Goal: Information Seeking & Learning: Learn about a topic

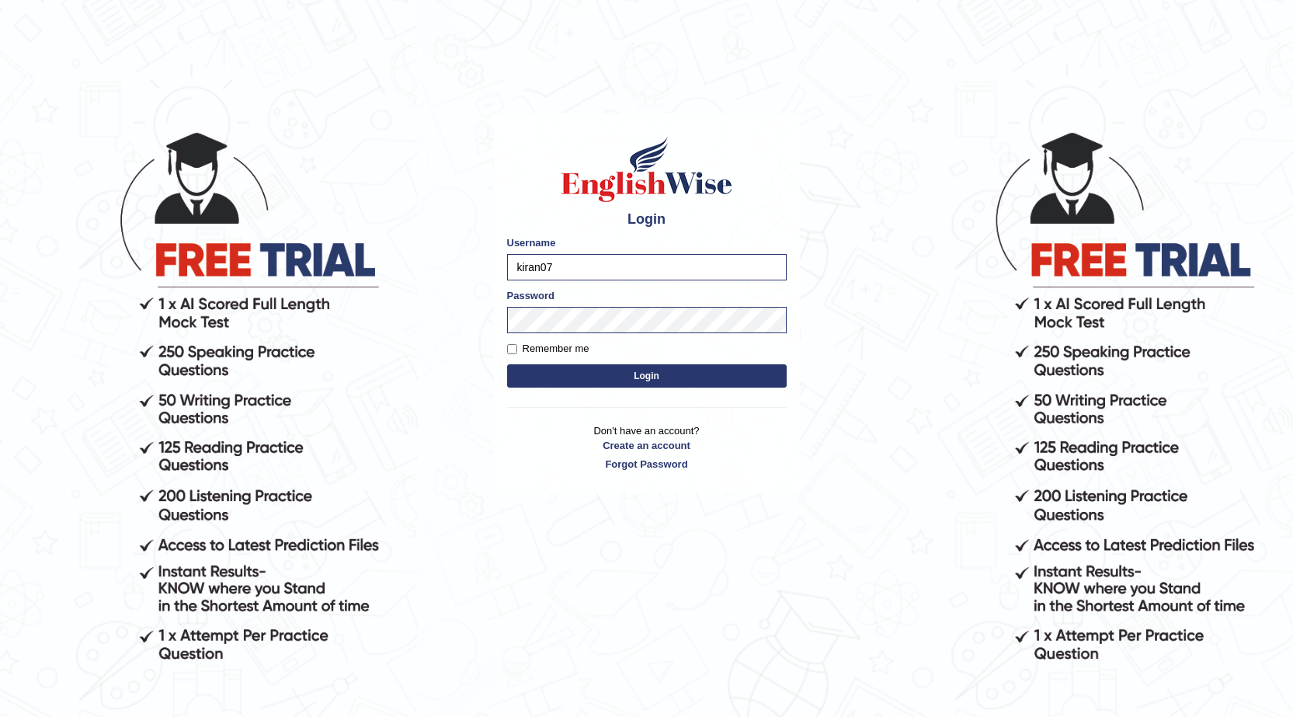
drag, startPoint x: 558, startPoint y: 269, endPoint x: 537, endPoint y: 269, distance: 21.0
click at [537, 269] on input "kiran07" at bounding box center [647, 267] width 280 height 26
type input "k"
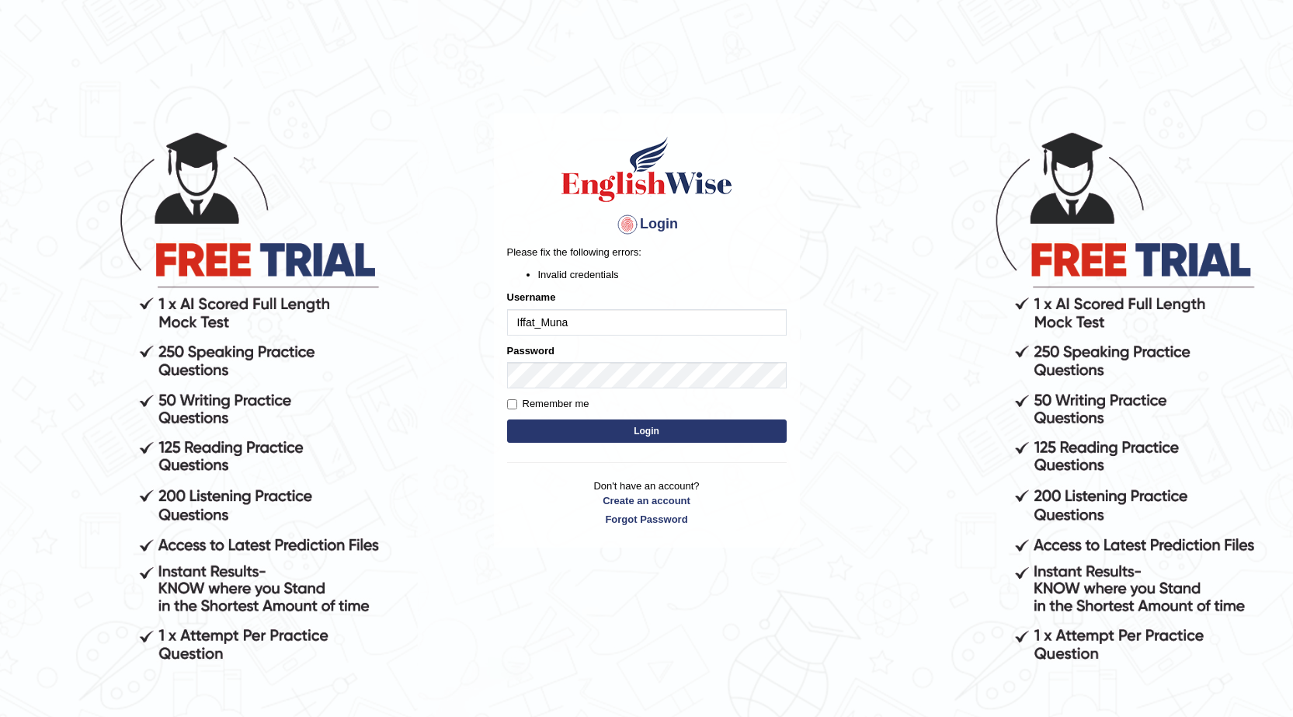
click at [503, 539] on div "Login Please fix the following errors: Invalid credentials Username Iffat_Muna …" at bounding box center [647, 330] width 306 height 434
click at [489, 374] on body "Login Please fix the following errors: Invalid credentials Username Iffat_Muna …" at bounding box center [646, 422] width 1293 height 717
click at [537, 437] on button "Login" at bounding box center [647, 430] width 280 height 23
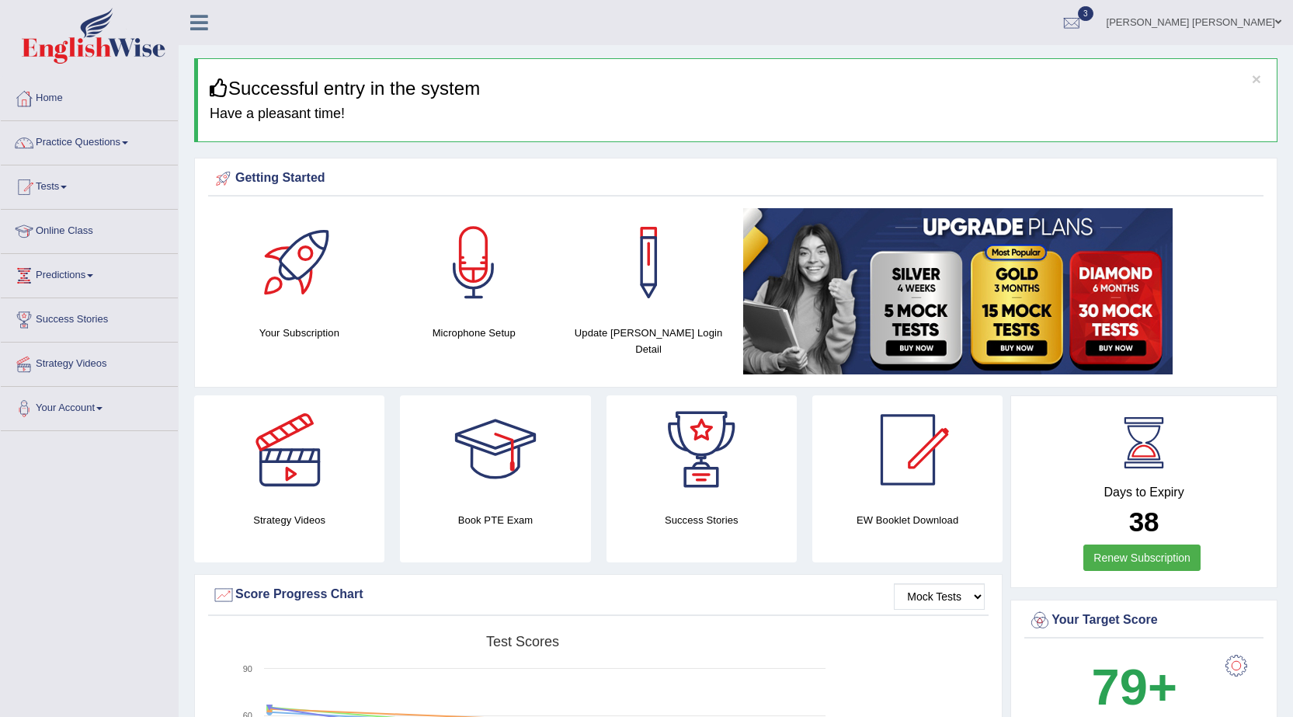
click at [128, 141] on span at bounding box center [125, 142] width 6 height 3
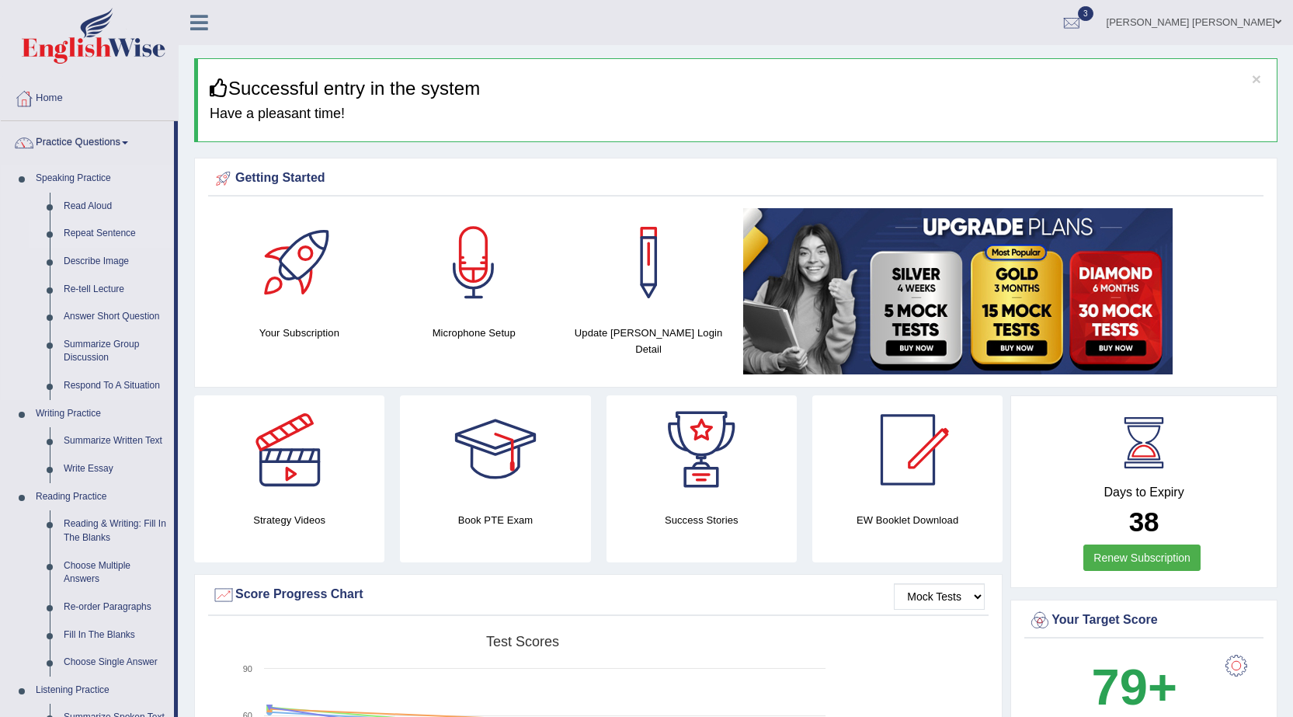
click at [90, 230] on link "Repeat Sentence" at bounding box center [115, 234] width 117 height 28
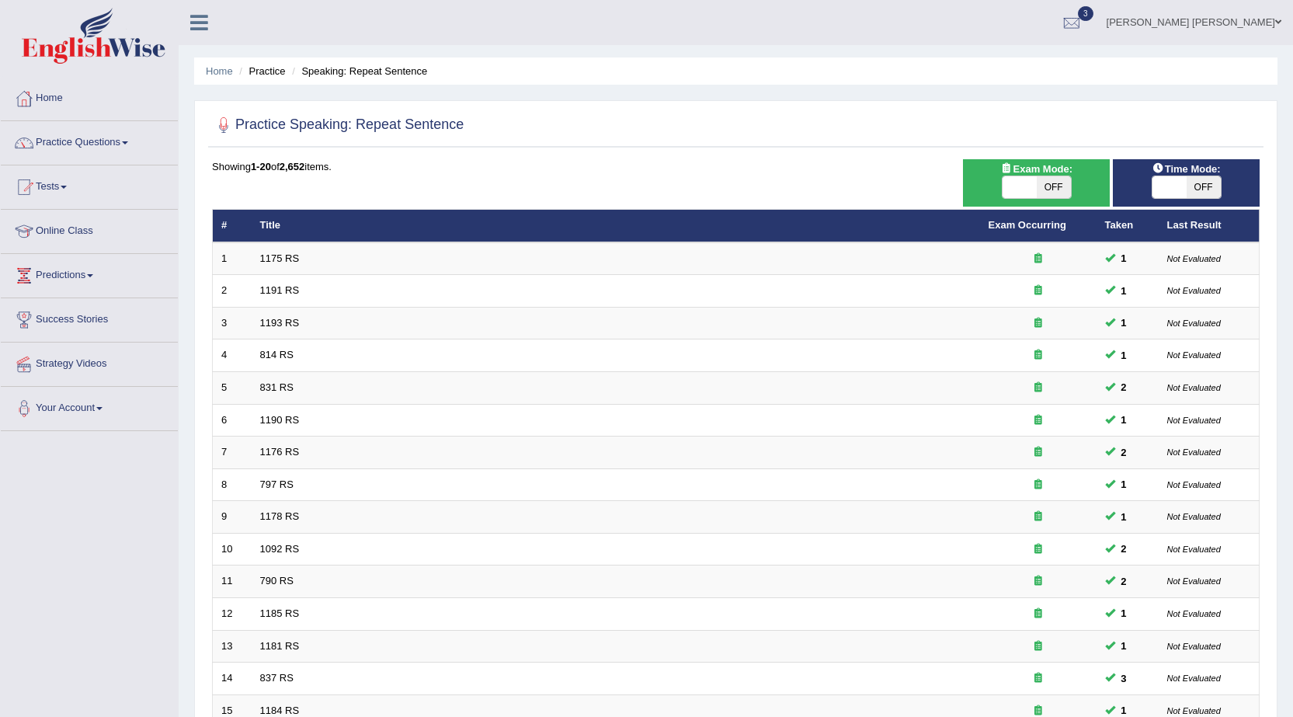
click at [1052, 185] on span "OFF" at bounding box center [1054, 187] width 34 height 22
checkbox input "true"
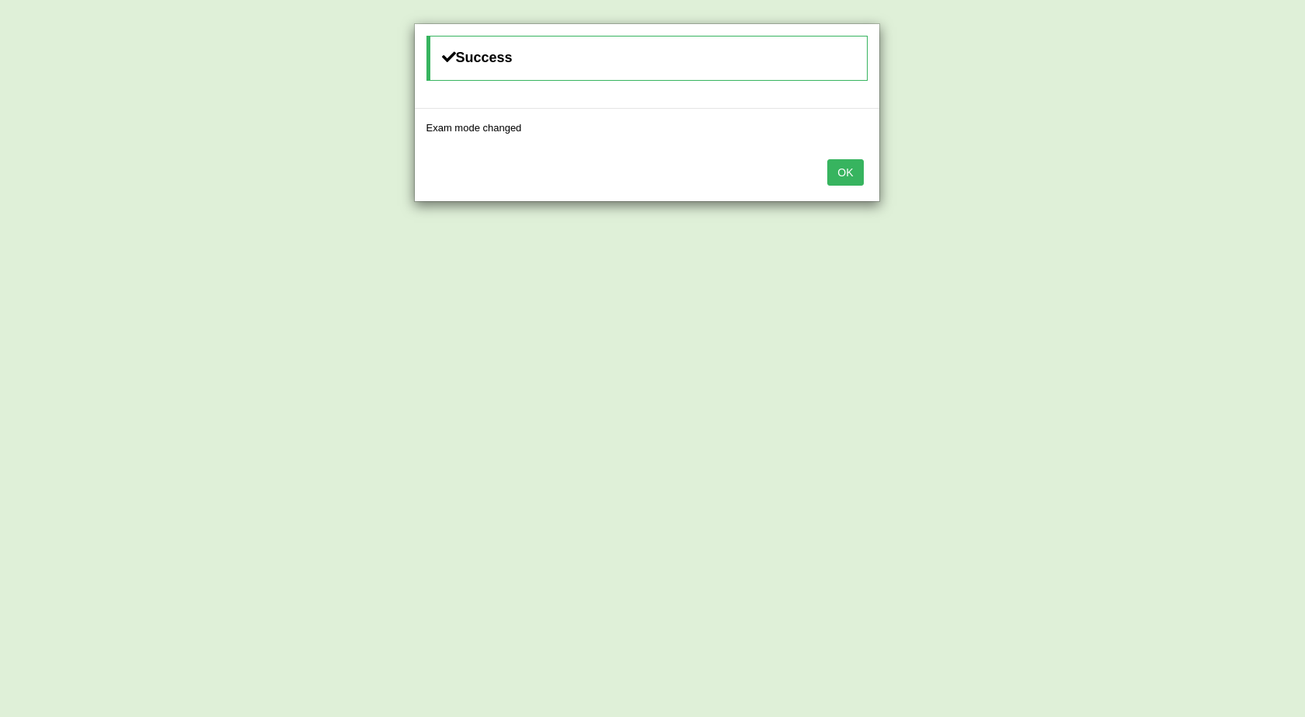
click at [837, 176] on button "OK" at bounding box center [845, 172] width 36 height 26
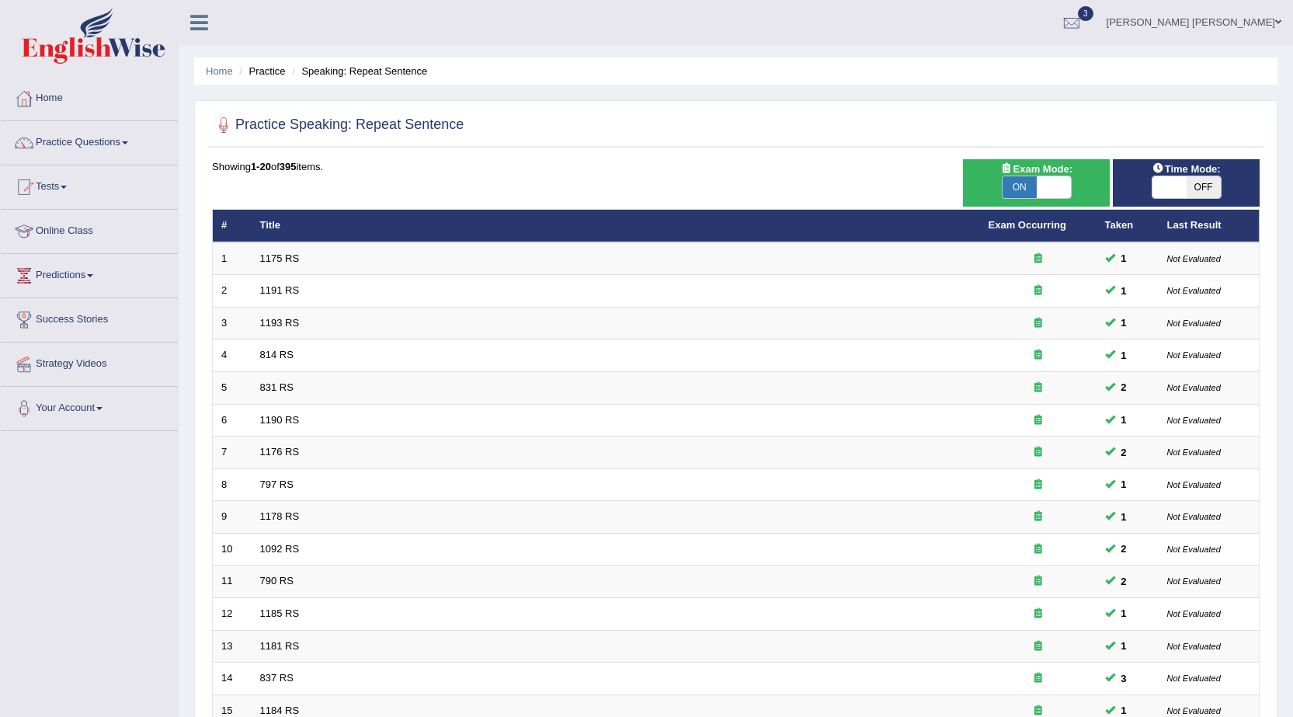
click at [1201, 187] on span "OFF" at bounding box center [1204, 187] width 34 height 22
checkbox input "true"
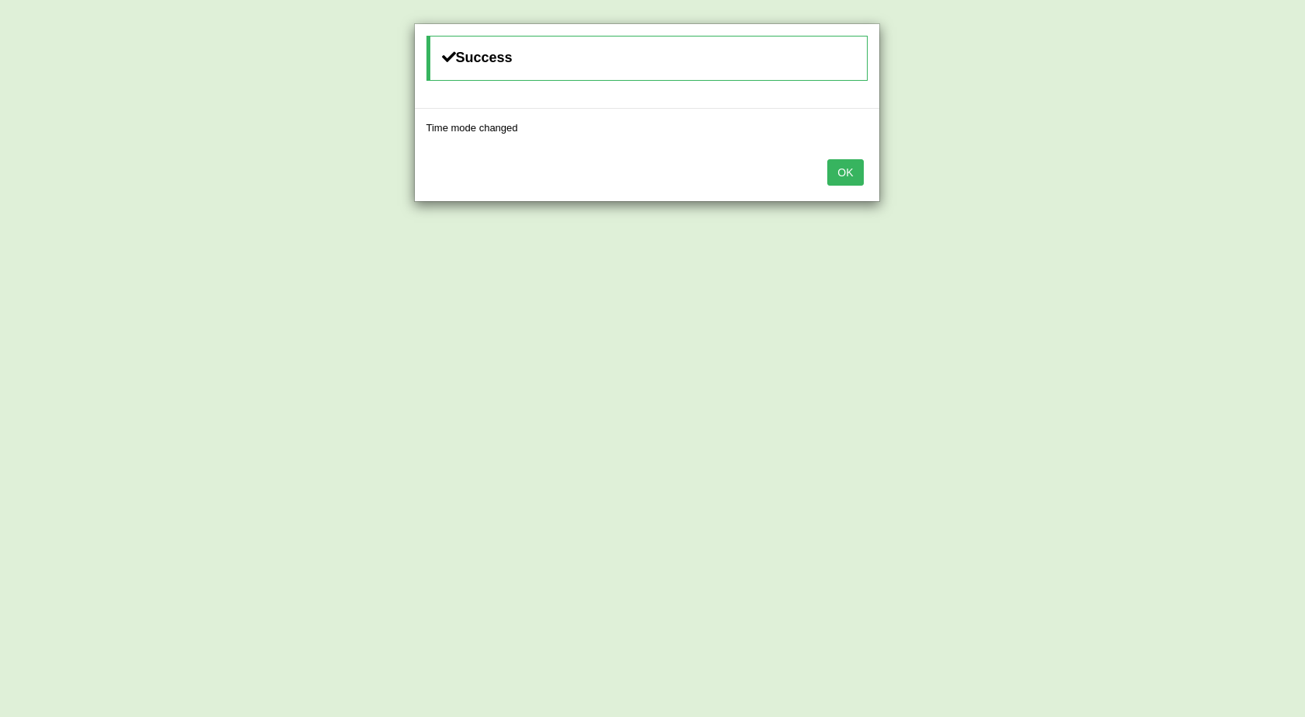
click at [834, 170] on button "OK" at bounding box center [845, 172] width 36 height 26
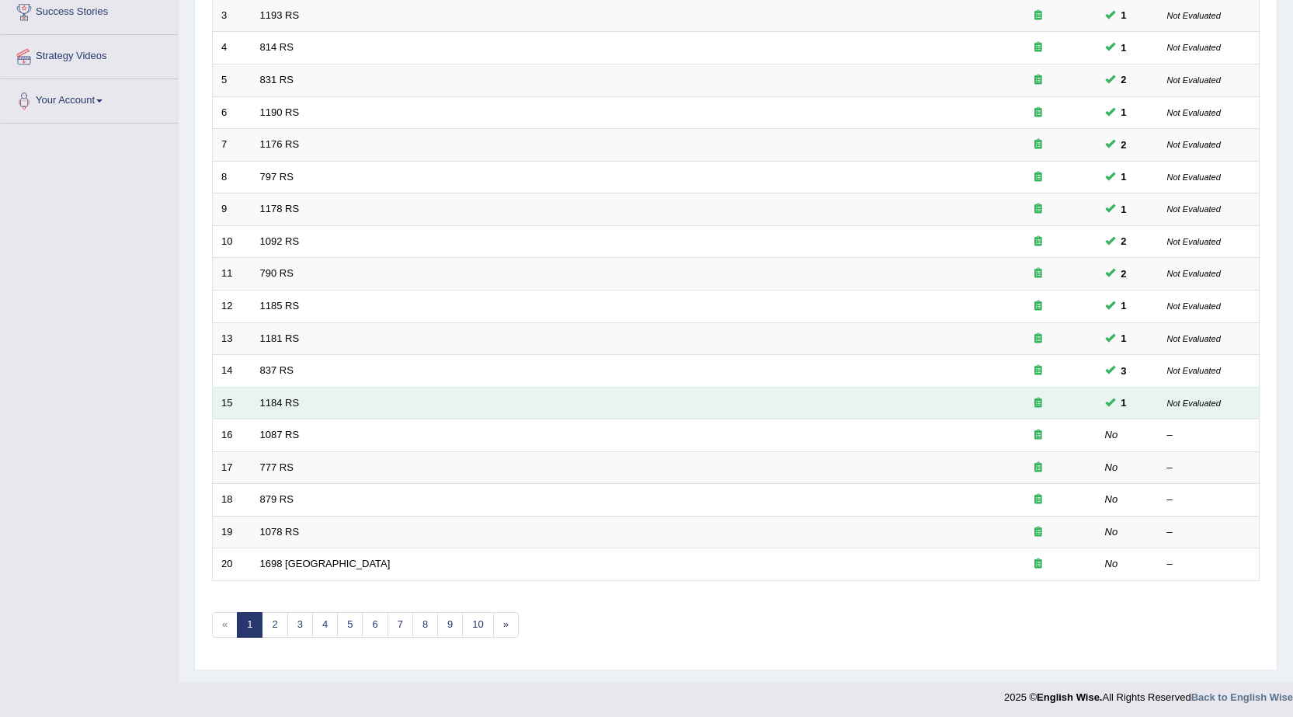
scroll to position [311, 0]
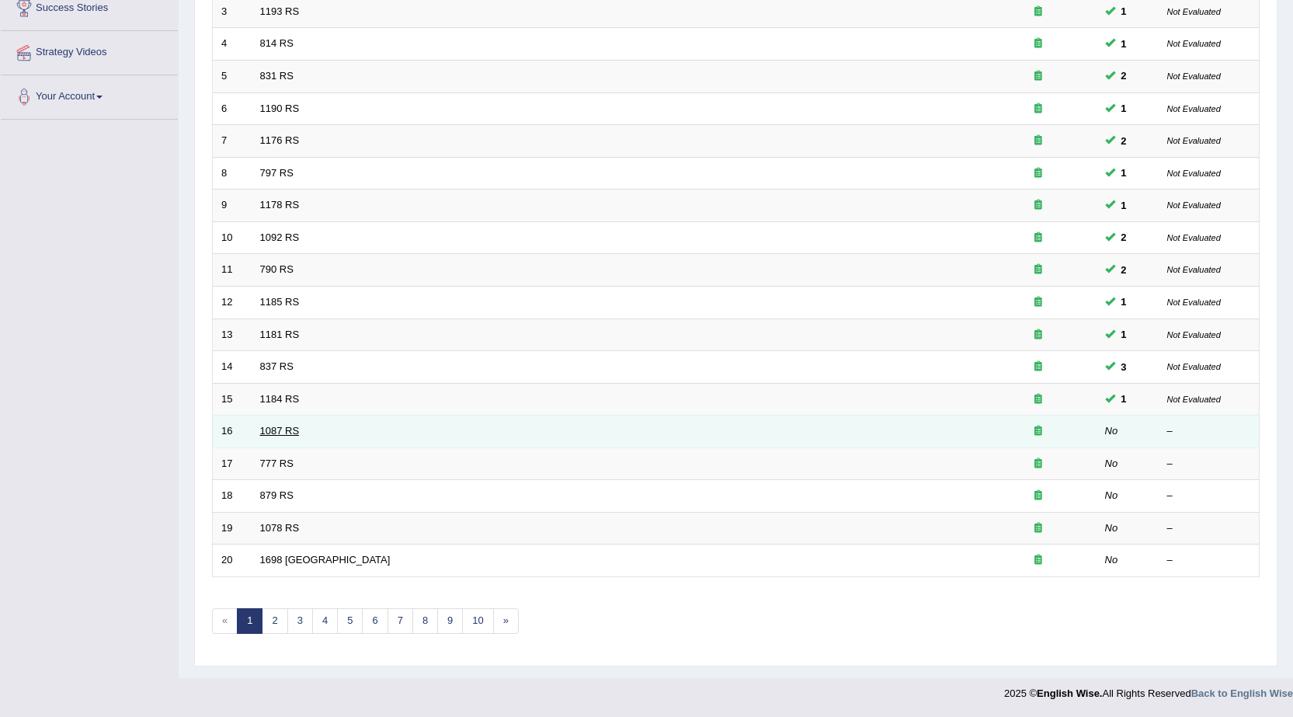
click at [273, 430] on link "1087 RS" at bounding box center [280, 431] width 40 height 12
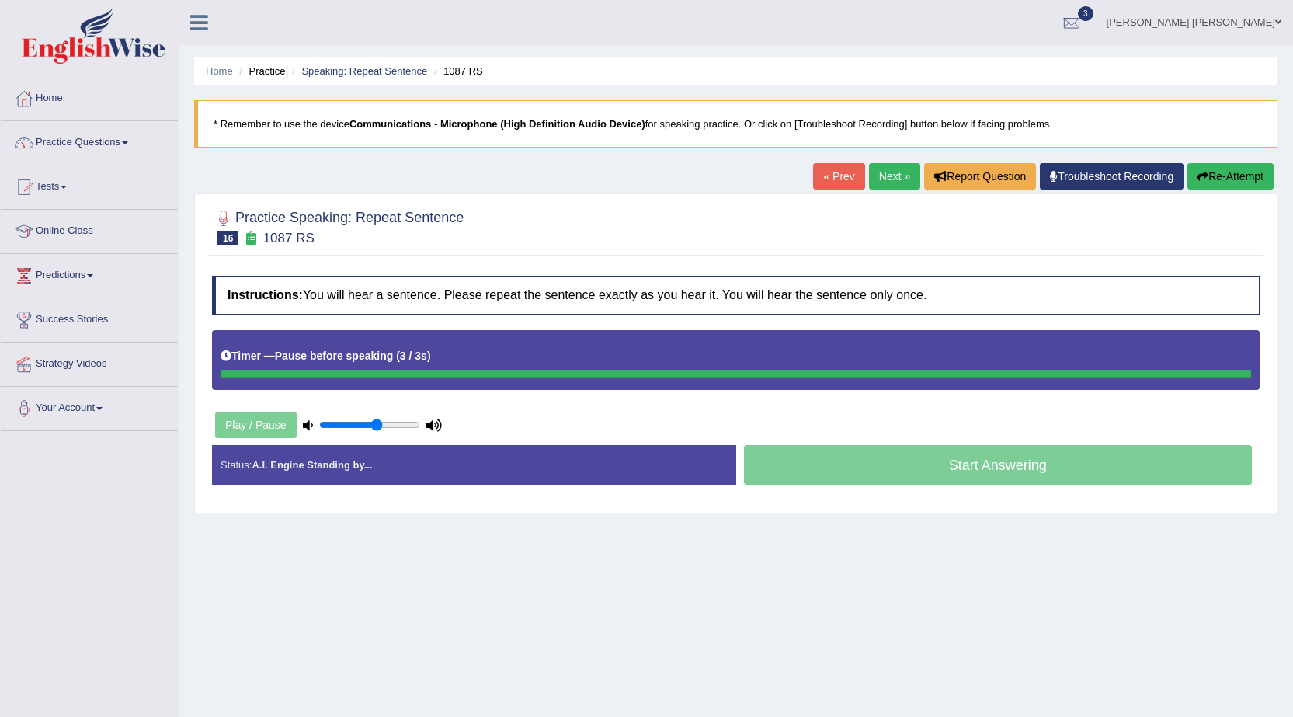
click at [983, 465] on div "Start Answering" at bounding box center [998, 466] width 524 height 43
click at [243, 426] on div "Play / Pause" at bounding box center [328, 424] width 233 height 39
click at [474, 460] on div "Status: A.I. Engine Standing by..." at bounding box center [474, 465] width 524 height 40
click at [928, 467] on div "Start Answering" at bounding box center [998, 466] width 524 height 43
click at [623, 292] on h4 "Instructions: You will hear a sentence. Please repeat the sentence exactly as y…" at bounding box center [736, 295] width 1048 height 39
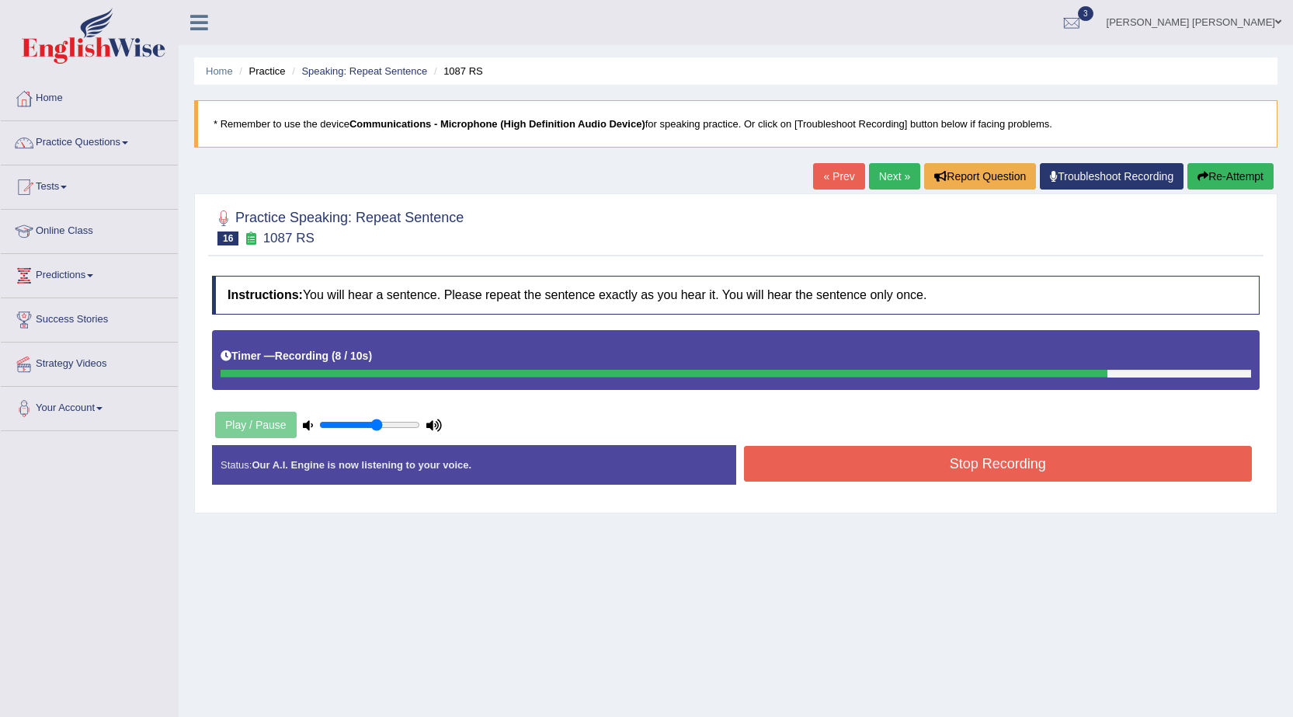
click at [851, 466] on button "Stop Recording" at bounding box center [998, 464] width 509 height 36
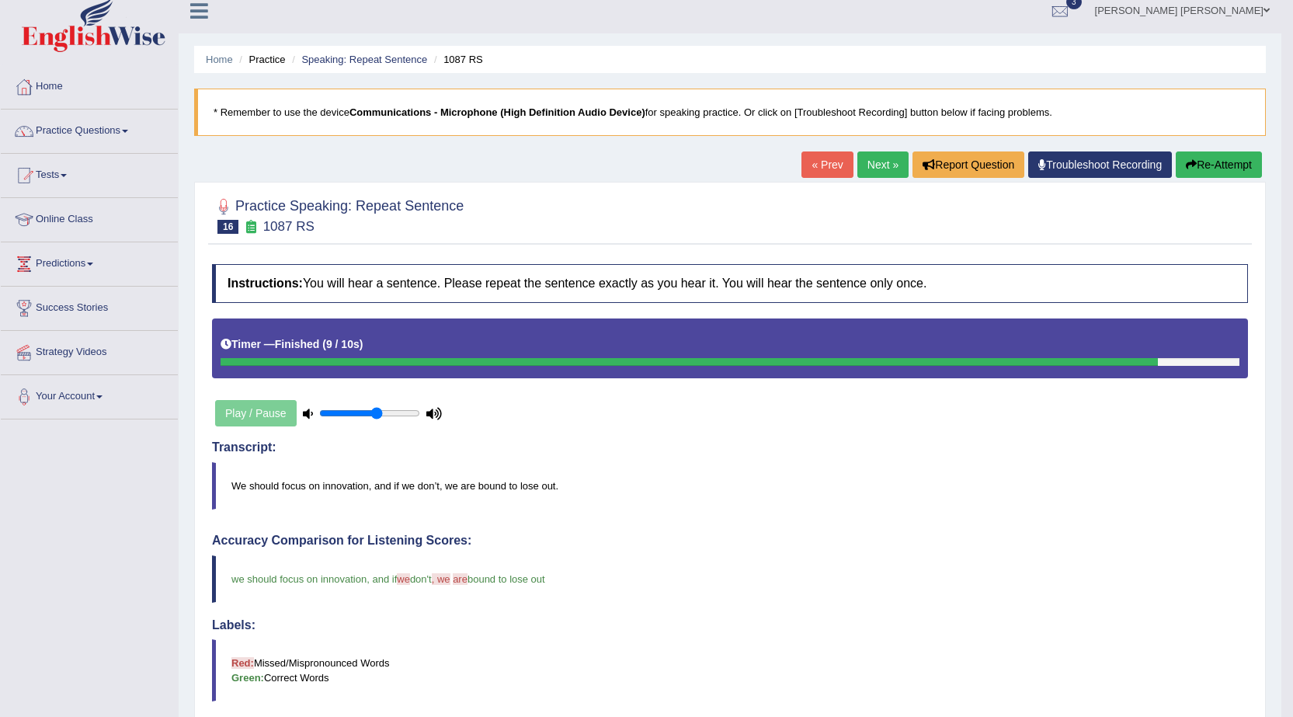
scroll to position [9, 0]
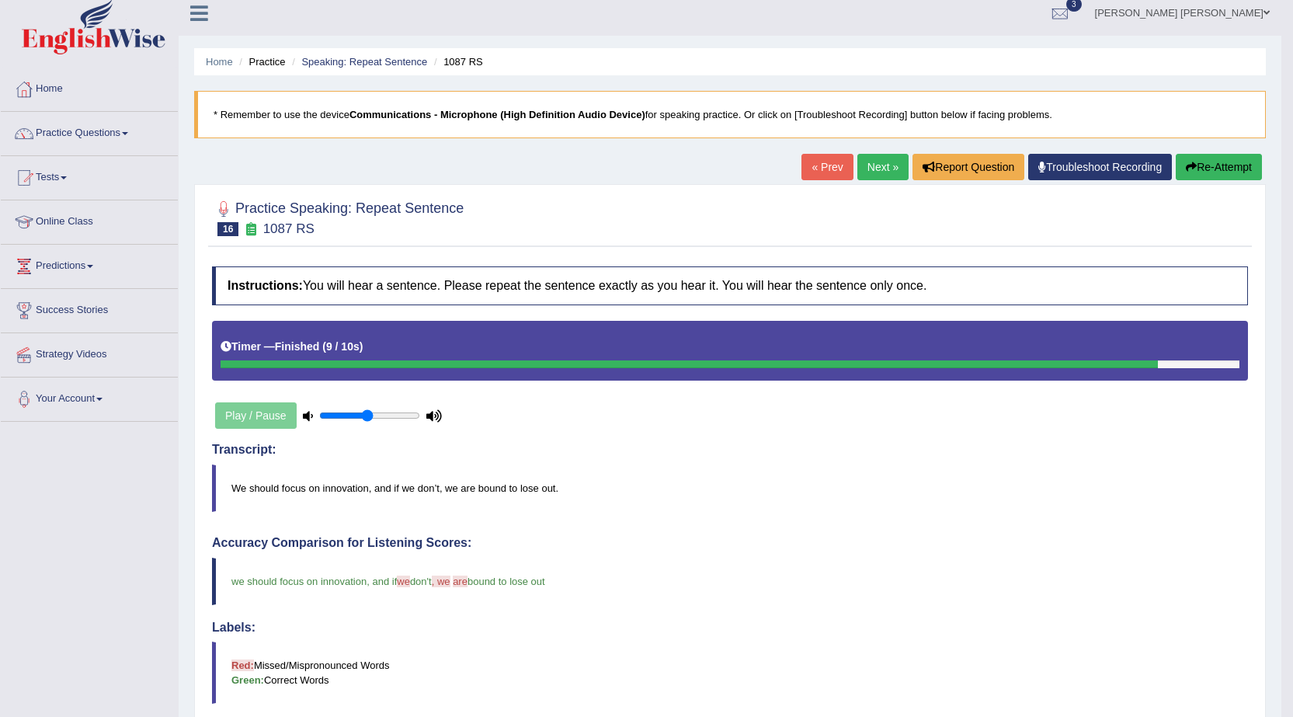
type input "0.5"
click at [366, 414] on input "range" at bounding box center [369, 415] width 101 height 12
click at [878, 169] on link "Next »" at bounding box center [883, 167] width 51 height 26
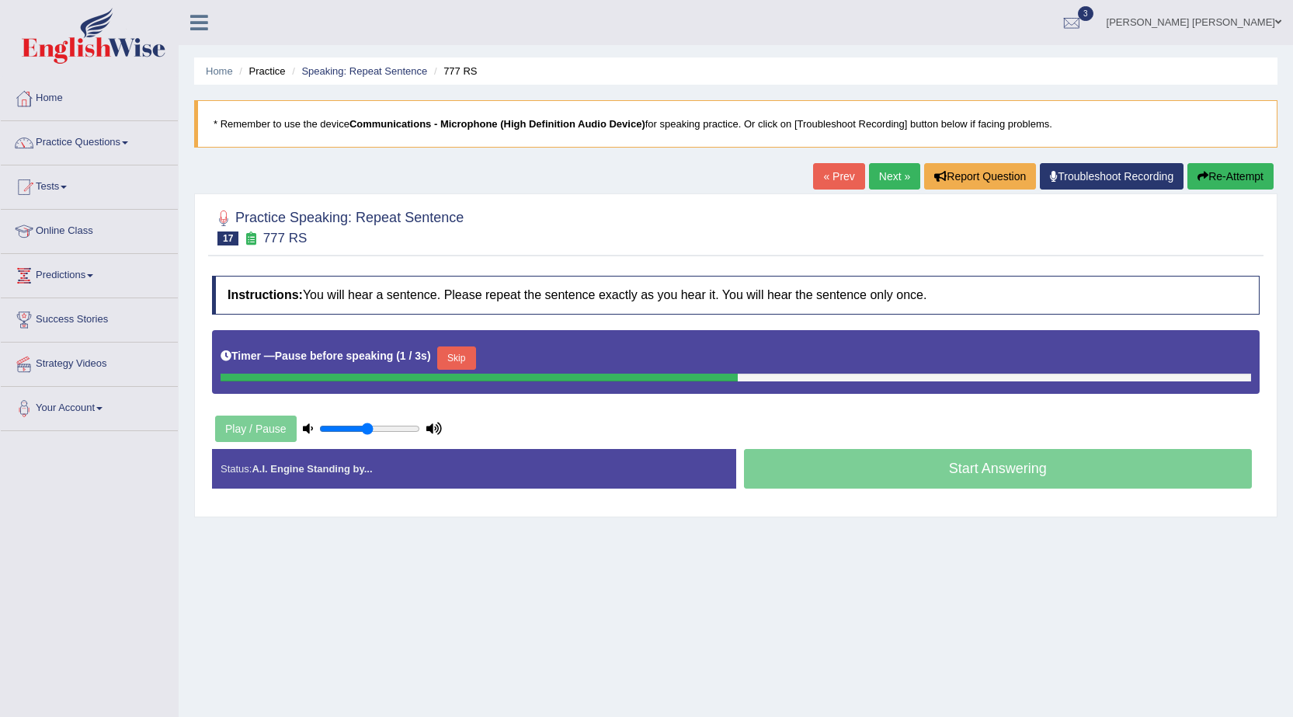
click at [462, 358] on button "Skip" at bounding box center [456, 357] width 39 height 23
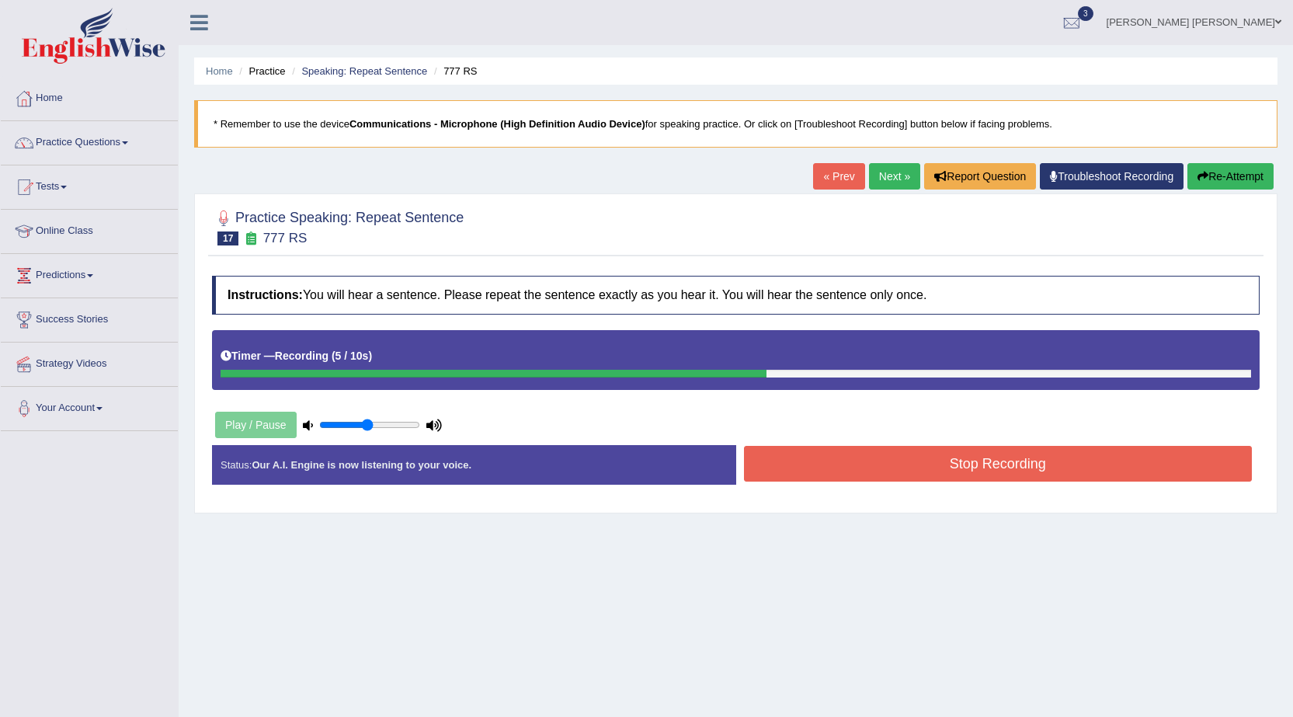
click at [919, 462] on button "Stop Recording" at bounding box center [998, 464] width 509 height 36
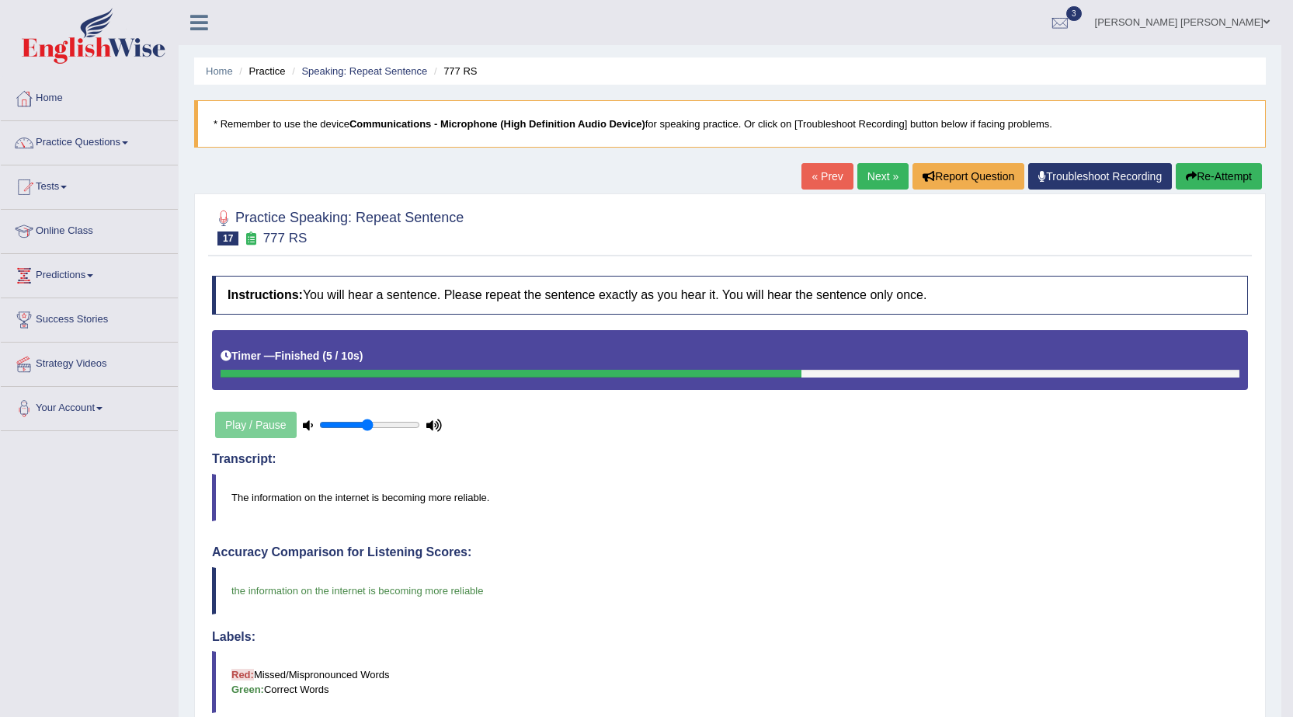
click at [867, 180] on link "Next »" at bounding box center [883, 176] width 51 height 26
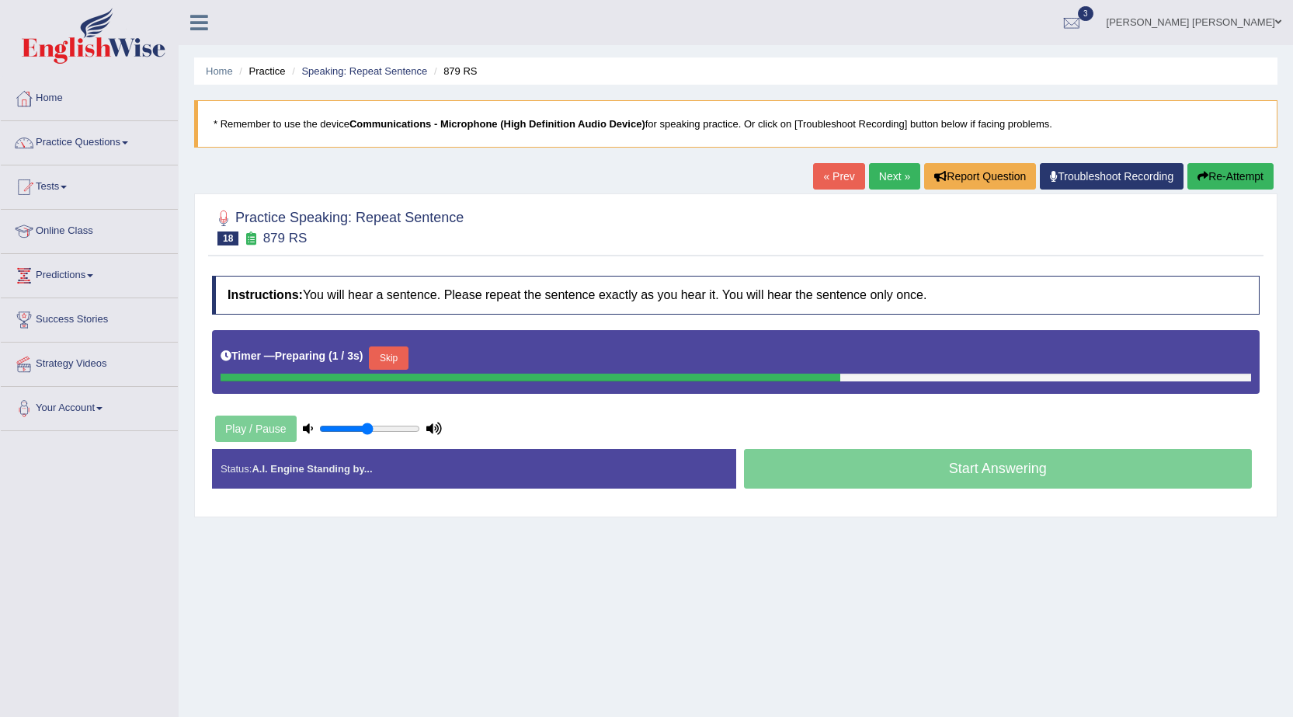
click at [389, 356] on button "Skip" at bounding box center [388, 357] width 39 height 23
click at [470, 360] on button "Skip" at bounding box center [456, 357] width 39 height 23
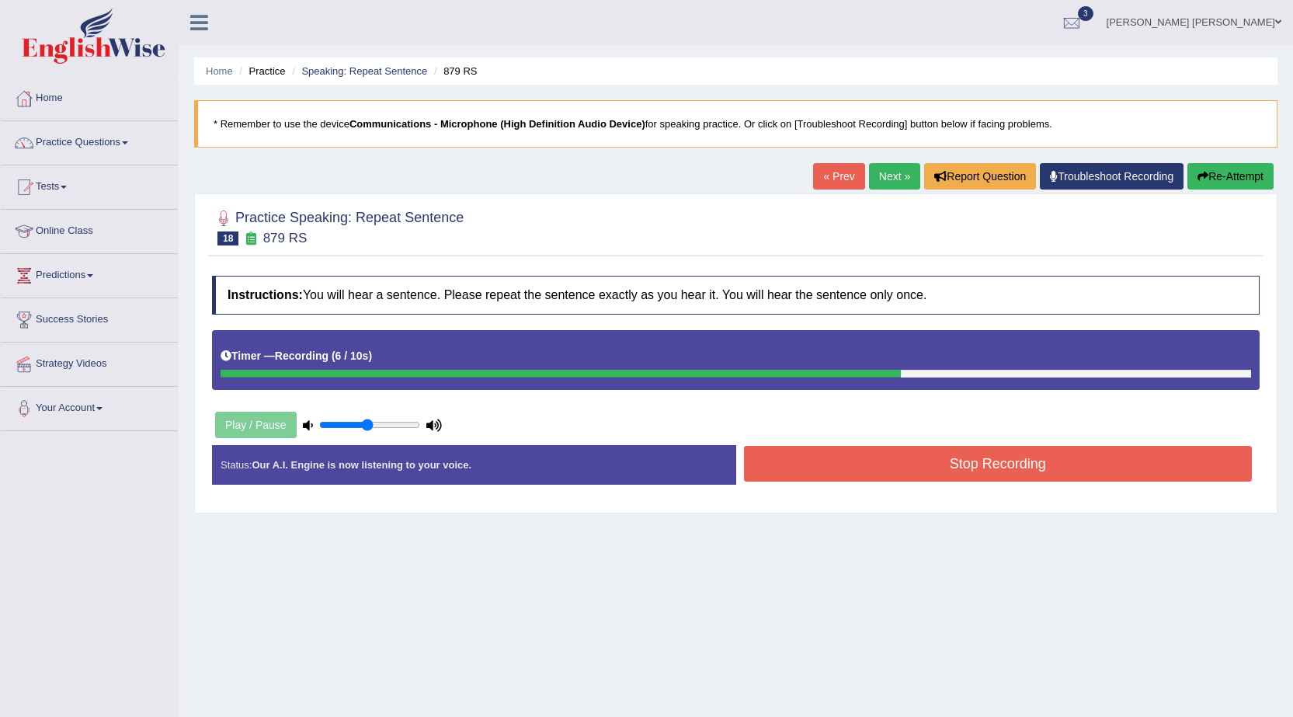
click at [932, 471] on button "Stop Recording" at bounding box center [998, 464] width 509 height 36
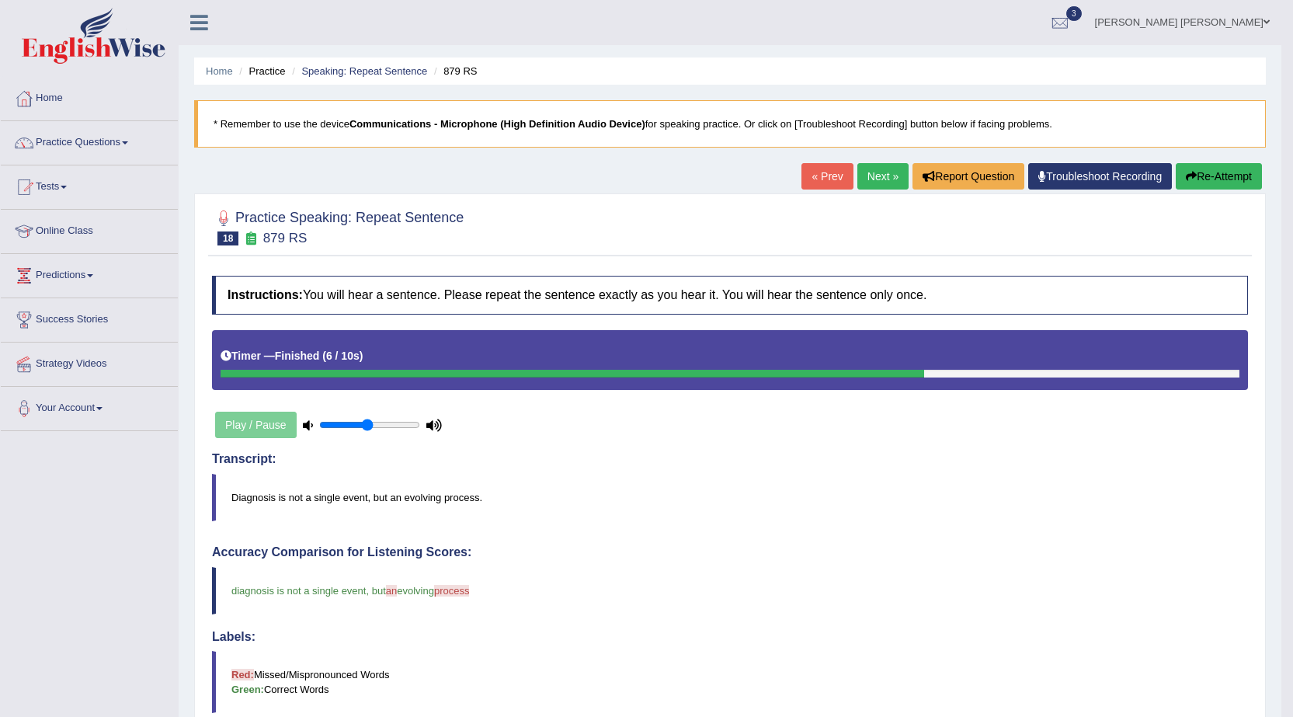
click at [1203, 178] on button "Re-Attempt" at bounding box center [1219, 176] width 86 height 26
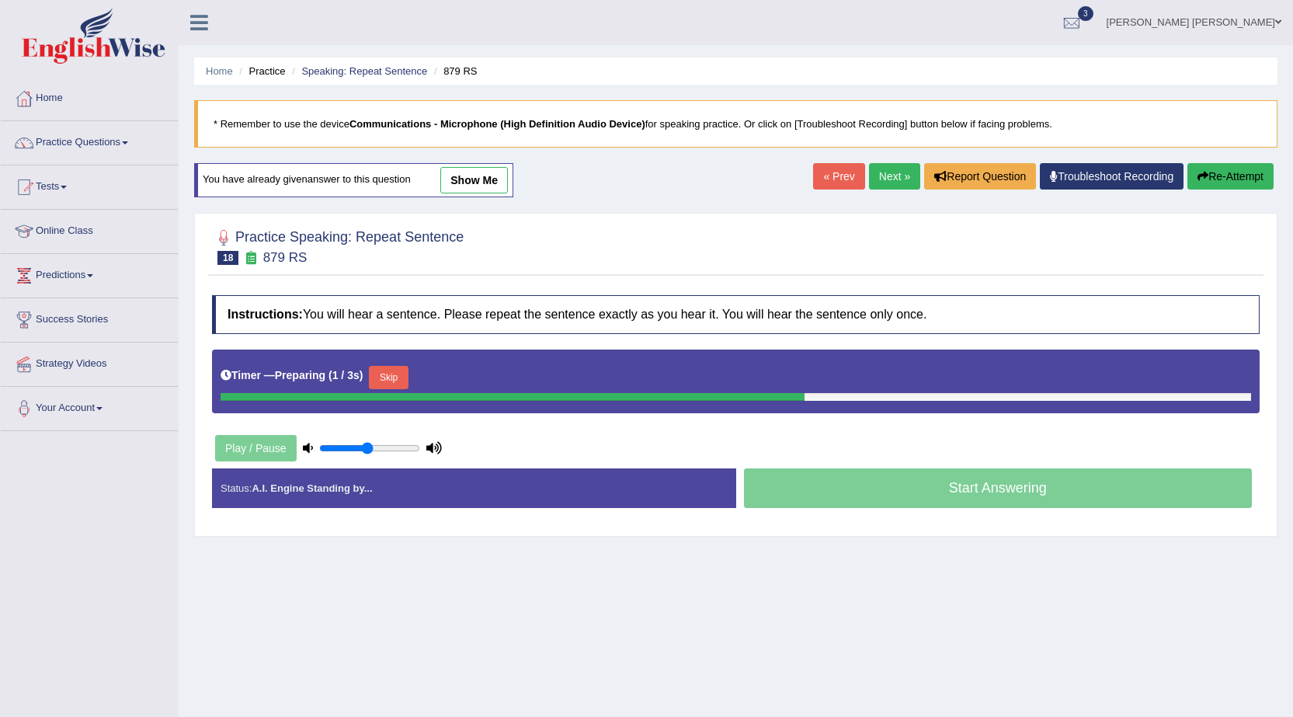
click at [395, 379] on button "Skip" at bounding box center [388, 377] width 39 height 23
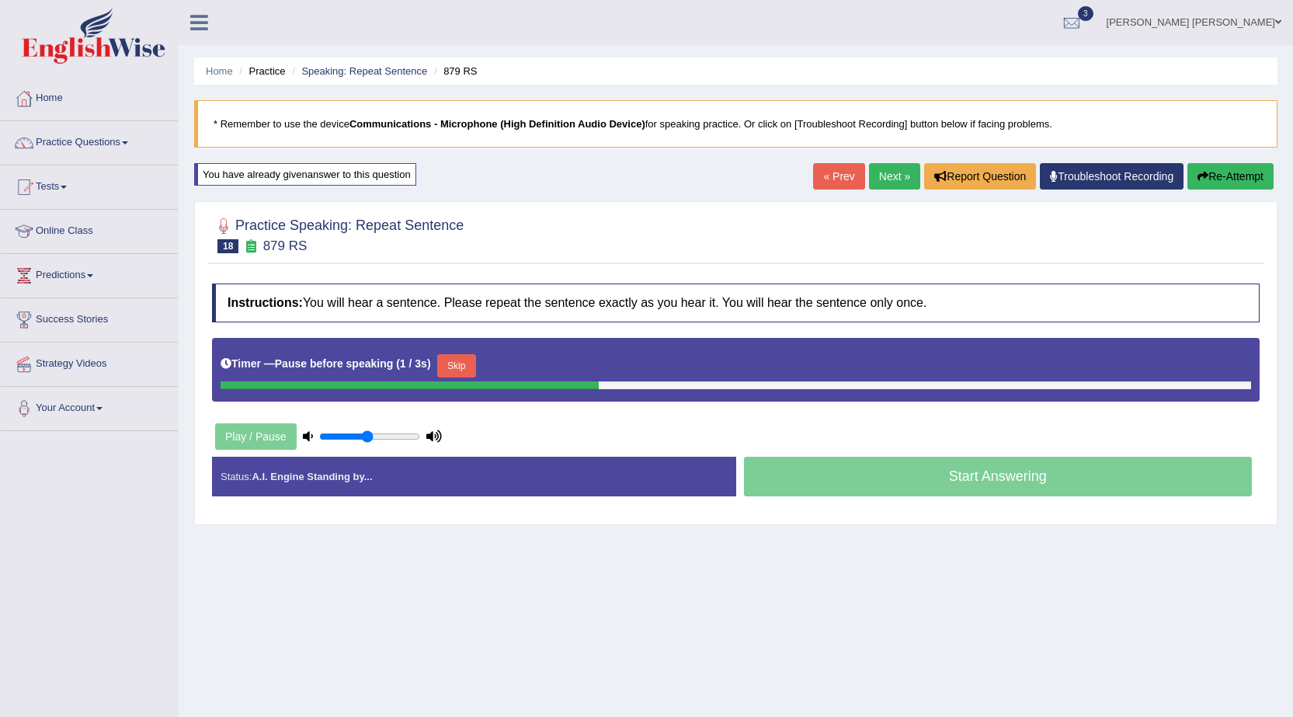
click at [470, 364] on button "Skip" at bounding box center [456, 365] width 39 height 23
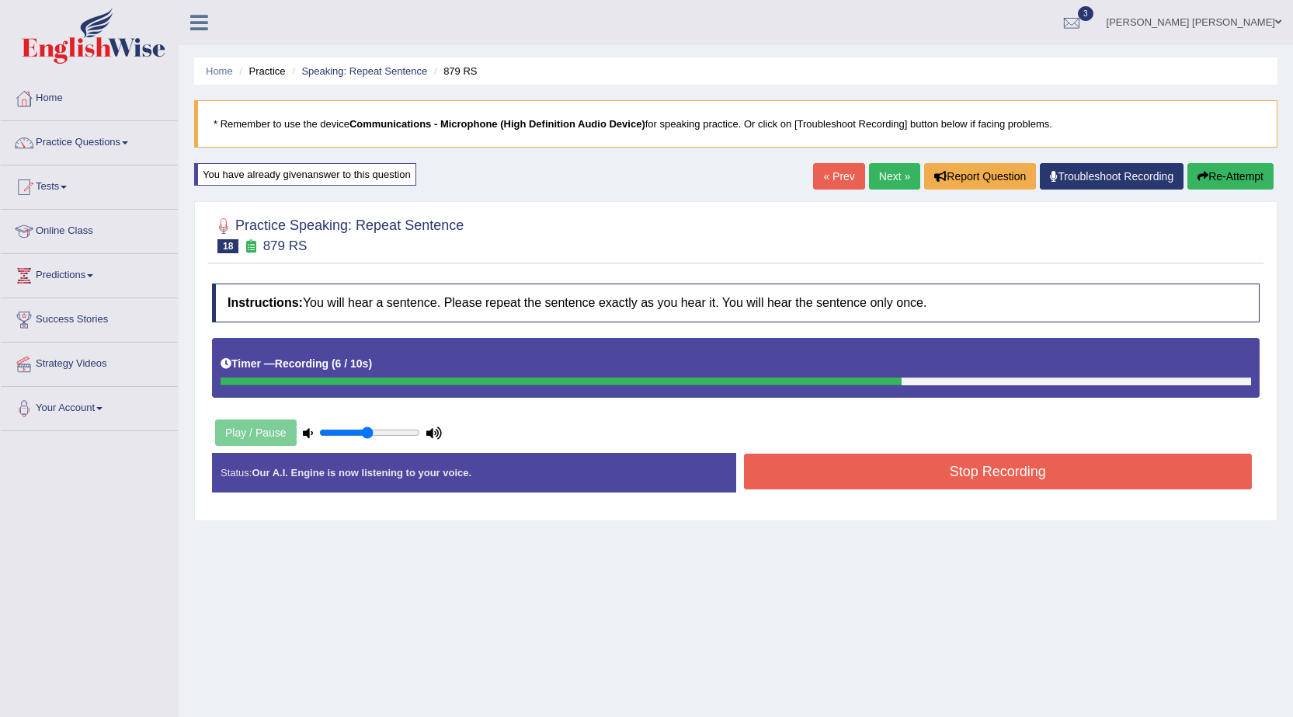
click at [903, 471] on button "Stop Recording" at bounding box center [998, 472] width 509 height 36
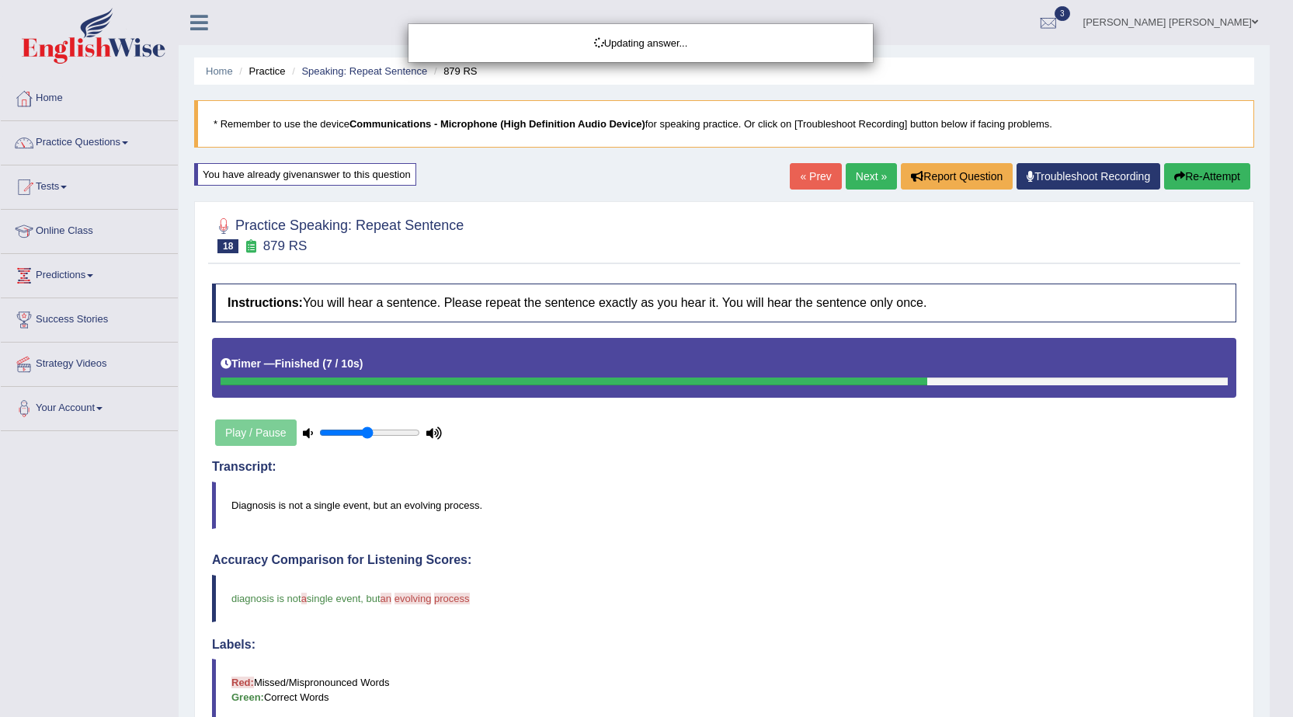
click at [1212, 176] on div "Updating answer..." at bounding box center [646, 358] width 1293 height 717
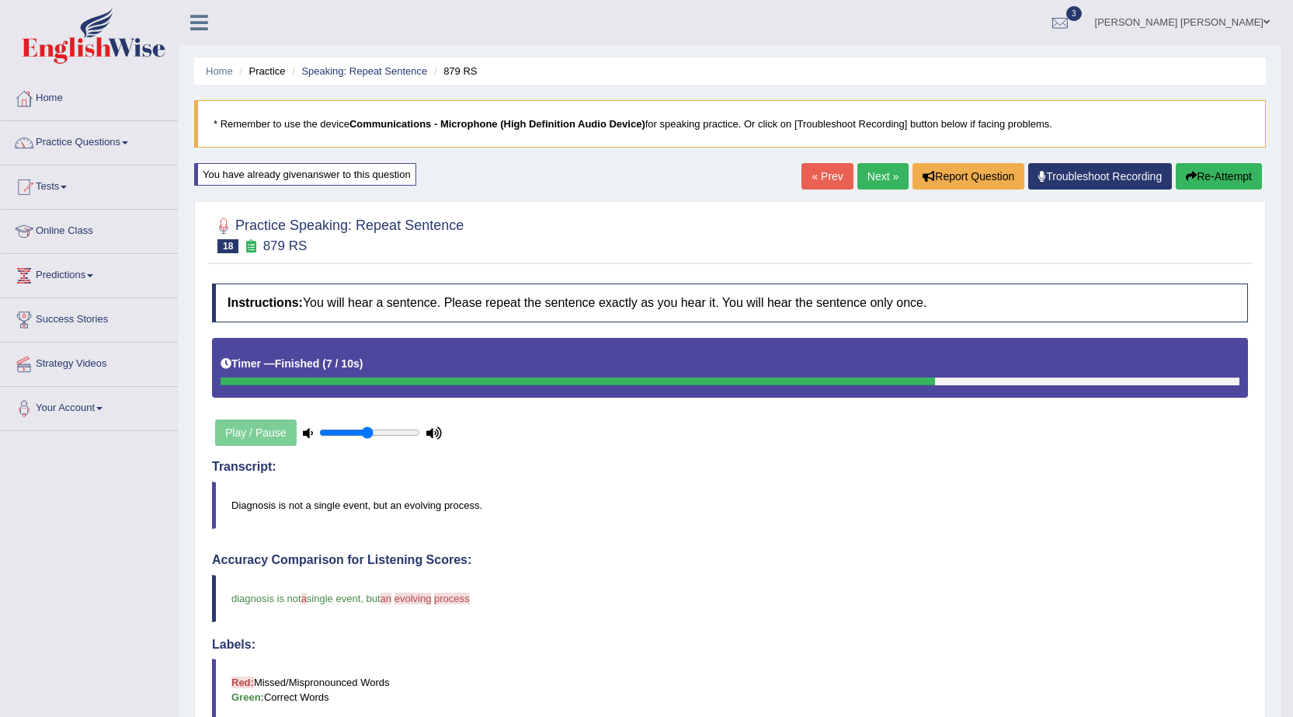
click at [1215, 181] on button "Re-Attempt" at bounding box center [1219, 176] width 86 height 26
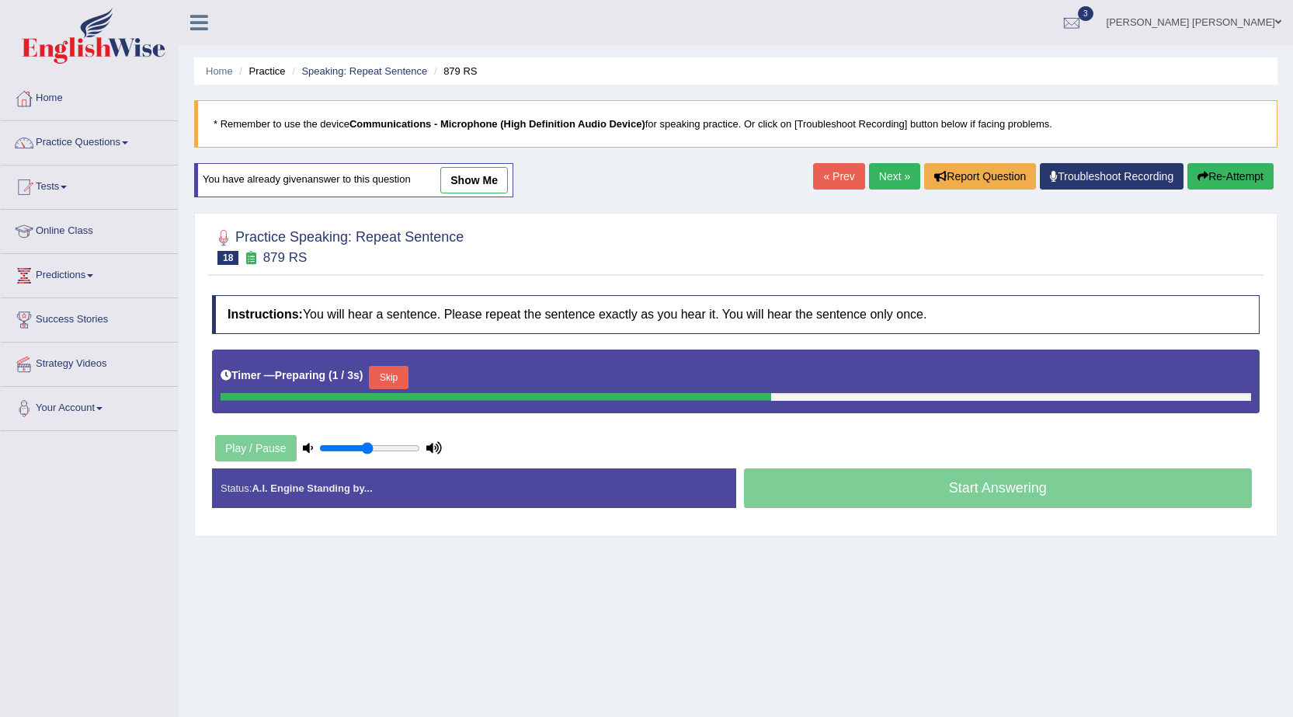
click at [391, 371] on button "Skip" at bounding box center [388, 377] width 39 height 23
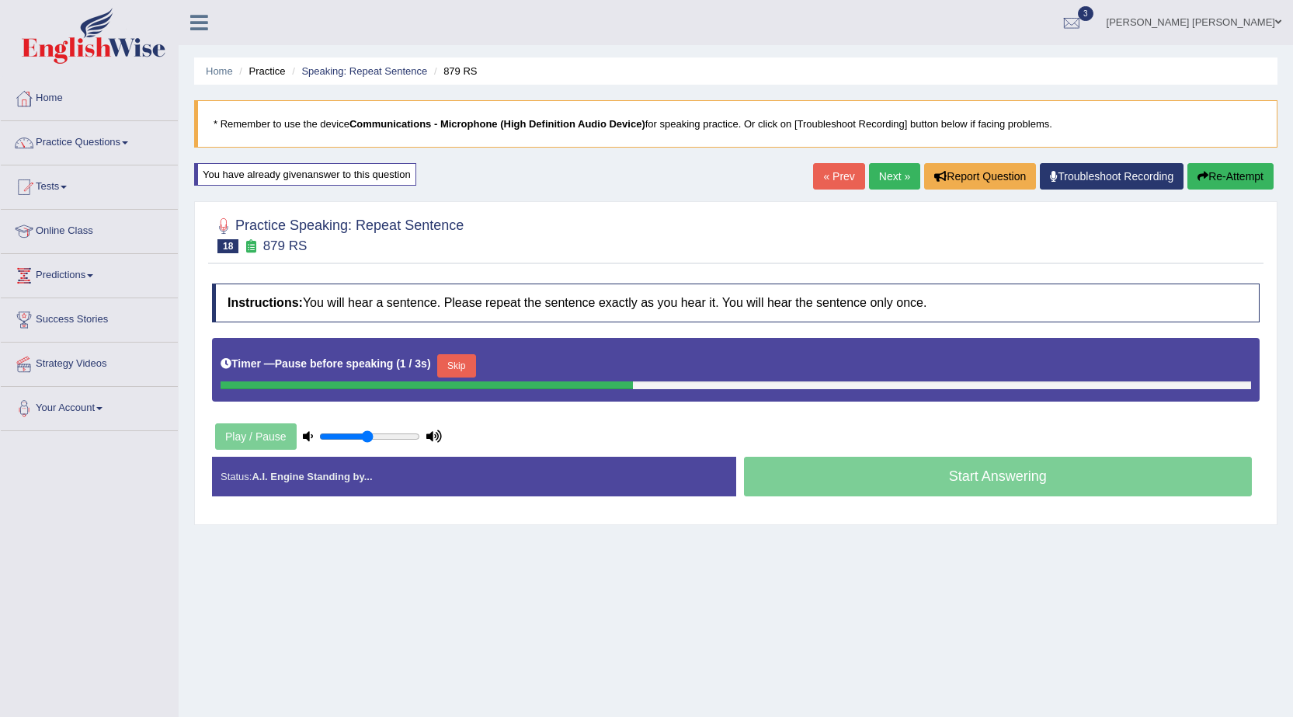
click at [476, 364] on button "Skip" at bounding box center [456, 365] width 39 height 23
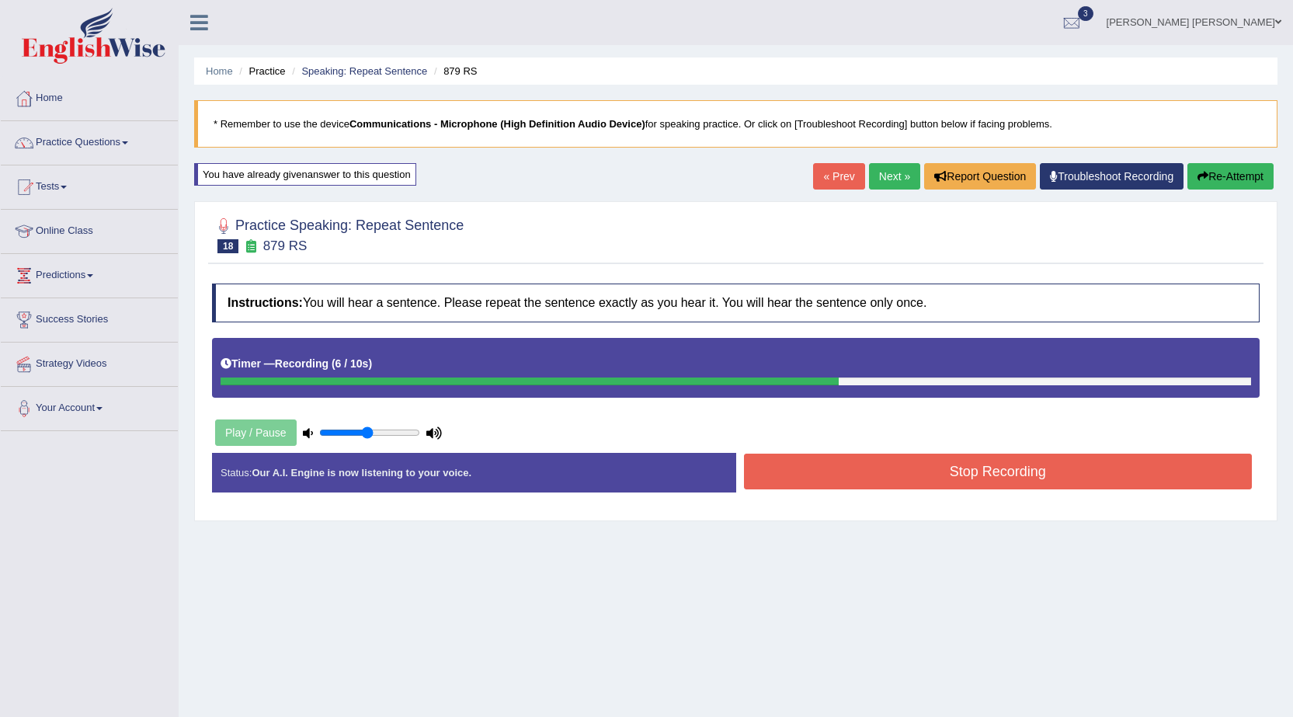
click at [840, 459] on button "Stop Recording" at bounding box center [998, 472] width 509 height 36
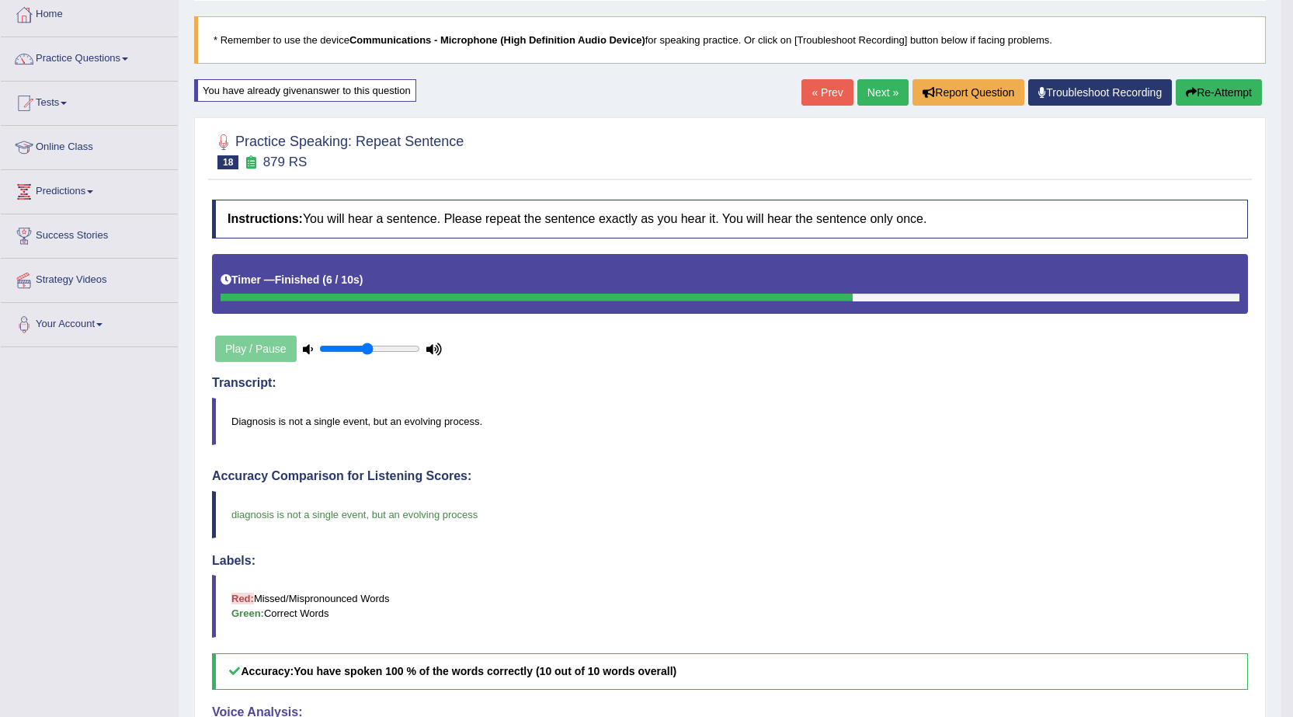
scroll to position [78, 0]
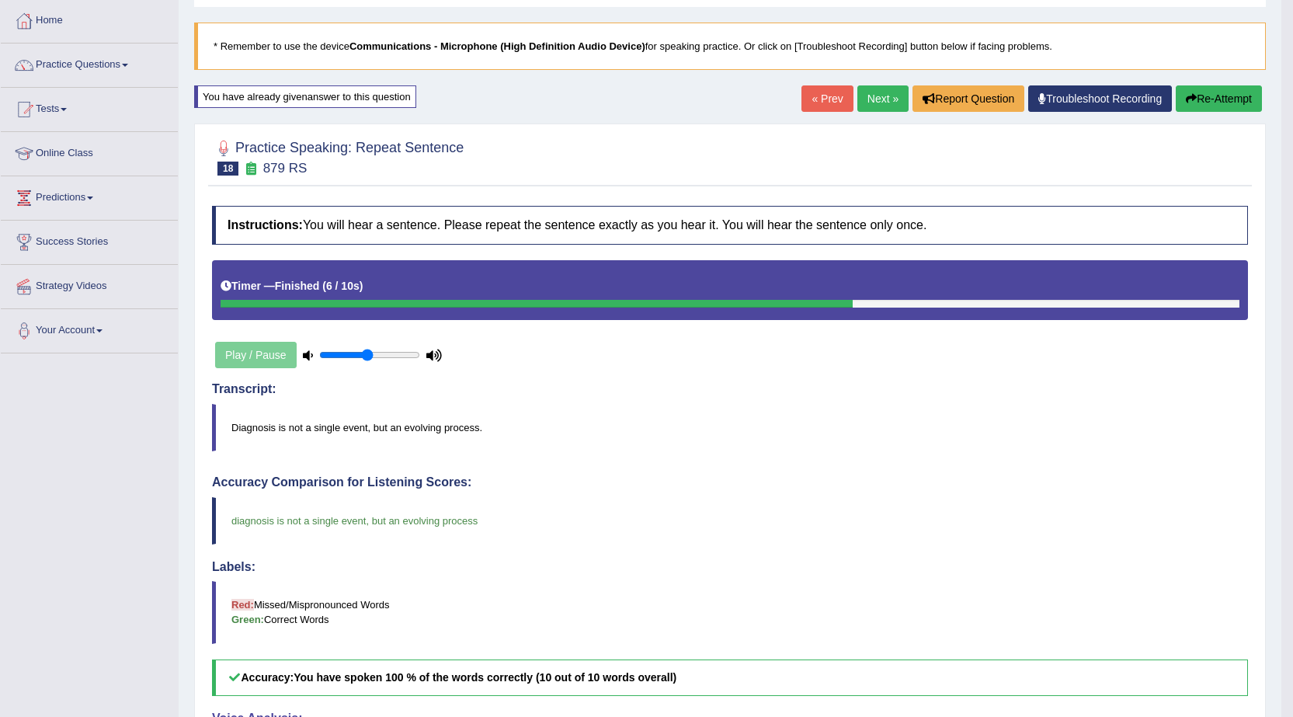
click at [864, 105] on link "Next »" at bounding box center [883, 98] width 51 height 26
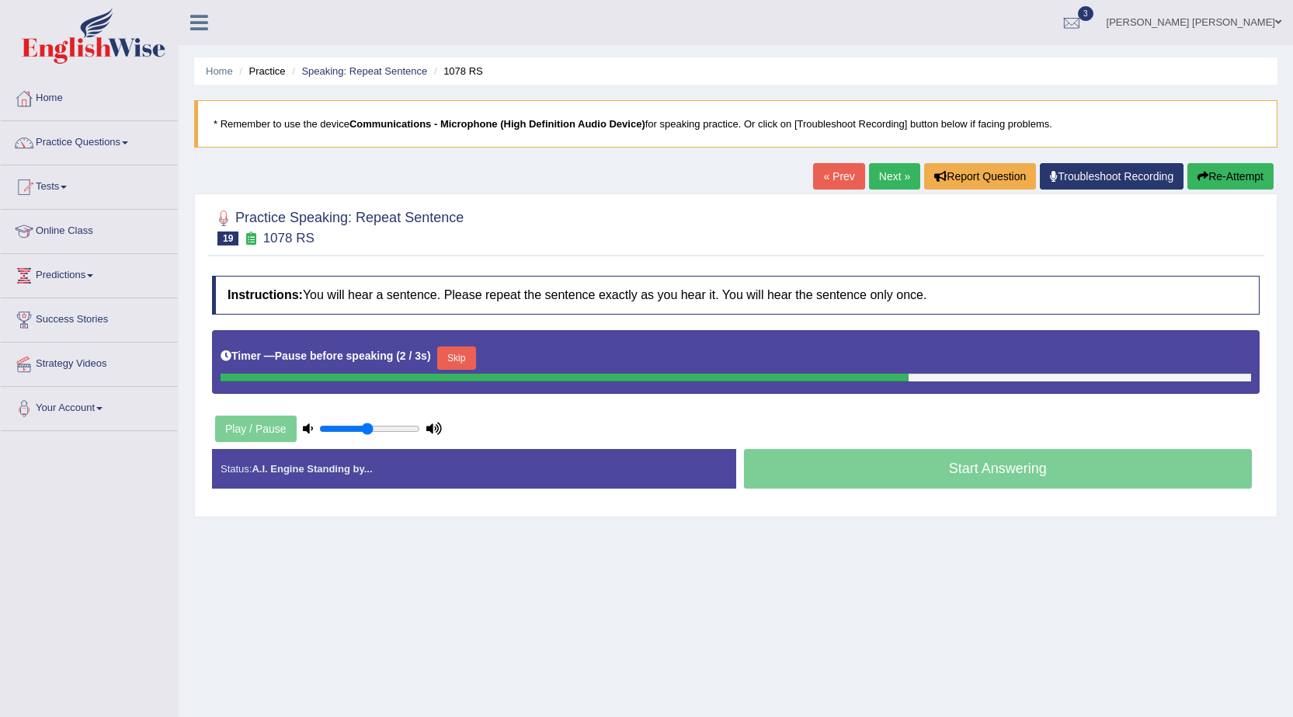
click at [471, 354] on button "Skip" at bounding box center [456, 357] width 39 height 23
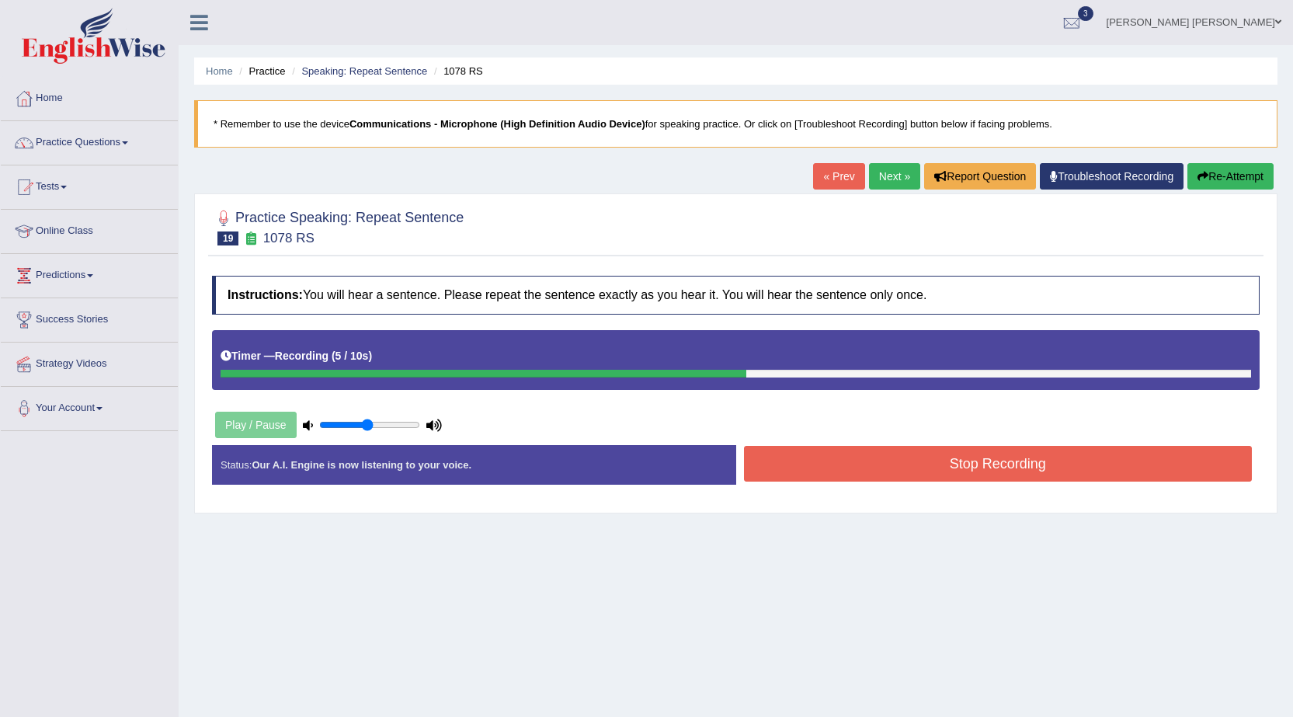
click at [776, 458] on button "Stop Recording" at bounding box center [998, 464] width 509 height 36
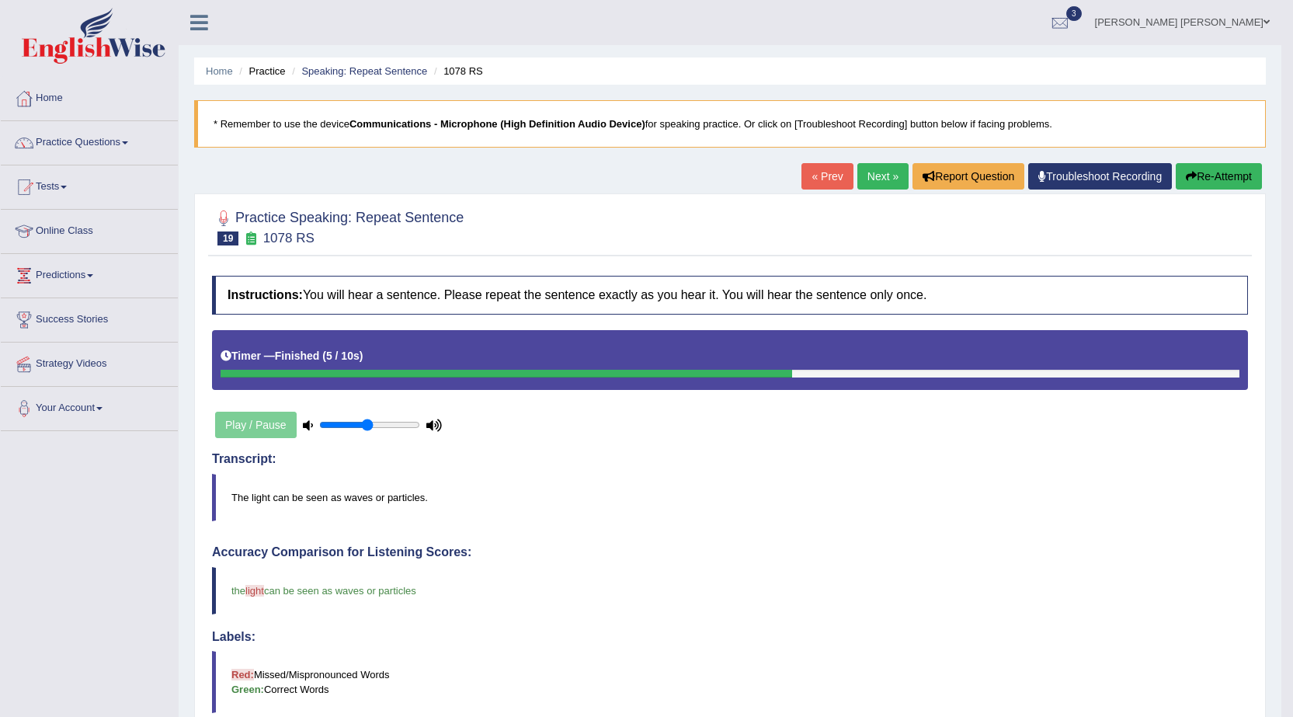
click at [878, 179] on link "Next »" at bounding box center [883, 176] width 51 height 26
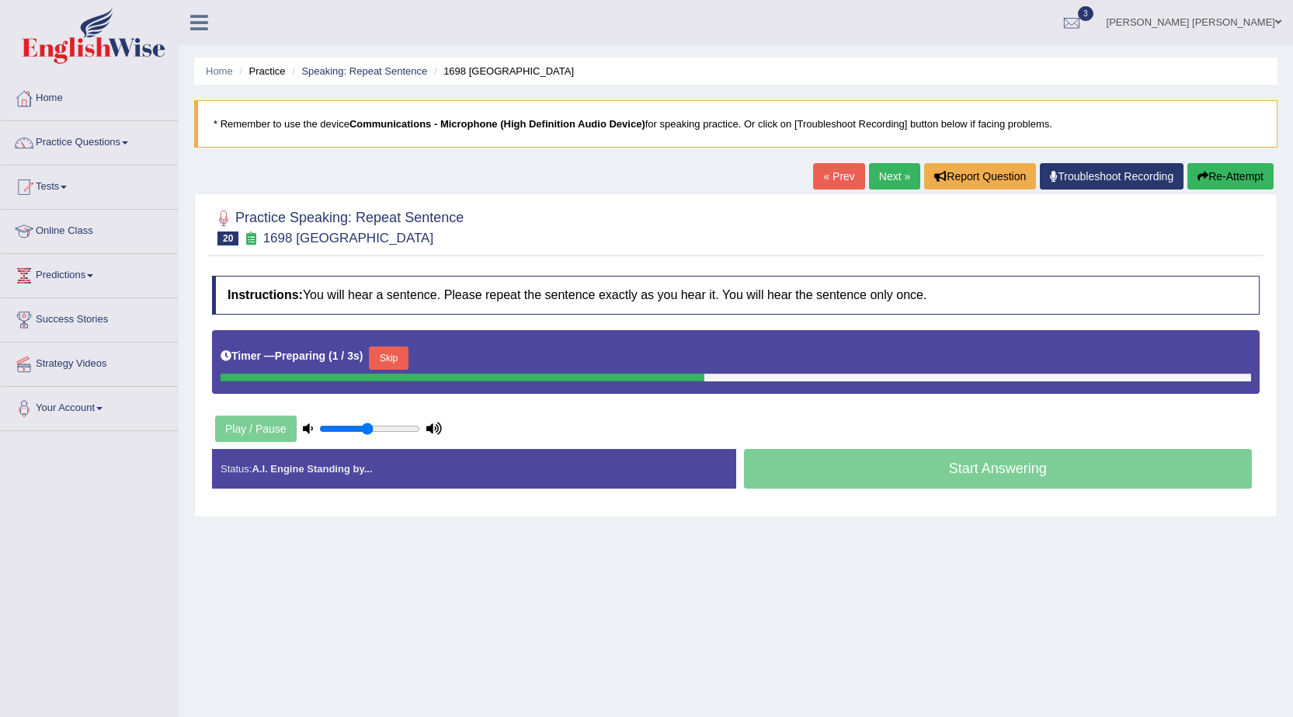
click at [398, 351] on button "Skip" at bounding box center [388, 357] width 39 height 23
click at [453, 350] on button "Skip" at bounding box center [456, 357] width 39 height 23
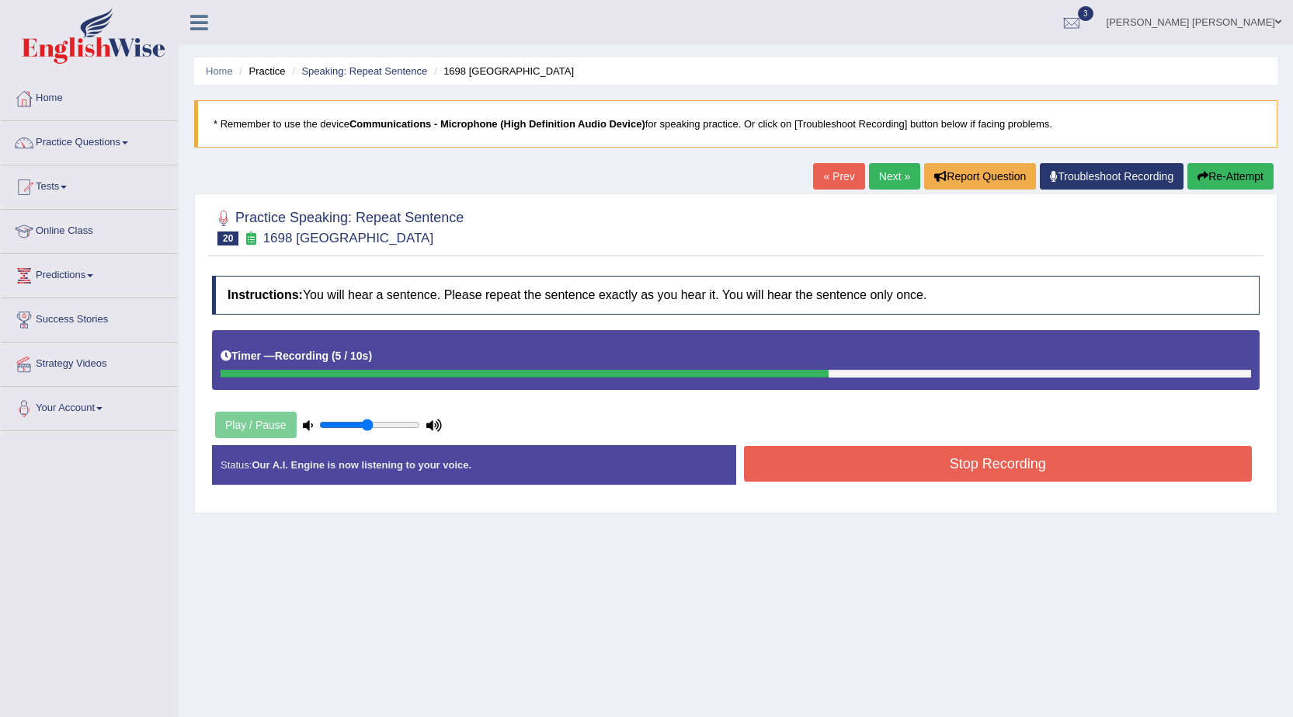
click at [809, 463] on button "Stop Recording" at bounding box center [998, 464] width 509 height 36
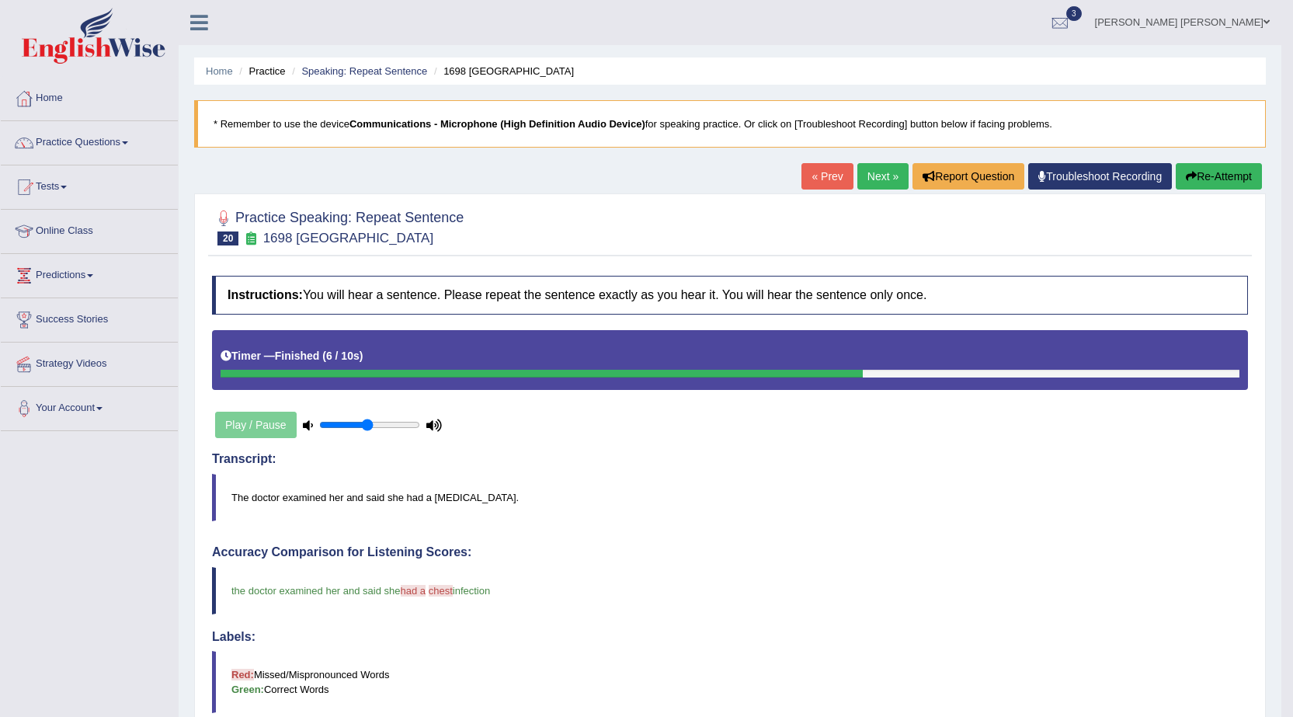
click at [1222, 180] on button "Re-Attempt" at bounding box center [1219, 176] width 86 height 26
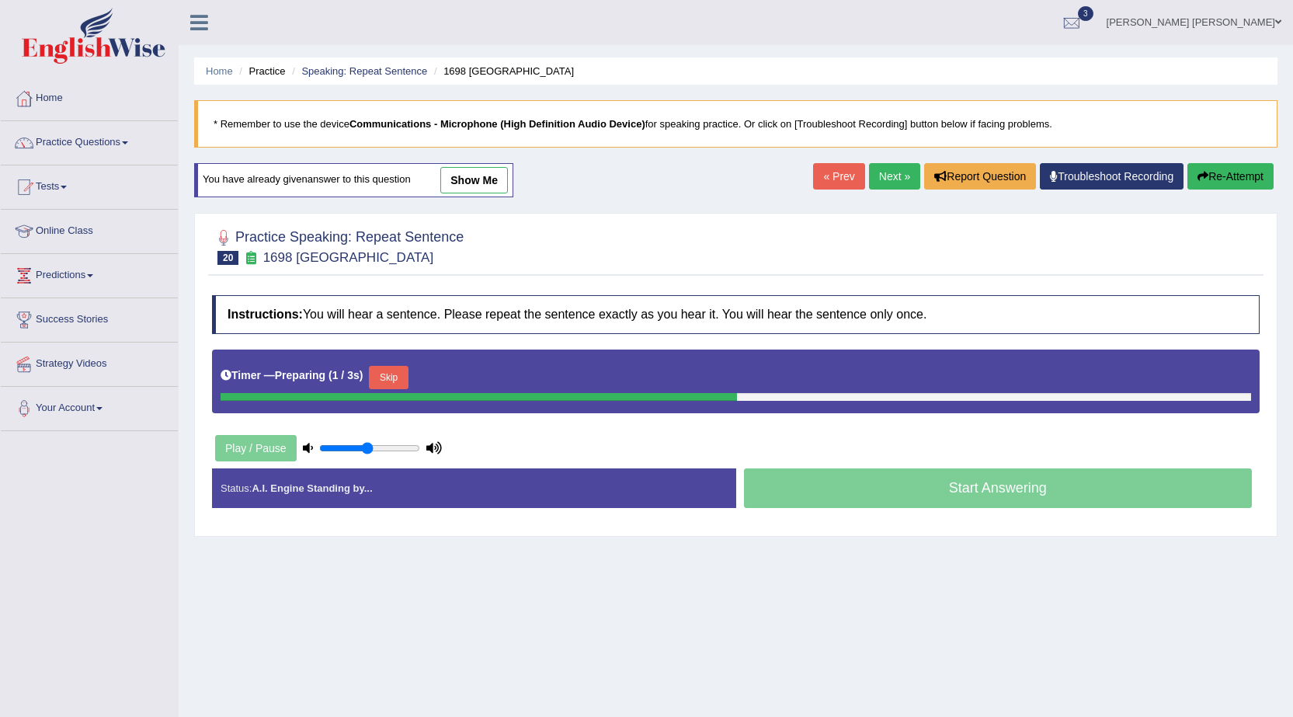
click at [395, 377] on button "Skip" at bounding box center [388, 377] width 39 height 23
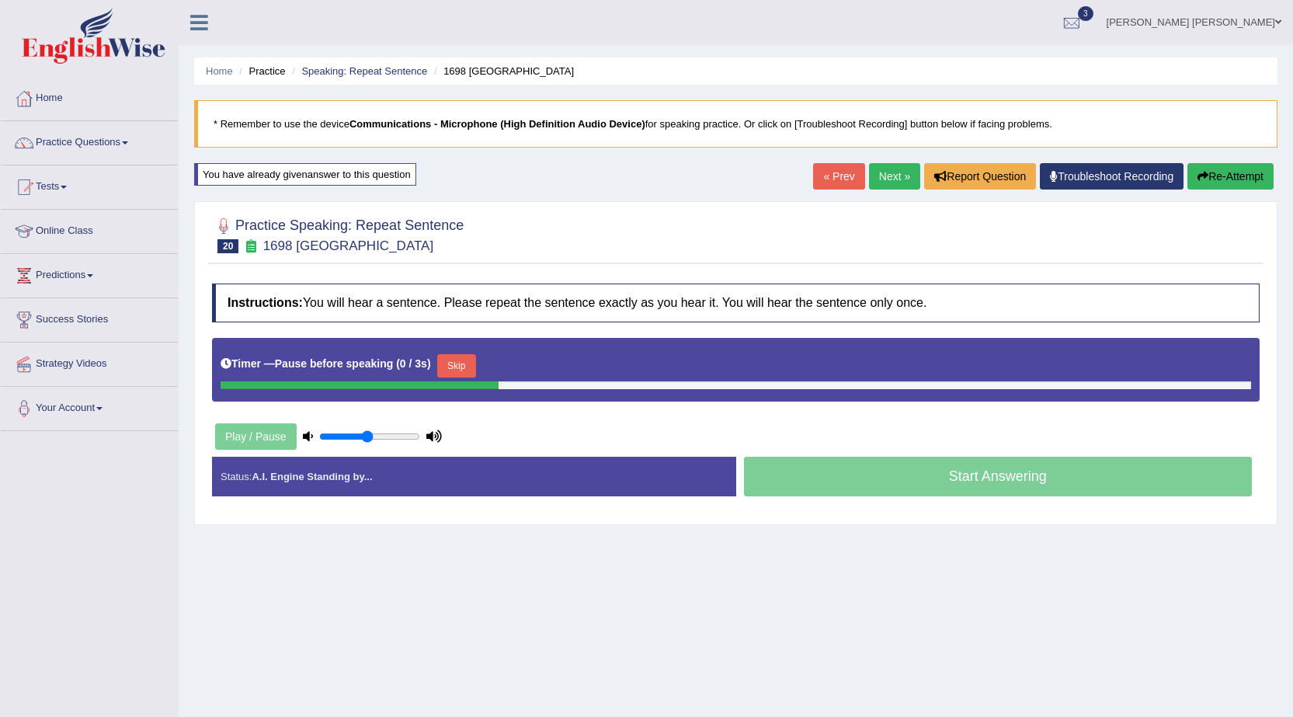
click at [469, 361] on button "Skip" at bounding box center [456, 365] width 39 height 23
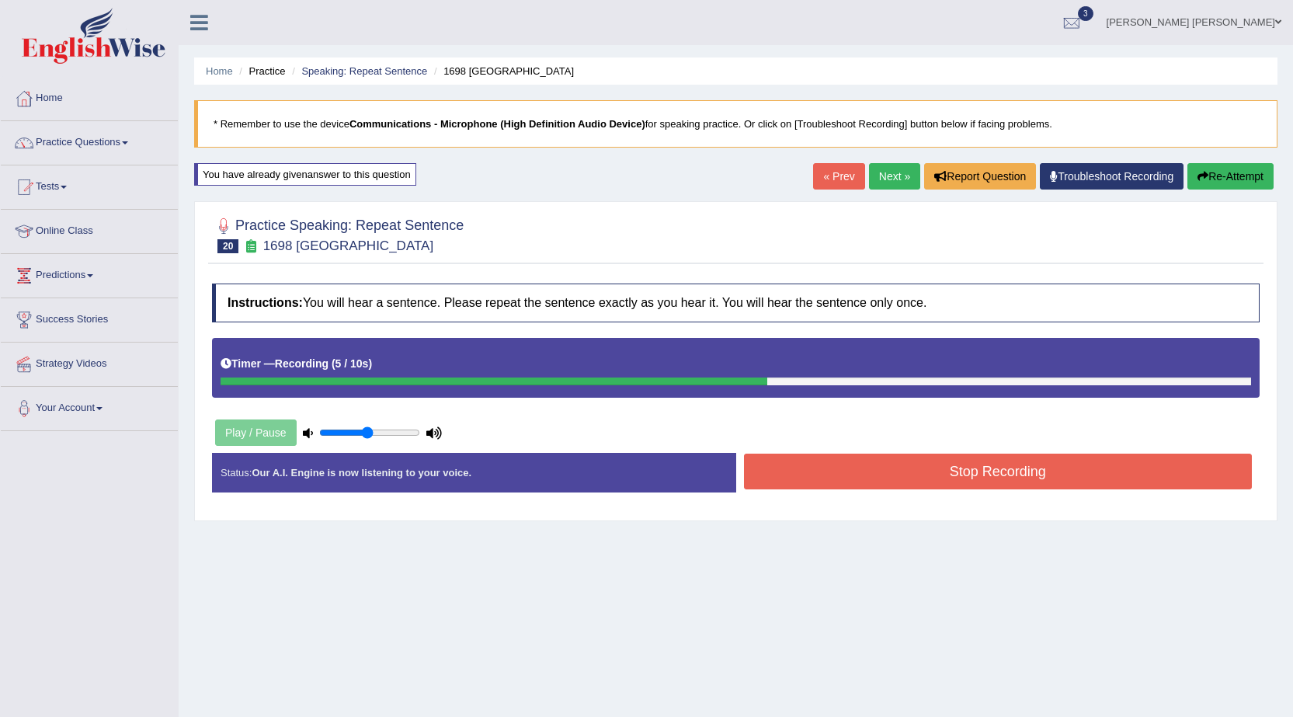
click at [897, 470] on button "Stop Recording" at bounding box center [998, 472] width 509 height 36
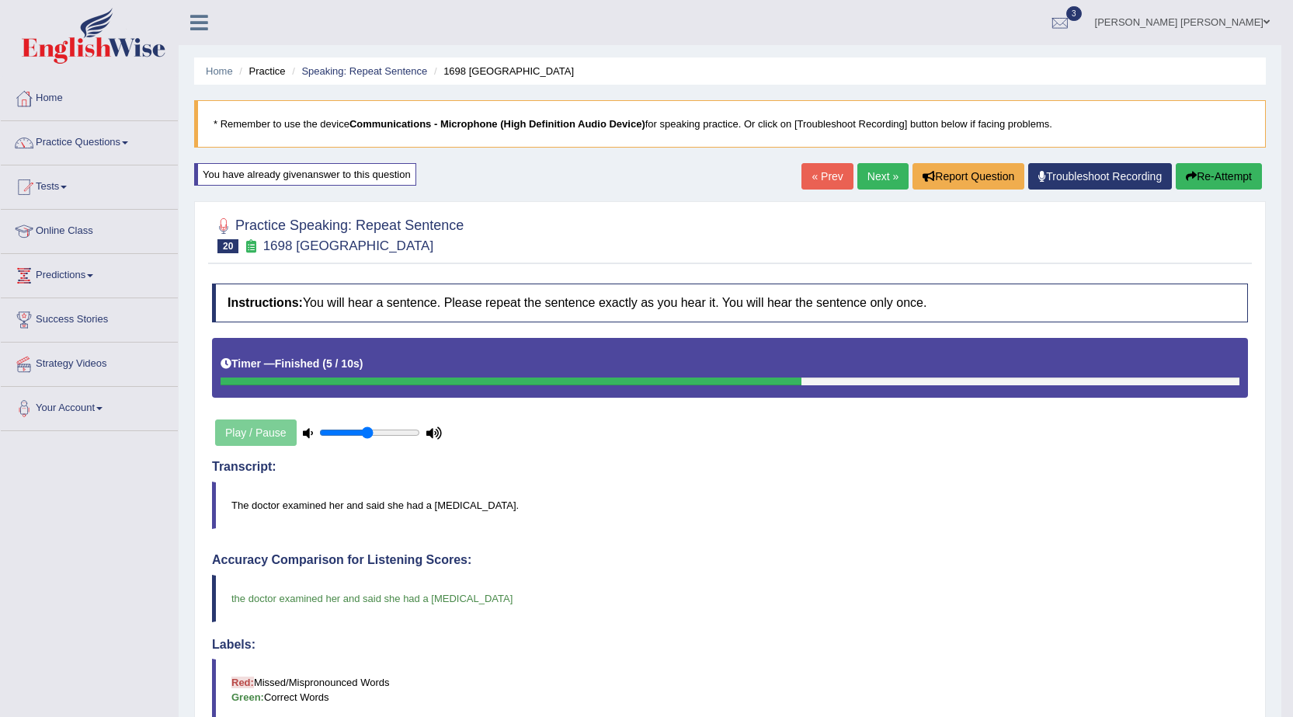
click at [876, 178] on link "Next »" at bounding box center [883, 176] width 51 height 26
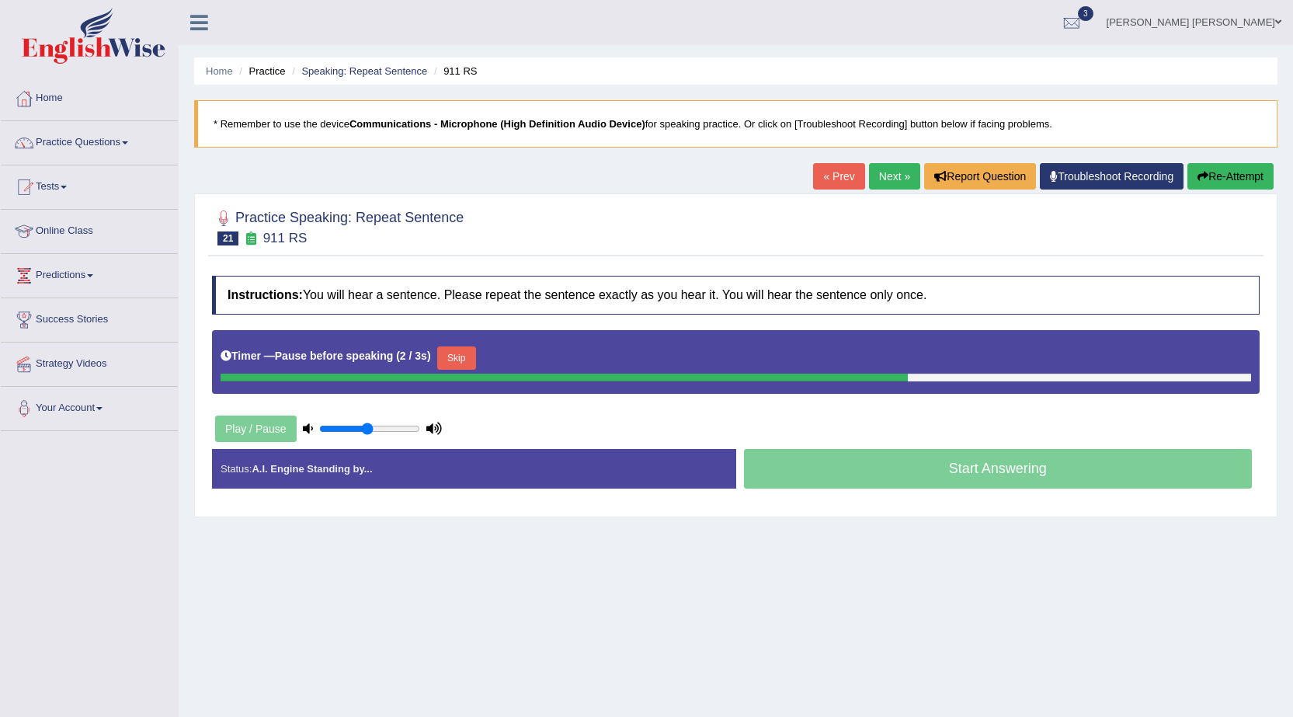
click at [468, 357] on button "Skip" at bounding box center [456, 357] width 39 height 23
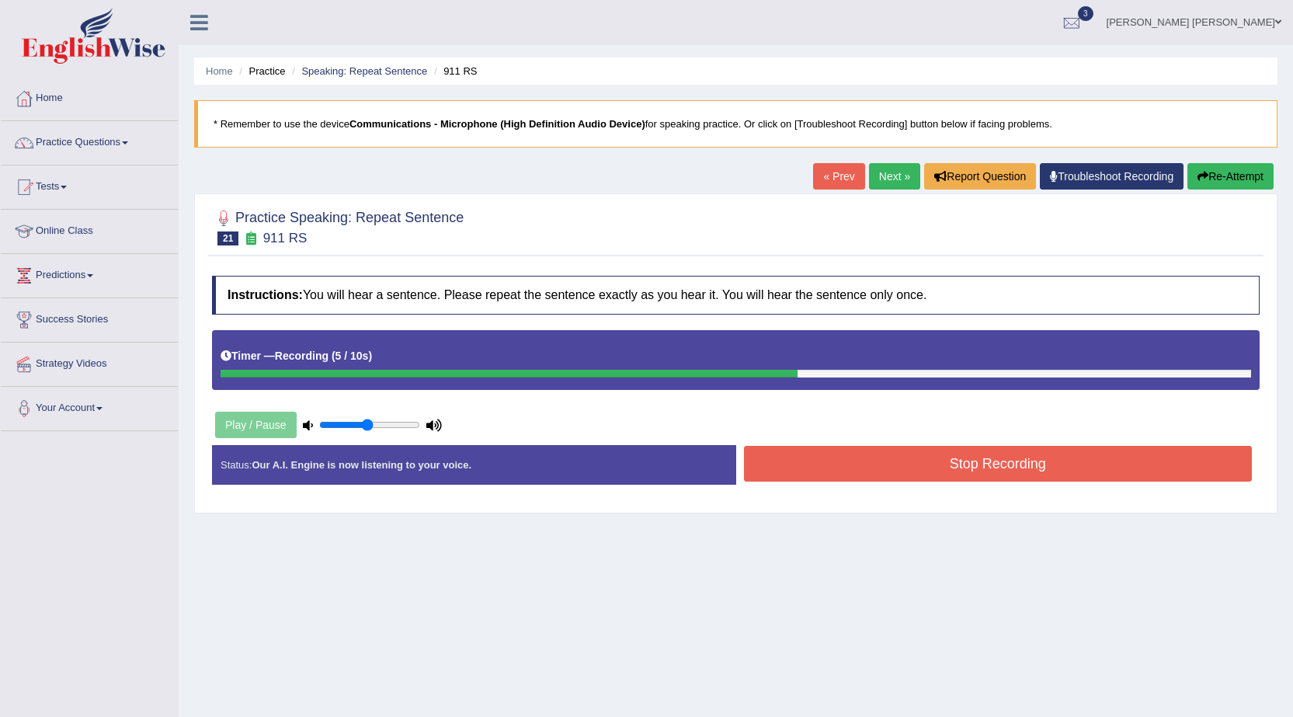
click at [841, 467] on button "Stop Recording" at bounding box center [998, 464] width 509 height 36
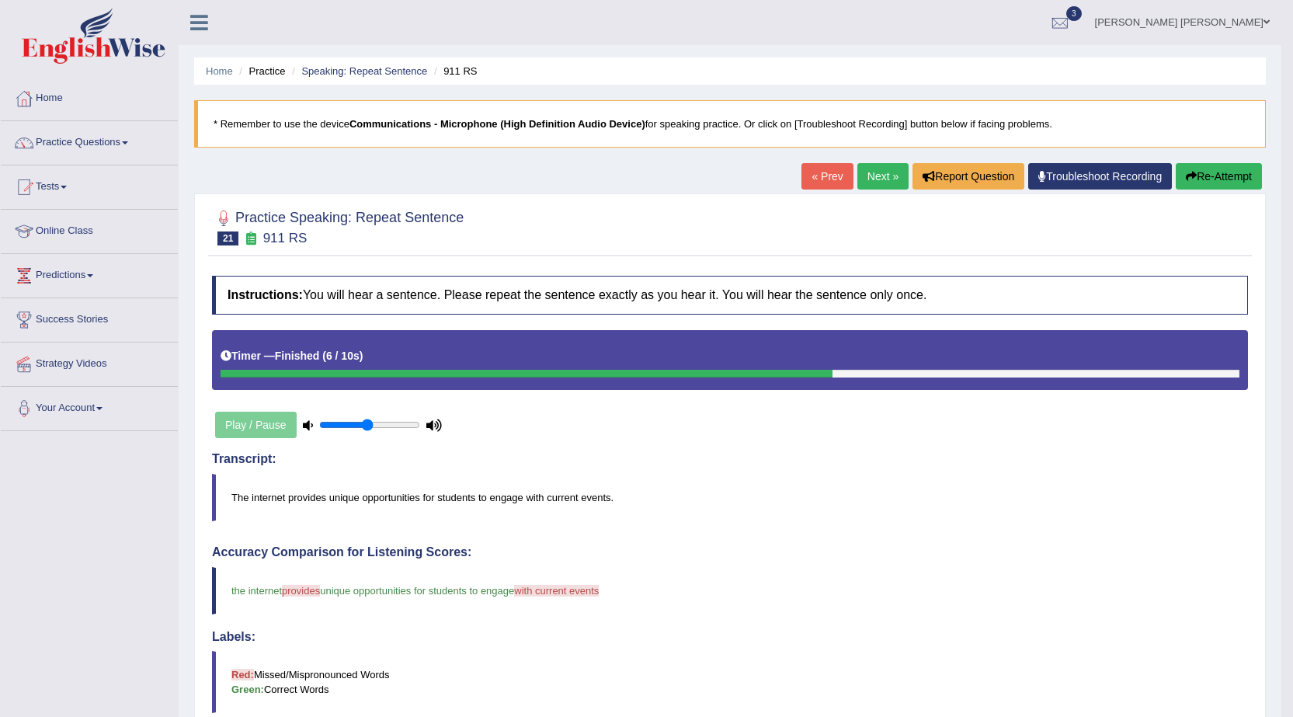
click at [1249, 169] on button "Re-Attempt" at bounding box center [1219, 176] width 86 height 26
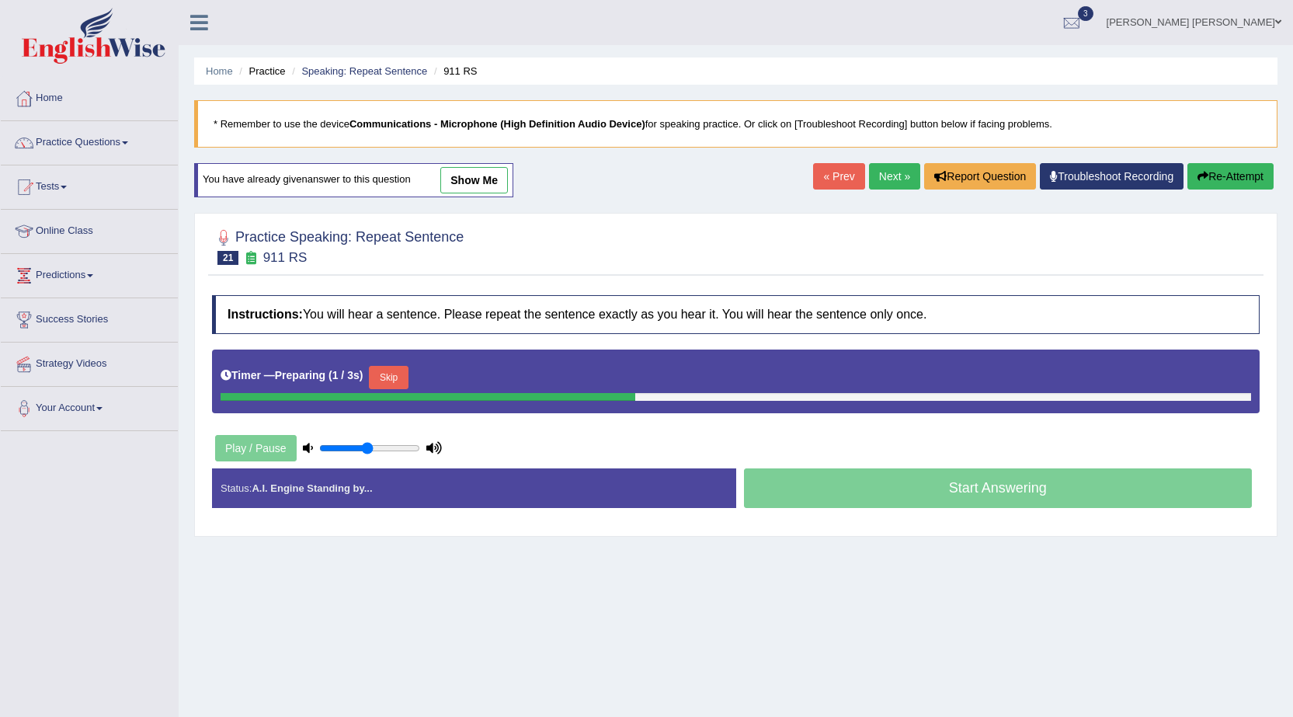
click at [398, 372] on button "Skip" at bounding box center [388, 377] width 39 height 23
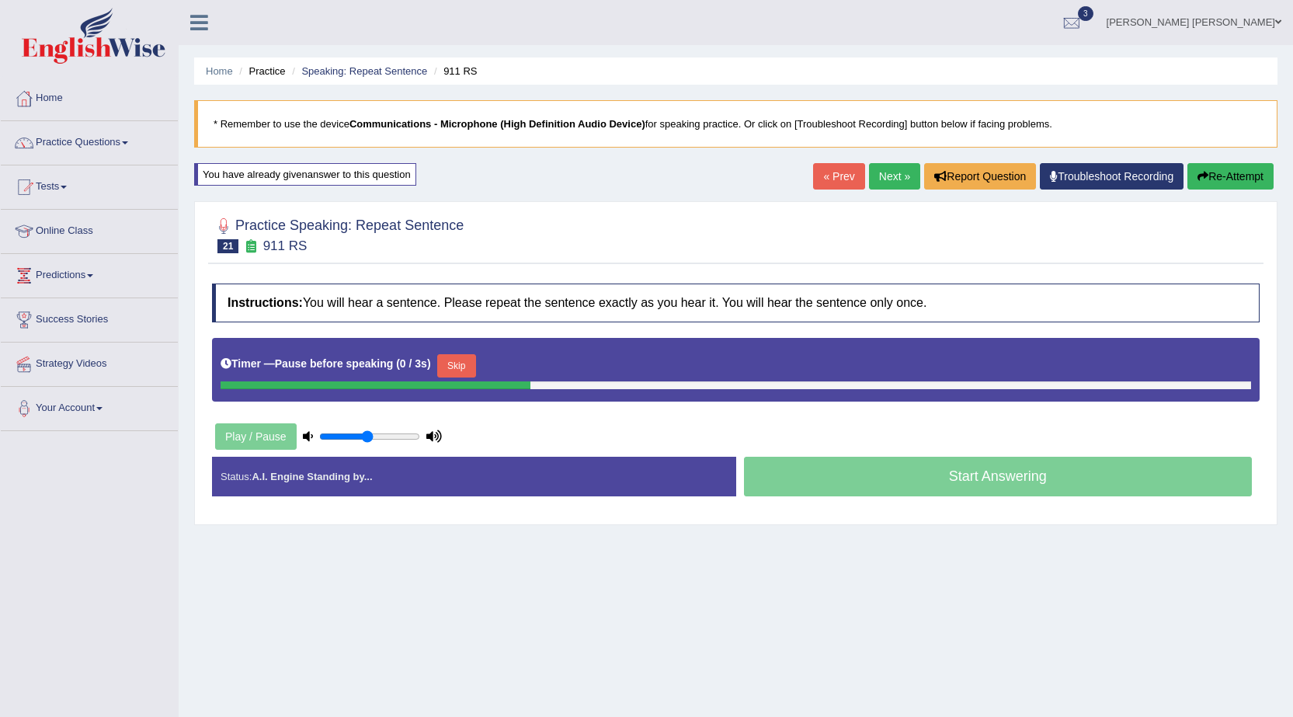
click at [461, 362] on button "Skip" at bounding box center [456, 365] width 39 height 23
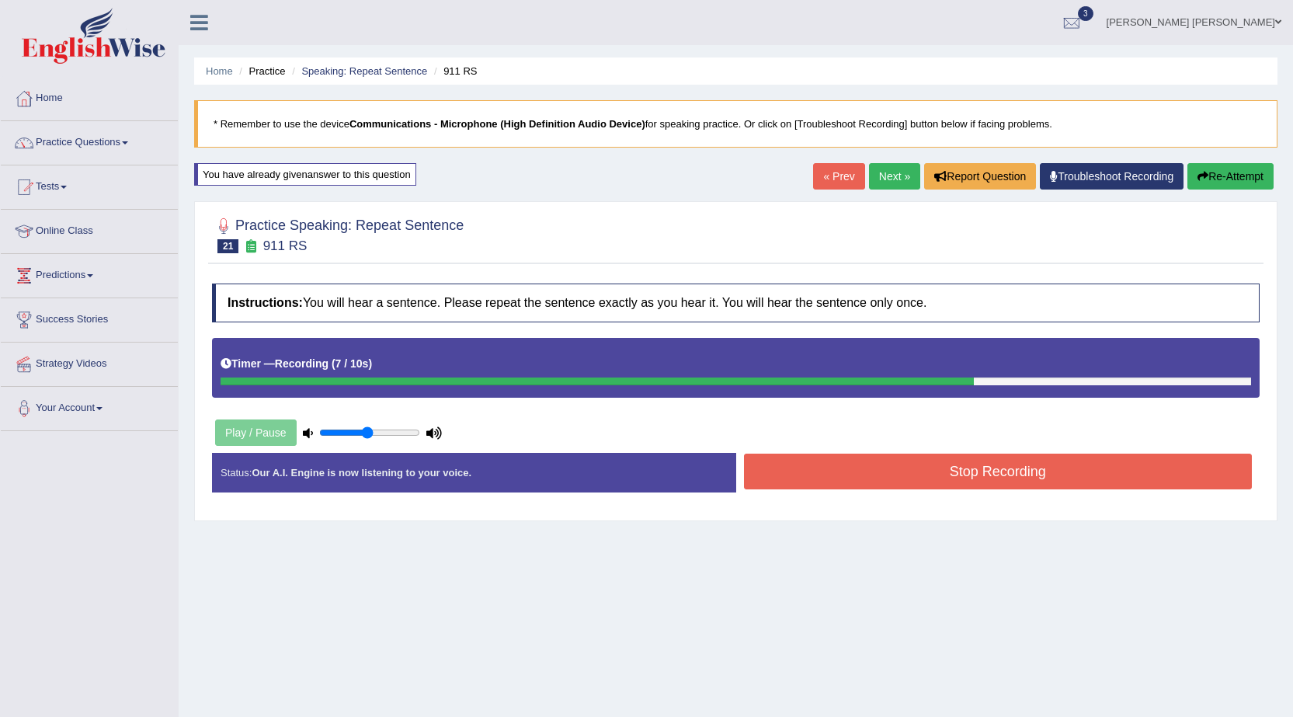
click at [924, 473] on button "Stop Recording" at bounding box center [998, 472] width 509 height 36
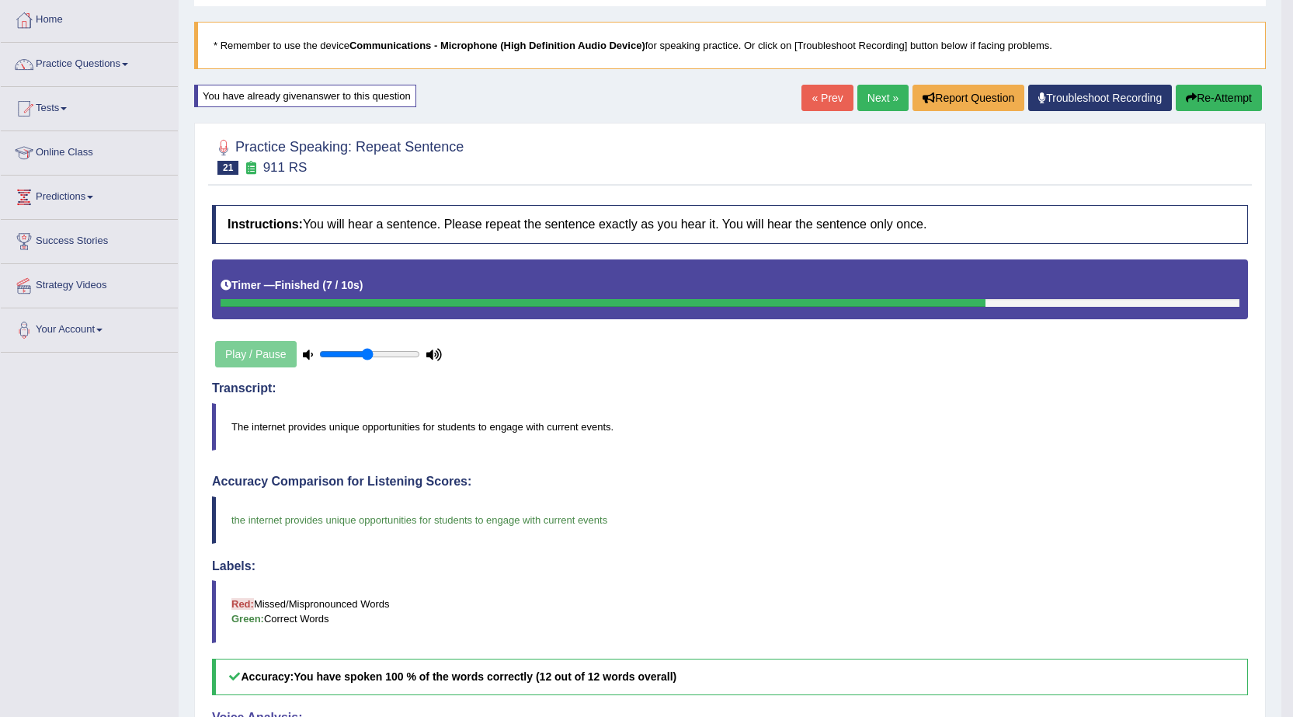
scroll to position [78, 0]
click at [866, 95] on link "Next »" at bounding box center [883, 98] width 51 height 26
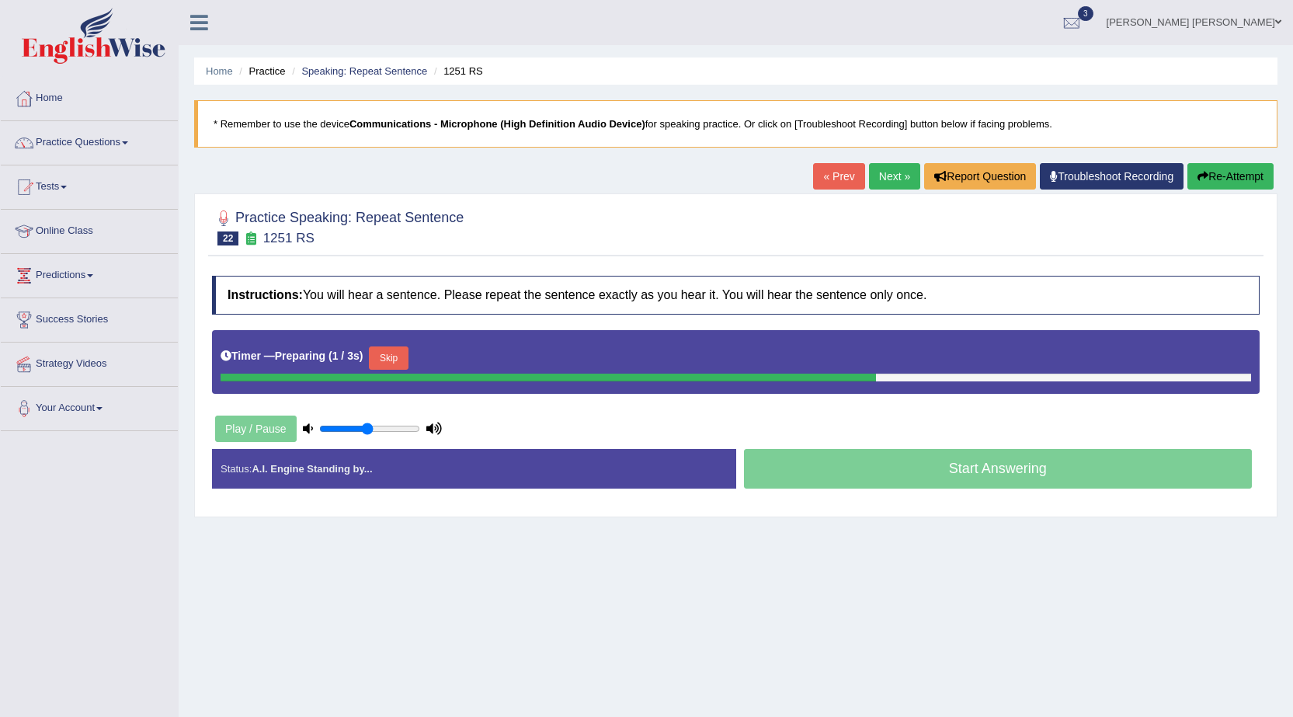
click at [395, 361] on button "Skip" at bounding box center [388, 357] width 39 height 23
click at [461, 355] on button "Skip" at bounding box center [456, 357] width 39 height 23
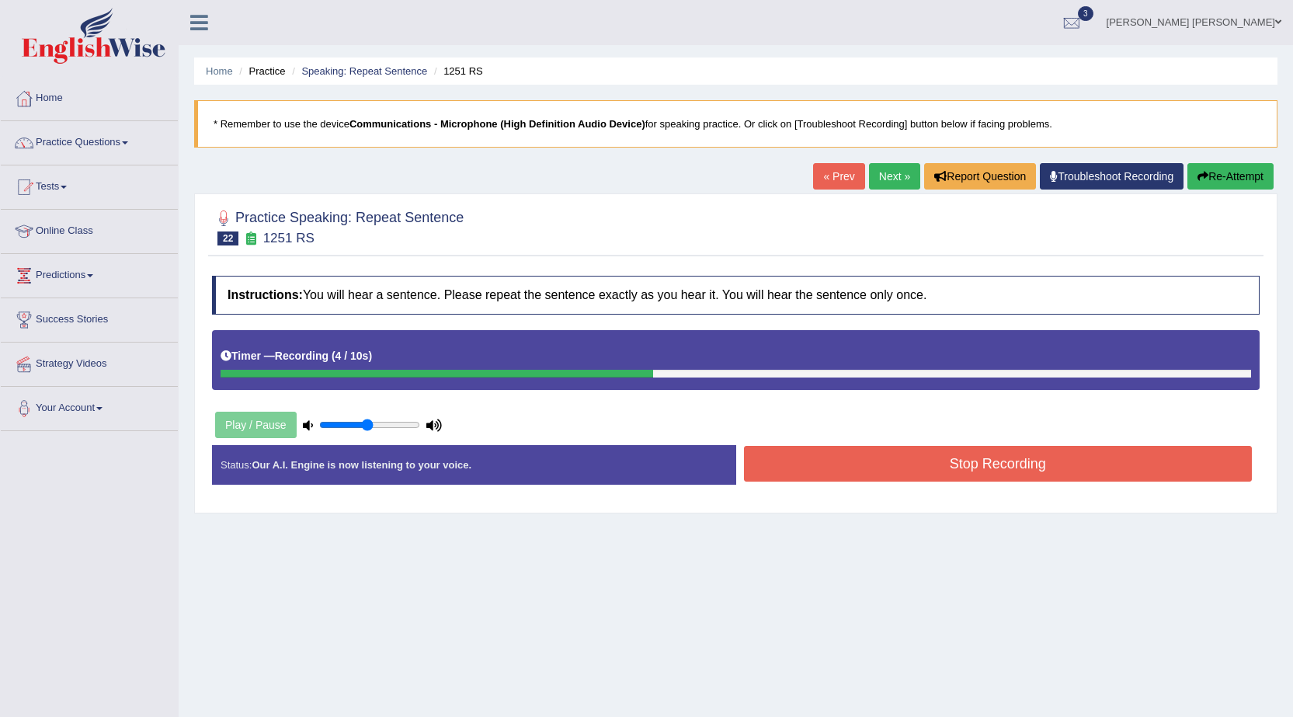
click at [845, 476] on button "Stop Recording" at bounding box center [998, 464] width 509 height 36
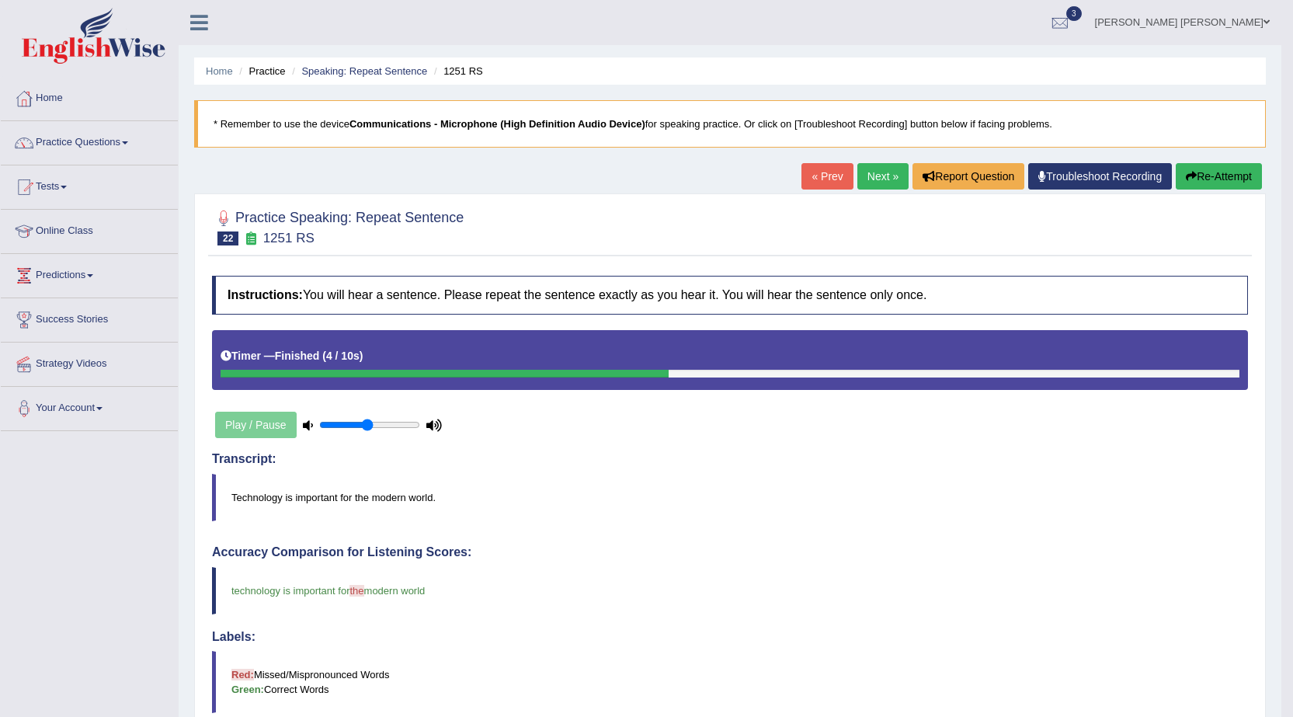
click at [1240, 174] on button "Re-Attempt" at bounding box center [1219, 176] width 86 height 26
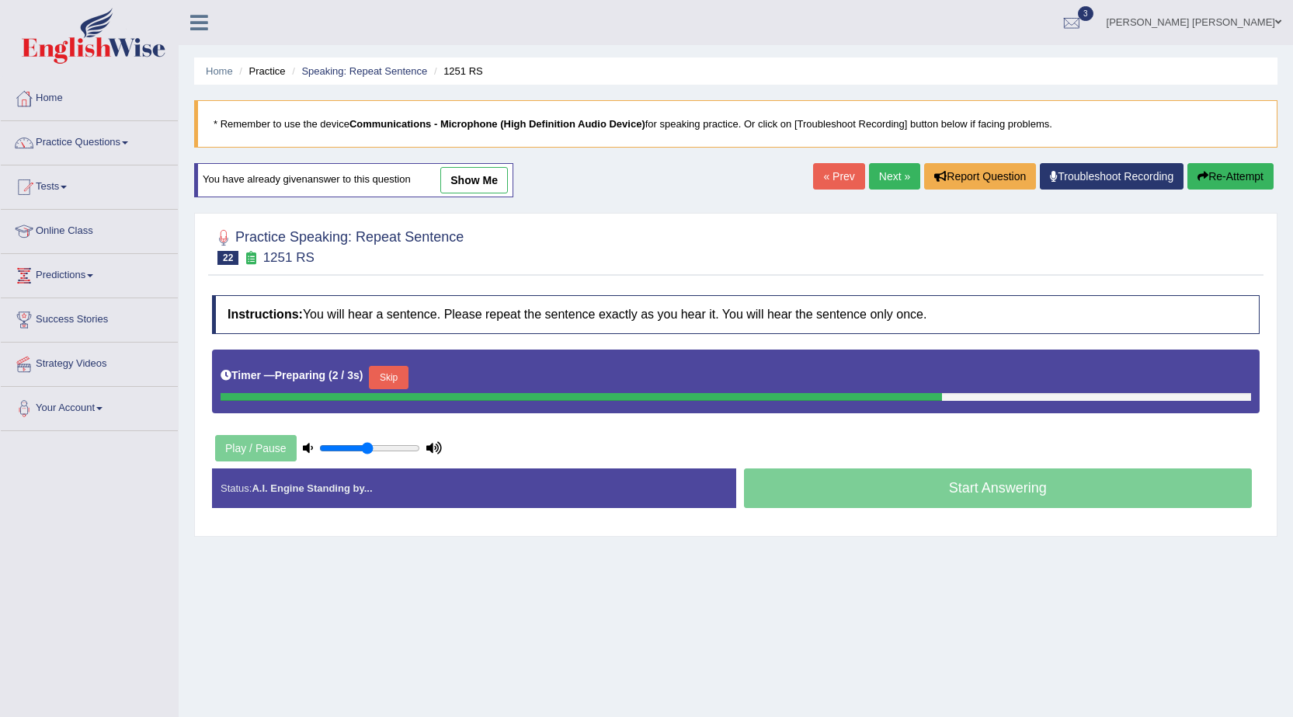
click at [381, 372] on button "Skip" at bounding box center [388, 377] width 39 height 23
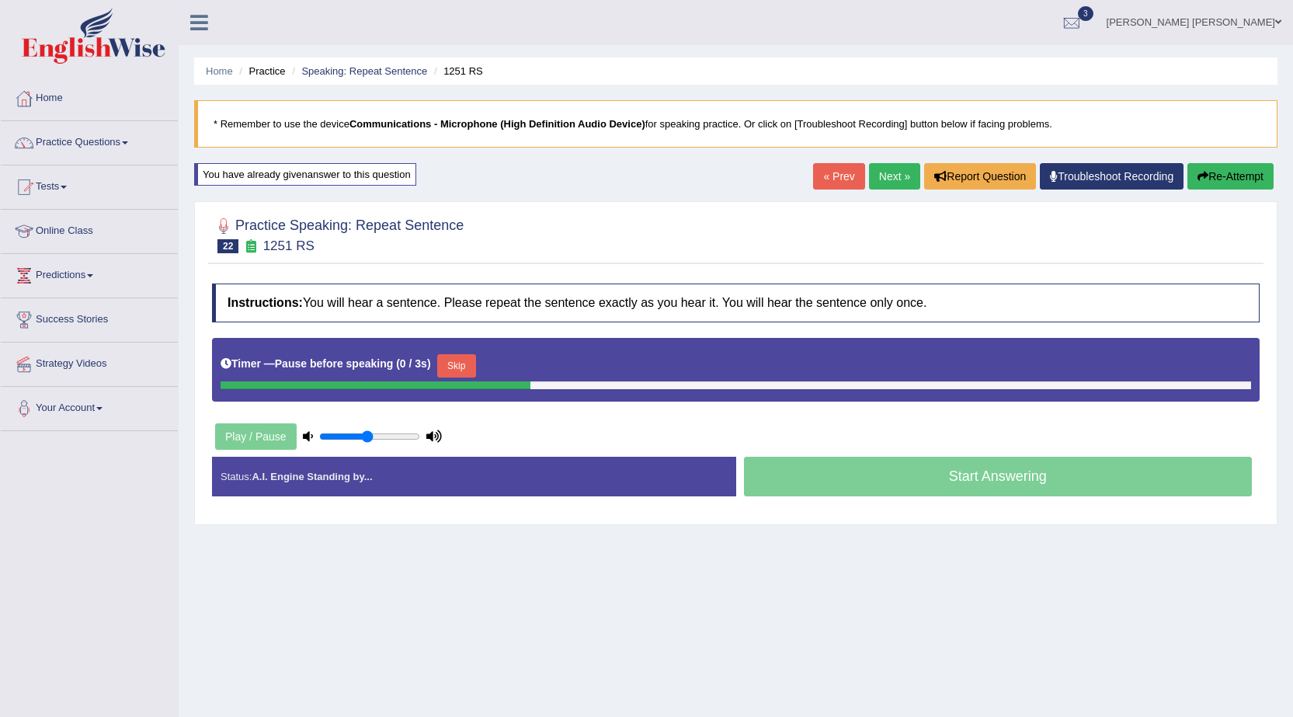
click at [456, 359] on button "Skip" at bounding box center [456, 365] width 39 height 23
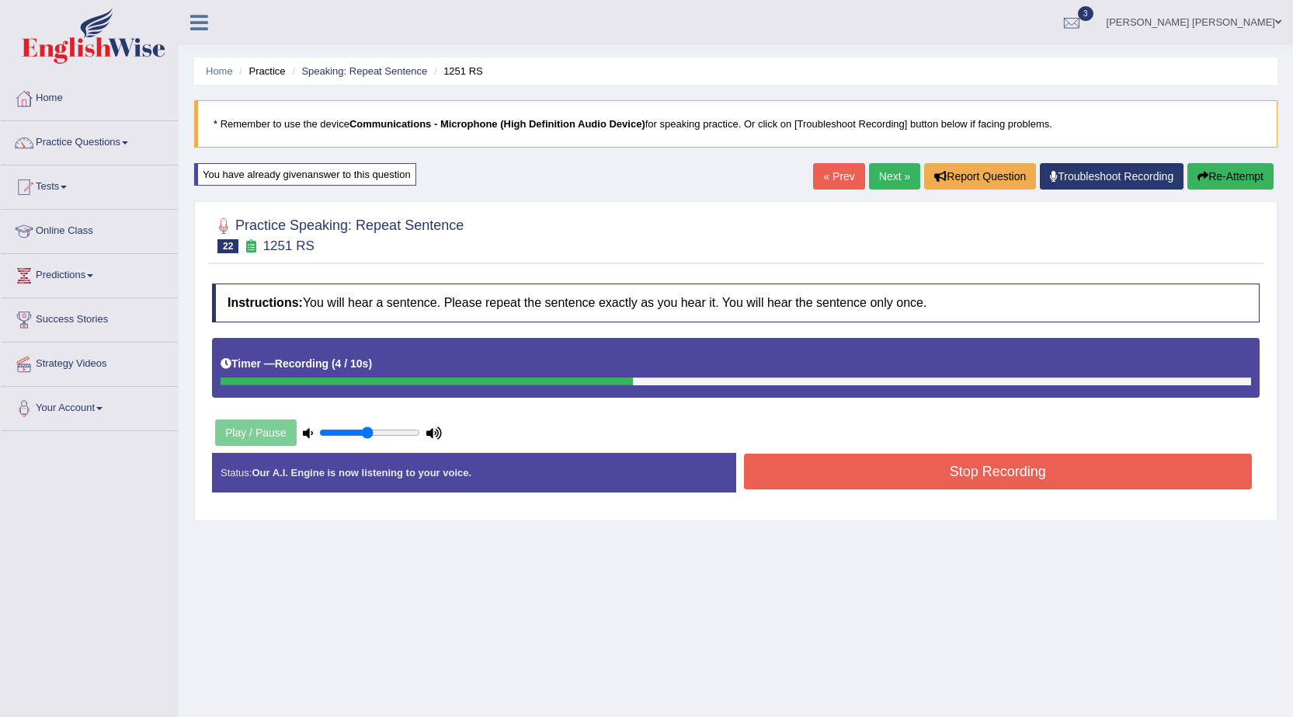
click at [801, 451] on div "Instructions: You will hear a sentence. Please repeat the sentence exactly as y…" at bounding box center [736, 394] width 1056 height 237
click at [804, 471] on button "Stop Recording" at bounding box center [998, 472] width 509 height 36
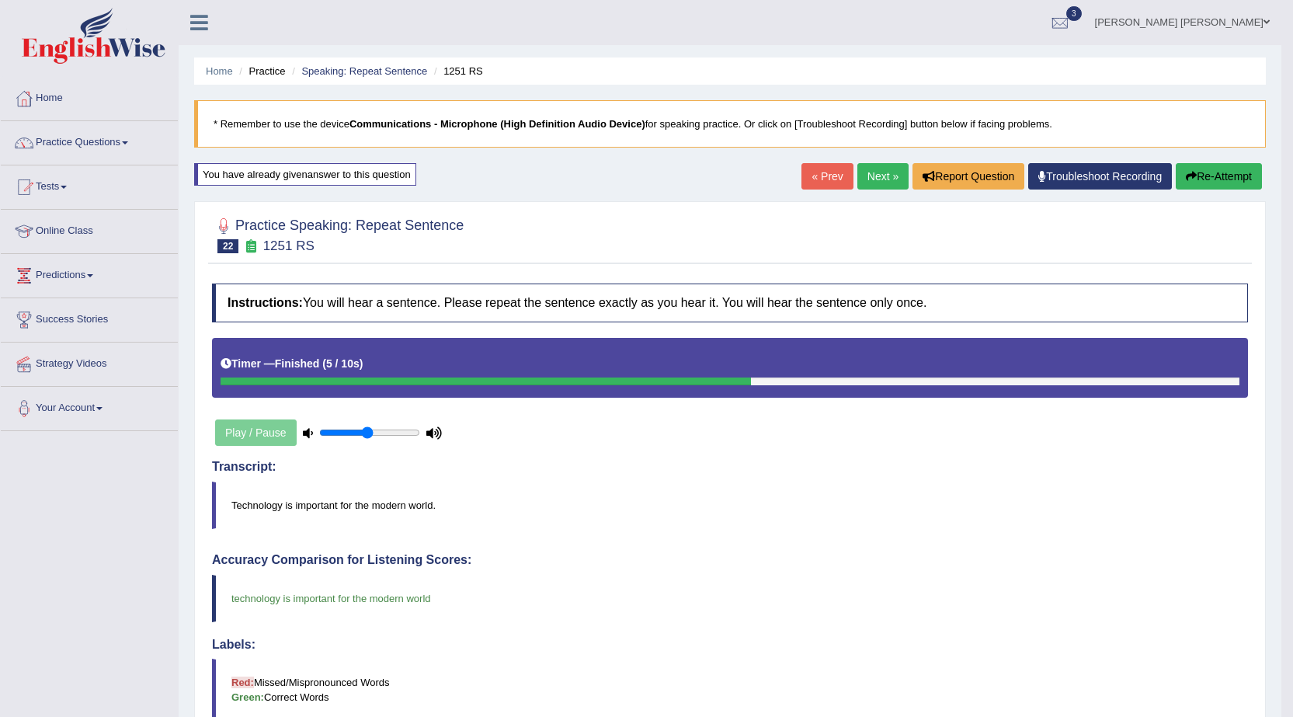
click at [866, 176] on link "Next »" at bounding box center [883, 176] width 51 height 26
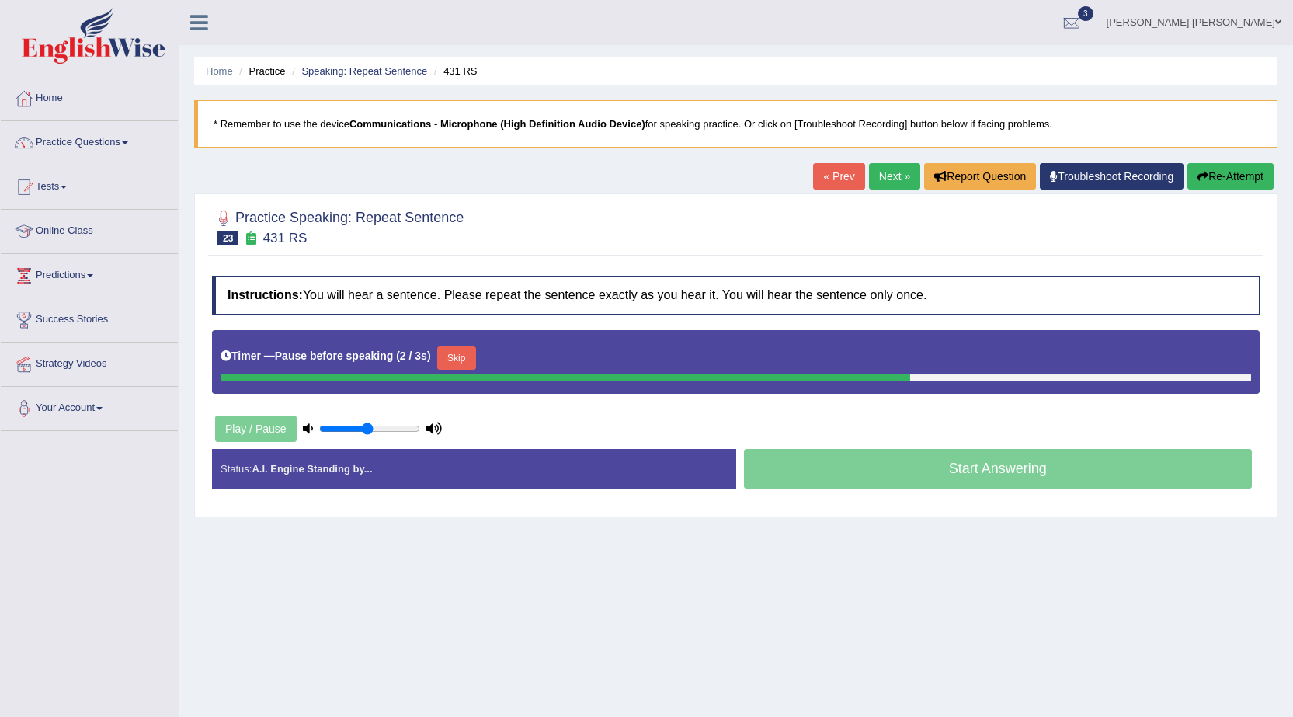
click at [461, 358] on button "Skip" at bounding box center [456, 357] width 39 height 23
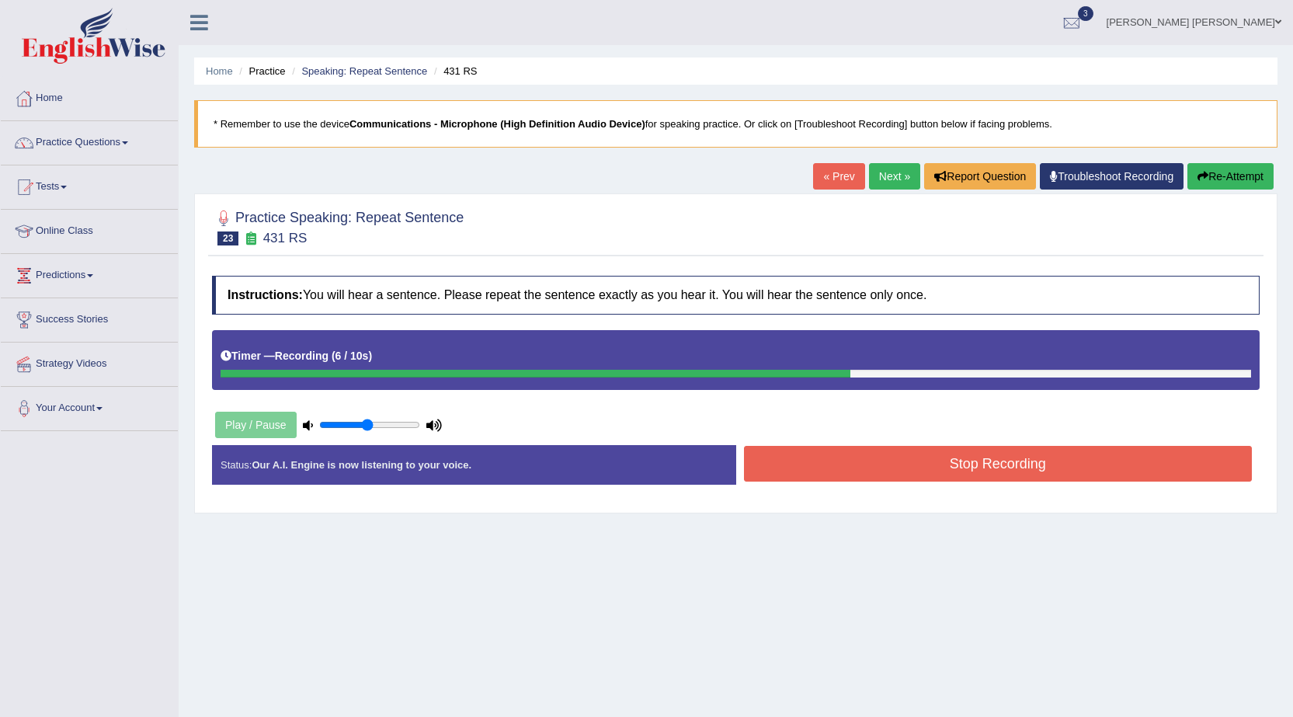
click at [780, 465] on button "Stop Recording" at bounding box center [998, 464] width 509 height 36
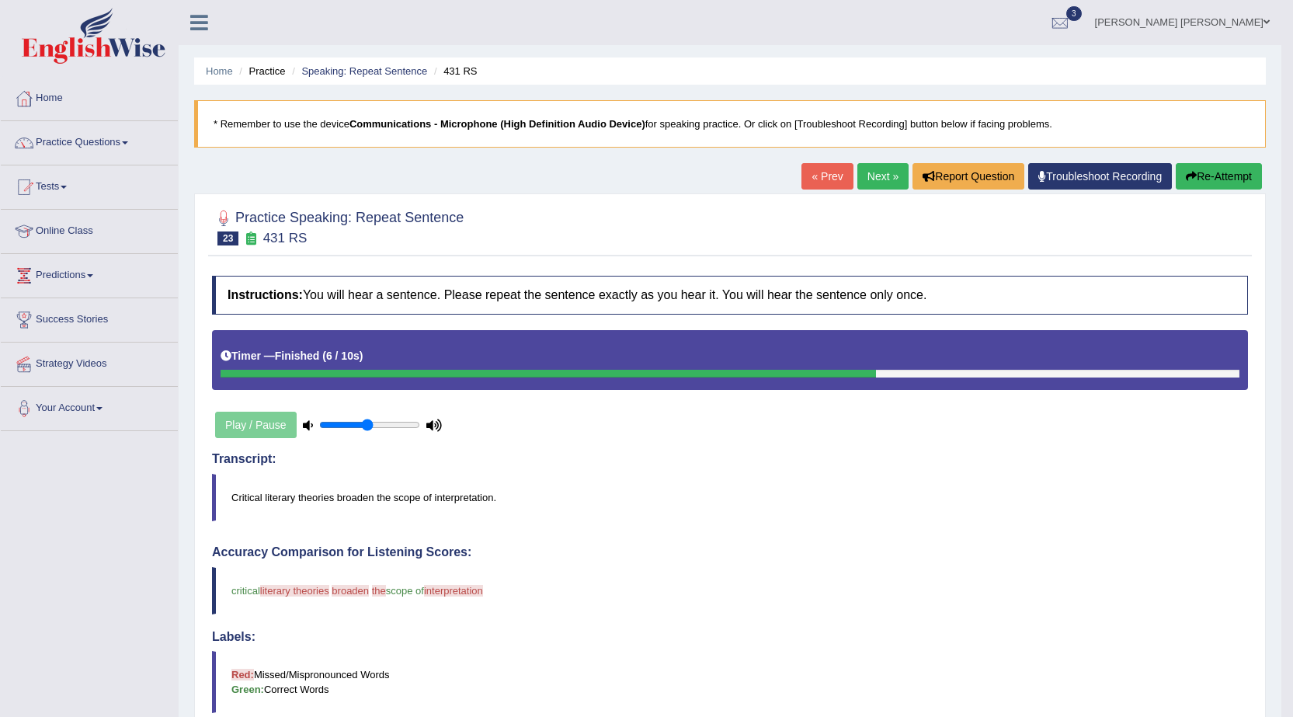
click at [1228, 175] on button "Re-Attempt" at bounding box center [1219, 176] width 86 height 26
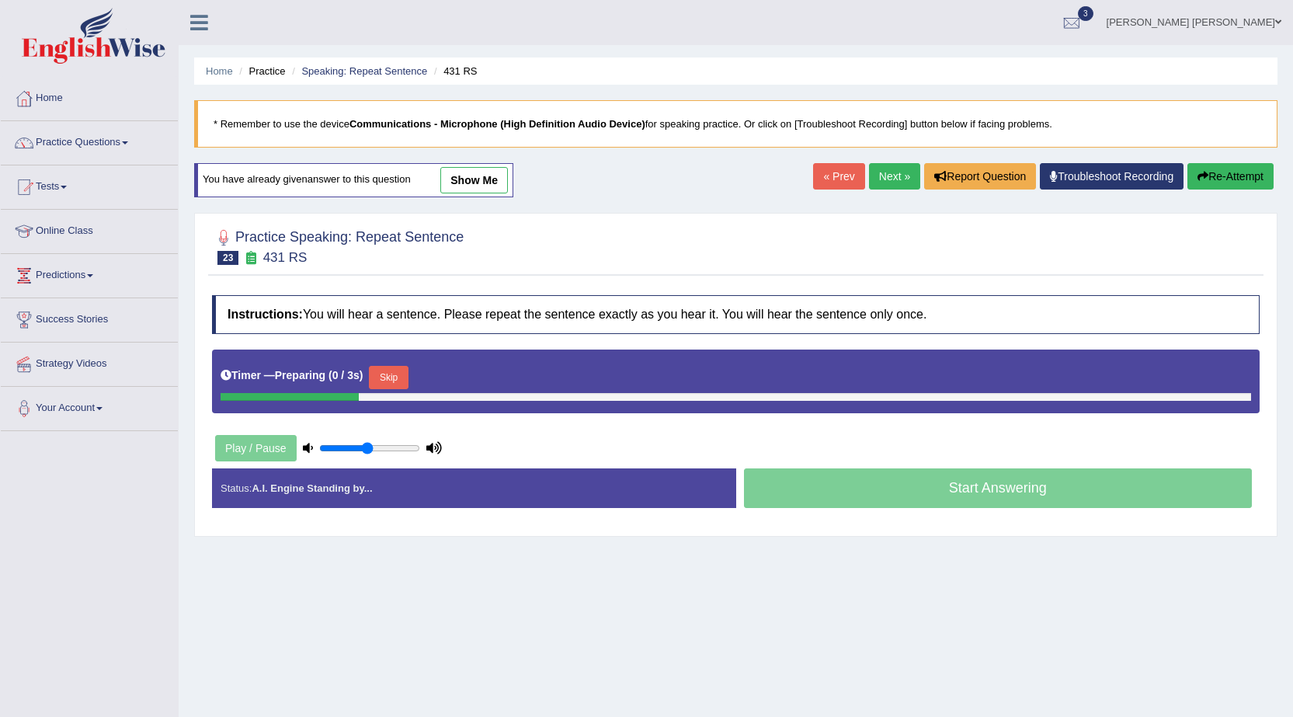
click at [391, 376] on button "Skip" at bounding box center [388, 377] width 39 height 23
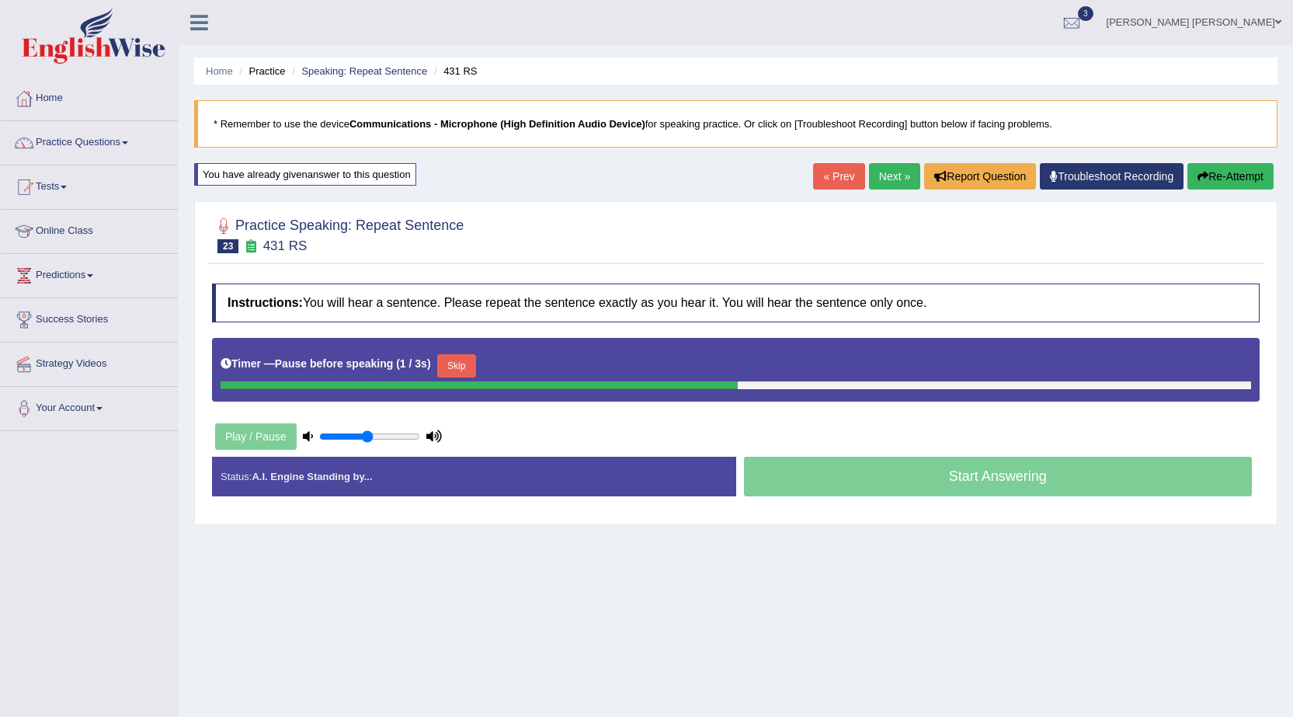
click at [454, 364] on button "Skip" at bounding box center [456, 365] width 39 height 23
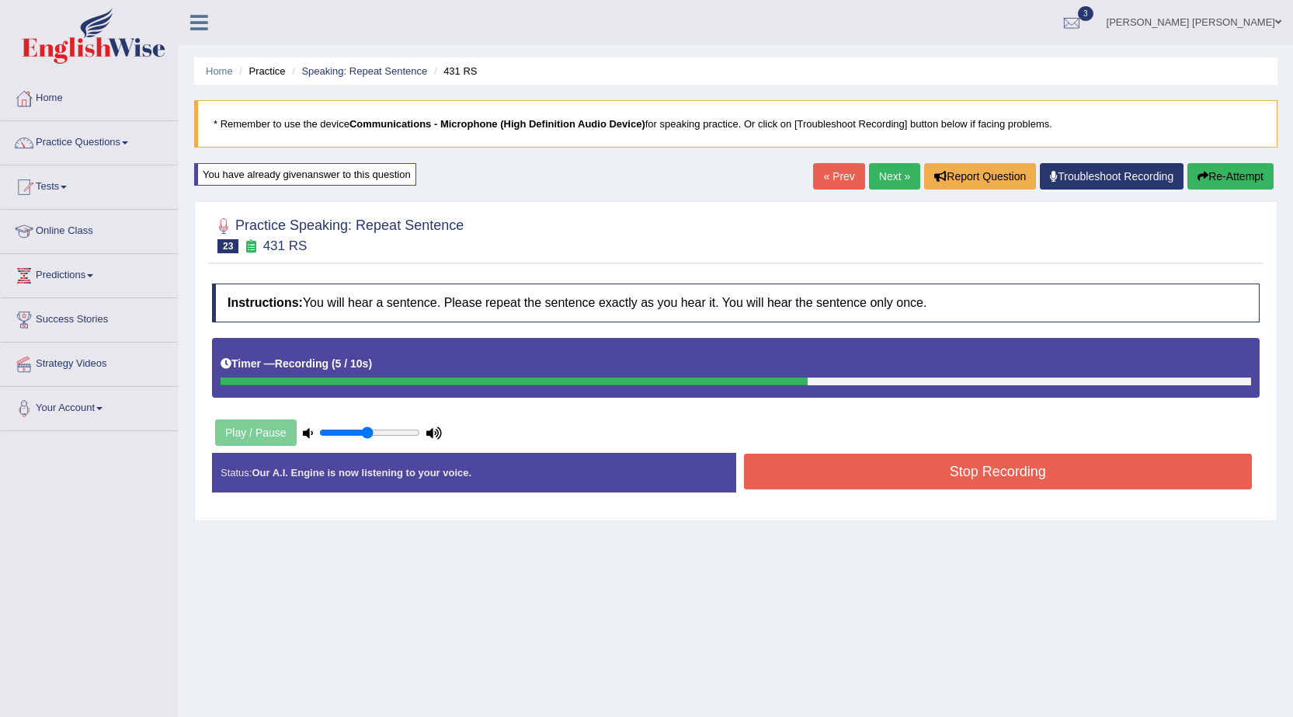
click at [840, 467] on button "Stop Recording" at bounding box center [998, 472] width 509 height 36
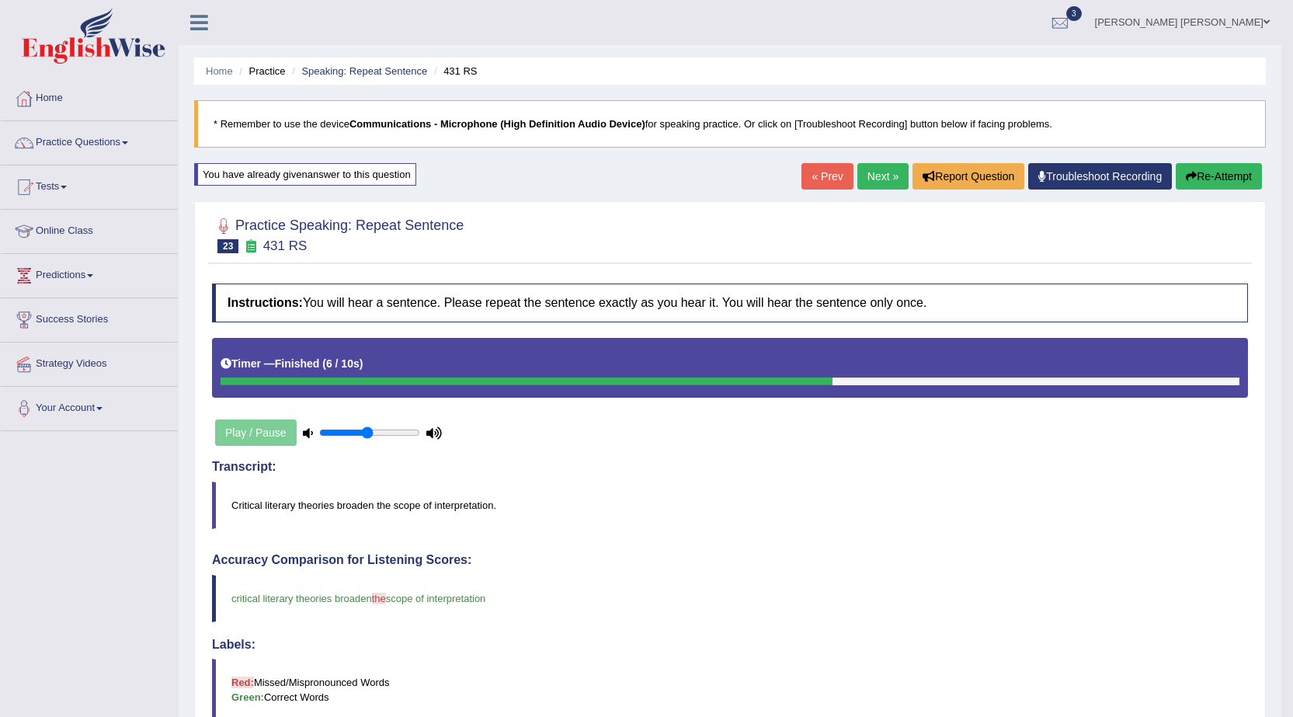
click at [1202, 175] on button "Re-Attempt" at bounding box center [1219, 176] width 86 height 26
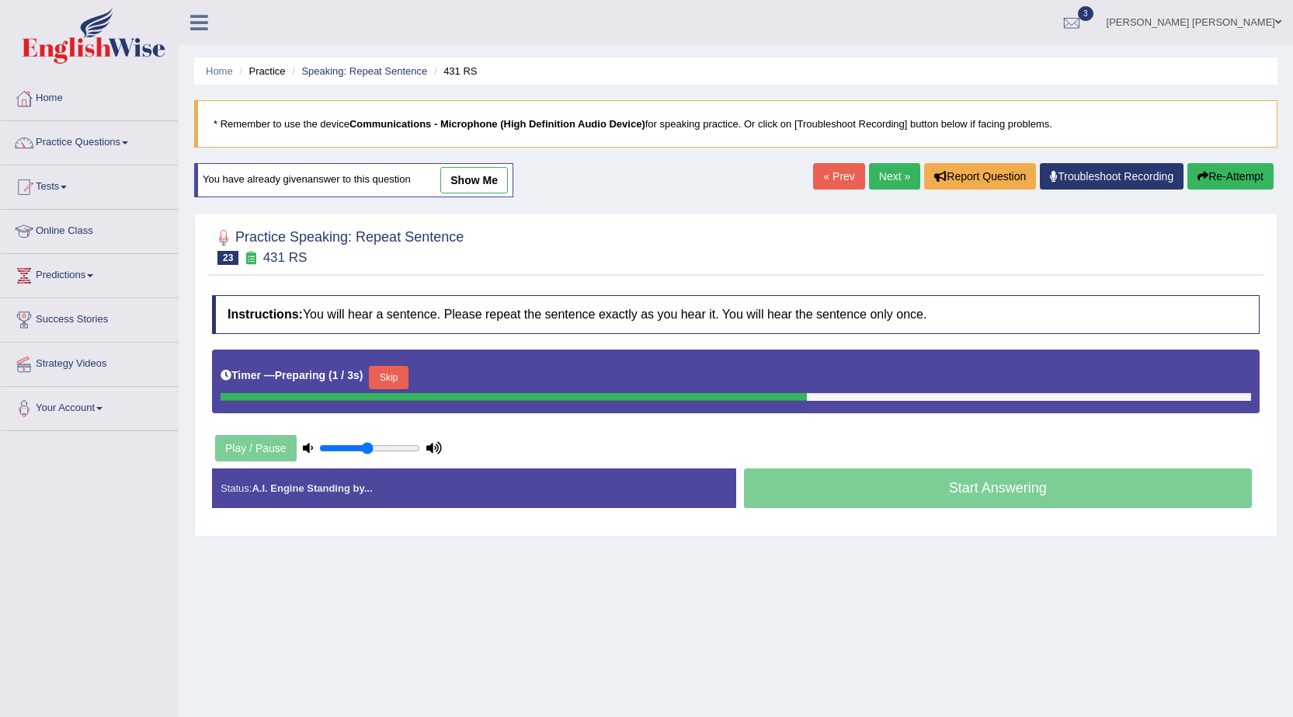
click at [387, 370] on button "Skip" at bounding box center [388, 377] width 39 height 23
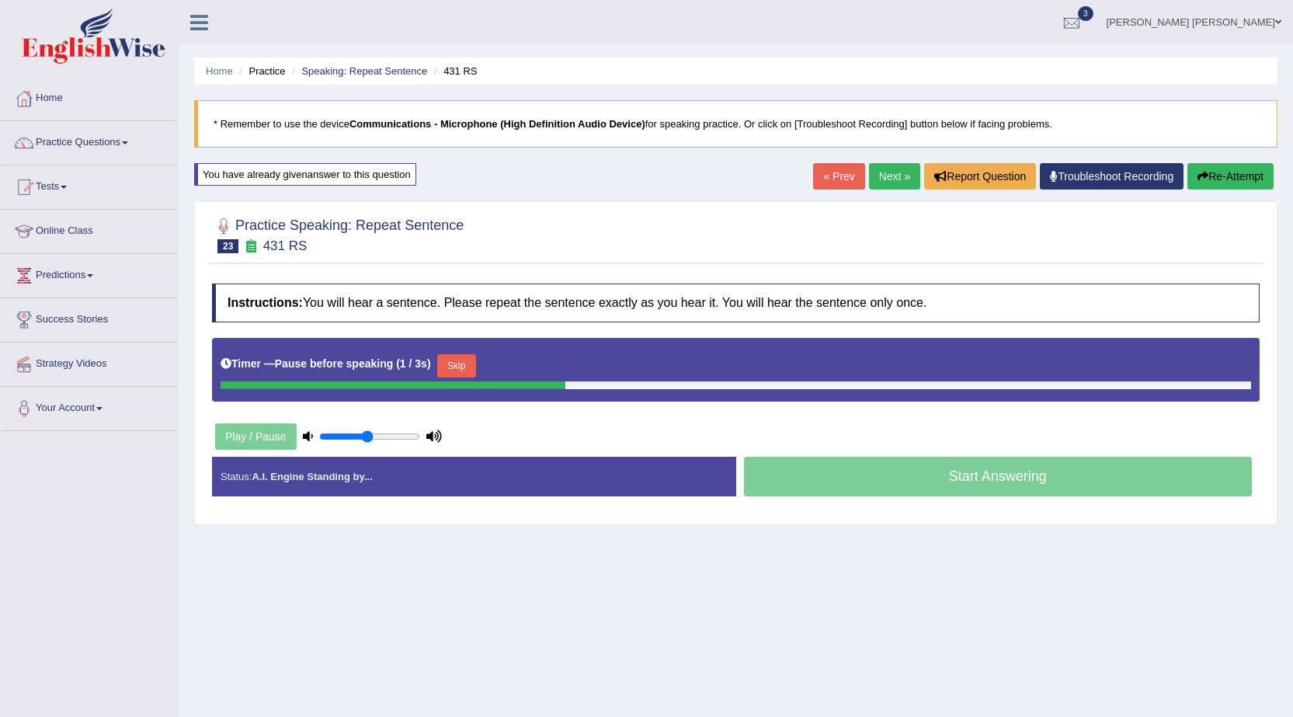
click at [450, 361] on button "Skip" at bounding box center [456, 365] width 39 height 23
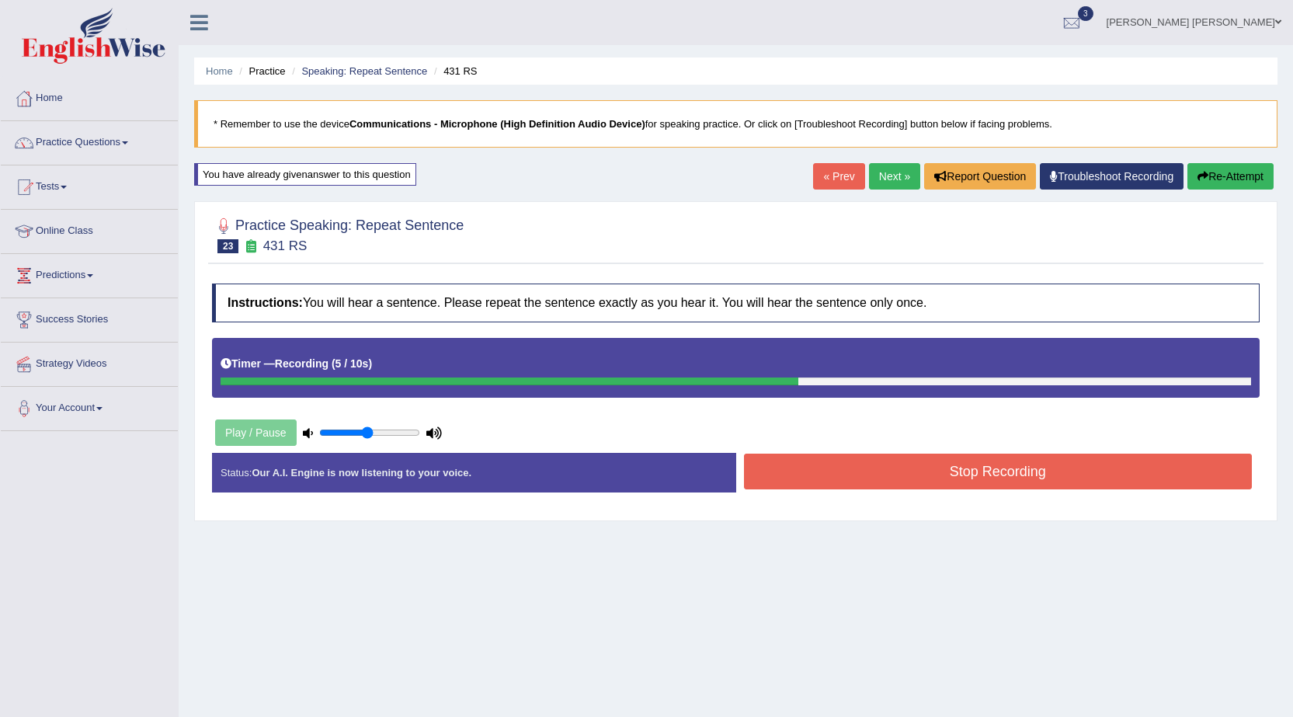
click at [1007, 461] on button "Stop Recording" at bounding box center [998, 472] width 509 height 36
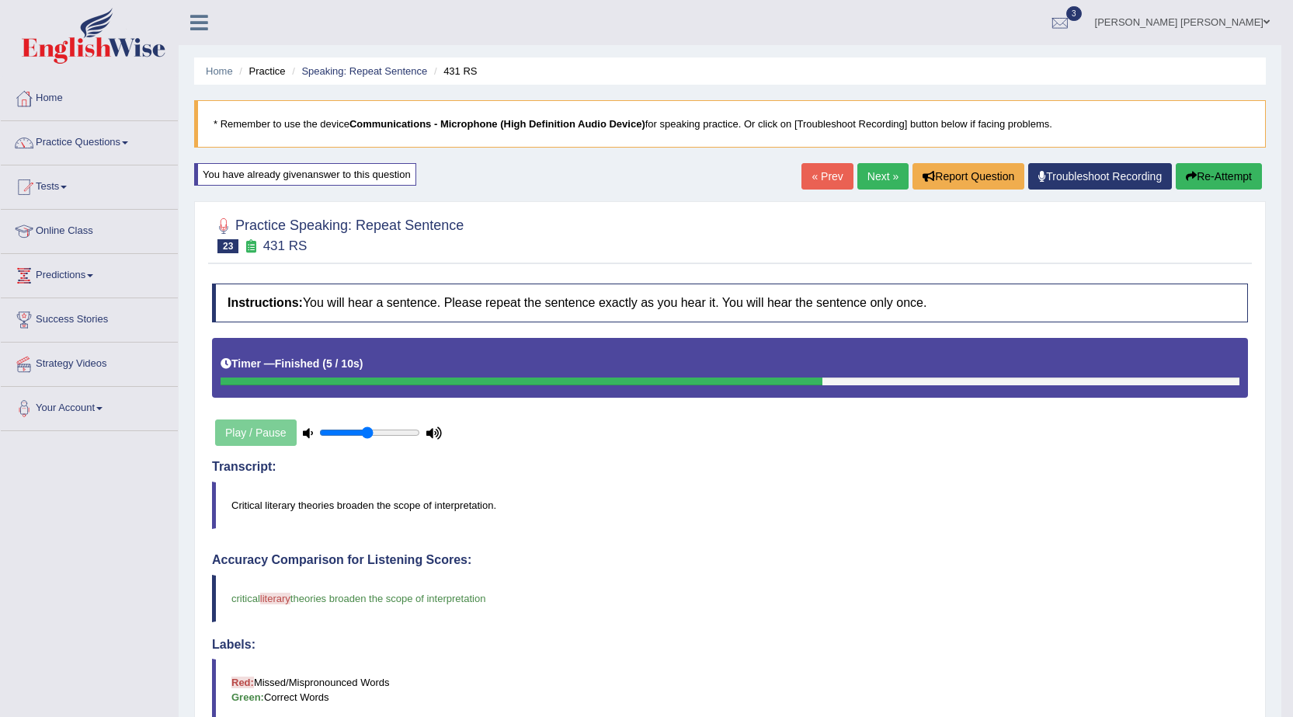
click at [1229, 179] on button "Re-Attempt" at bounding box center [1219, 176] width 86 height 26
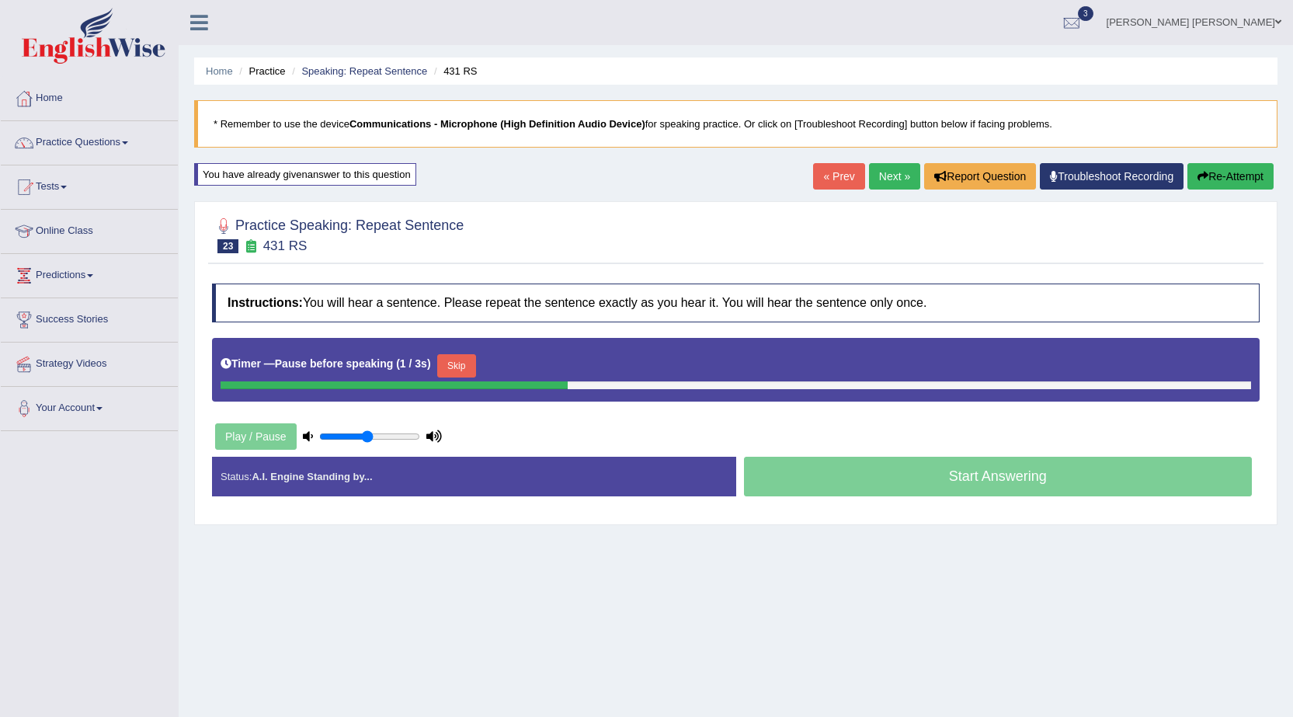
click at [467, 365] on button "Skip" at bounding box center [456, 365] width 39 height 23
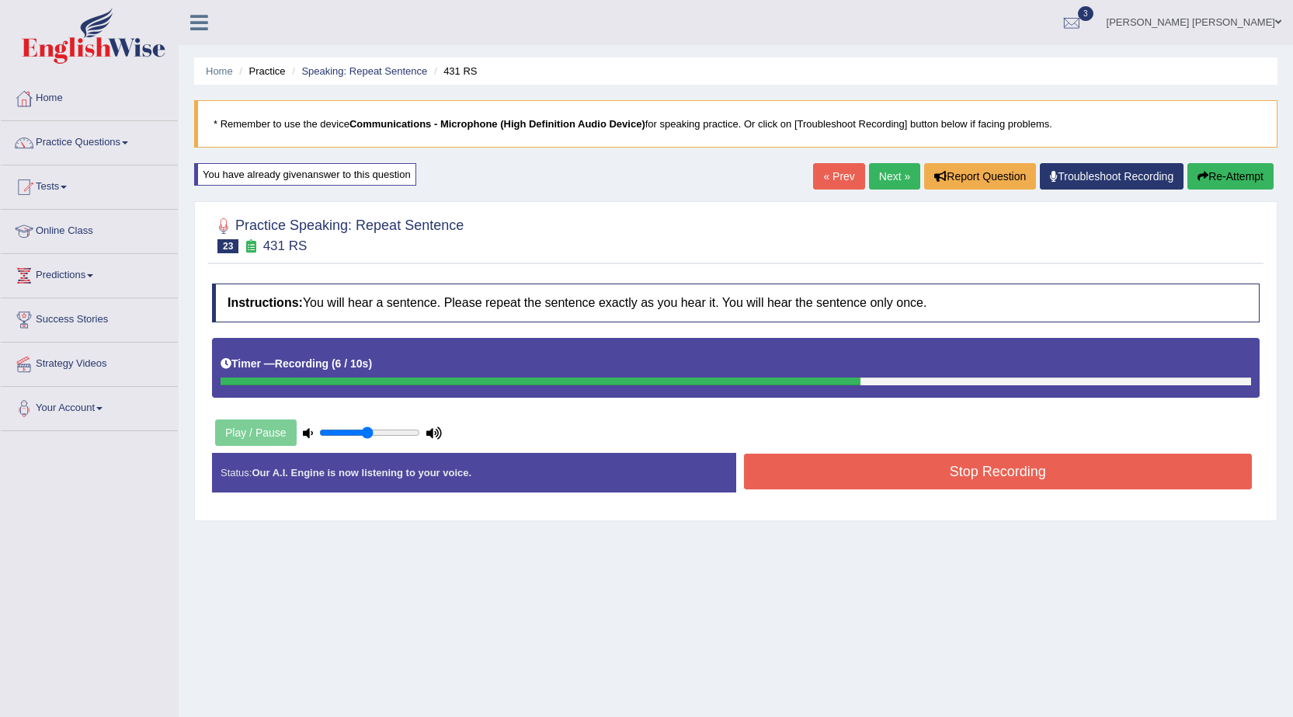
click at [797, 470] on button "Stop Recording" at bounding box center [998, 472] width 509 height 36
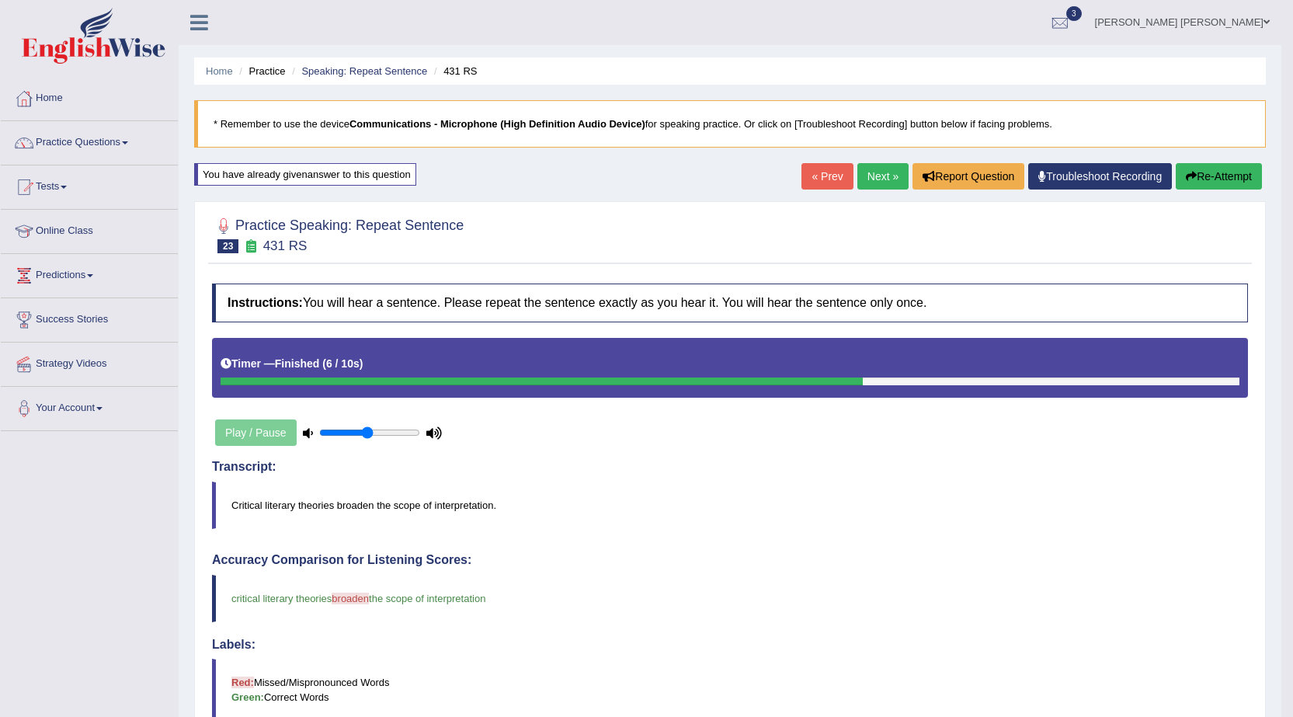
click at [872, 179] on link "Next »" at bounding box center [883, 176] width 51 height 26
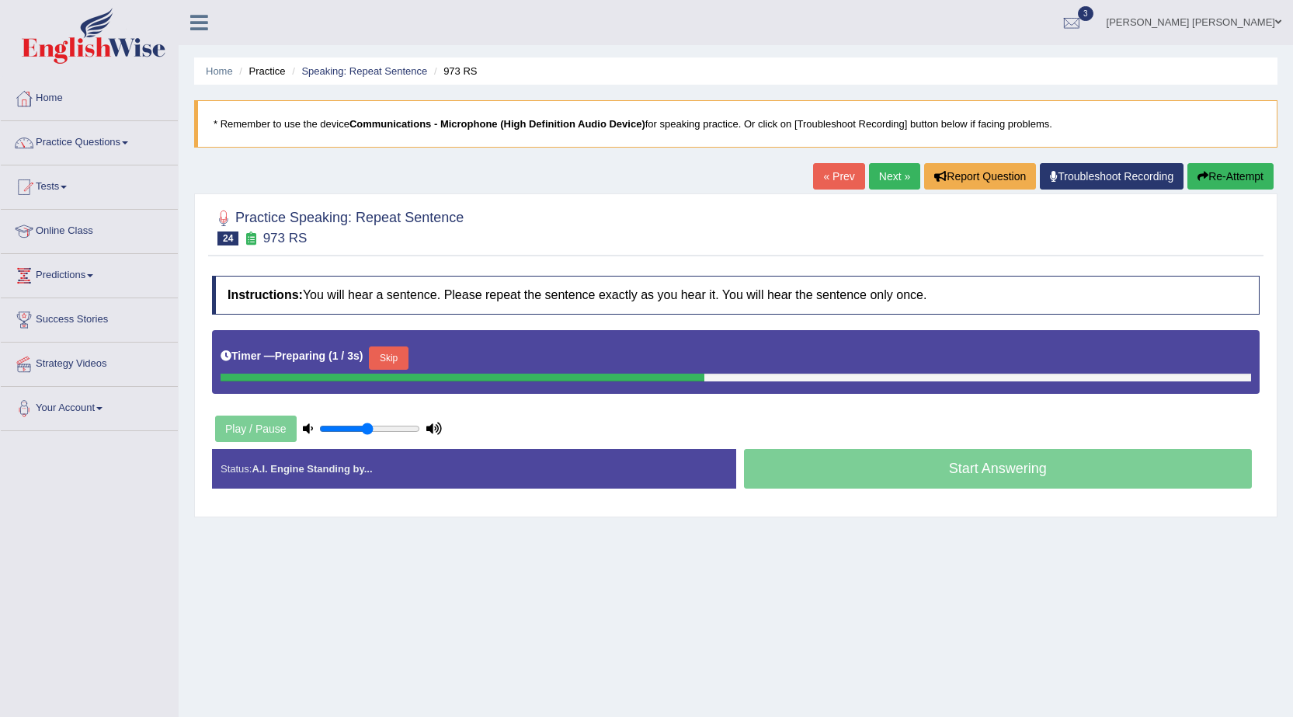
click at [396, 353] on button "Skip" at bounding box center [388, 357] width 39 height 23
click at [459, 356] on button "Skip" at bounding box center [456, 357] width 39 height 23
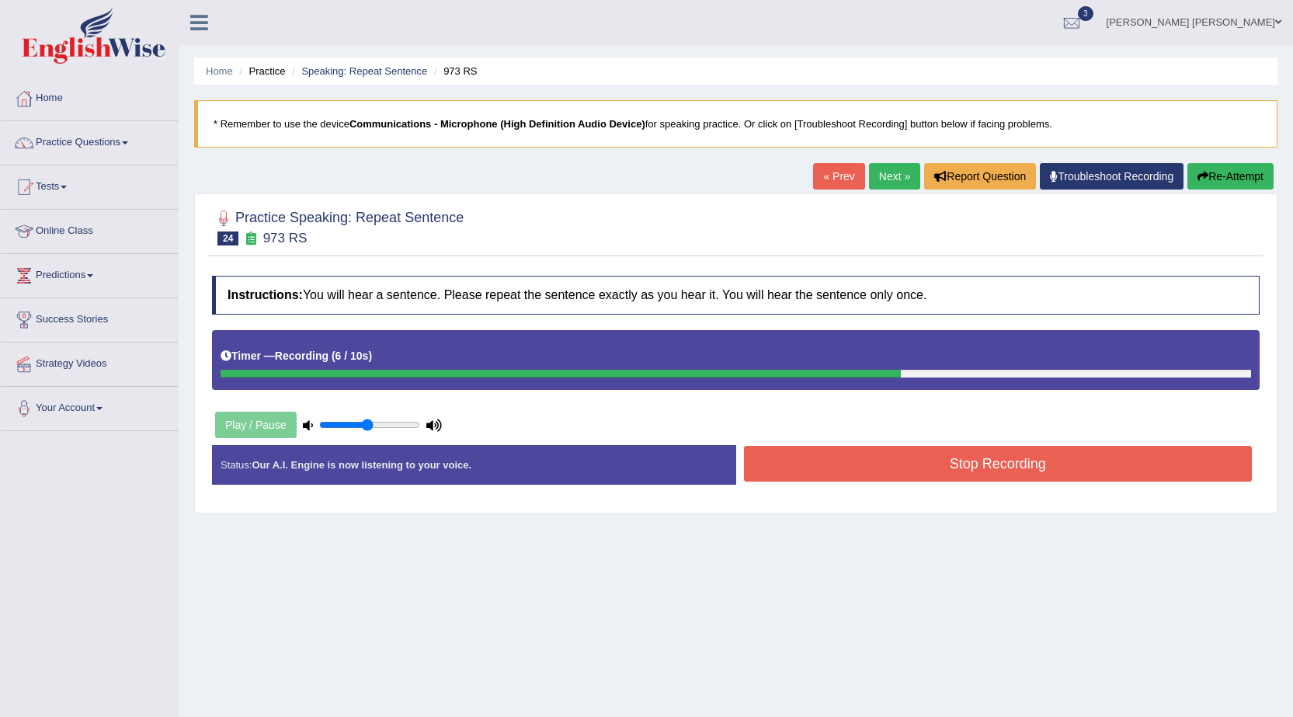
click at [890, 459] on button "Stop Recording" at bounding box center [998, 464] width 509 height 36
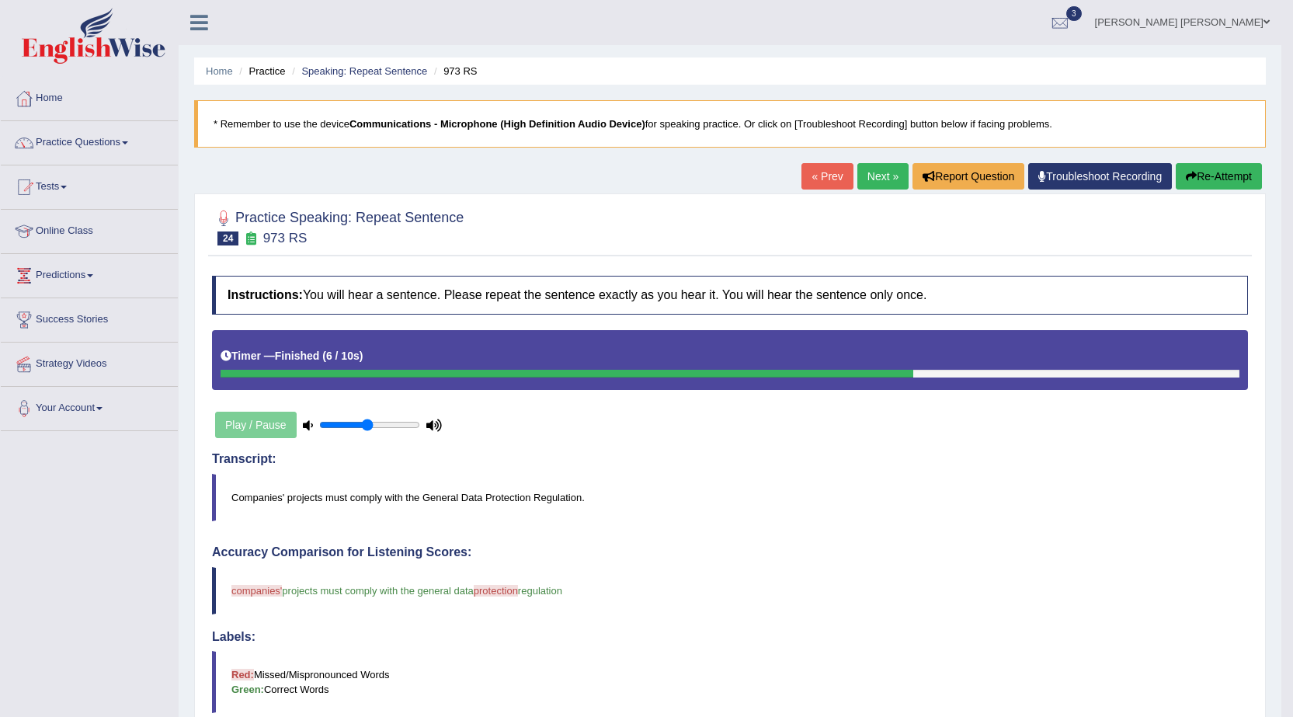
click at [1217, 181] on button "Re-Attempt" at bounding box center [1219, 176] width 86 height 26
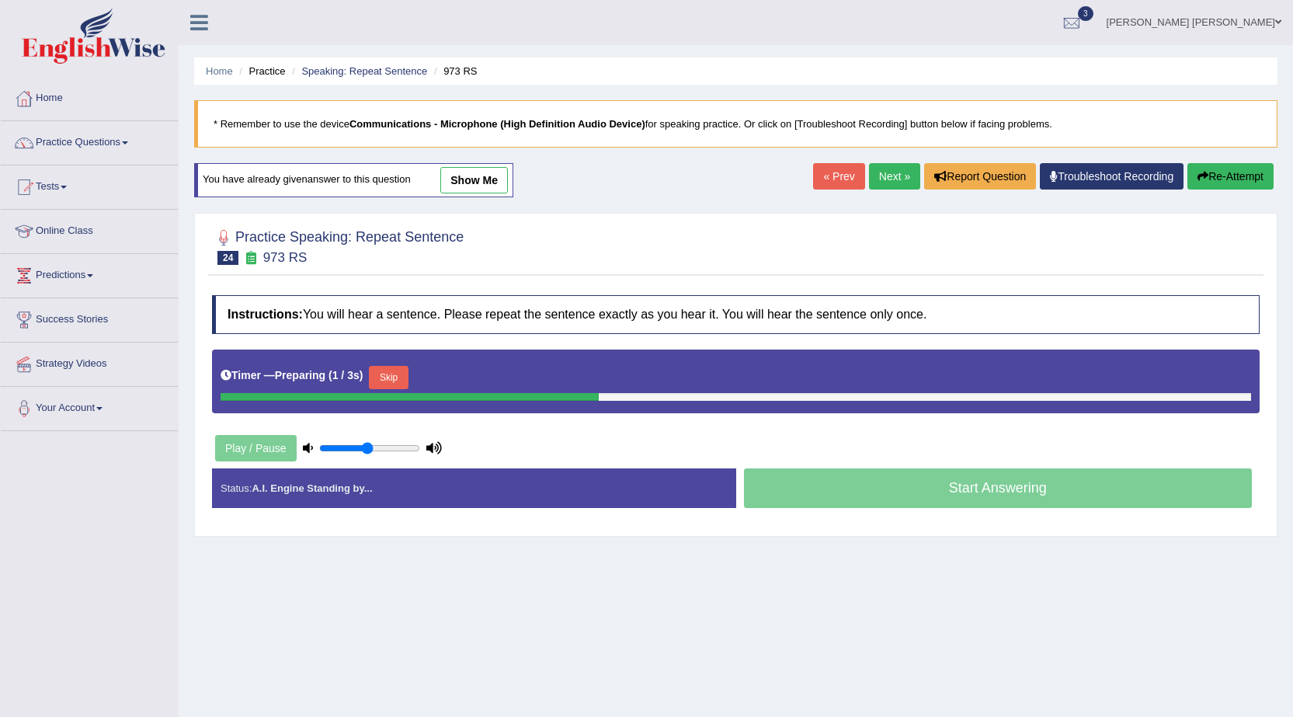
click at [408, 377] on button "Skip" at bounding box center [388, 377] width 39 height 23
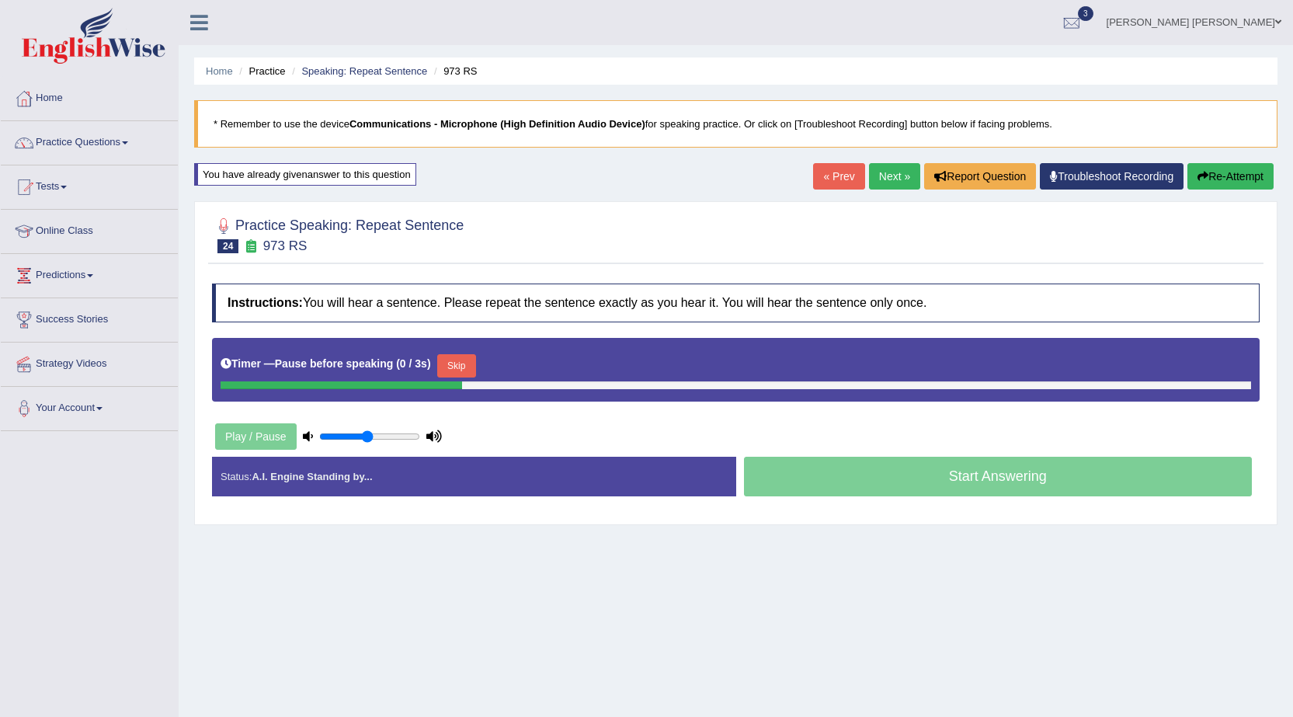
click at [469, 361] on button "Skip" at bounding box center [456, 365] width 39 height 23
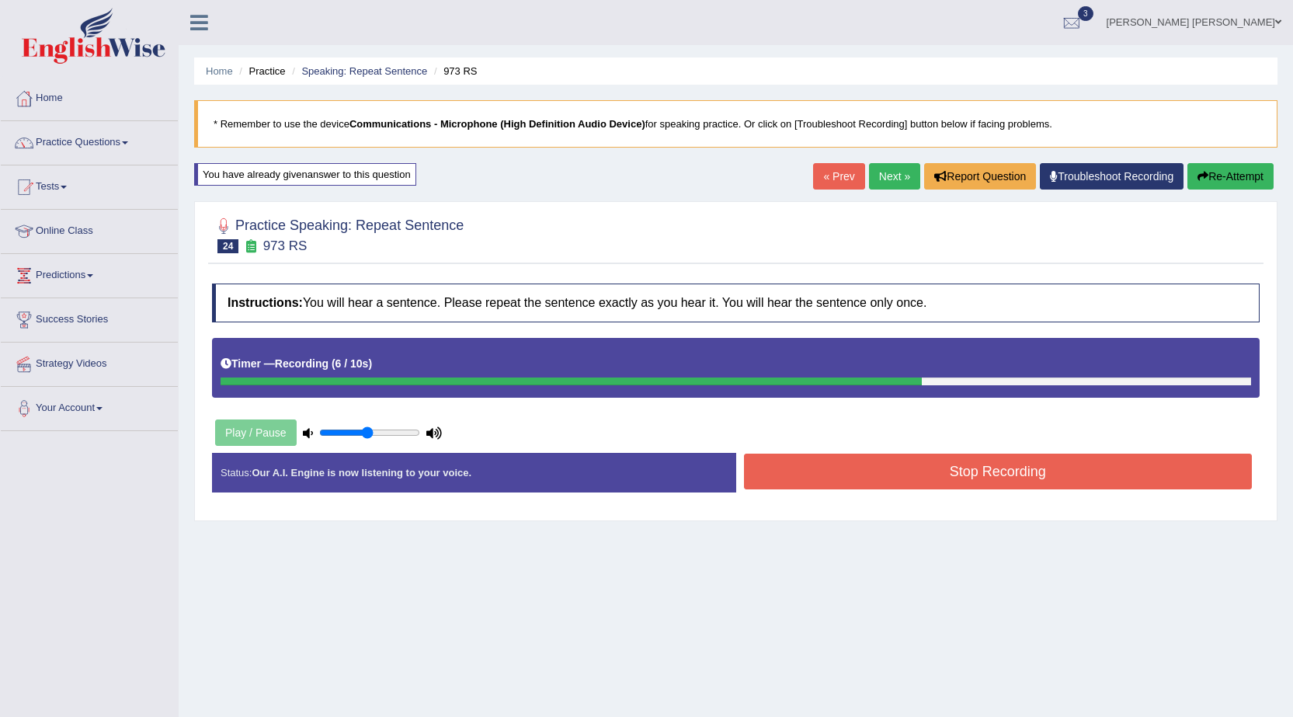
click at [862, 470] on button "Stop Recording" at bounding box center [998, 472] width 509 height 36
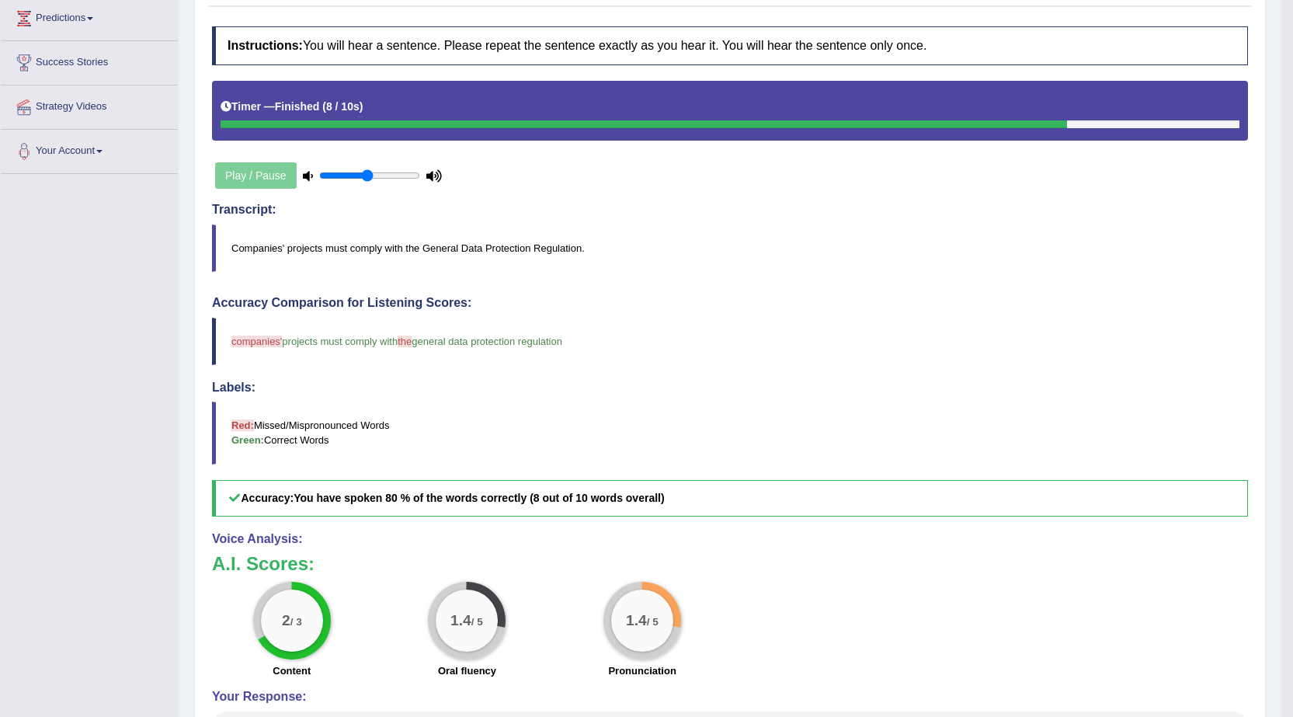
scroll to position [17, 0]
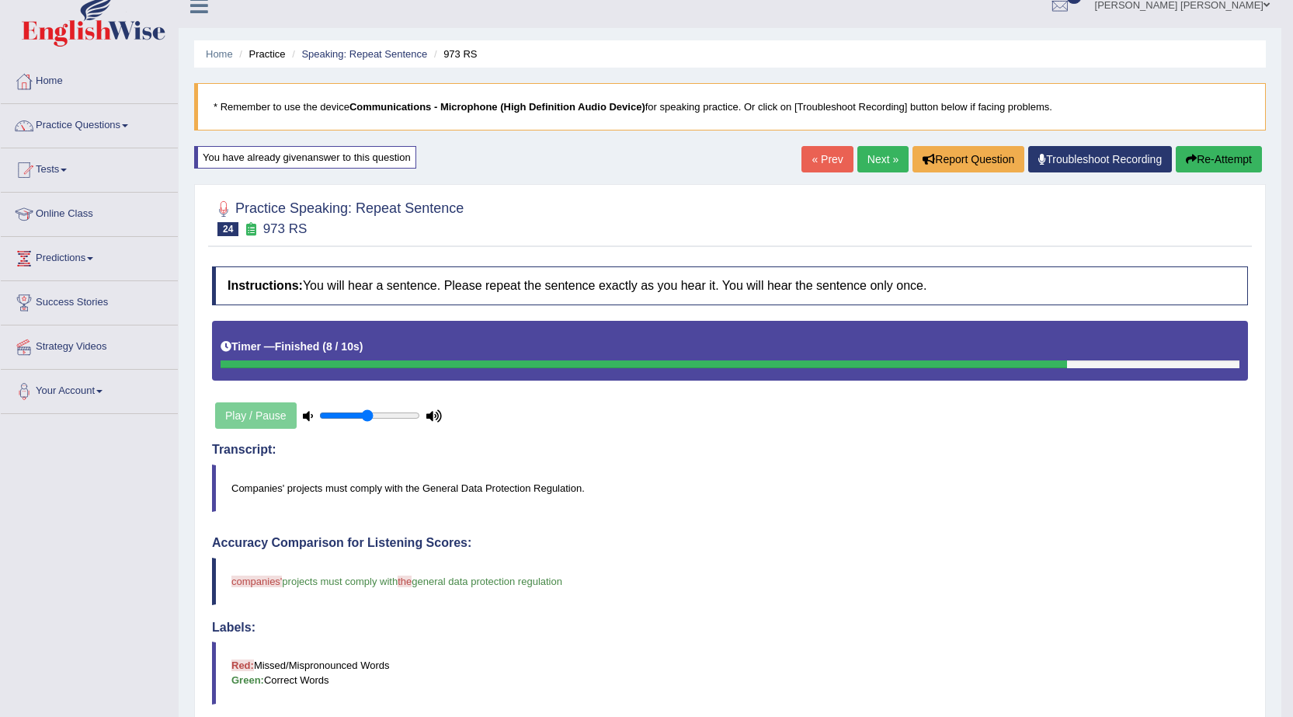
click at [1196, 154] on button "Re-Attempt" at bounding box center [1219, 159] width 86 height 26
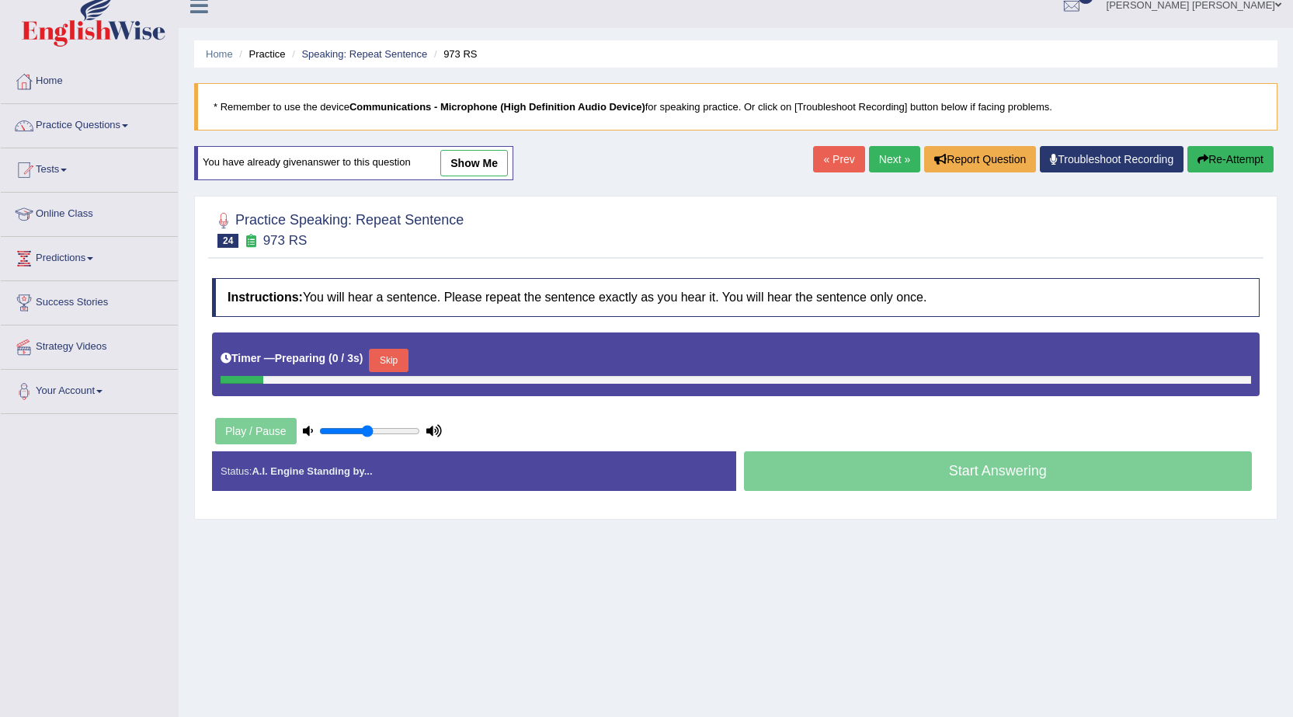
scroll to position [17, 0]
click at [394, 364] on button "Skip" at bounding box center [388, 360] width 39 height 23
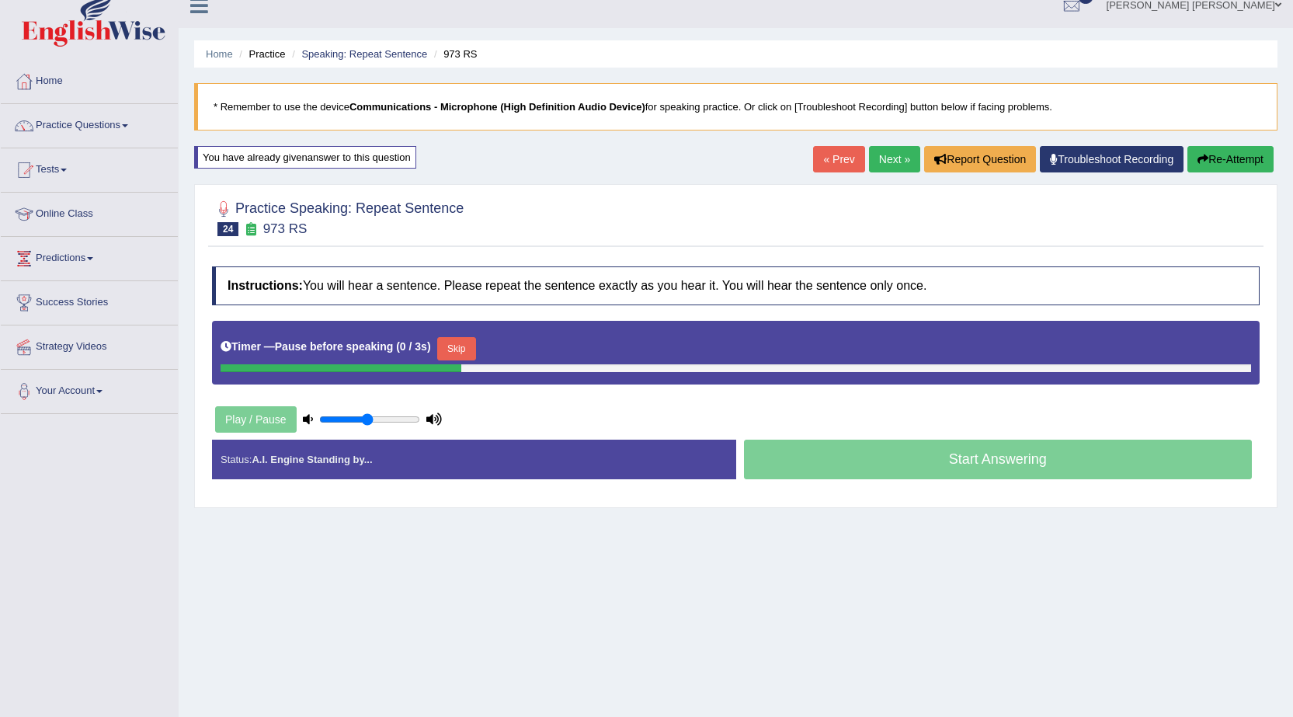
click at [476, 349] on button "Skip" at bounding box center [456, 348] width 39 height 23
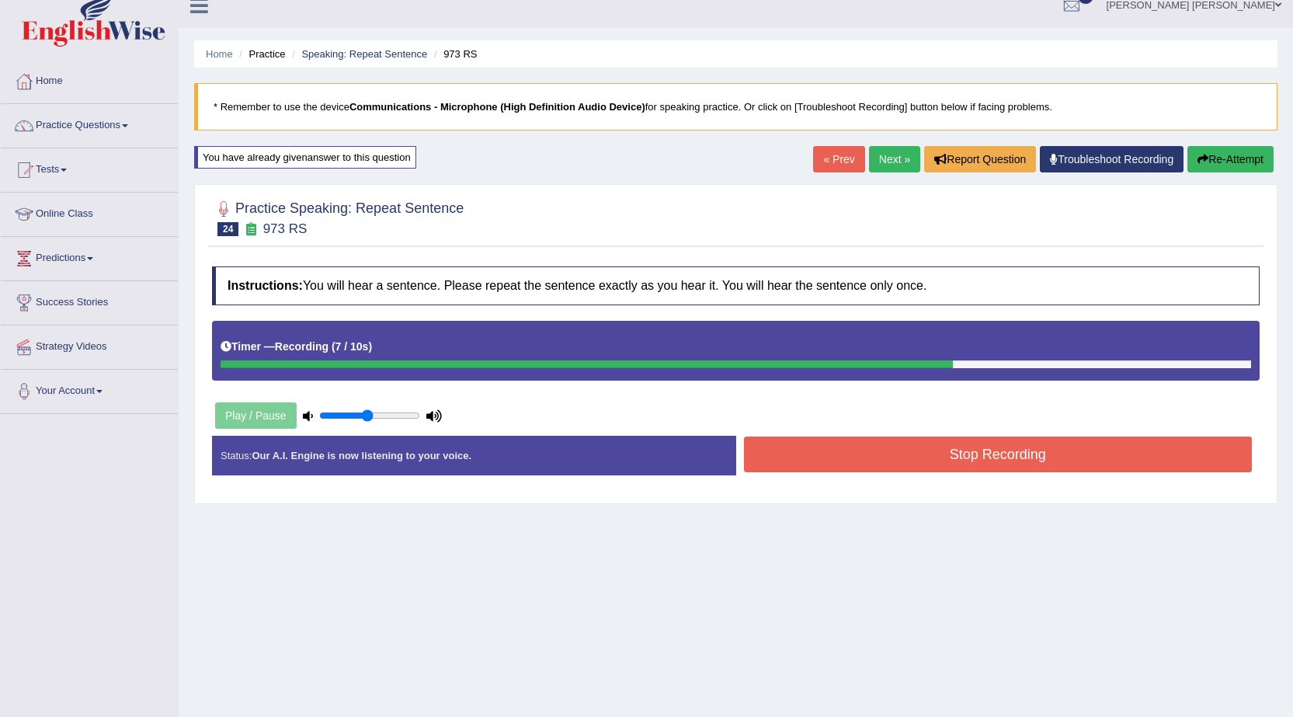
click at [799, 445] on button "Stop Recording" at bounding box center [998, 455] width 509 height 36
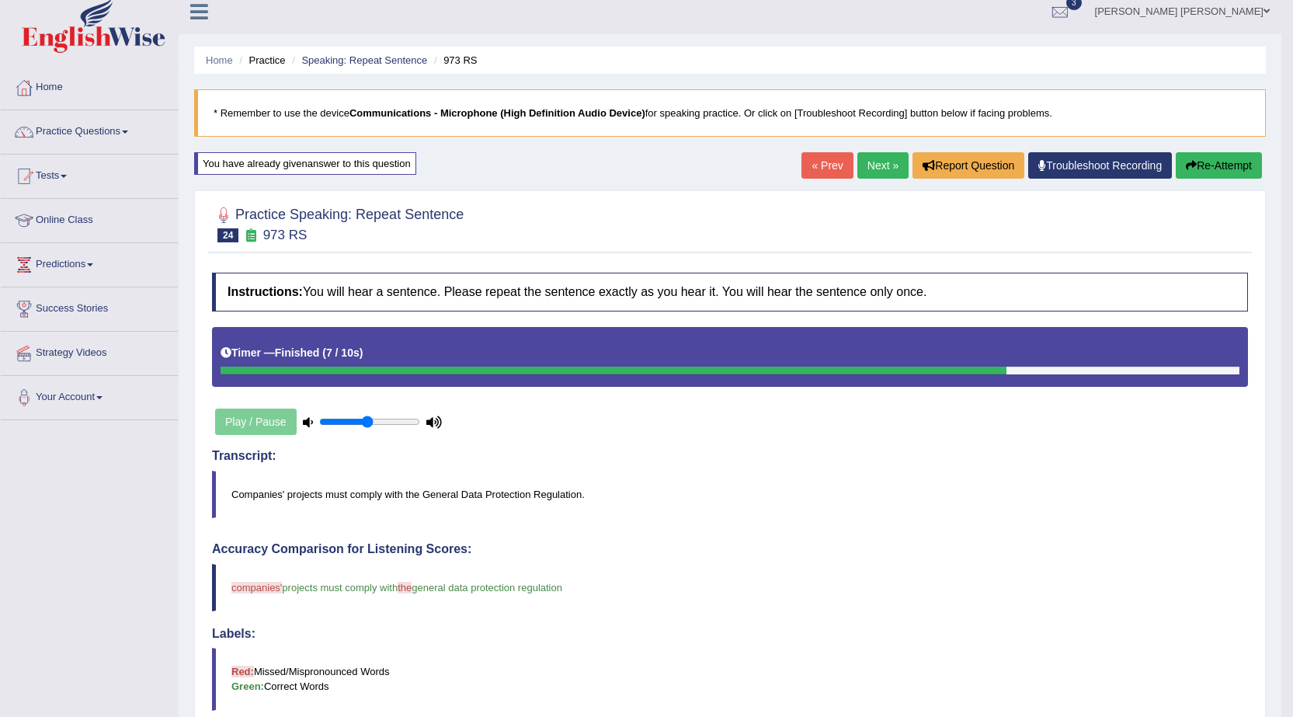
scroll to position [0, 0]
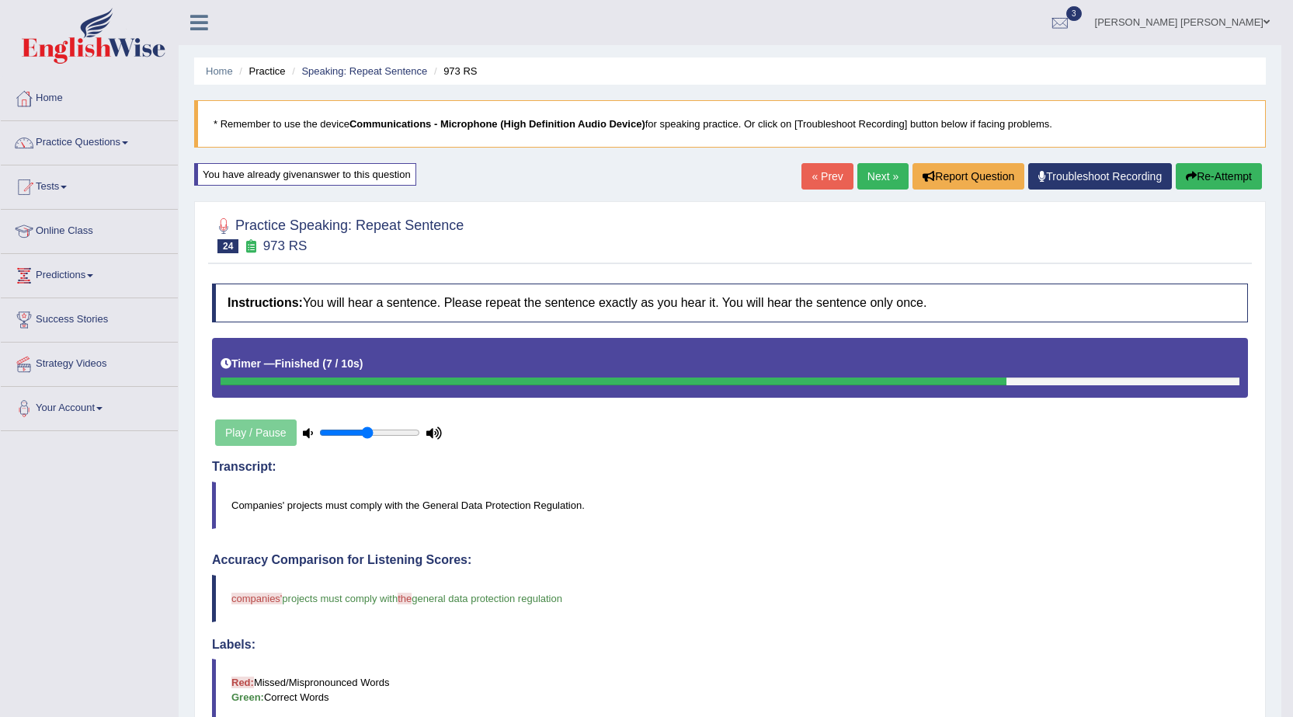
click at [869, 175] on link "Next »" at bounding box center [883, 176] width 51 height 26
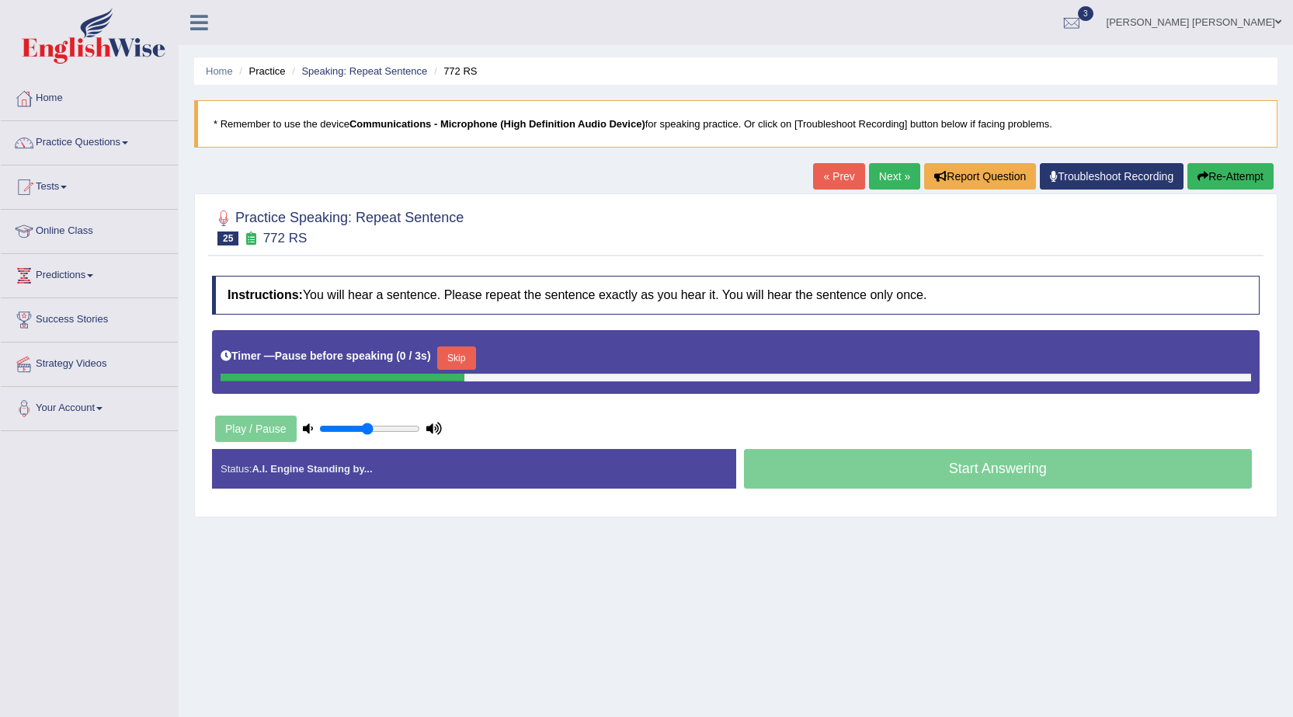
click at [457, 360] on button "Skip" at bounding box center [456, 357] width 39 height 23
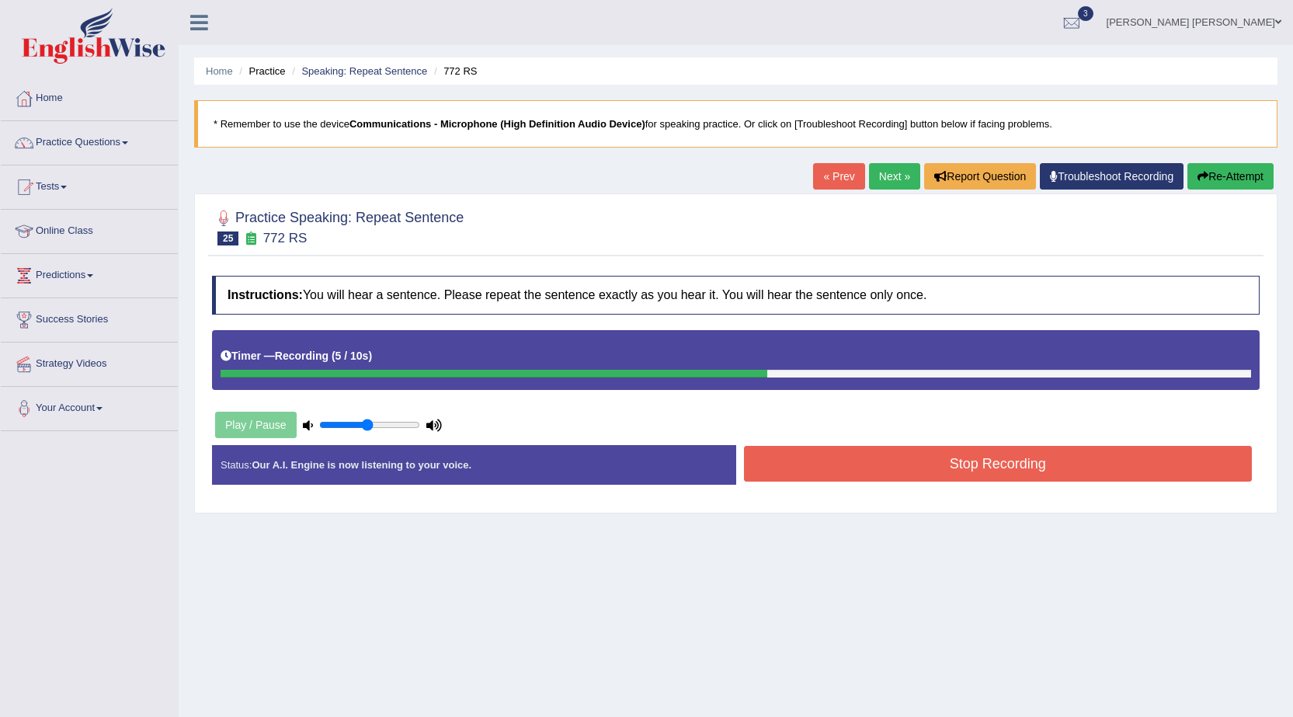
click at [806, 464] on button "Stop Recording" at bounding box center [998, 464] width 509 height 36
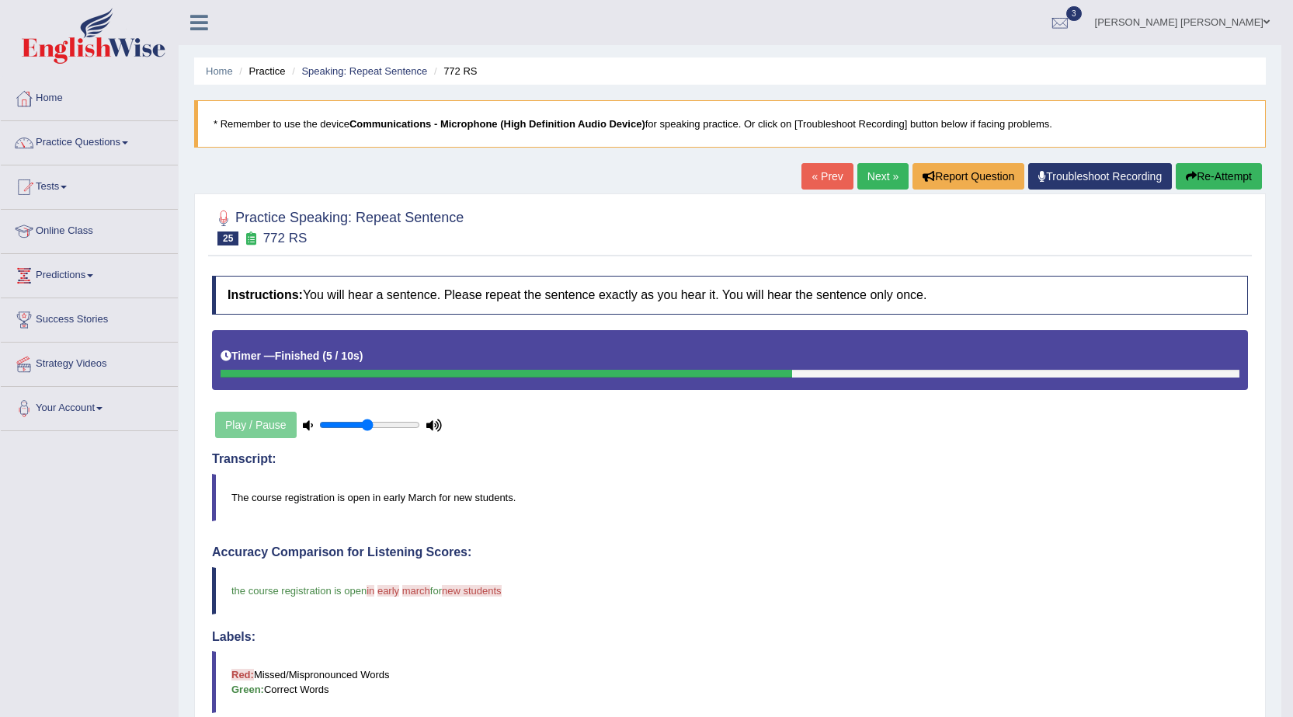
click at [1198, 181] on button "Re-Attempt" at bounding box center [1219, 176] width 86 height 26
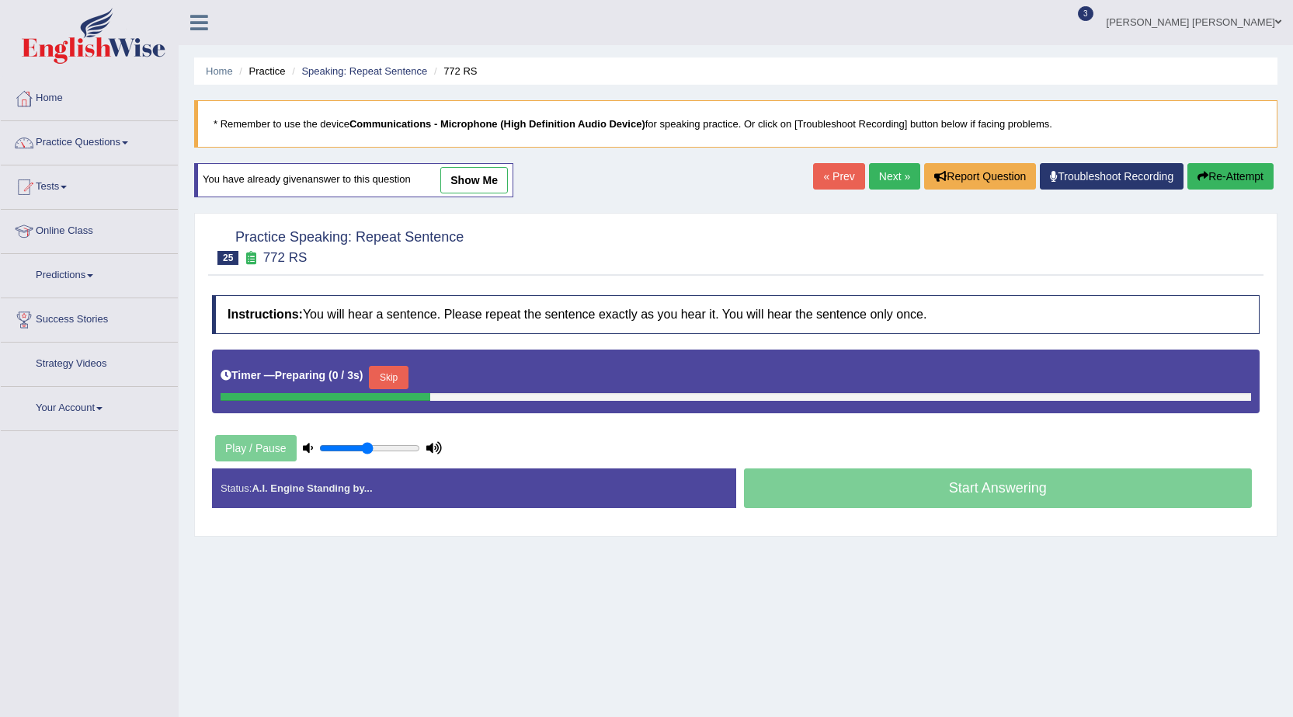
click at [390, 379] on button "Skip" at bounding box center [388, 377] width 39 height 23
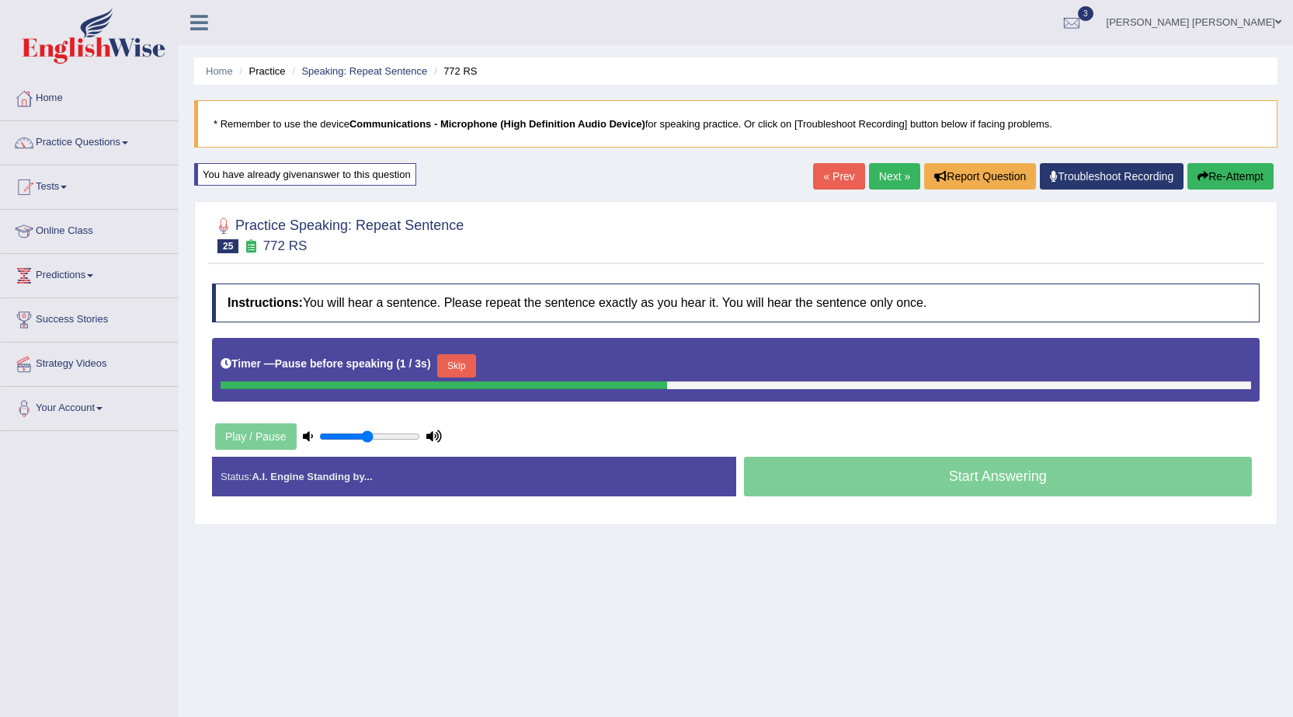
click at [471, 364] on button "Skip" at bounding box center [456, 365] width 39 height 23
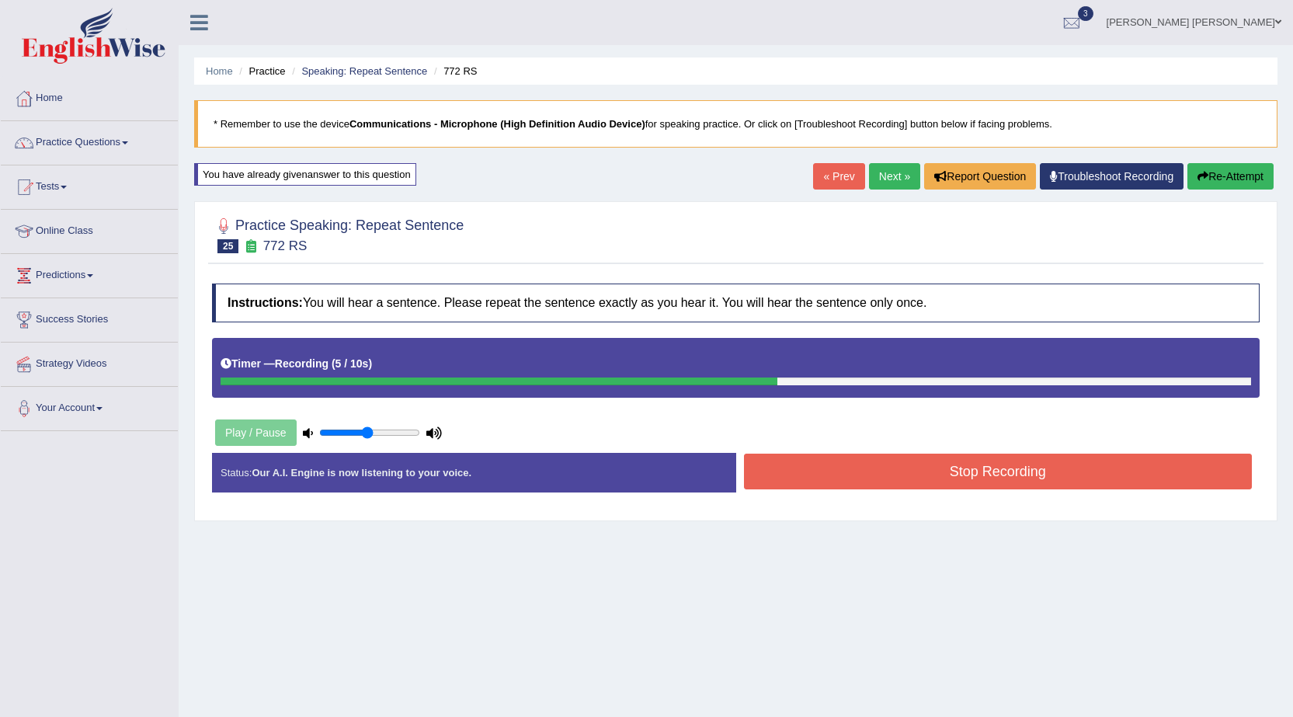
click at [809, 473] on button "Stop Recording" at bounding box center [998, 472] width 509 height 36
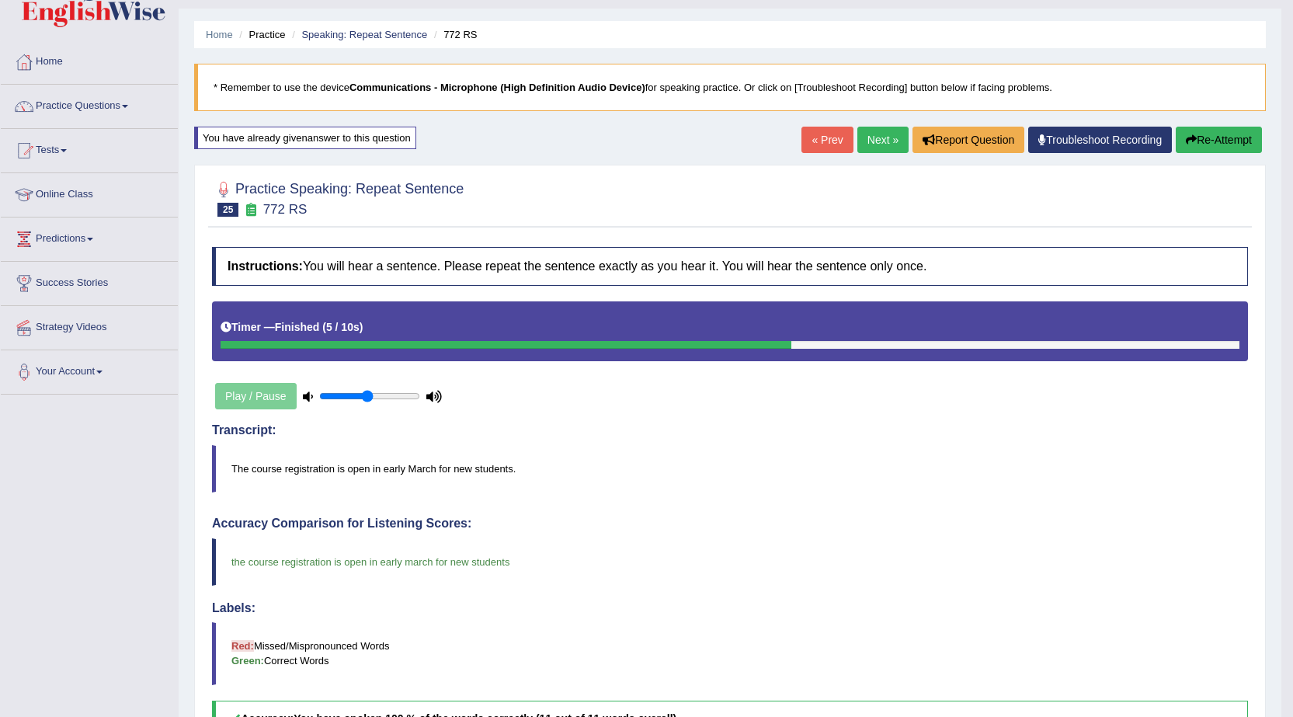
scroll to position [17, 0]
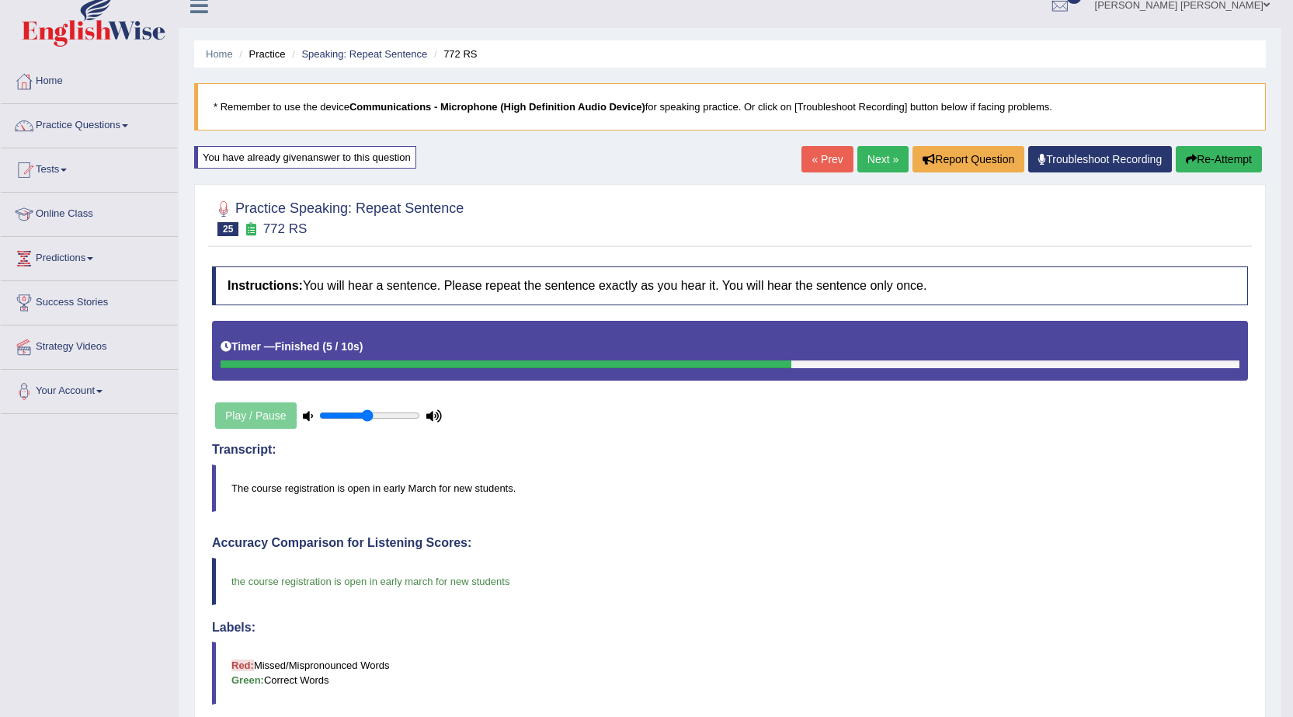
click at [869, 155] on link "Next »" at bounding box center [883, 159] width 51 height 26
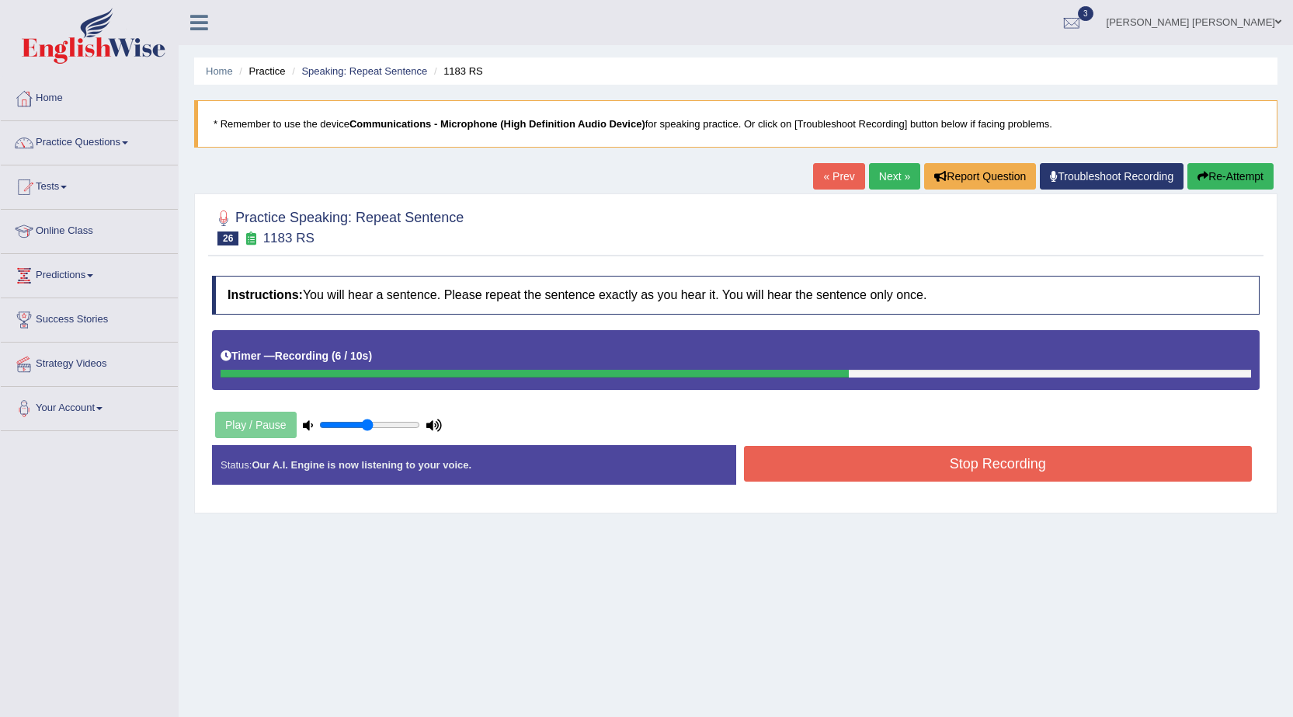
click at [965, 468] on button "Stop Recording" at bounding box center [998, 464] width 509 height 36
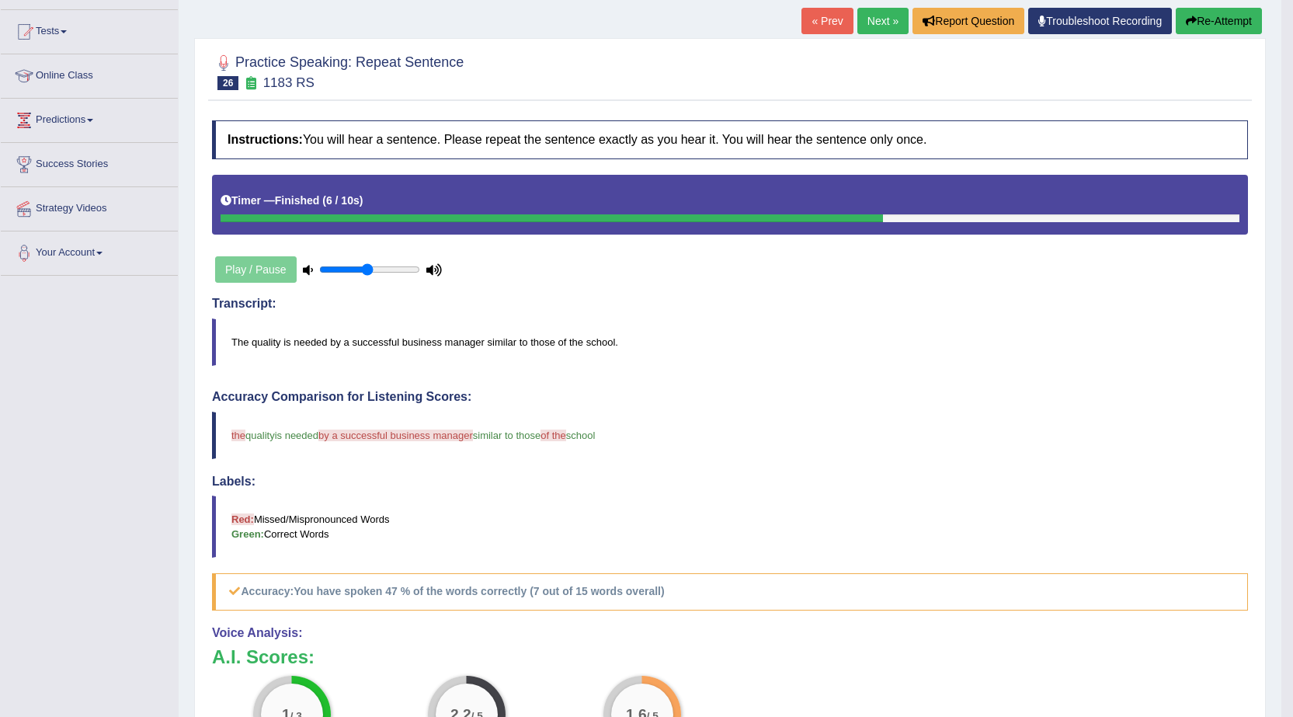
scroll to position [78, 0]
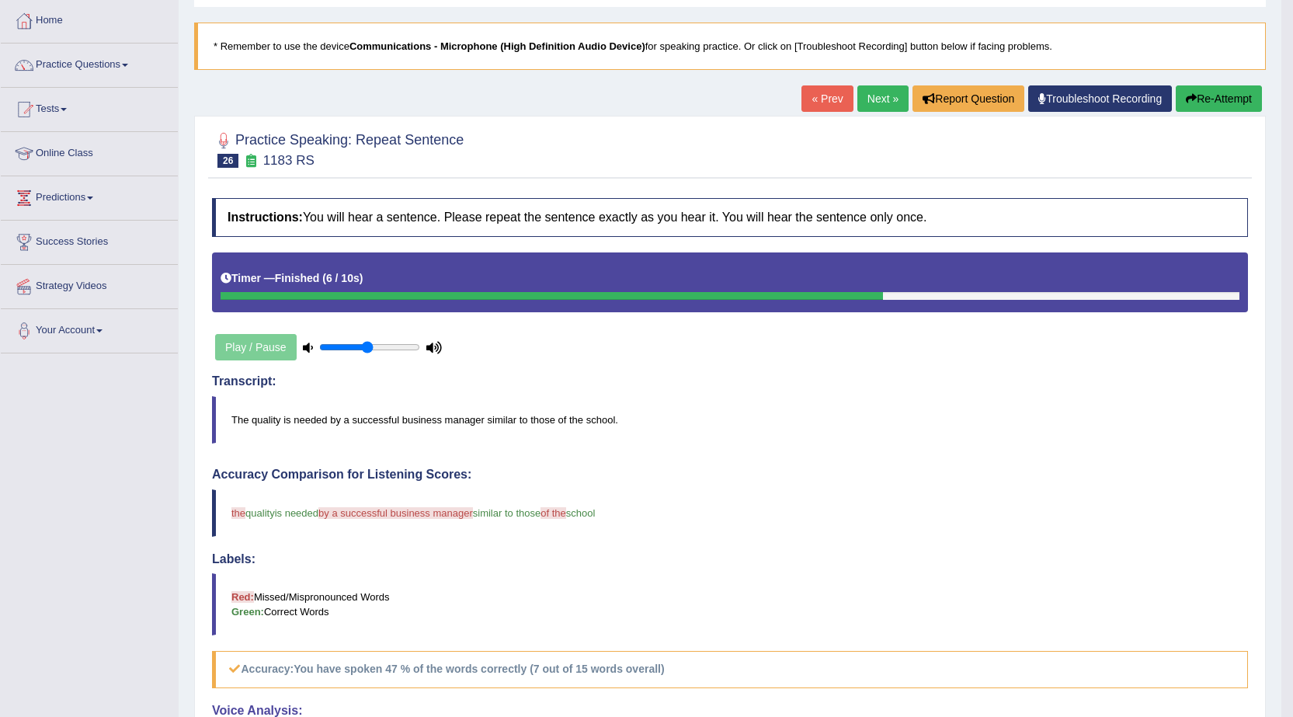
click at [1204, 99] on button "Re-Attempt" at bounding box center [1219, 98] width 86 height 26
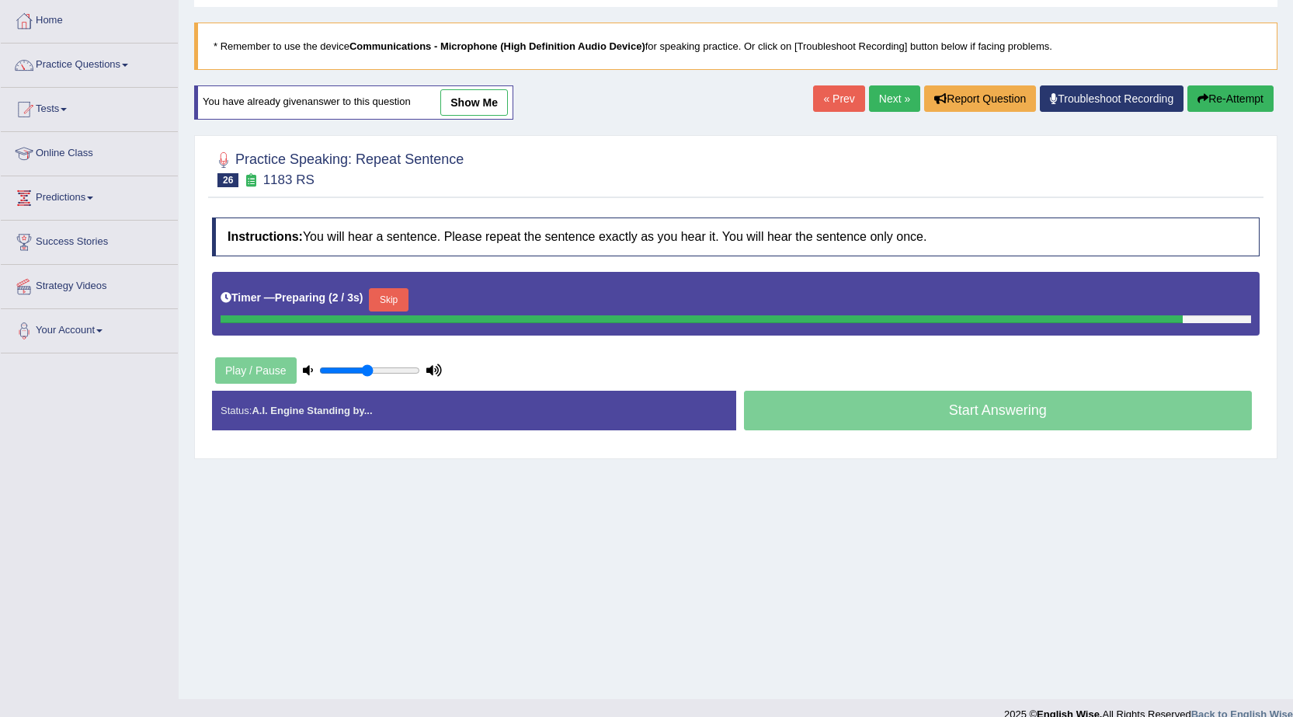
click at [383, 303] on button "Skip" at bounding box center [388, 299] width 39 height 23
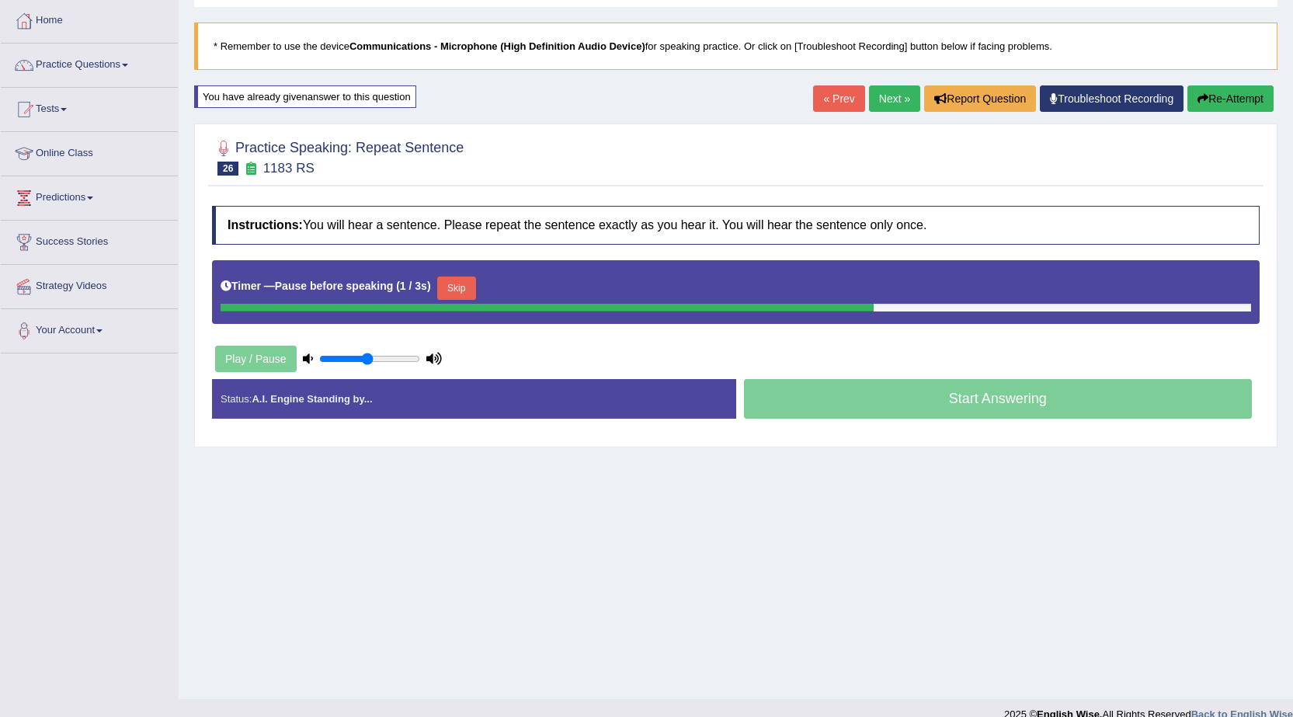
click at [462, 285] on button "Skip" at bounding box center [456, 288] width 39 height 23
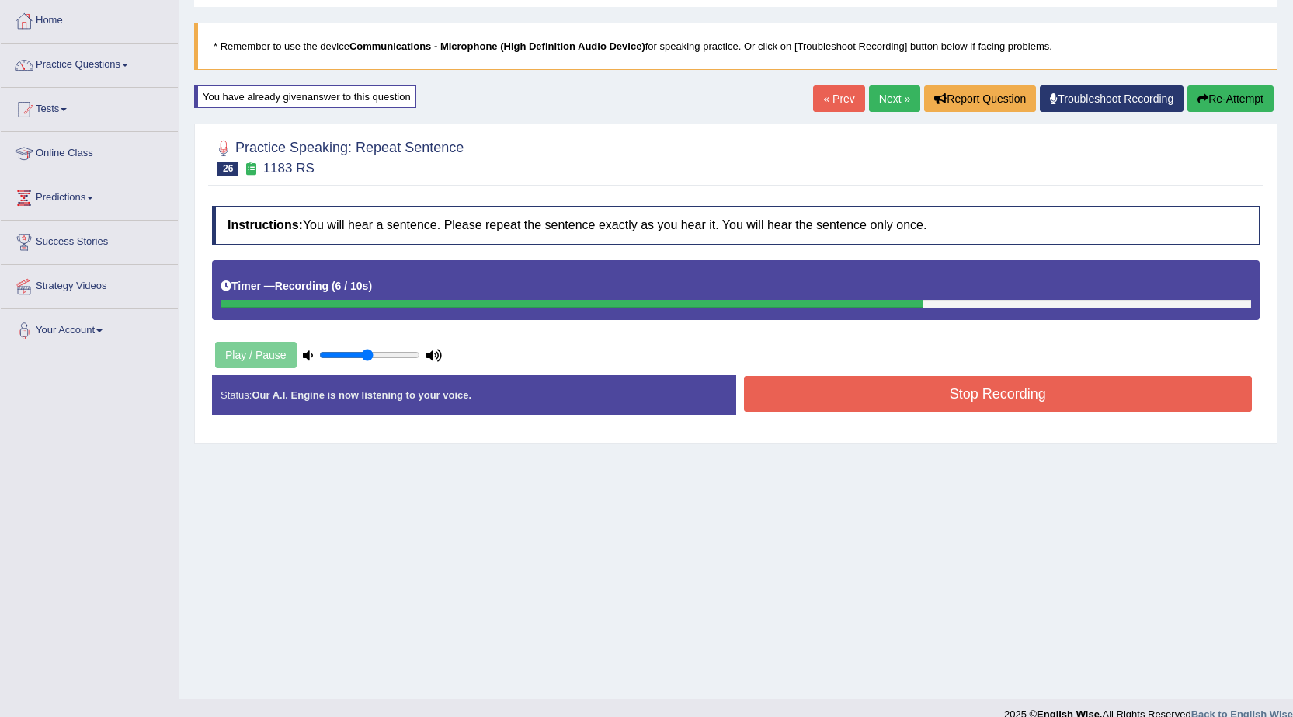
click at [846, 399] on button "Stop Recording" at bounding box center [998, 394] width 509 height 36
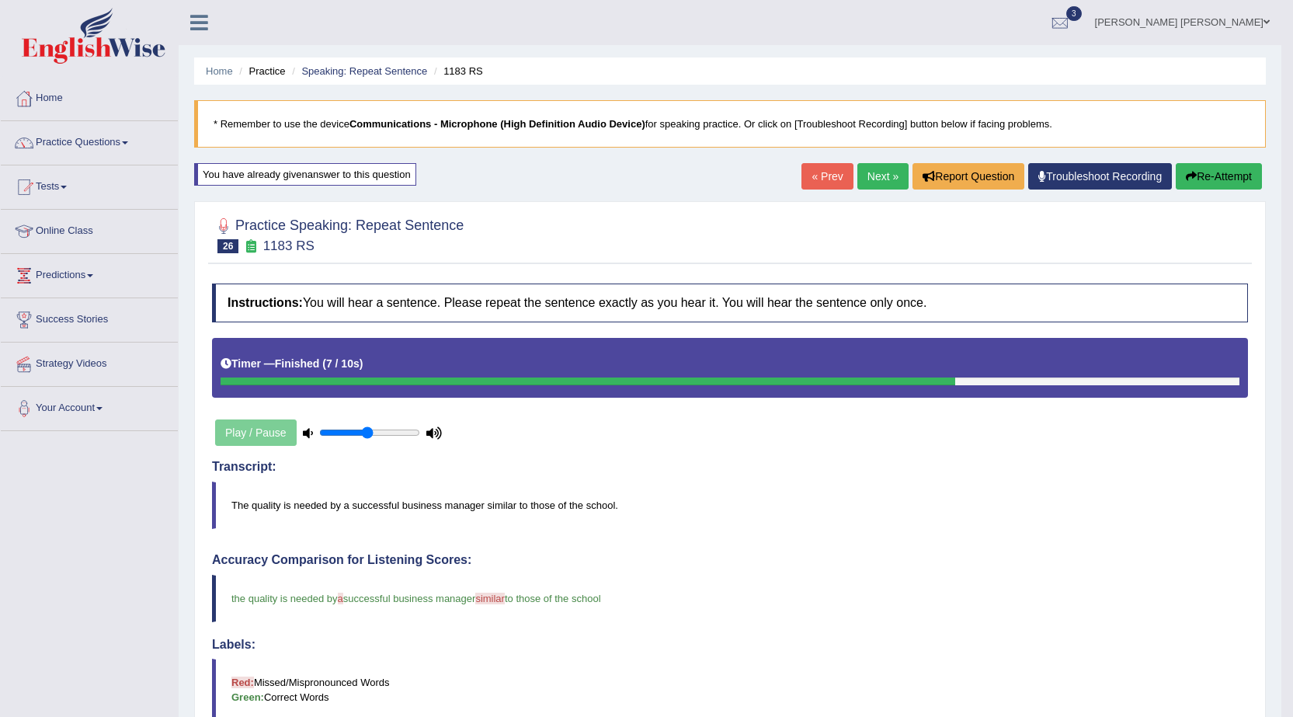
click at [869, 172] on link "Next »" at bounding box center [883, 176] width 51 height 26
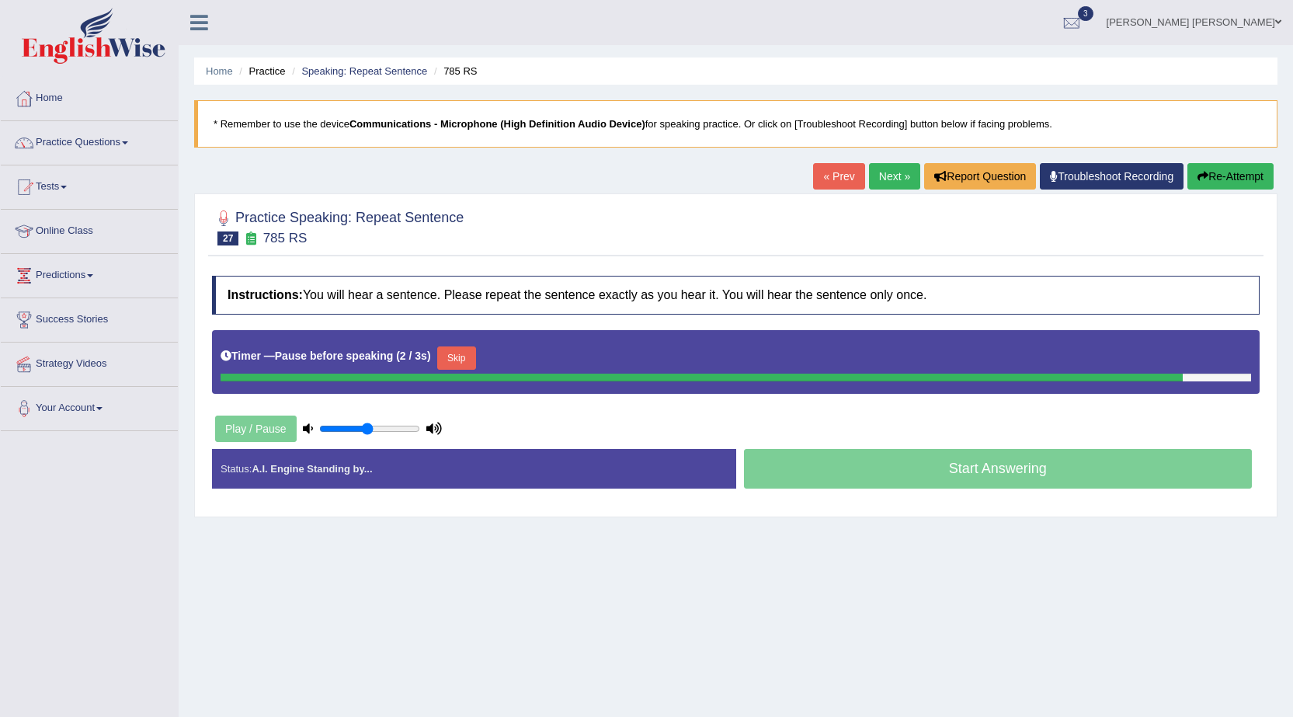
click at [463, 355] on div "Timer — Pause before speaking ( 2 / 3s ) Skip" at bounding box center [736, 358] width 1031 height 31
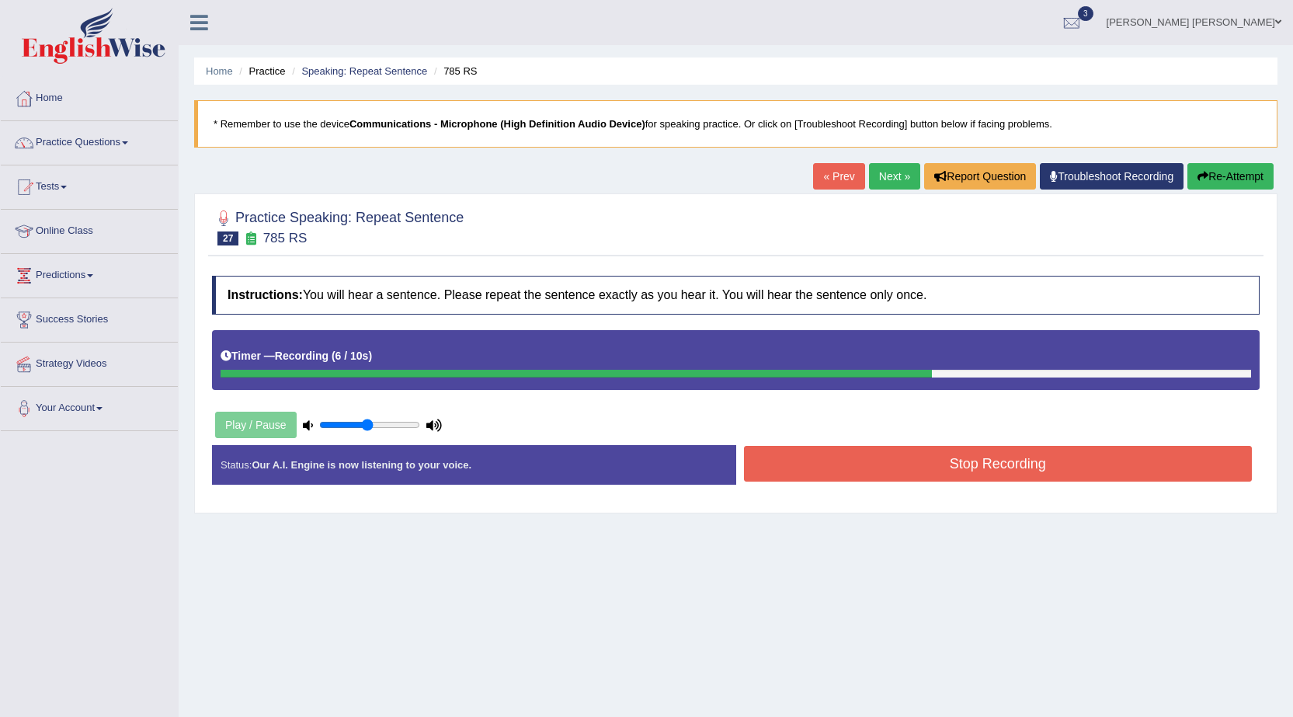
click at [967, 455] on button "Stop Recording" at bounding box center [998, 464] width 509 height 36
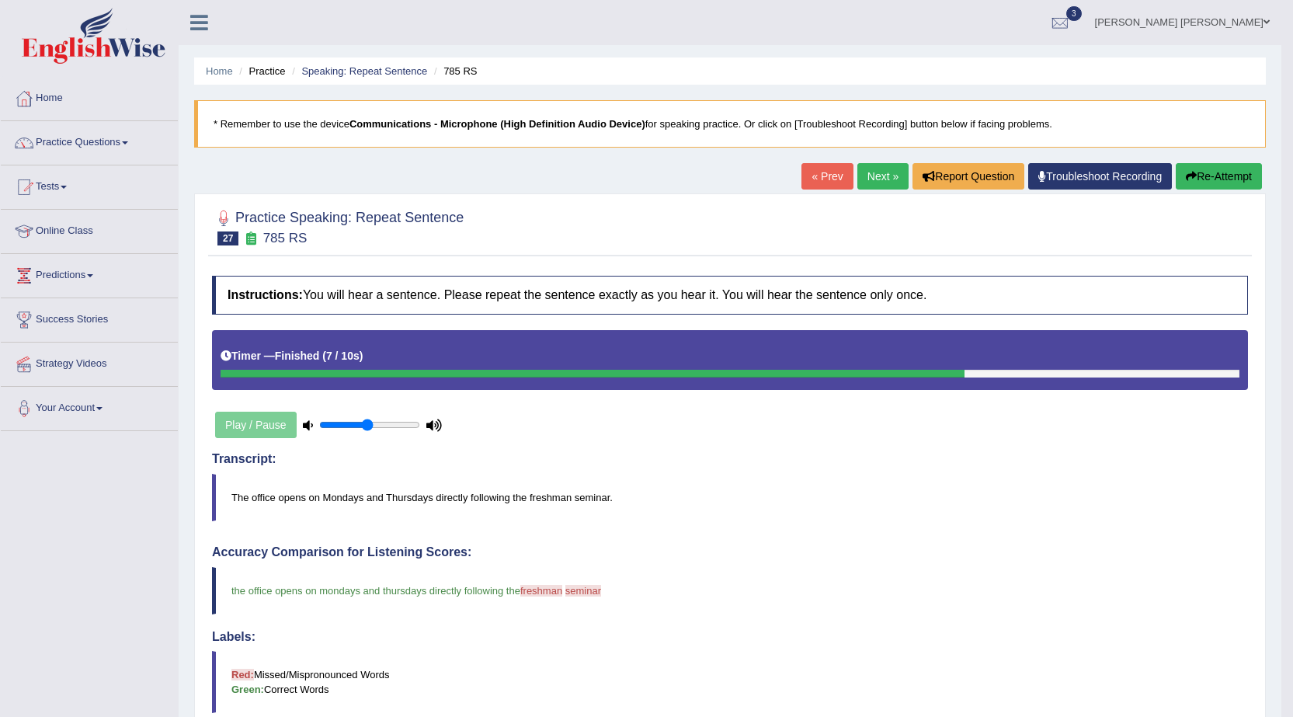
click at [1237, 173] on button "Re-Attempt" at bounding box center [1219, 176] width 86 height 26
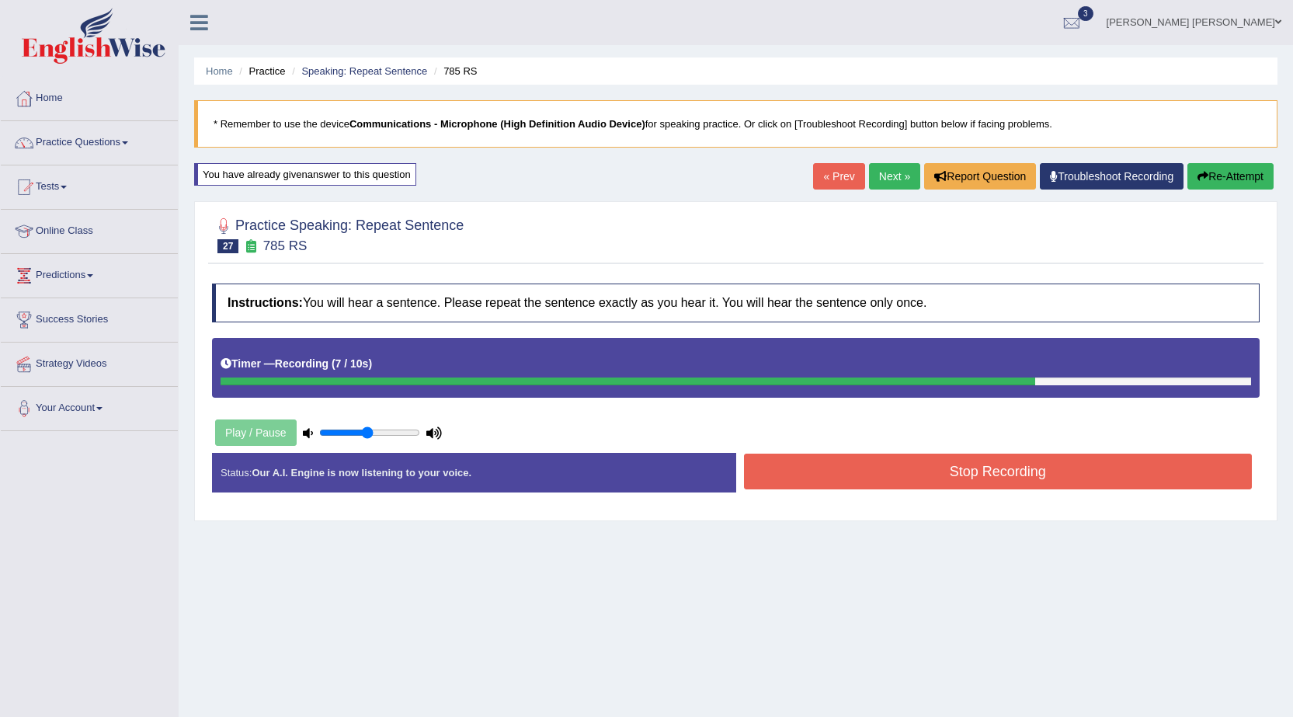
click at [954, 471] on button "Stop Recording" at bounding box center [998, 472] width 509 height 36
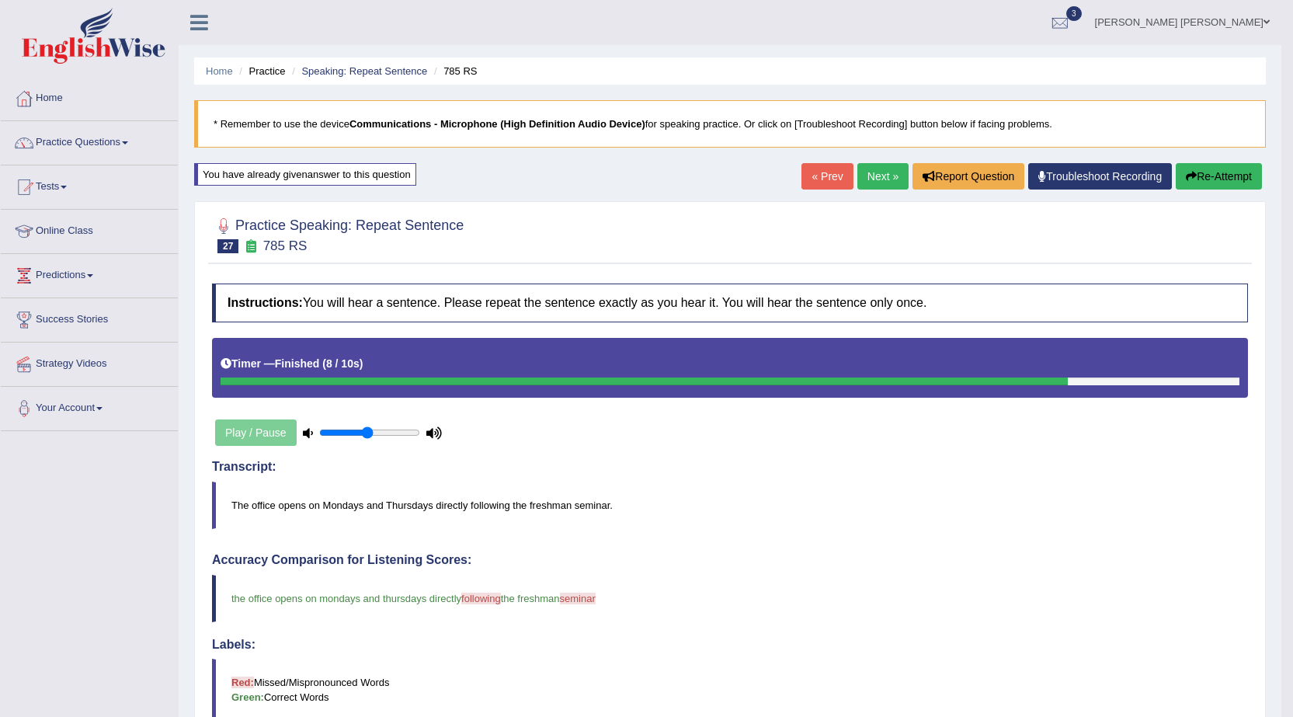
click at [875, 180] on link "Next »" at bounding box center [883, 176] width 51 height 26
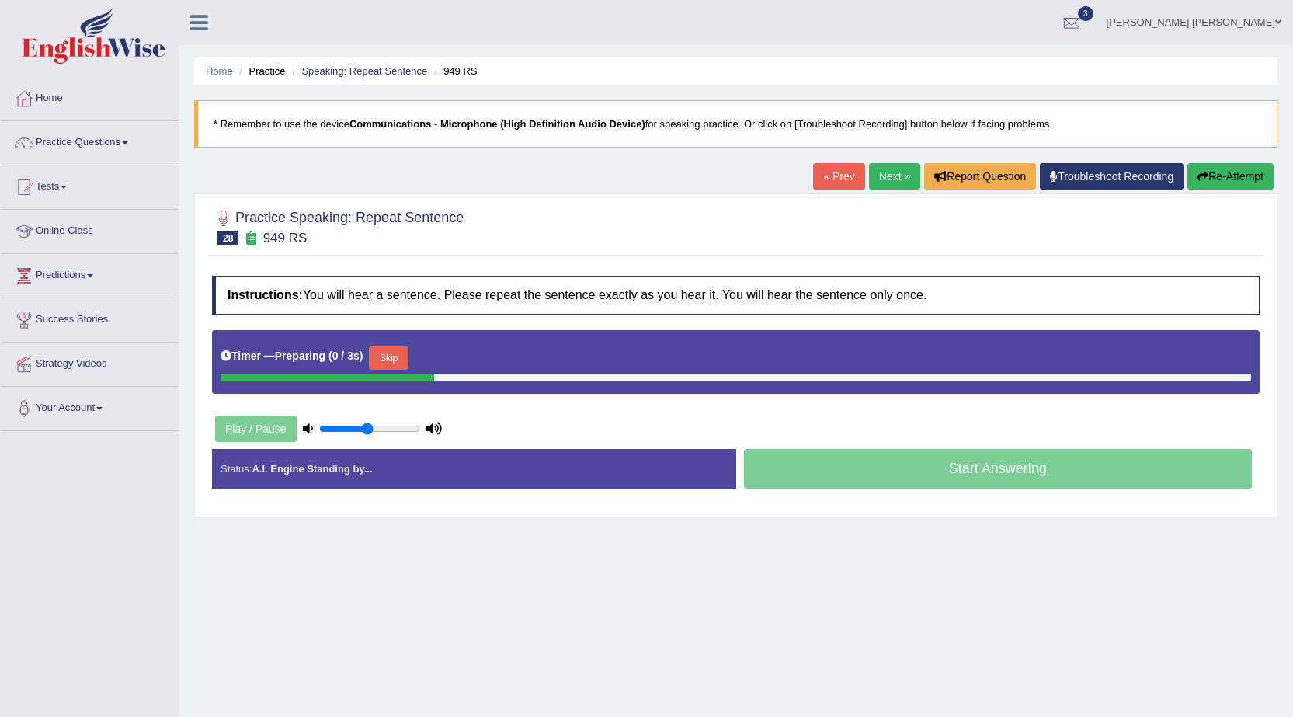
click at [826, 183] on link "« Prev" at bounding box center [838, 176] width 51 height 26
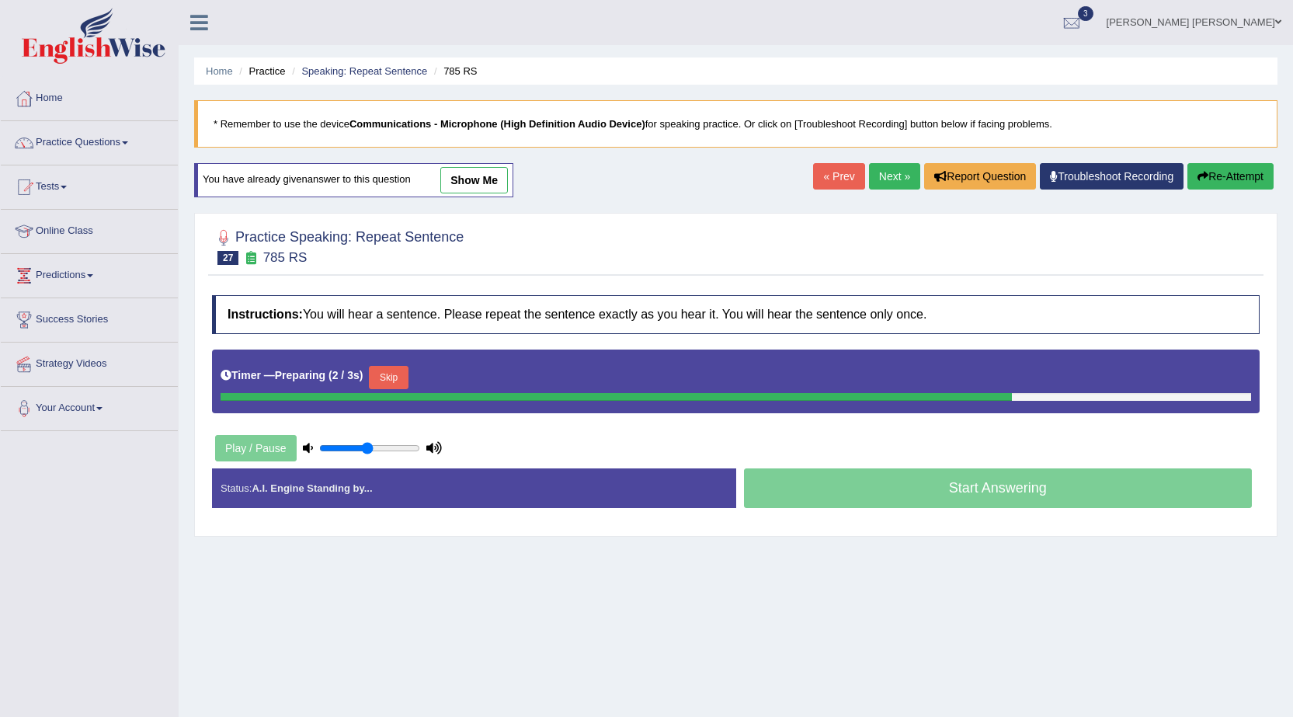
click at [408, 372] on button "Skip" at bounding box center [388, 377] width 39 height 23
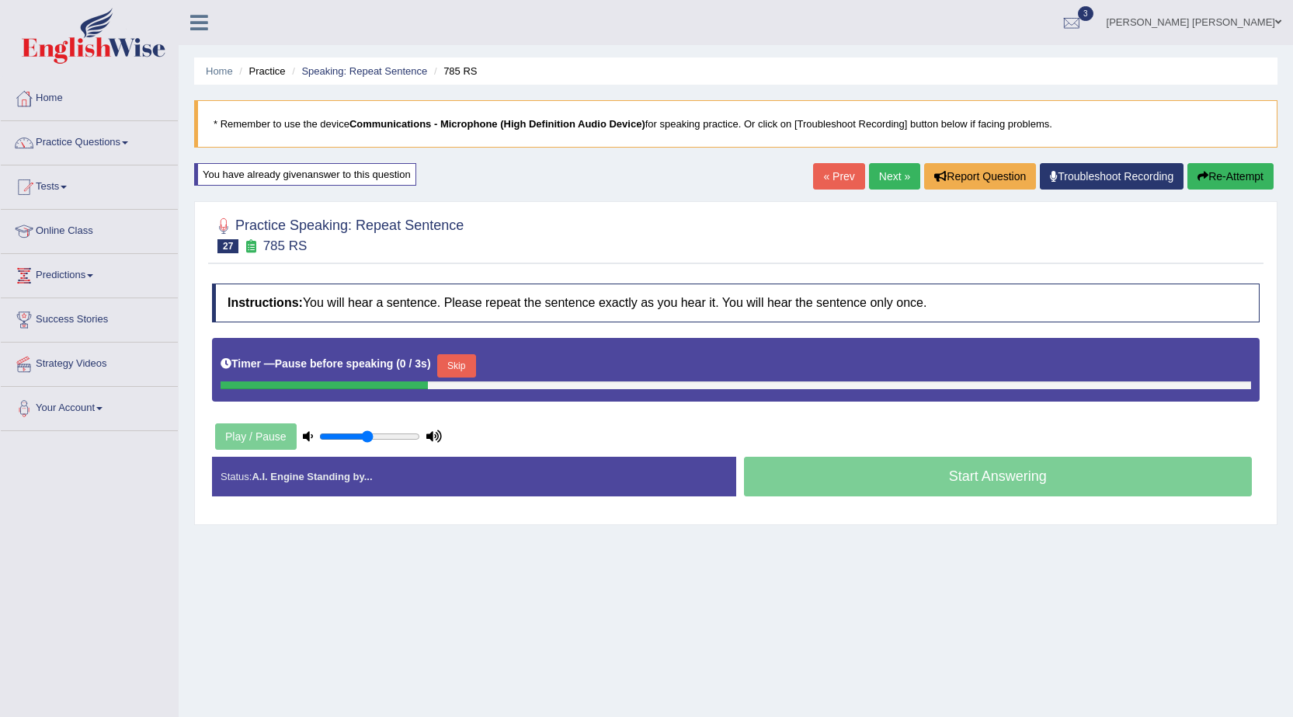
click at [468, 362] on button "Skip" at bounding box center [456, 365] width 39 height 23
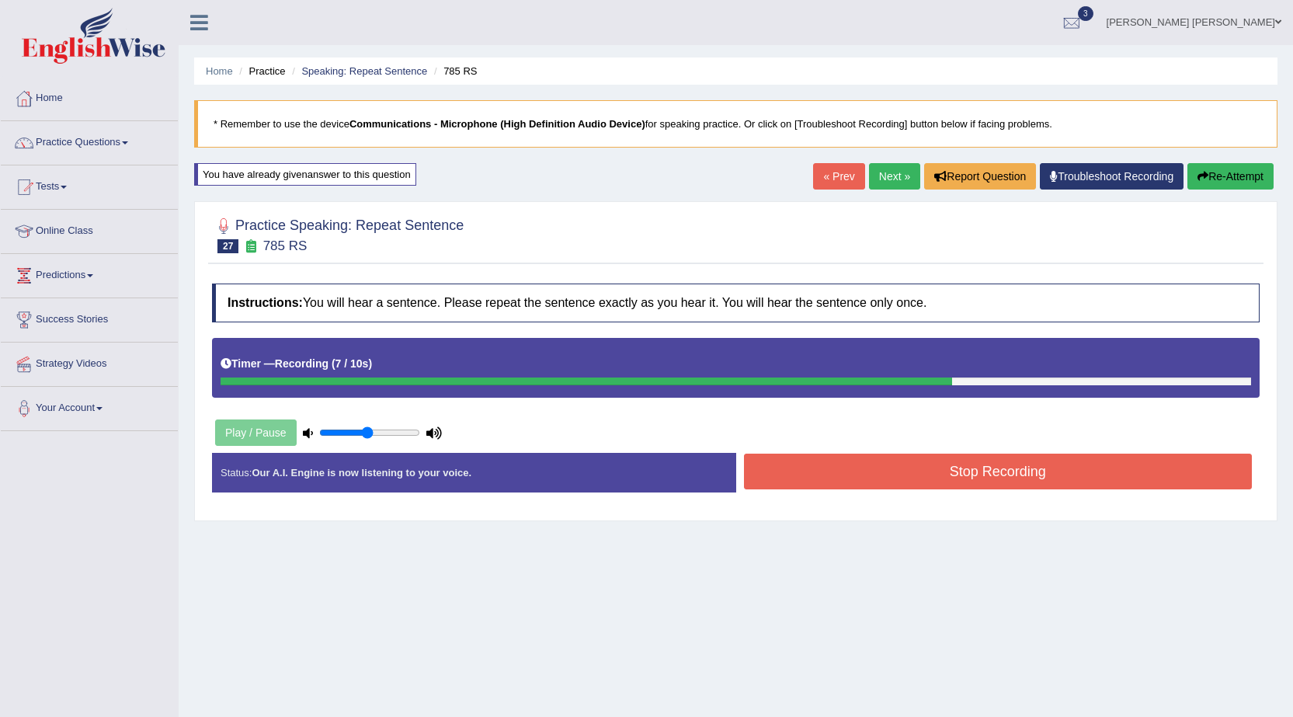
click at [821, 478] on button "Stop Recording" at bounding box center [998, 472] width 509 height 36
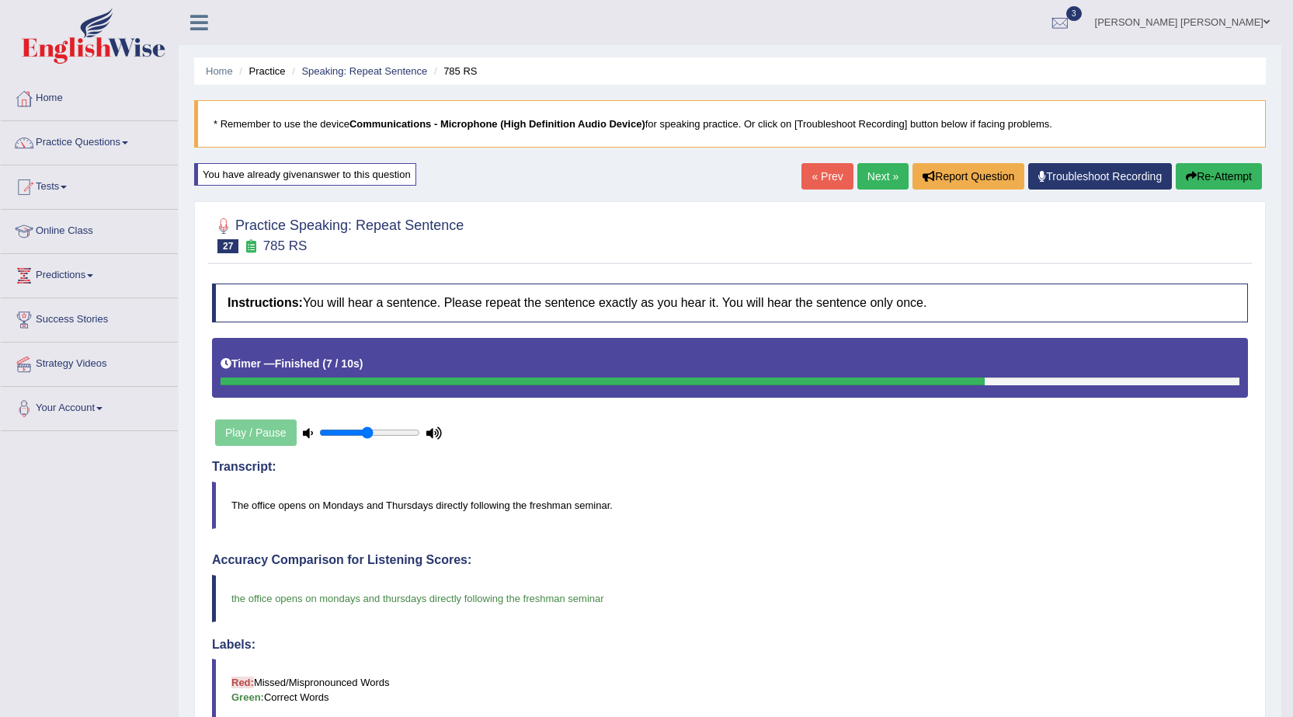
click at [864, 178] on link "Next »" at bounding box center [883, 176] width 51 height 26
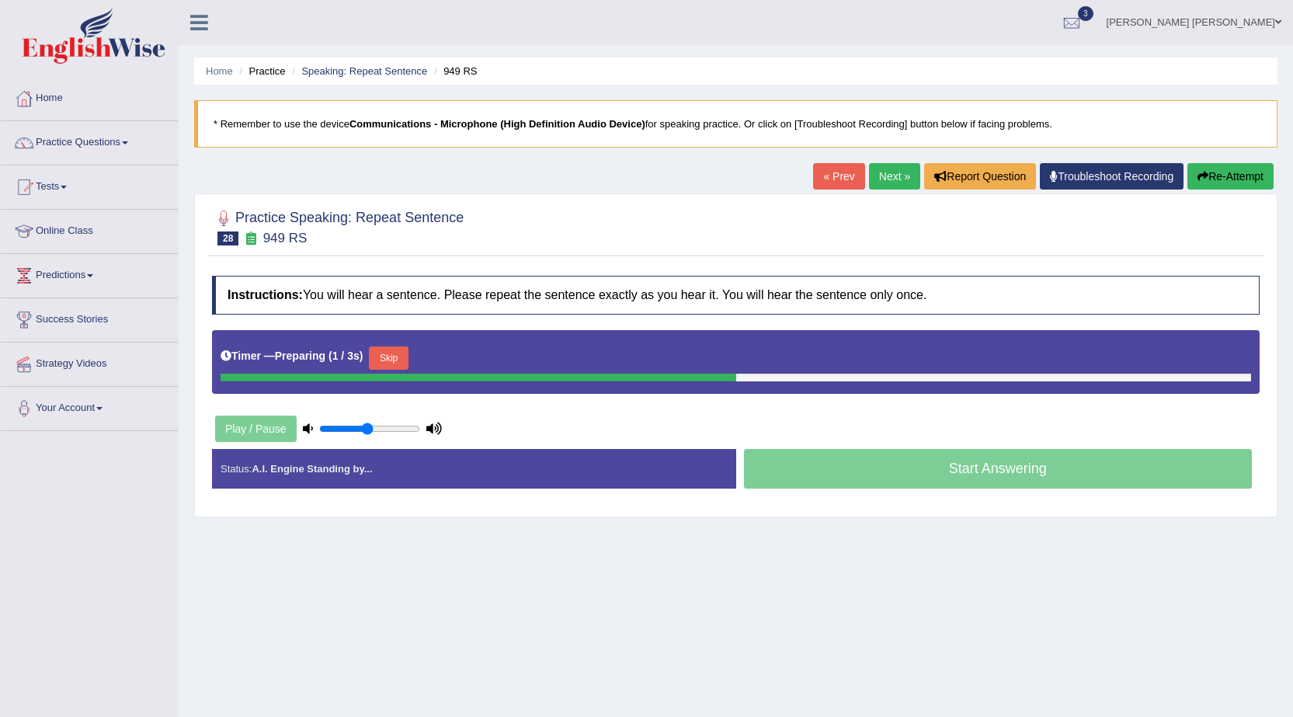
click at [405, 344] on div "Timer — Preparing ( 1 / 3s ) Skip" at bounding box center [736, 358] width 1031 height 31
click at [405, 348] on button "Skip" at bounding box center [388, 357] width 39 height 23
click at [461, 353] on button "Skip" at bounding box center [456, 357] width 39 height 23
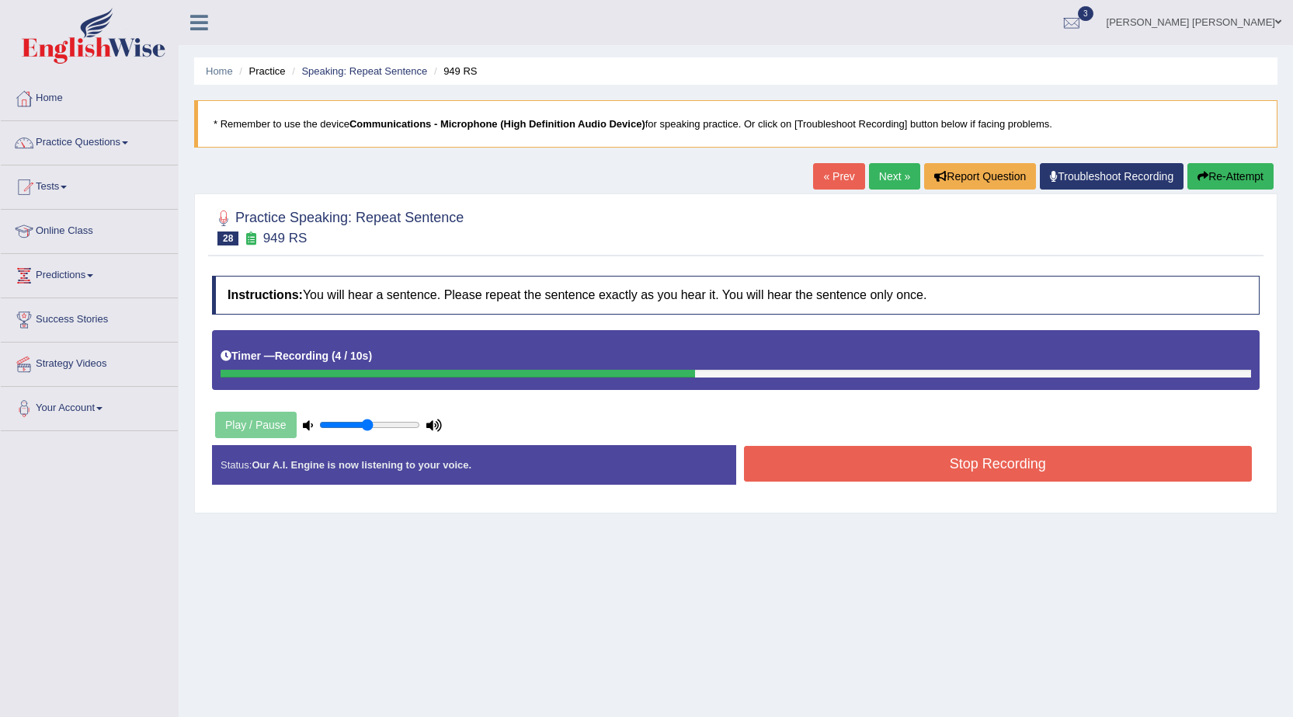
click at [811, 461] on button "Stop Recording" at bounding box center [998, 464] width 509 height 36
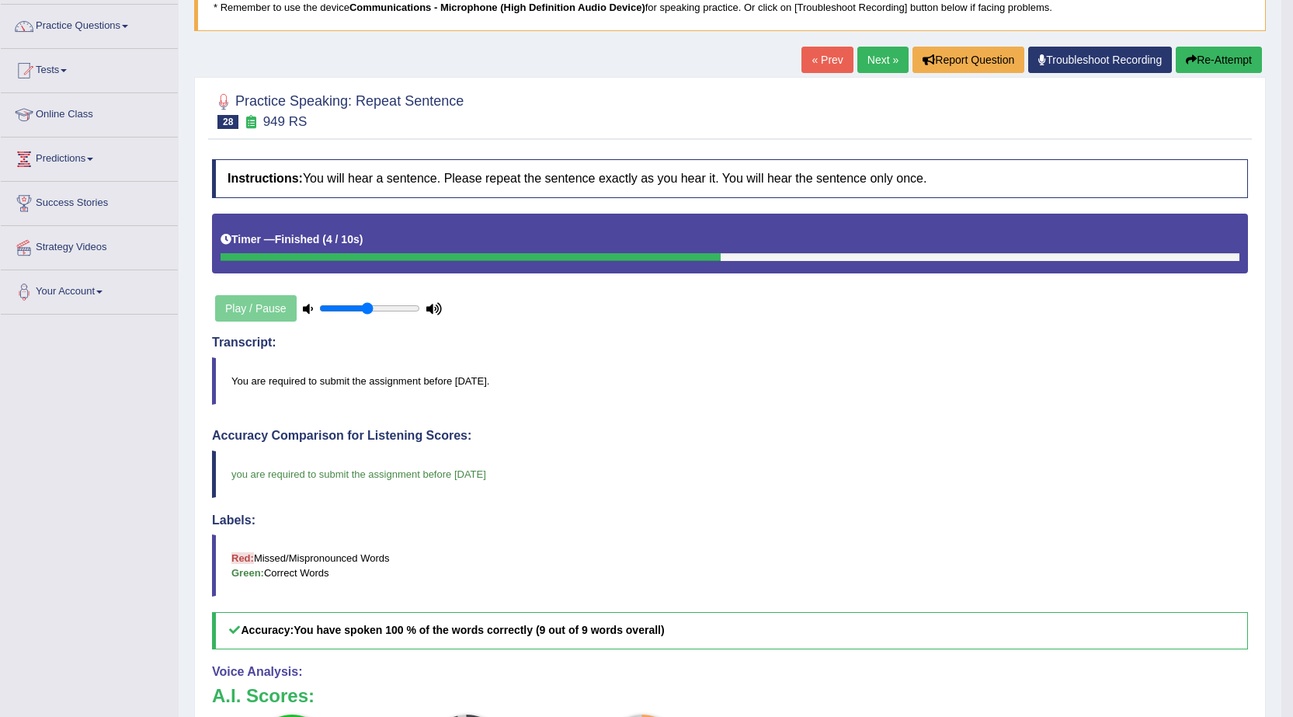
scroll to position [87, 0]
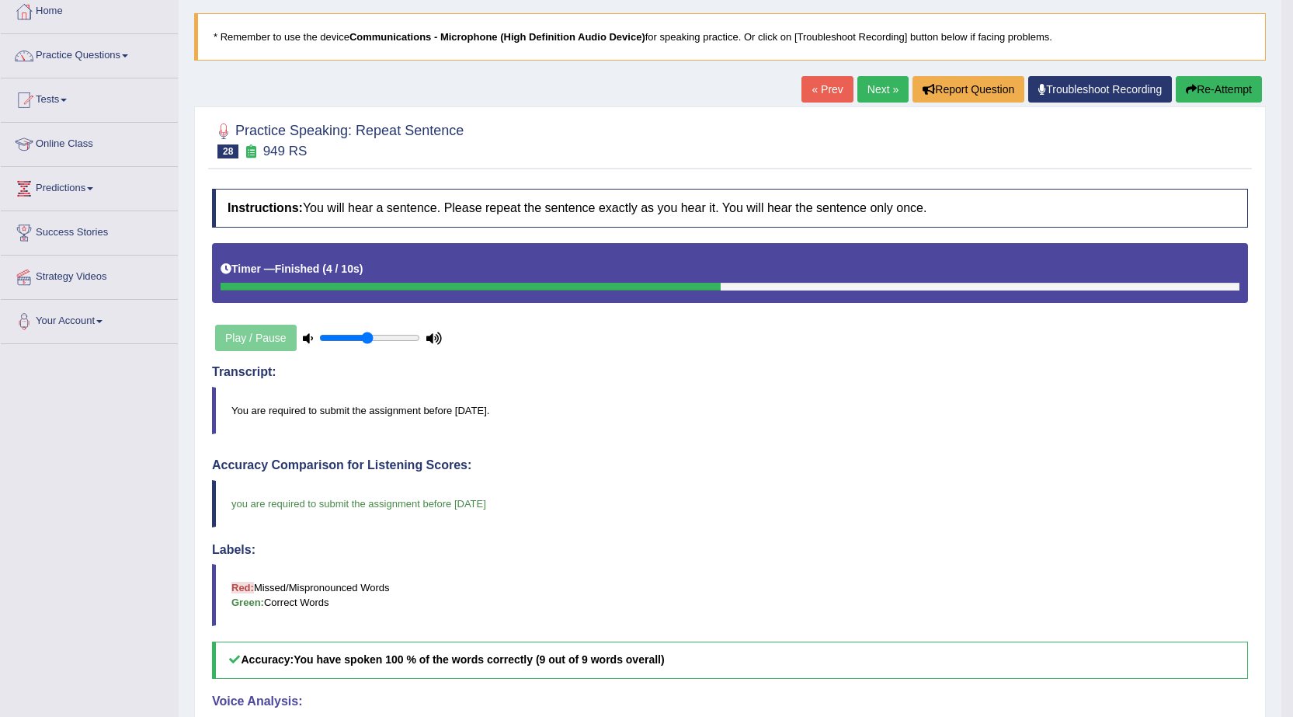
click at [872, 96] on link "Next »" at bounding box center [883, 89] width 51 height 26
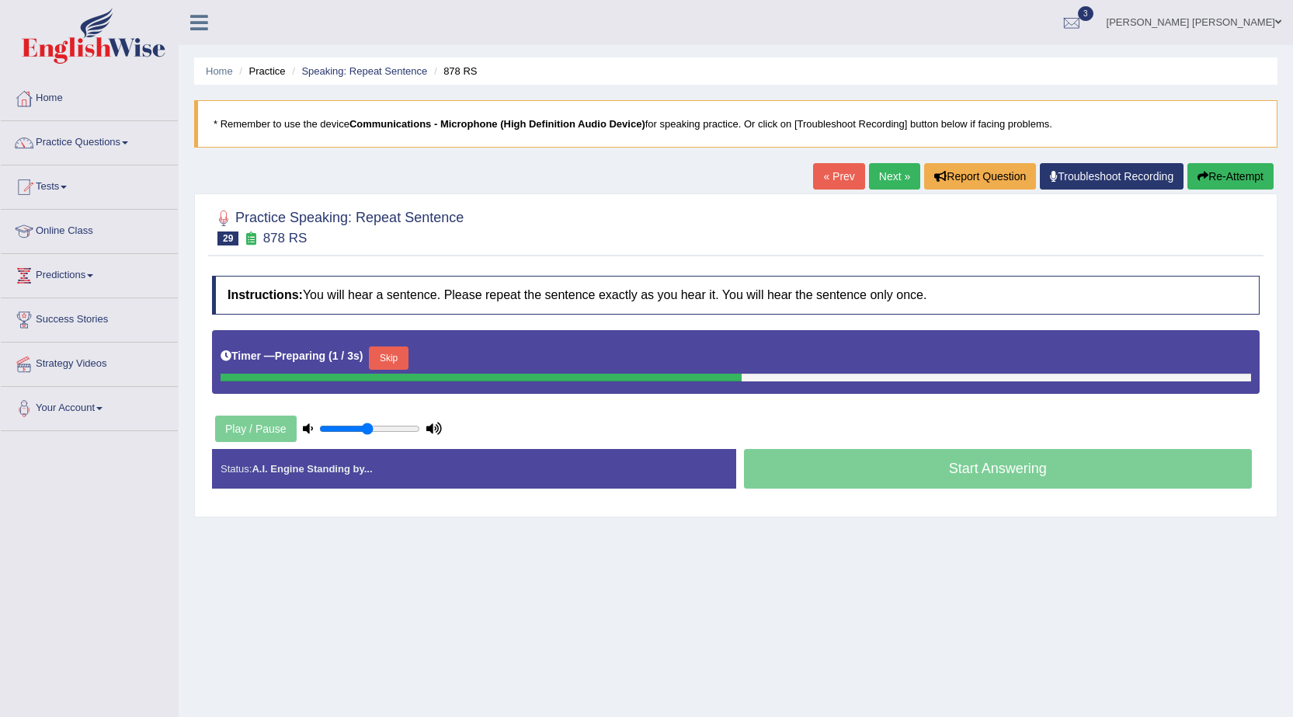
click at [398, 366] on button "Skip" at bounding box center [388, 357] width 39 height 23
click at [457, 353] on button "Skip" at bounding box center [456, 357] width 39 height 23
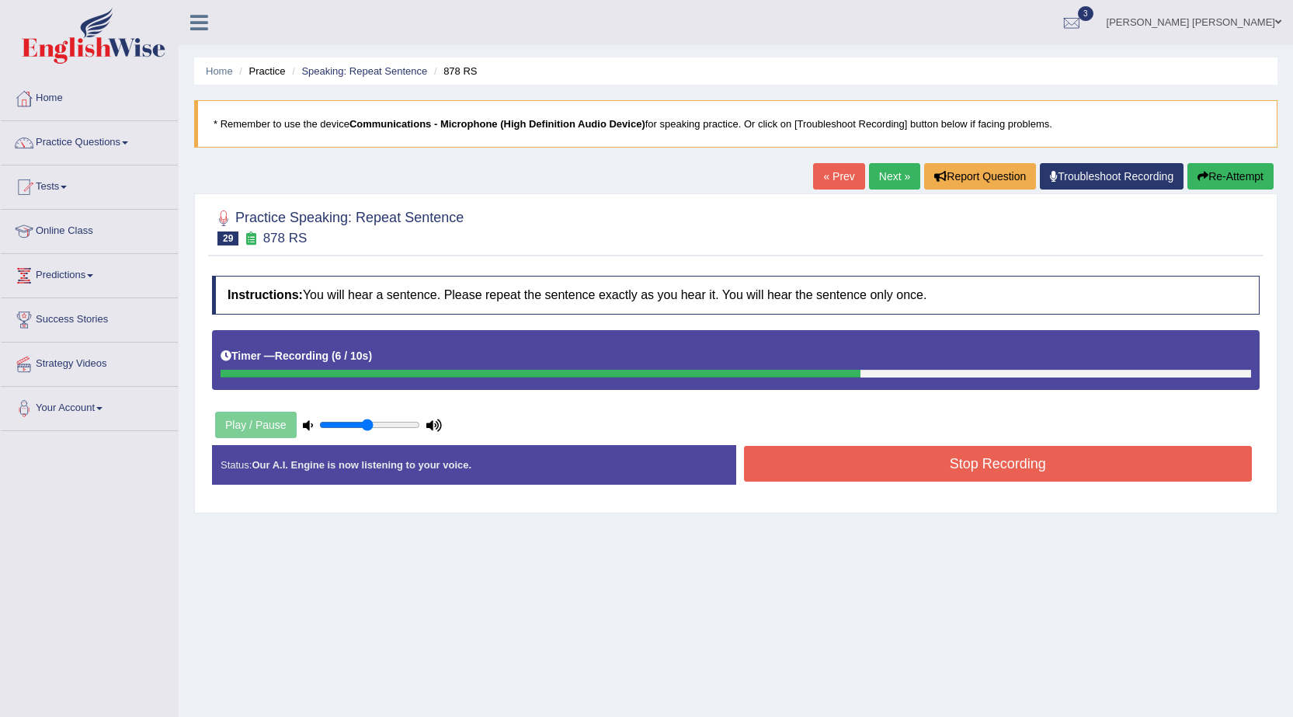
click at [960, 474] on button "Stop Recording" at bounding box center [998, 464] width 509 height 36
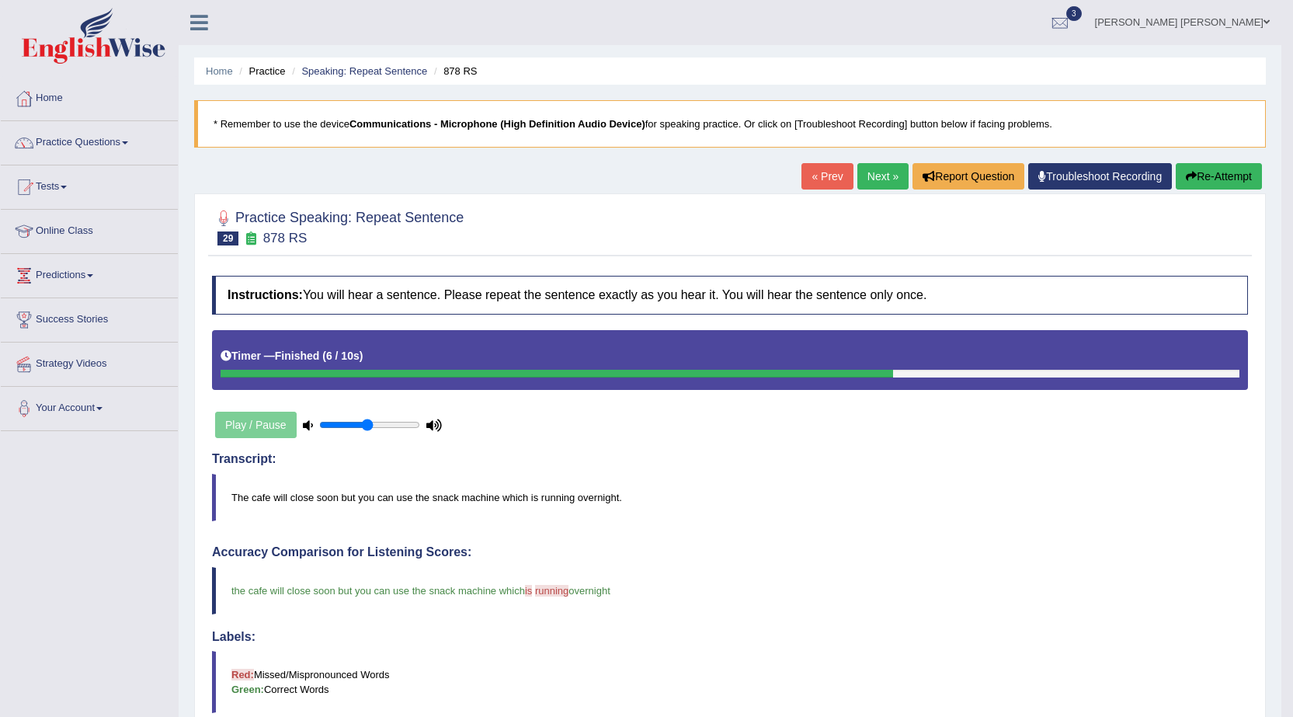
click at [871, 182] on link "Next »" at bounding box center [883, 176] width 51 height 26
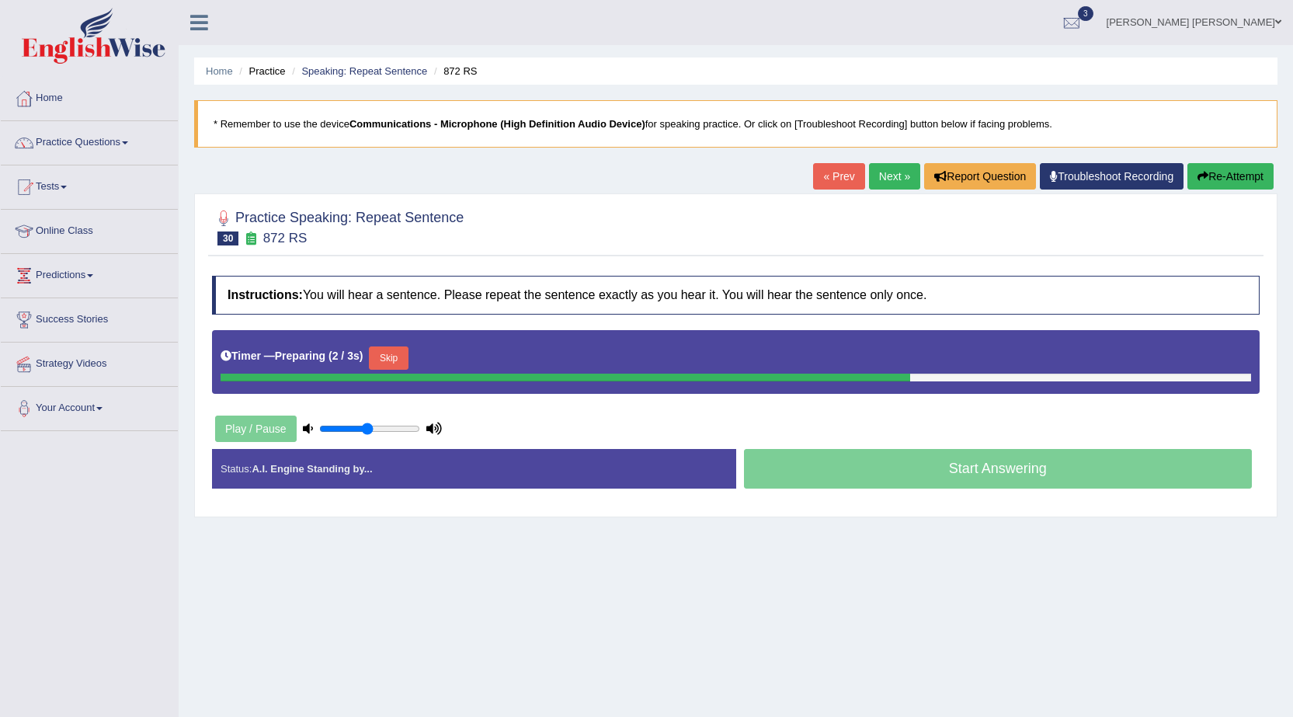
click at [398, 354] on button "Skip" at bounding box center [388, 357] width 39 height 23
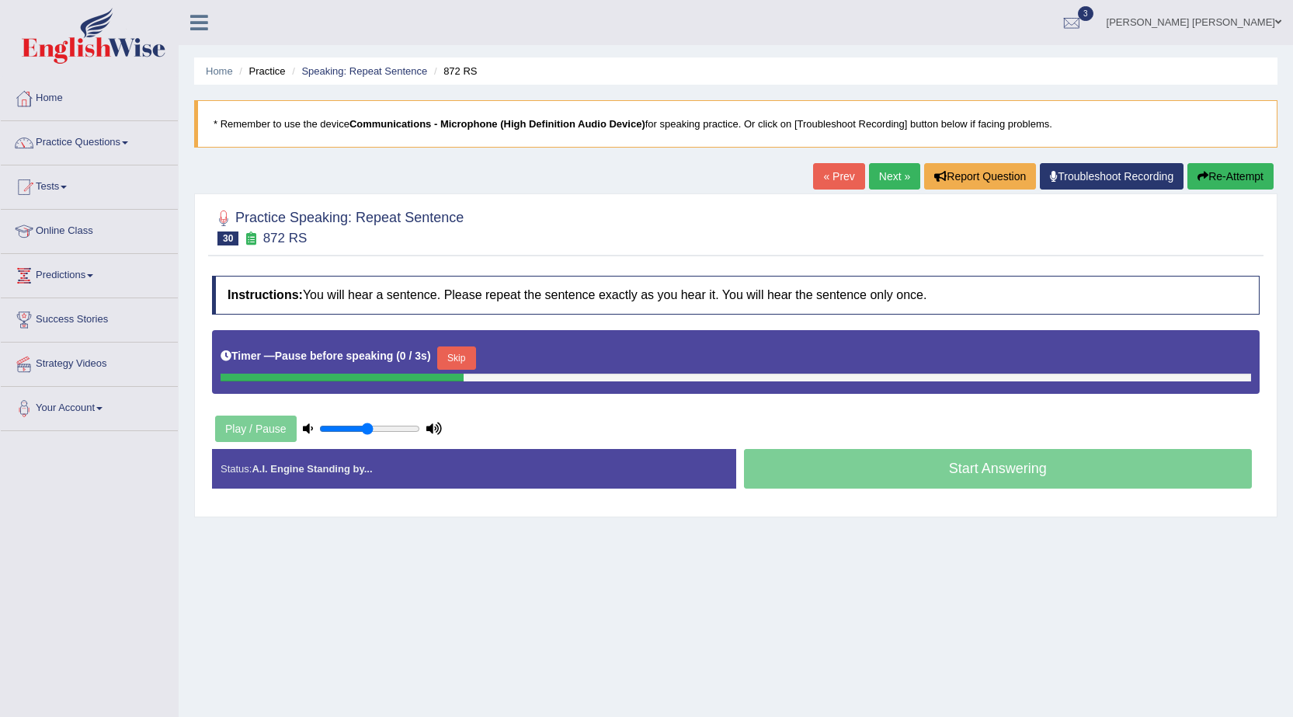
click at [461, 357] on button "Skip" at bounding box center [456, 357] width 39 height 23
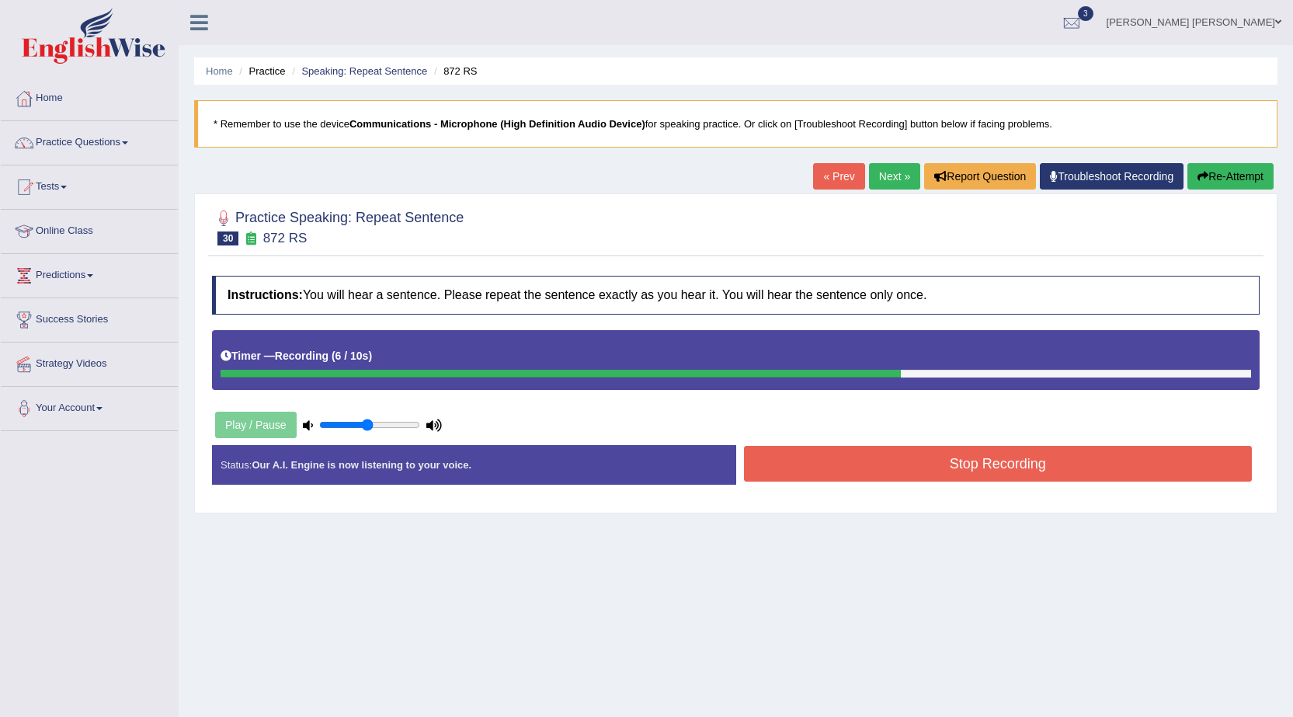
click at [962, 457] on button "Stop Recording" at bounding box center [998, 464] width 509 height 36
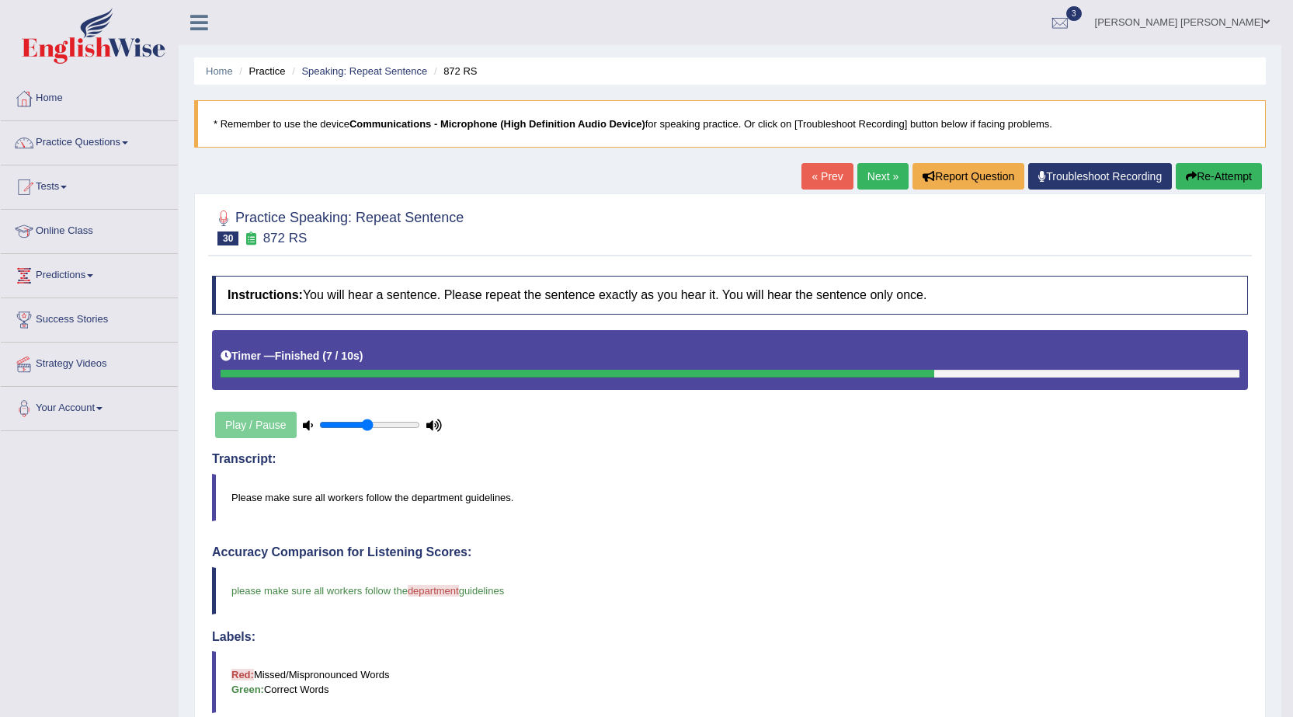
click at [1213, 183] on button "Re-Attempt" at bounding box center [1219, 176] width 86 height 26
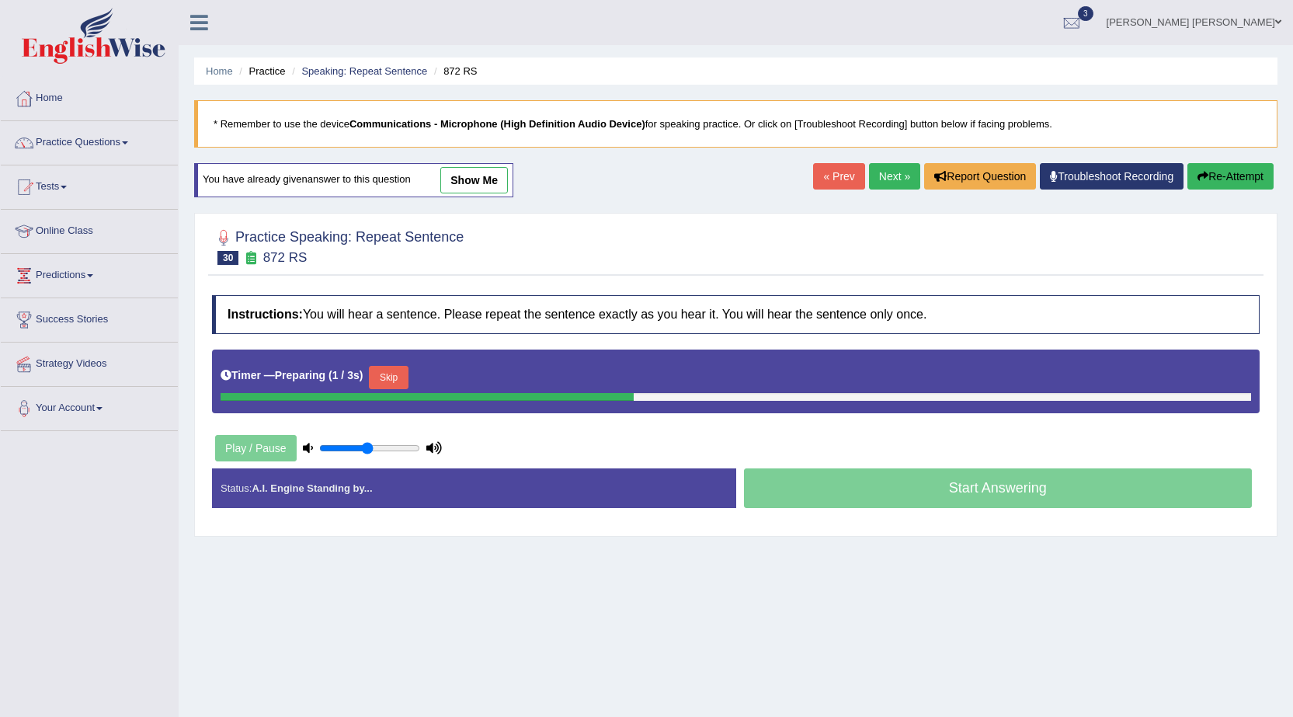
click at [394, 374] on button "Skip" at bounding box center [388, 377] width 39 height 23
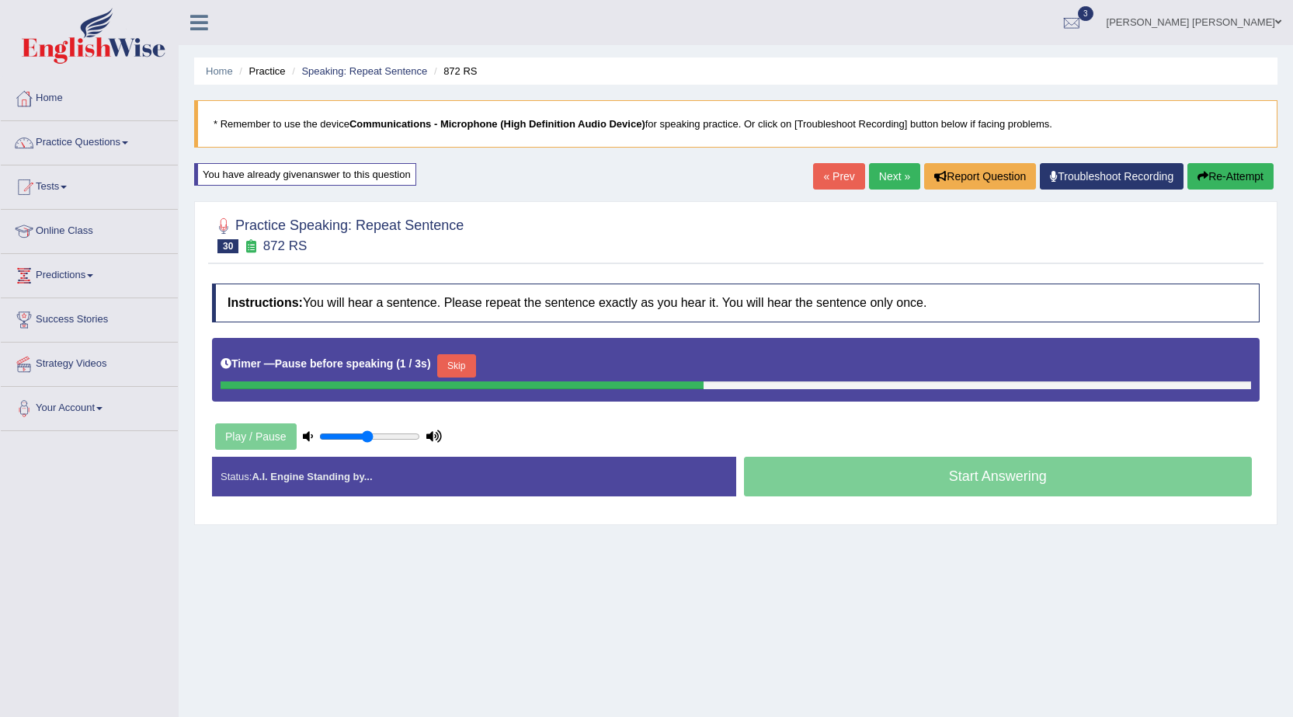
click at [462, 364] on button "Skip" at bounding box center [456, 365] width 39 height 23
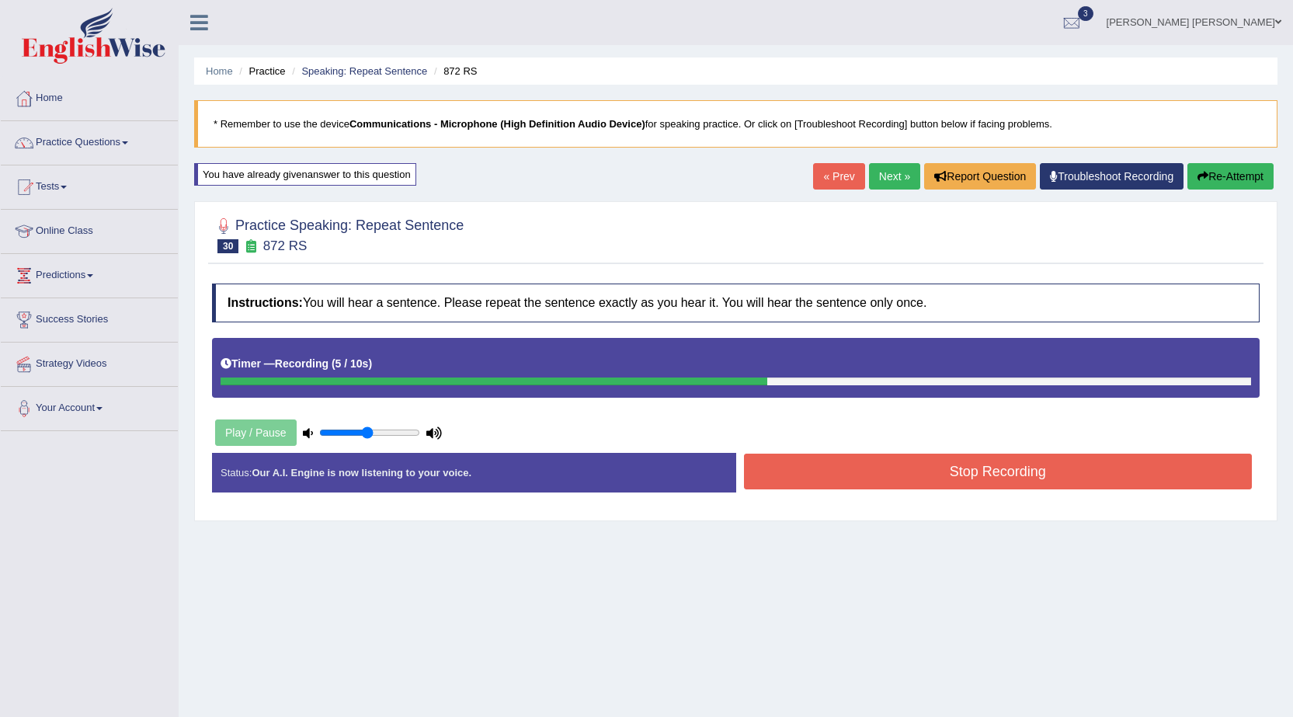
click at [984, 463] on button "Stop Recording" at bounding box center [998, 472] width 509 height 36
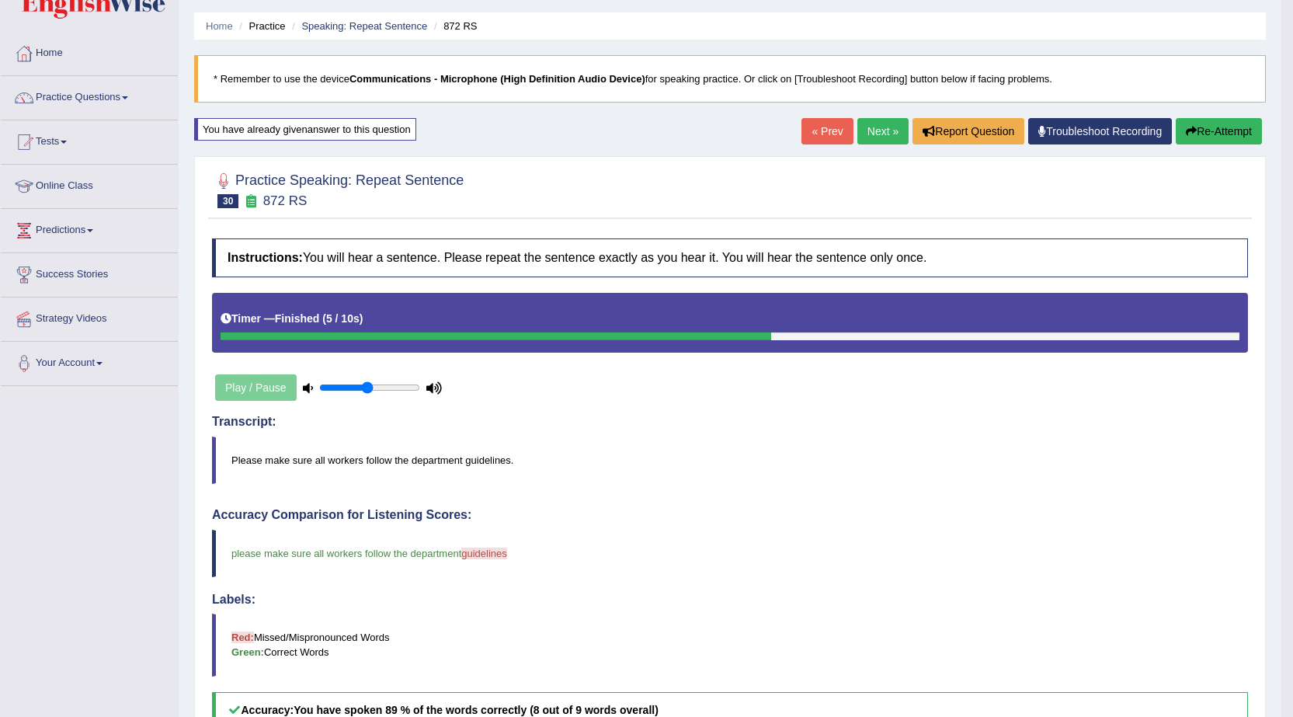
scroll to position [17, 0]
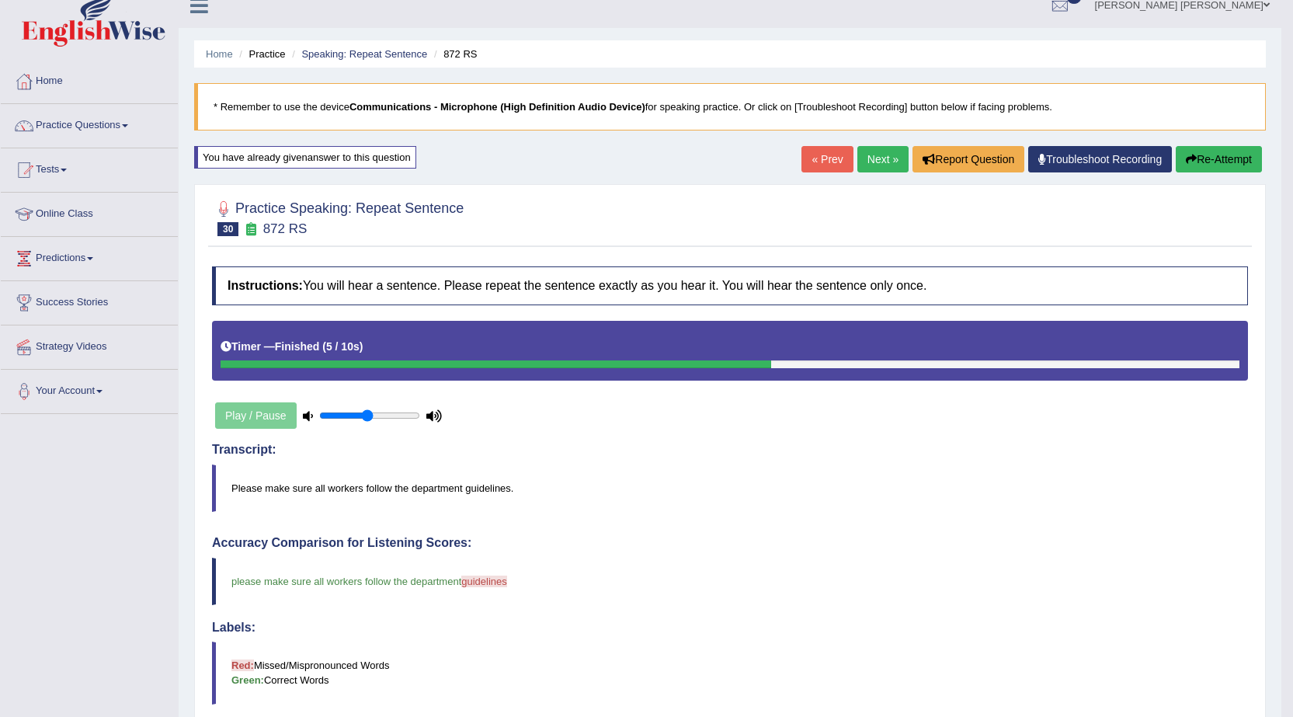
click at [881, 155] on link "Next »" at bounding box center [883, 159] width 51 height 26
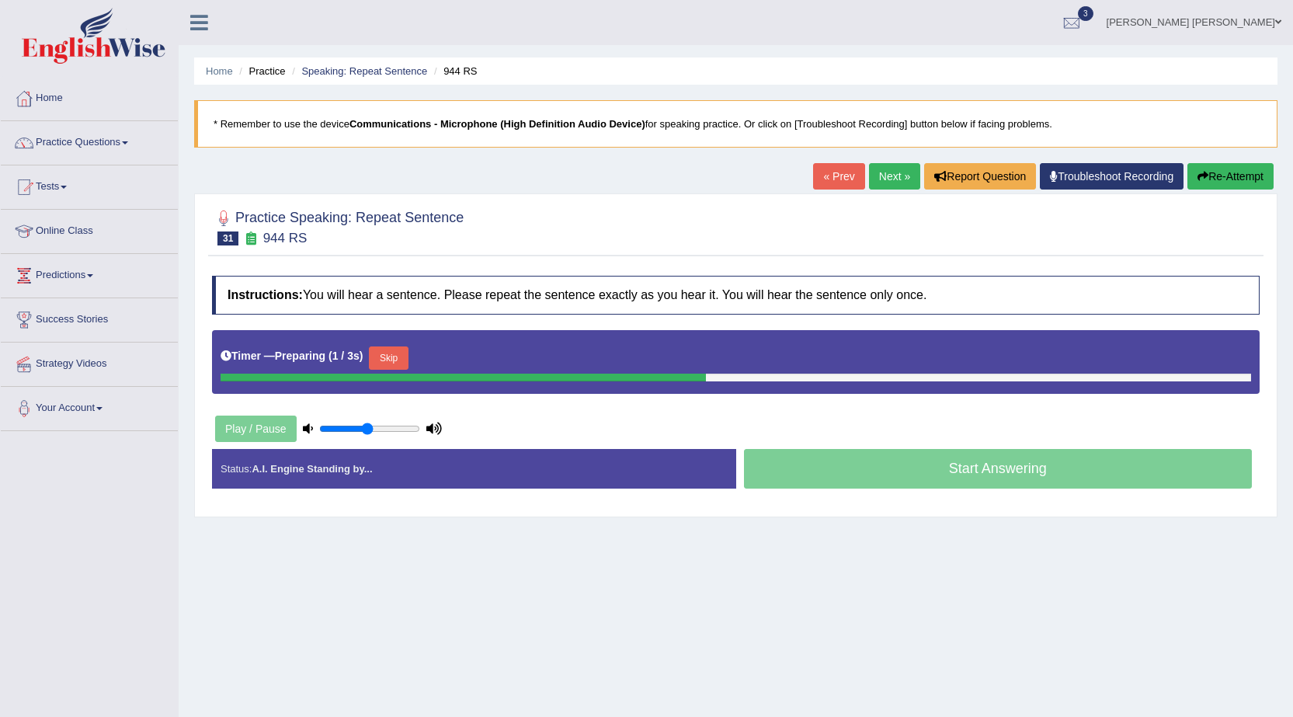
click at [396, 359] on button "Skip" at bounding box center [388, 357] width 39 height 23
click at [454, 354] on button "Skip" at bounding box center [456, 357] width 39 height 23
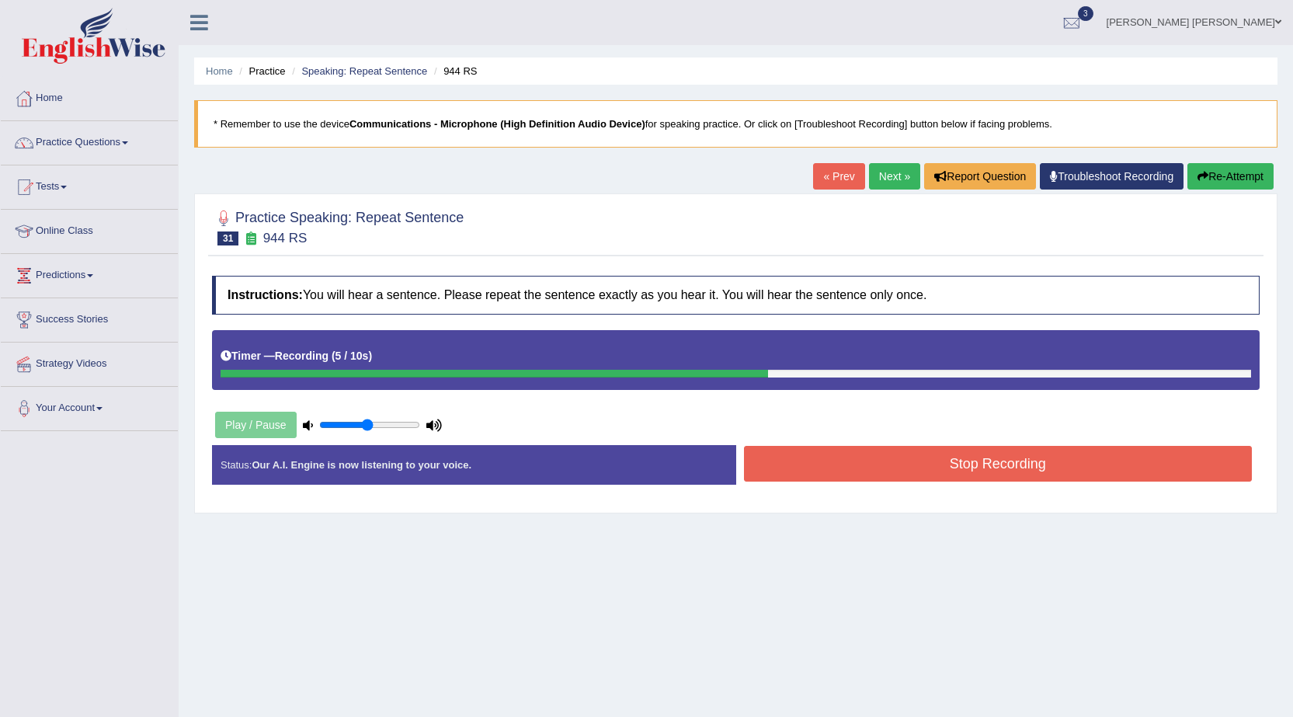
click at [853, 461] on button "Stop Recording" at bounding box center [998, 464] width 509 height 36
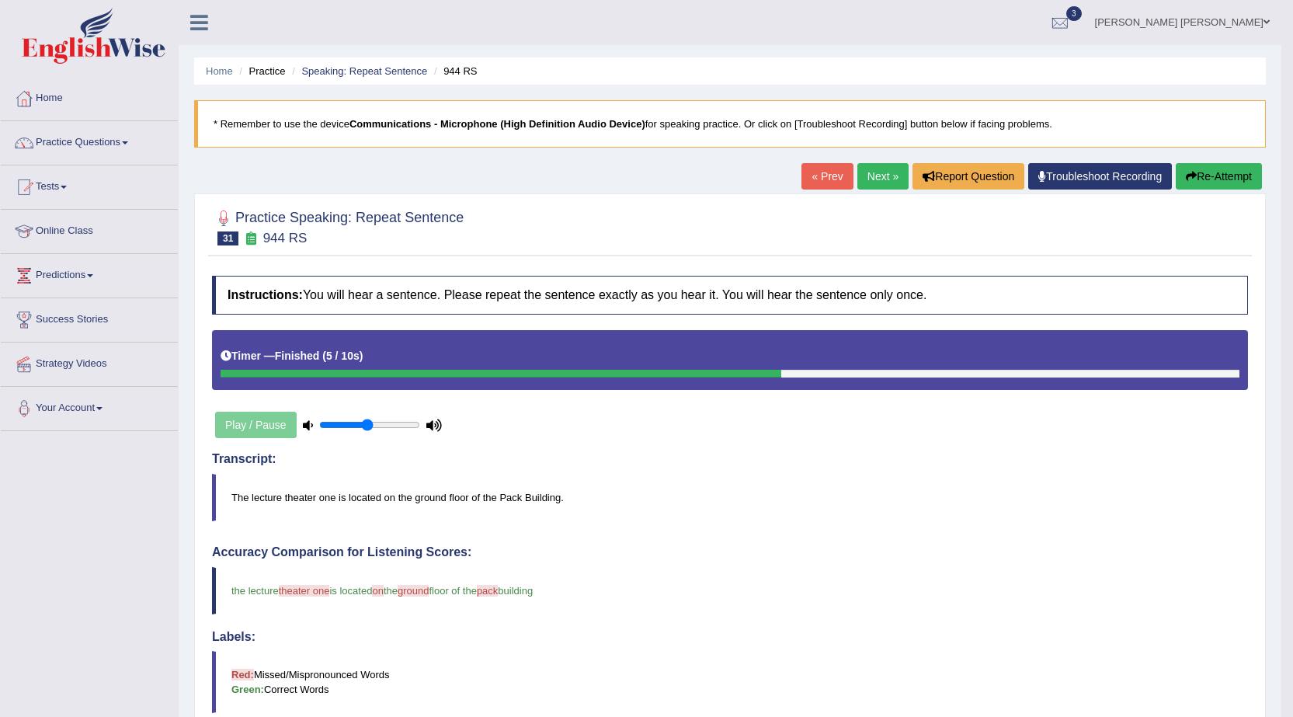
click at [1202, 175] on button "Re-Attempt" at bounding box center [1219, 176] width 86 height 26
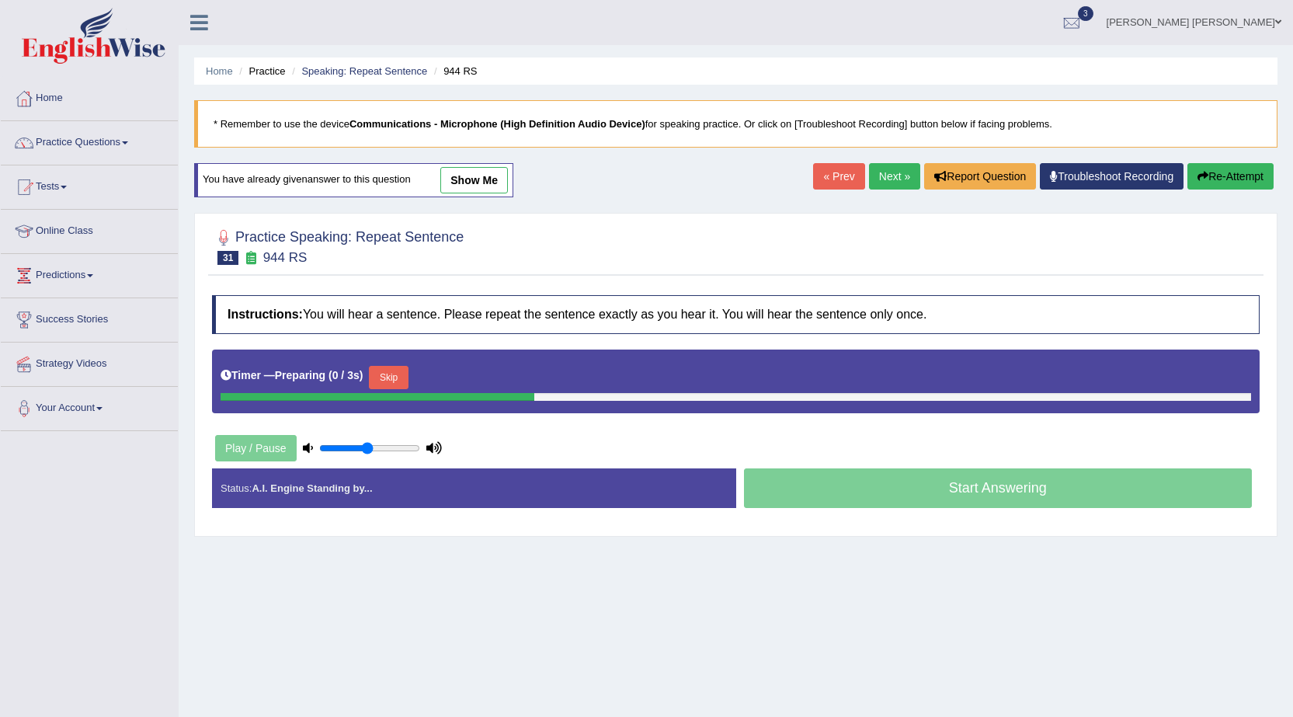
click at [398, 379] on button "Skip" at bounding box center [388, 377] width 39 height 23
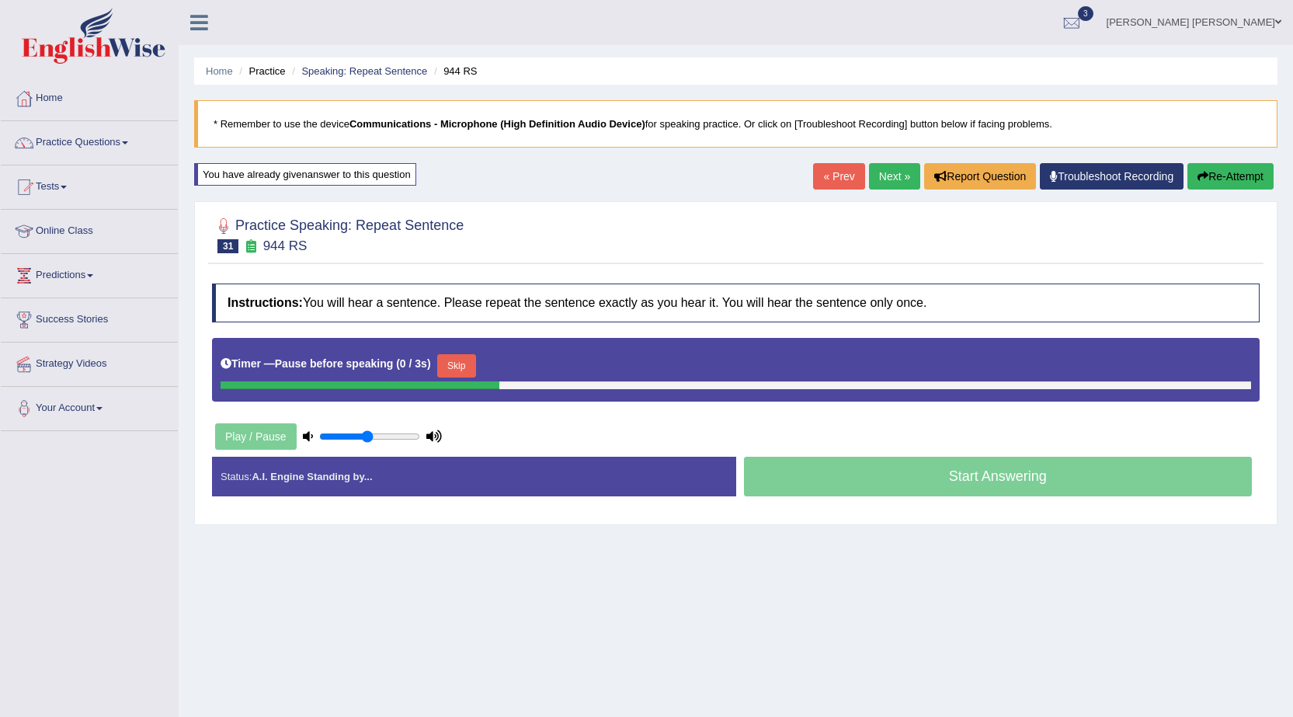
click at [454, 362] on button "Skip" at bounding box center [456, 365] width 39 height 23
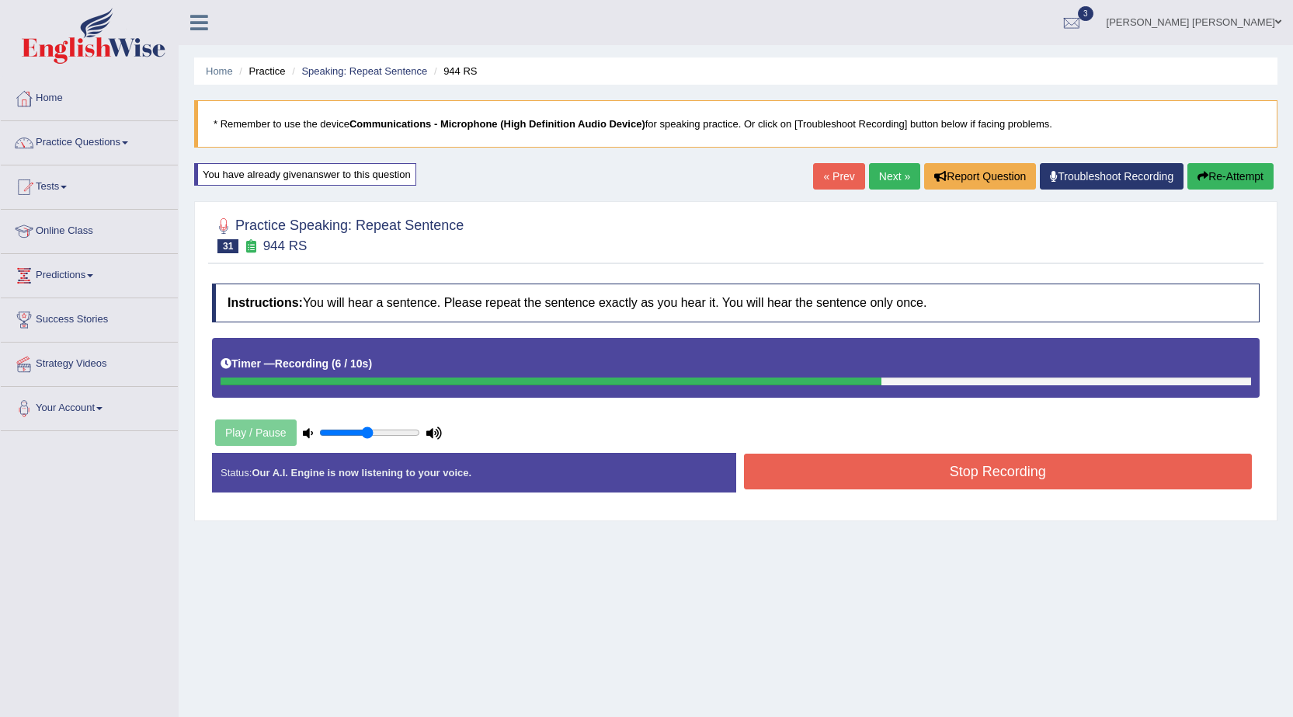
click at [947, 475] on button "Stop Recording" at bounding box center [998, 472] width 509 height 36
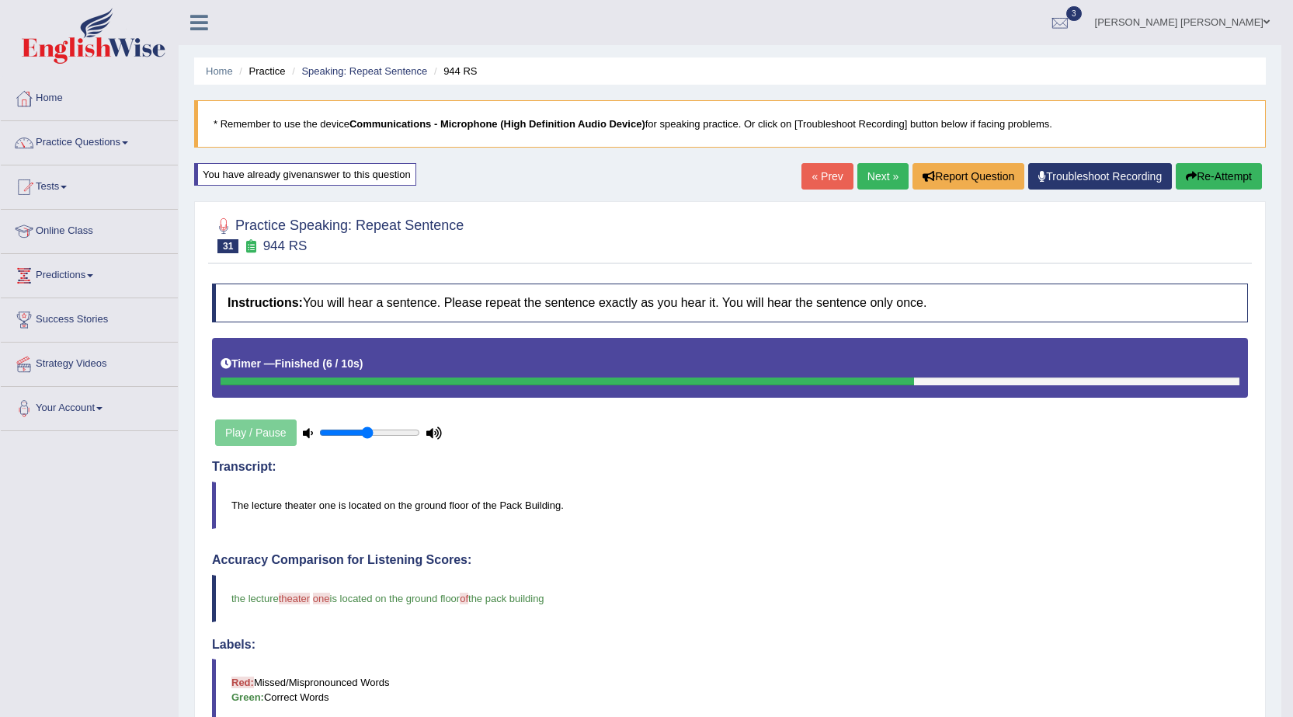
click at [833, 179] on link "« Prev" at bounding box center [827, 176] width 51 height 26
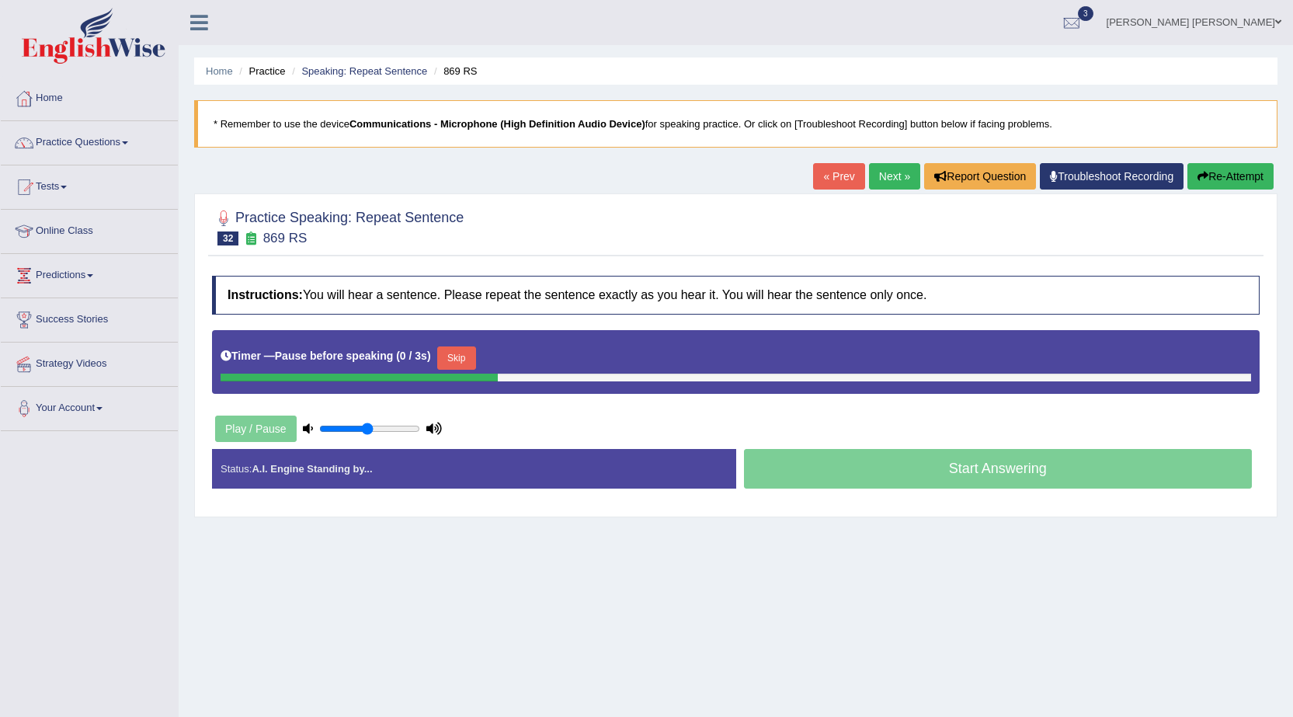
click at [460, 359] on button "Skip" at bounding box center [456, 357] width 39 height 23
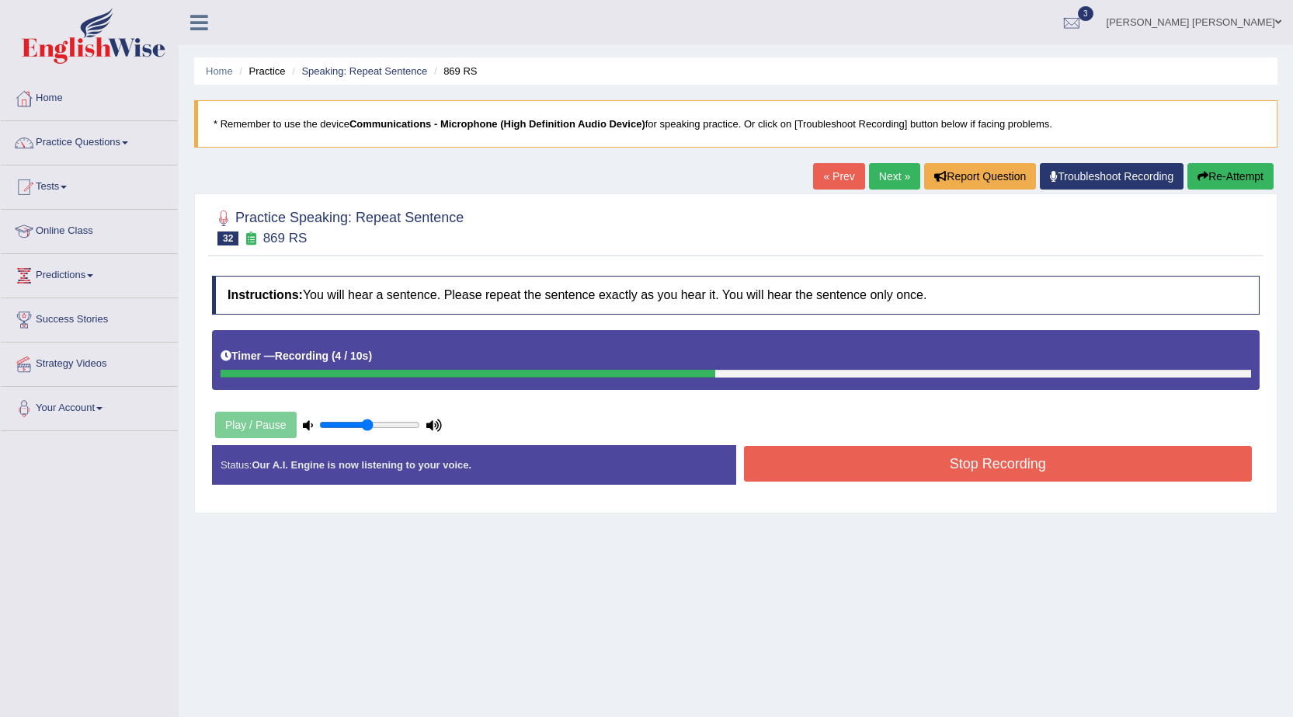
click at [878, 457] on button "Stop Recording" at bounding box center [998, 464] width 509 height 36
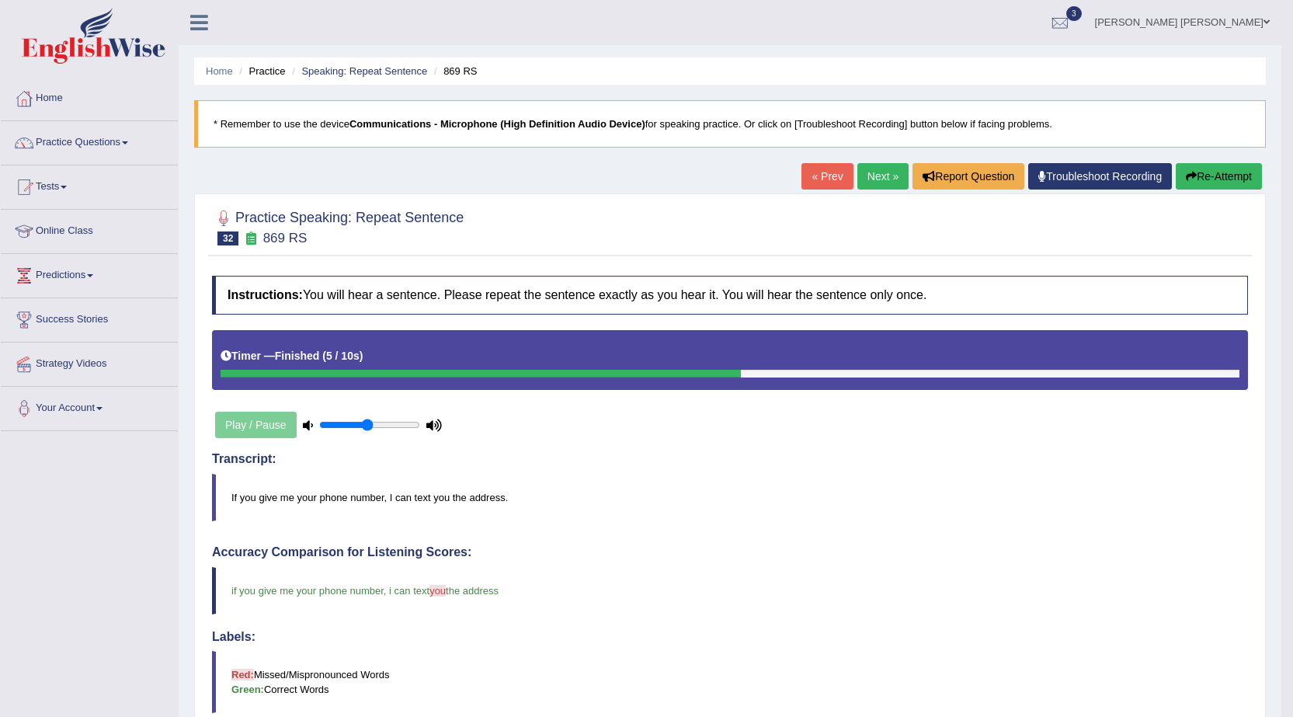
click at [870, 176] on link "Next »" at bounding box center [883, 176] width 51 height 26
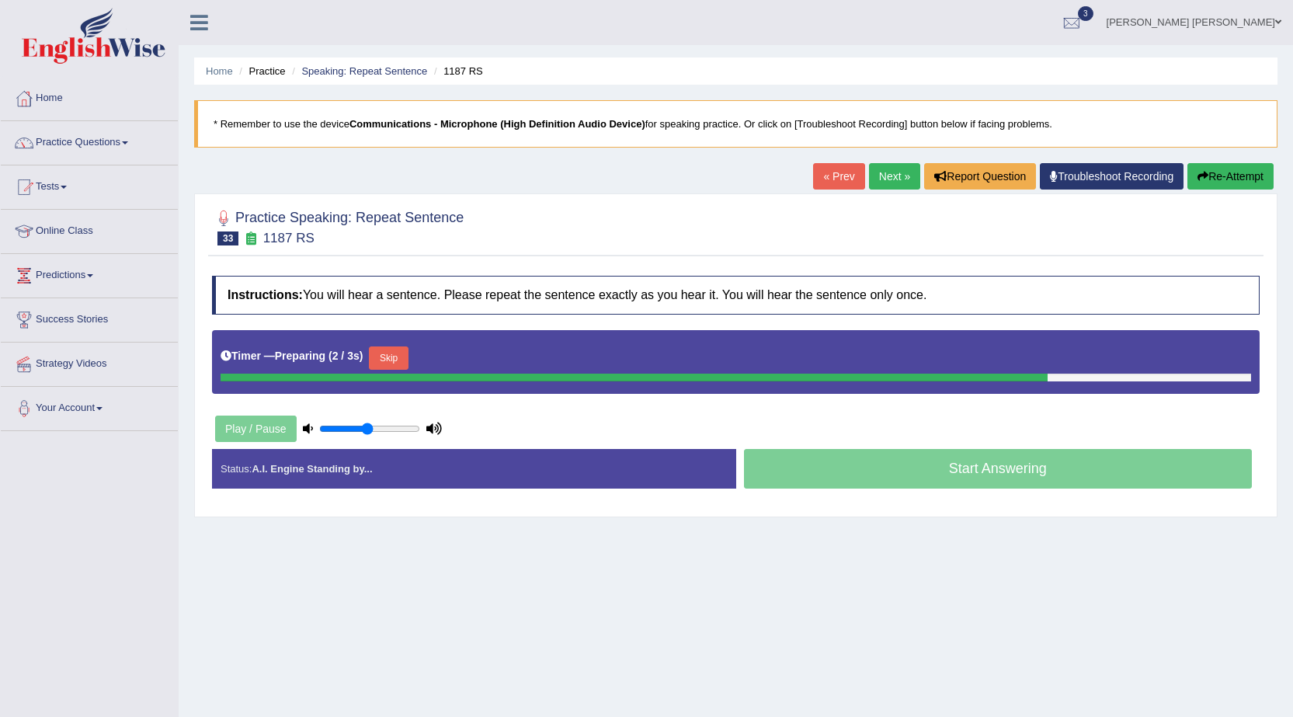
click at [400, 357] on button "Skip" at bounding box center [388, 357] width 39 height 23
click at [451, 357] on button "Skip" at bounding box center [456, 357] width 39 height 23
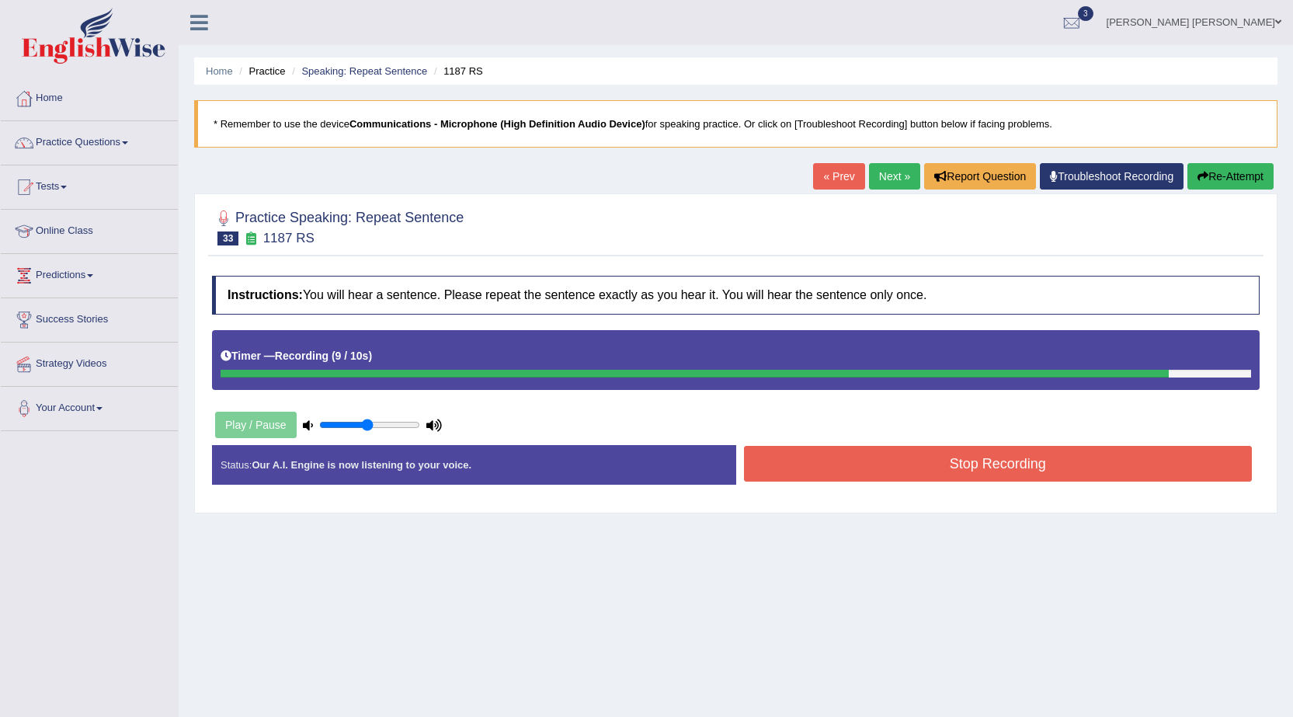
click at [836, 453] on button "Stop Recording" at bounding box center [998, 464] width 509 height 36
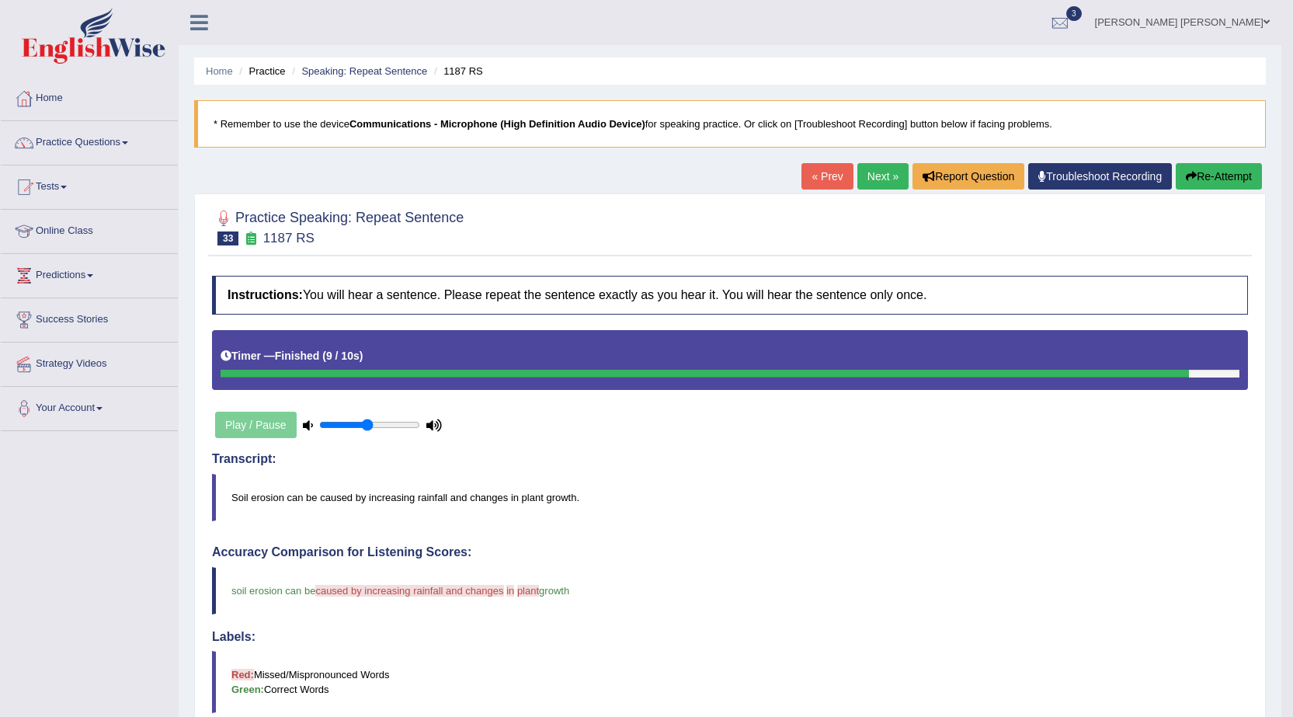
click at [1229, 172] on button "Re-Attempt" at bounding box center [1219, 176] width 86 height 26
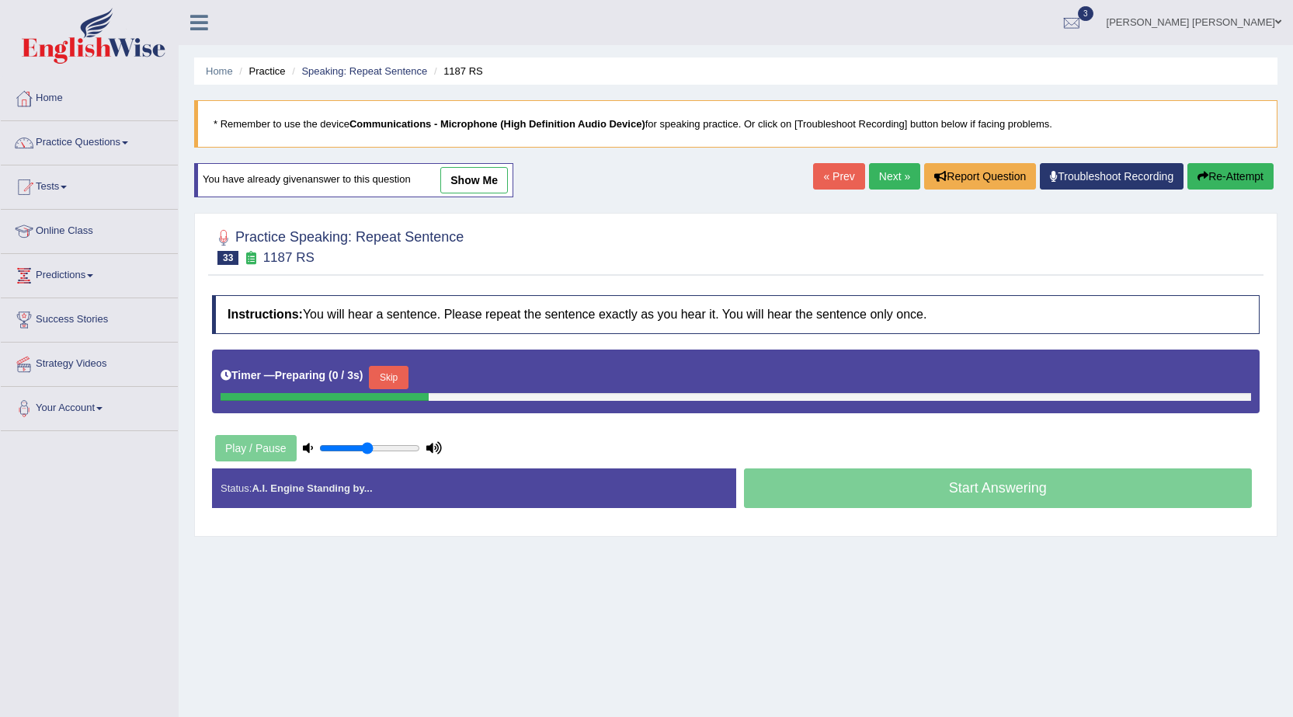
click at [397, 371] on button "Skip" at bounding box center [388, 377] width 39 height 23
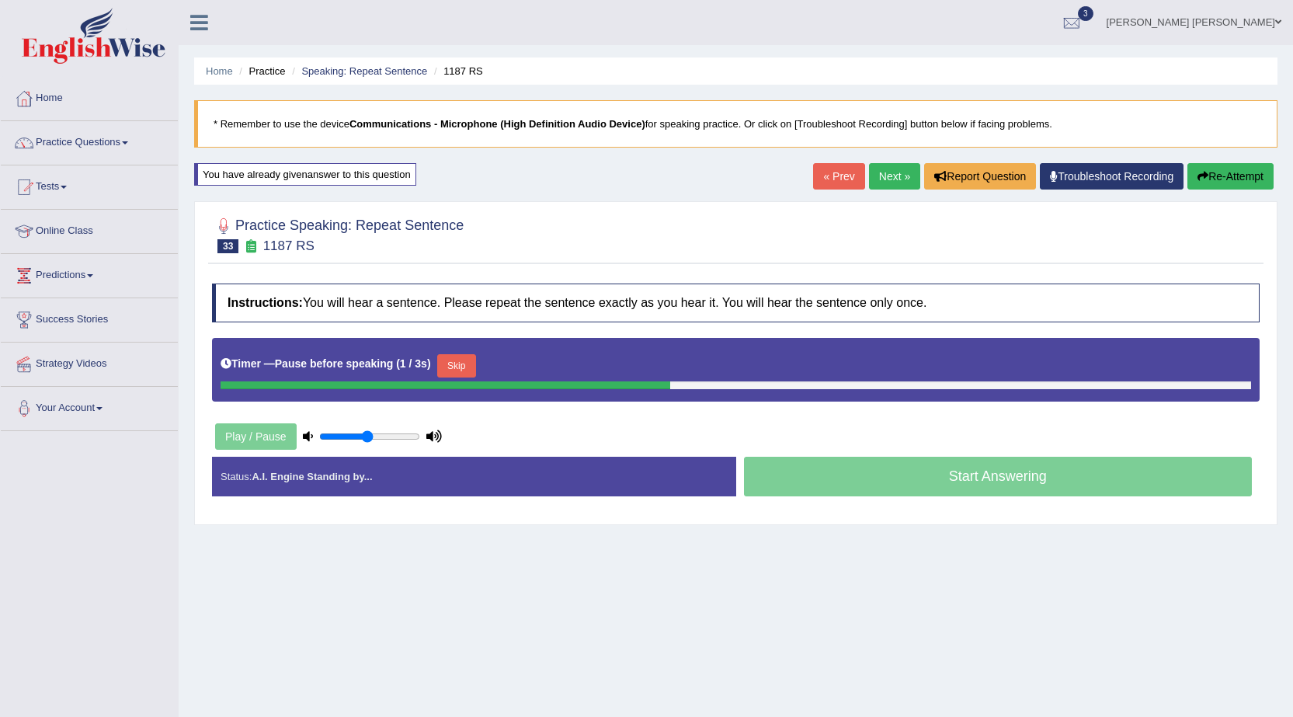
click at [469, 363] on button "Skip" at bounding box center [456, 365] width 39 height 23
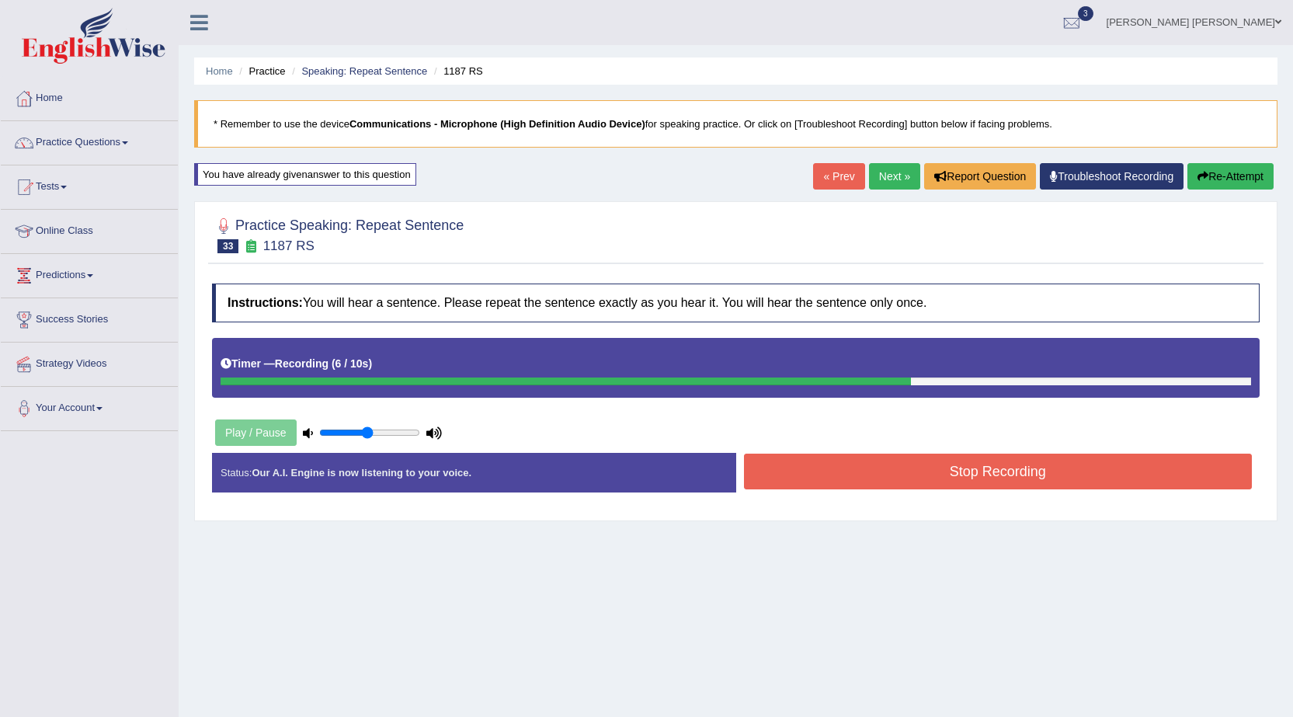
click at [822, 473] on button "Stop Recording" at bounding box center [998, 472] width 509 height 36
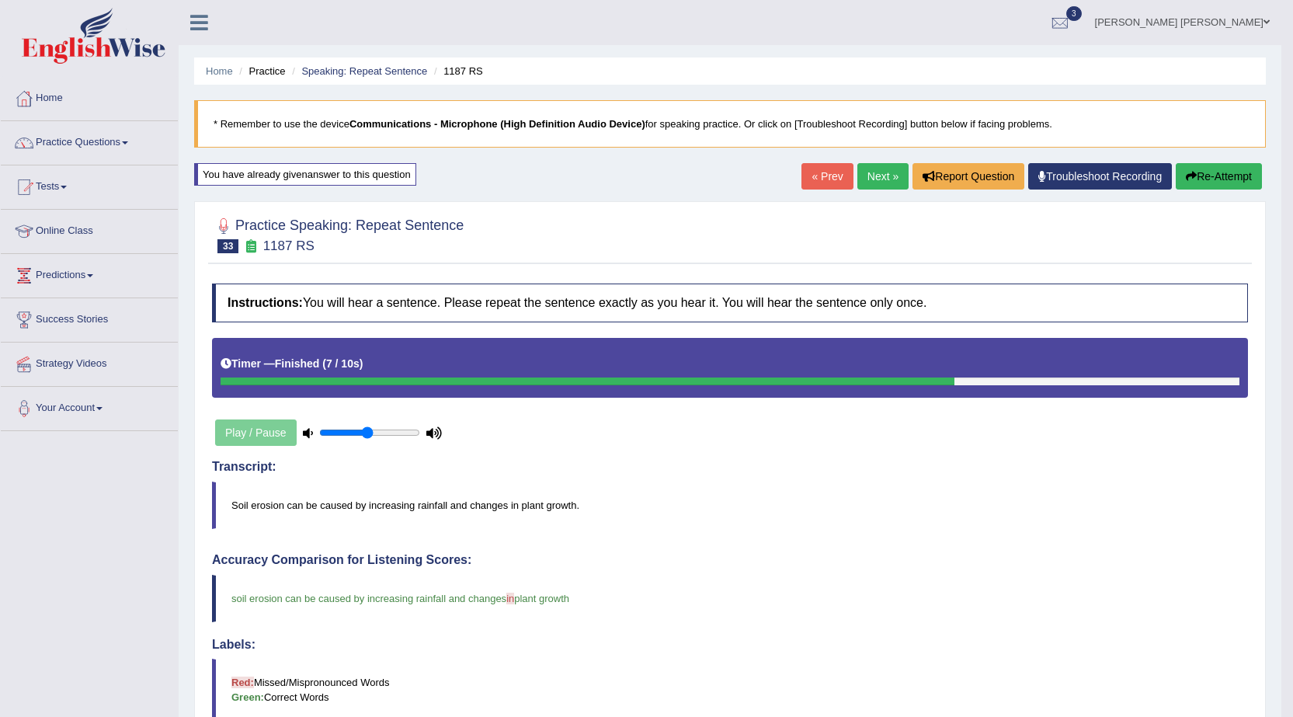
click at [1210, 174] on button "Re-Attempt" at bounding box center [1219, 176] width 86 height 26
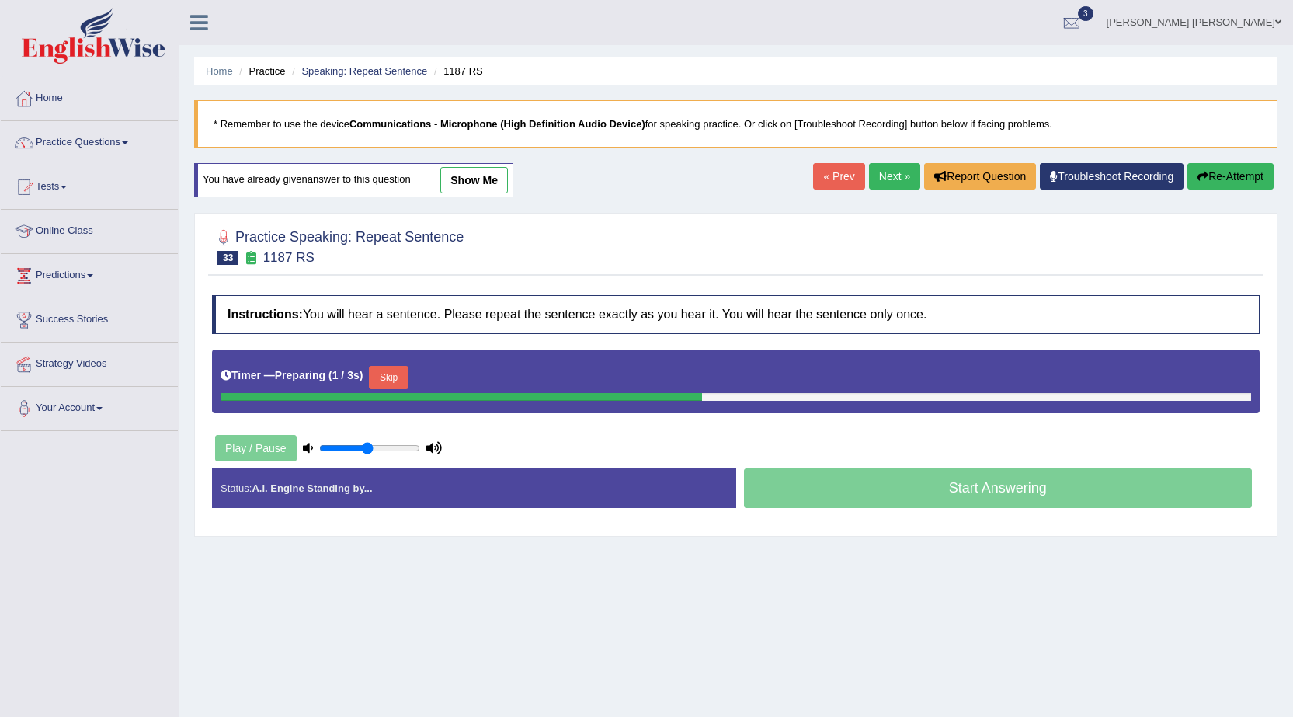
click at [384, 379] on button "Skip" at bounding box center [388, 377] width 39 height 23
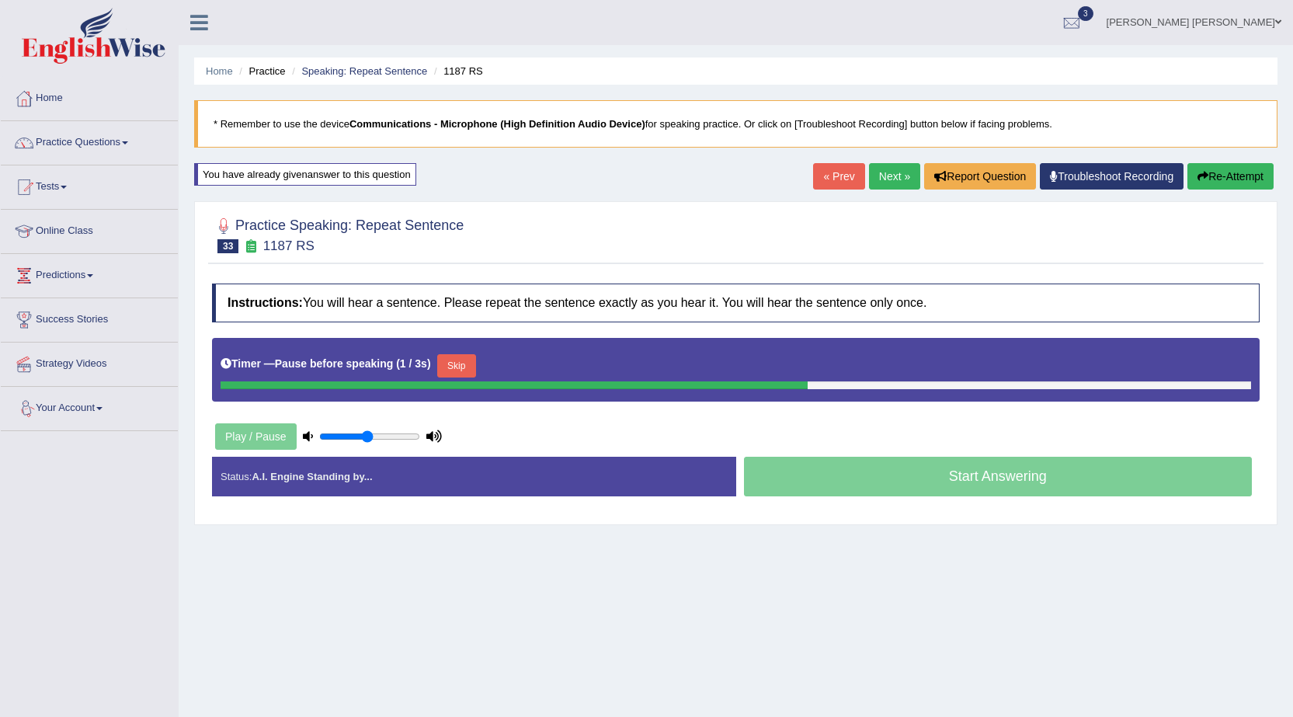
click at [454, 361] on button "Skip" at bounding box center [456, 365] width 39 height 23
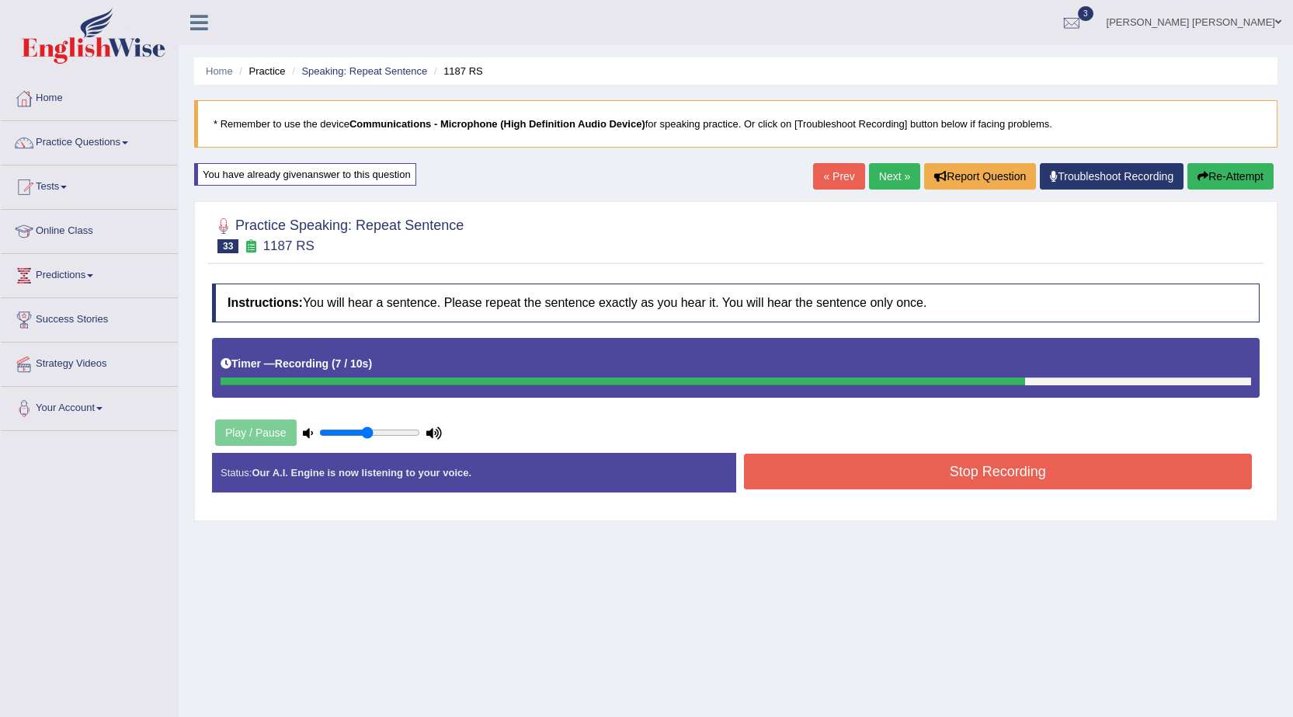
click at [791, 471] on button "Stop Recording" at bounding box center [998, 472] width 509 height 36
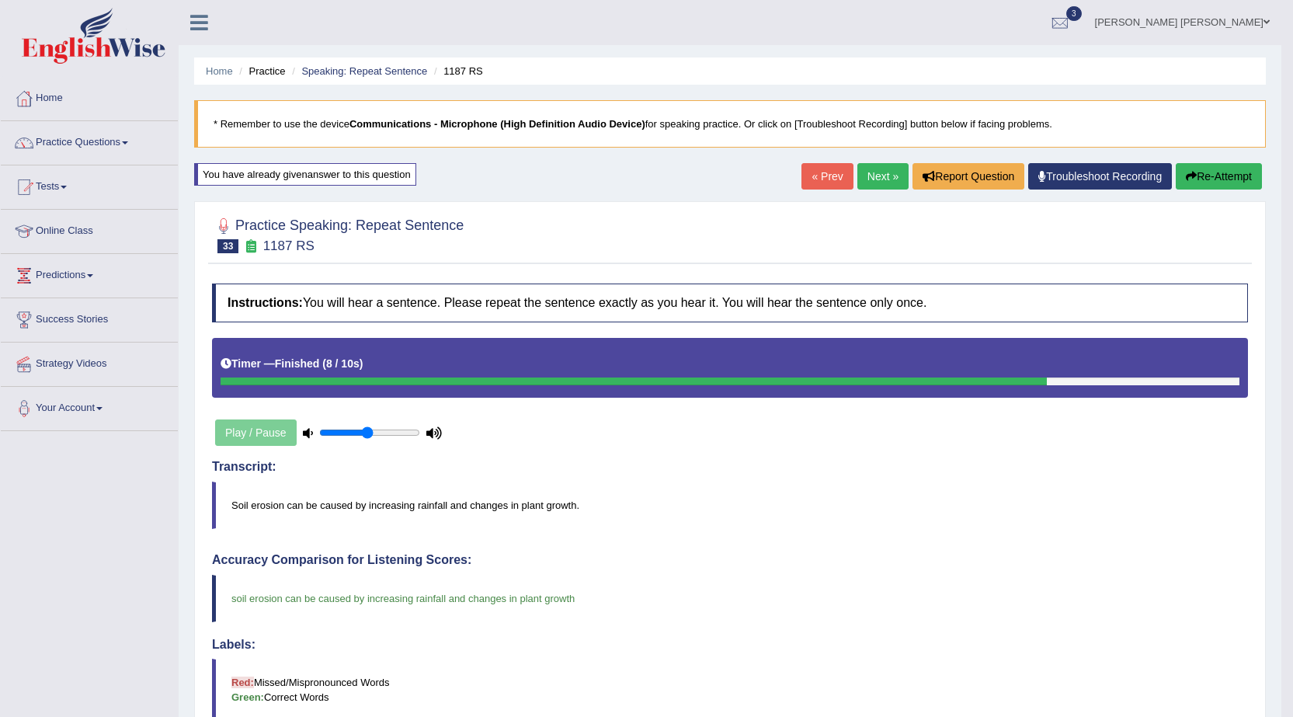
click at [1216, 169] on button "Re-Attempt" at bounding box center [1219, 176] width 86 height 26
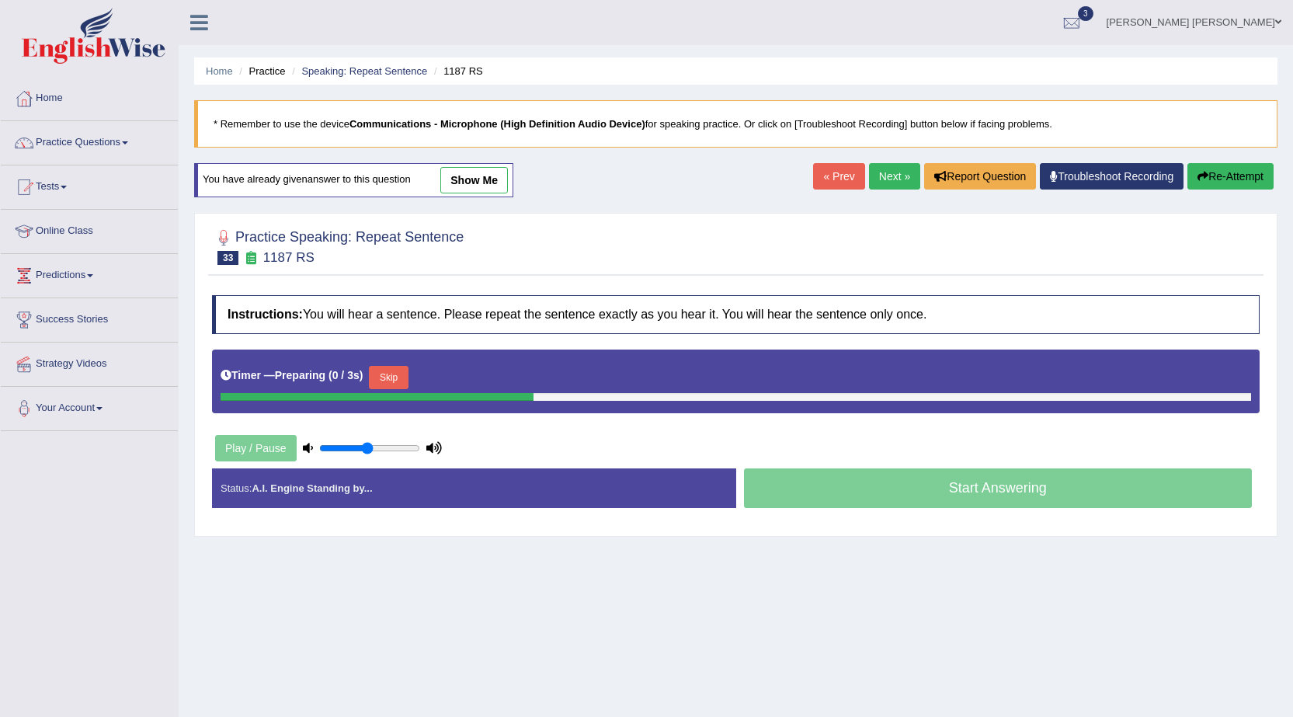
click at [399, 377] on button "Skip" at bounding box center [388, 377] width 39 height 23
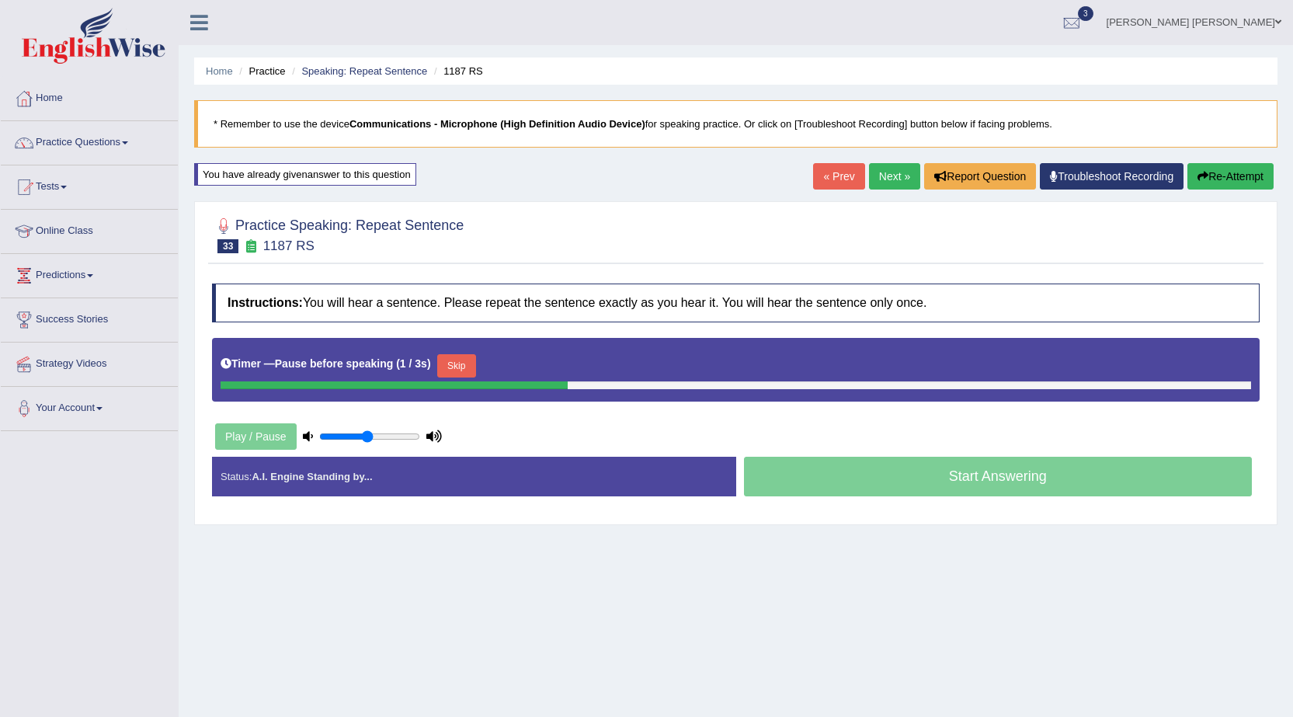
click at [461, 363] on button "Skip" at bounding box center [456, 365] width 39 height 23
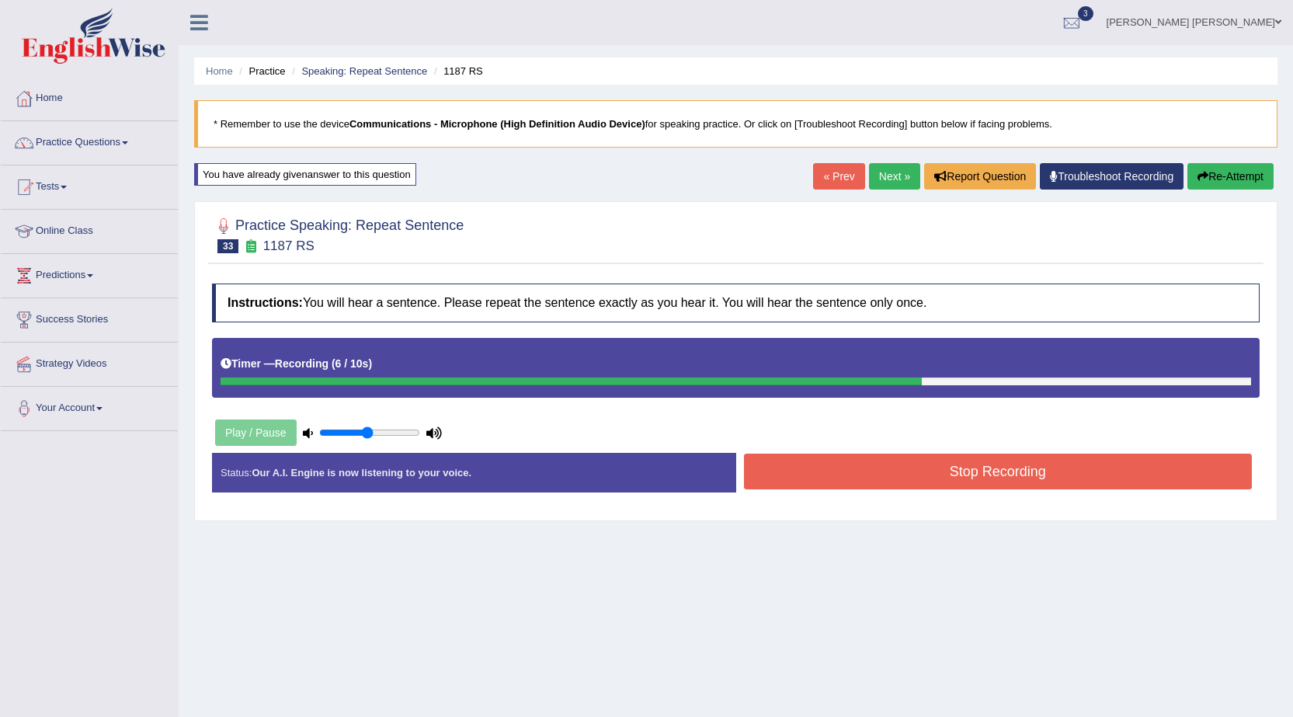
click at [814, 479] on button "Stop Recording" at bounding box center [998, 472] width 509 height 36
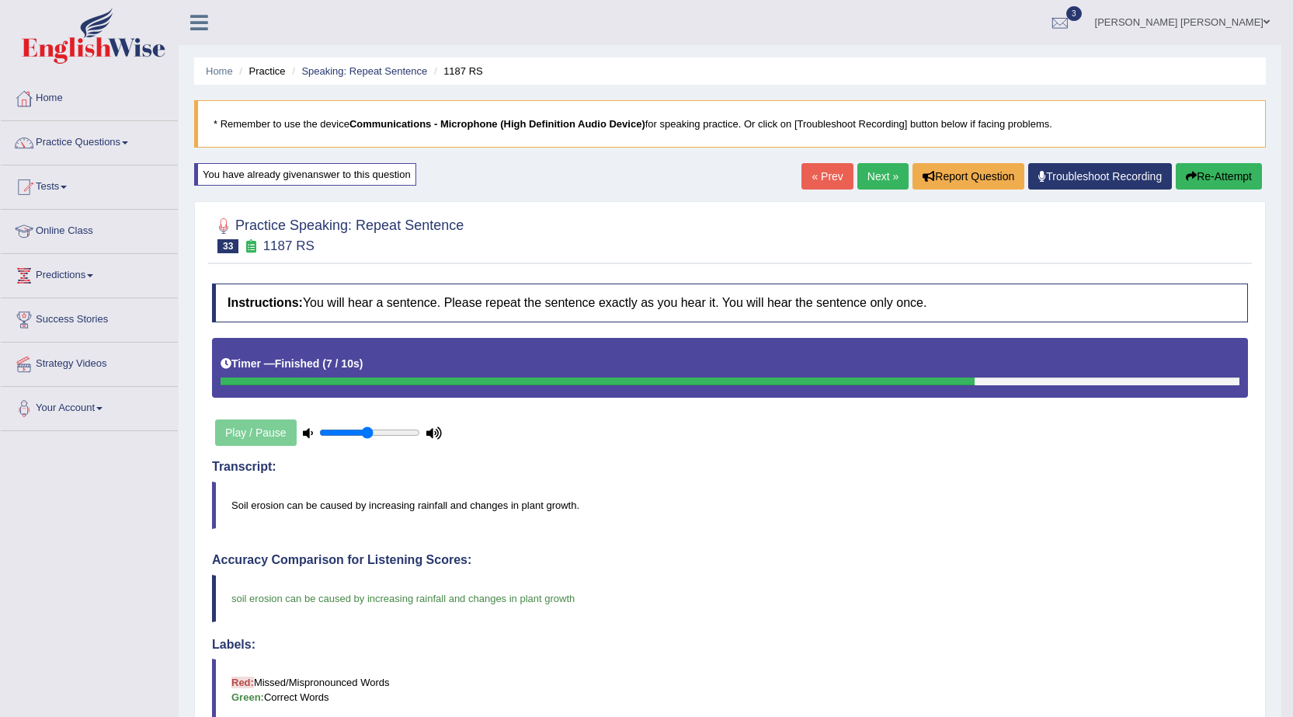
click at [874, 174] on link "Next »" at bounding box center [883, 176] width 51 height 26
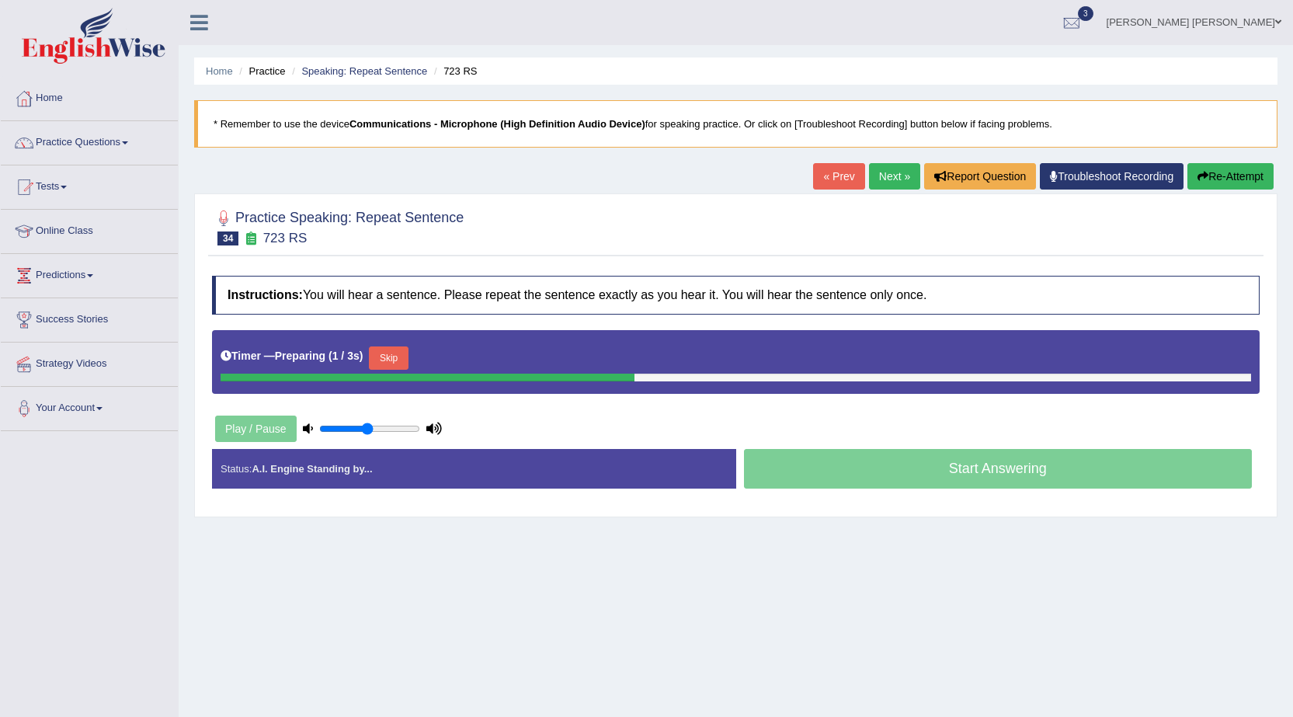
click at [401, 359] on button "Skip" at bounding box center [388, 357] width 39 height 23
click at [447, 358] on button "Skip" at bounding box center [456, 357] width 39 height 23
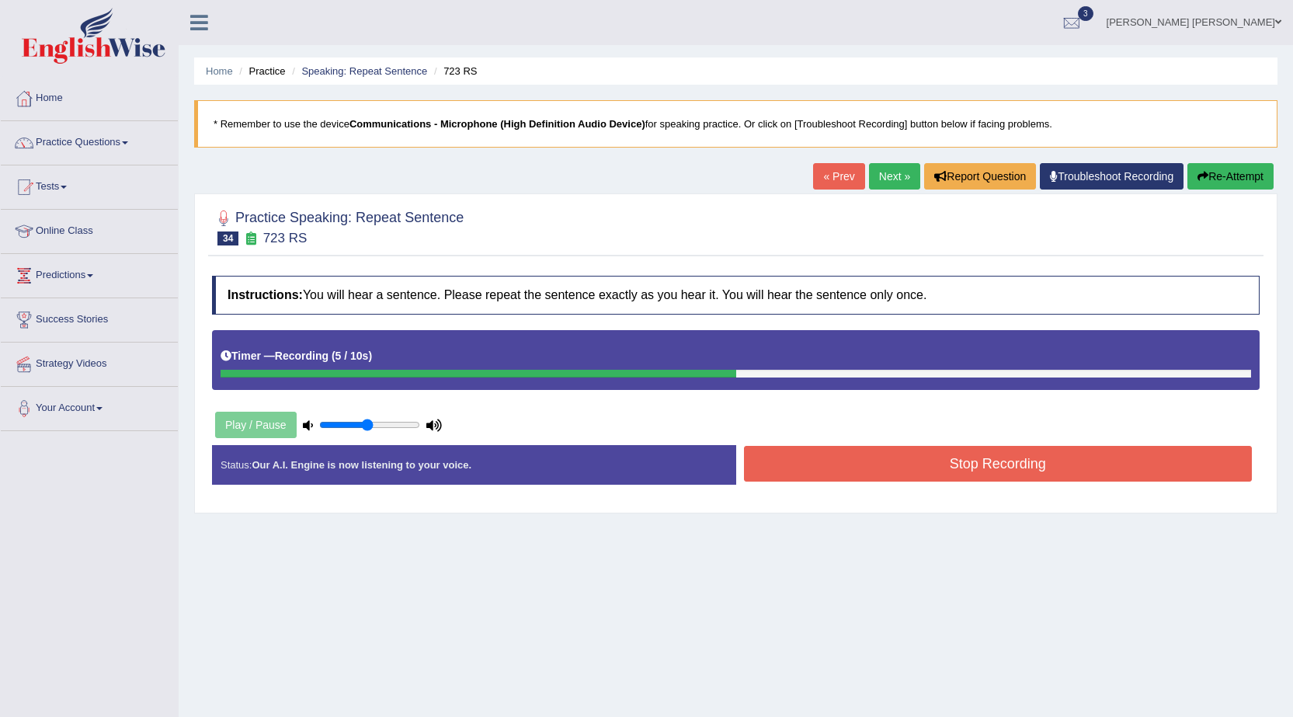
click at [837, 457] on button "Stop Recording" at bounding box center [998, 464] width 509 height 36
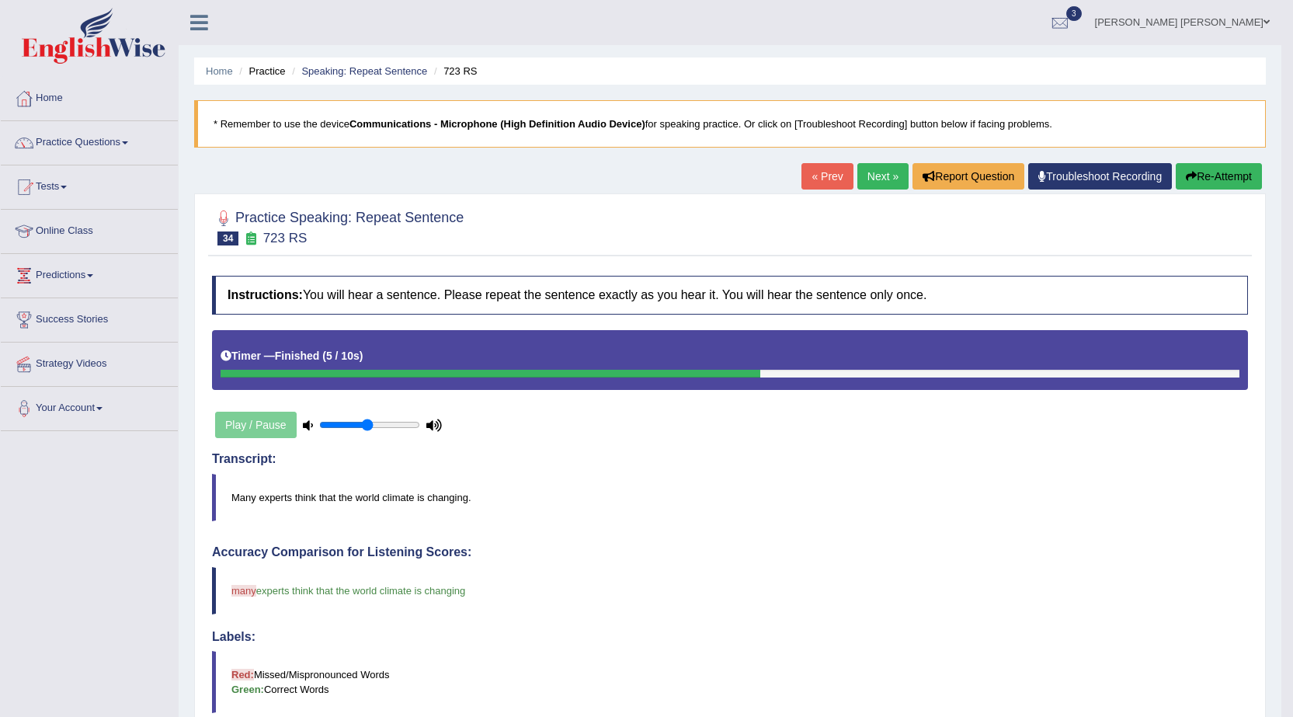
click at [1211, 180] on button "Re-Attempt" at bounding box center [1219, 176] width 86 height 26
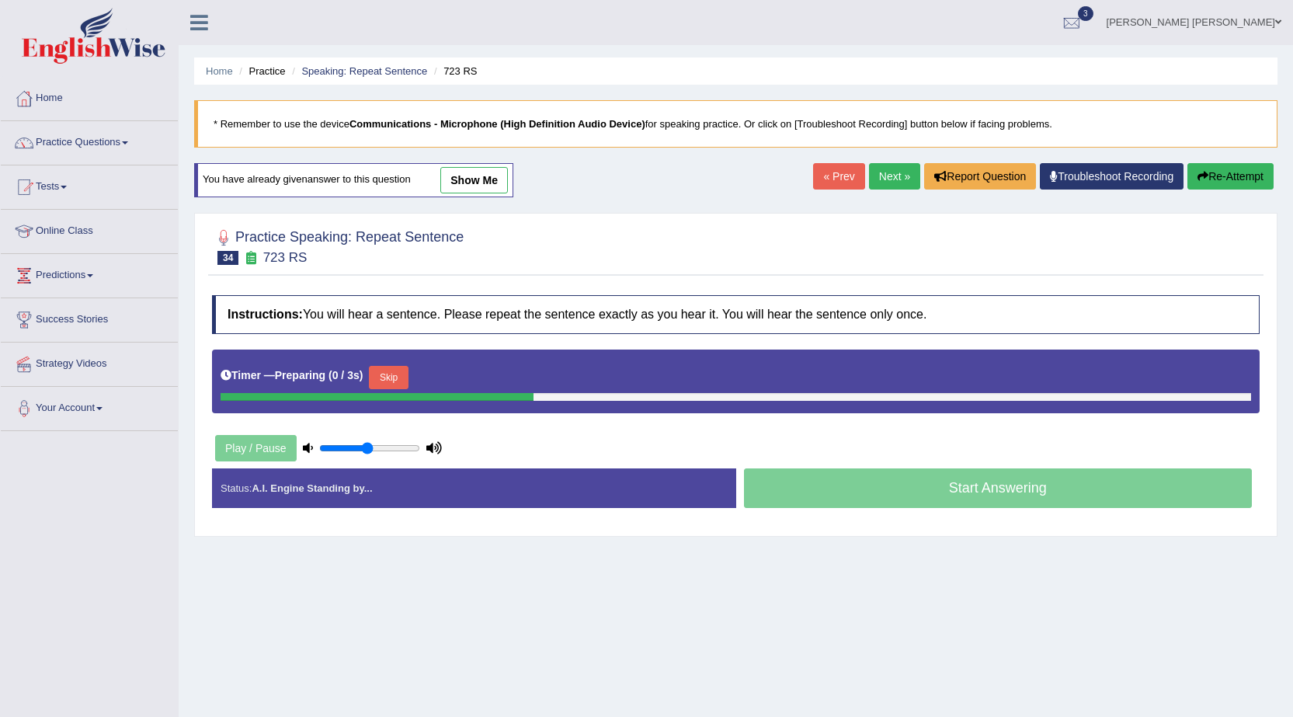
click at [393, 377] on button "Skip" at bounding box center [388, 377] width 39 height 23
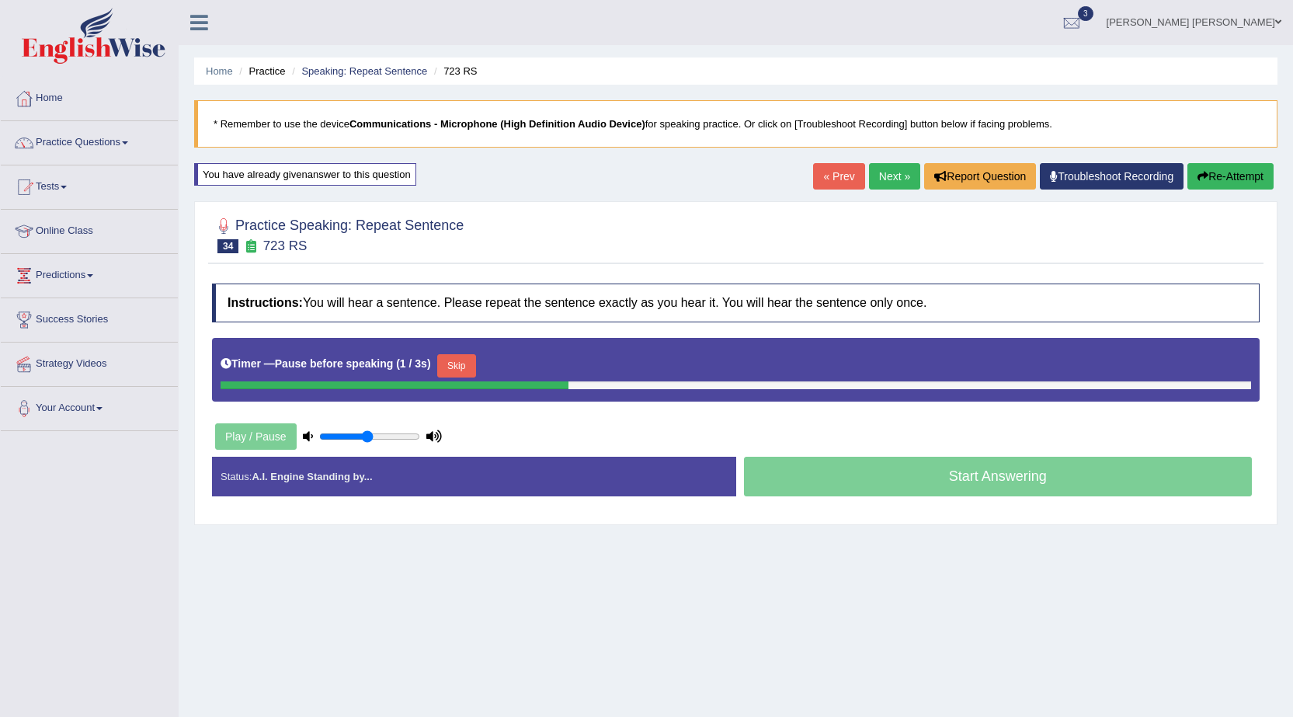
click at [461, 368] on button "Skip" at bounding box center [456, 365] width 39 height 23
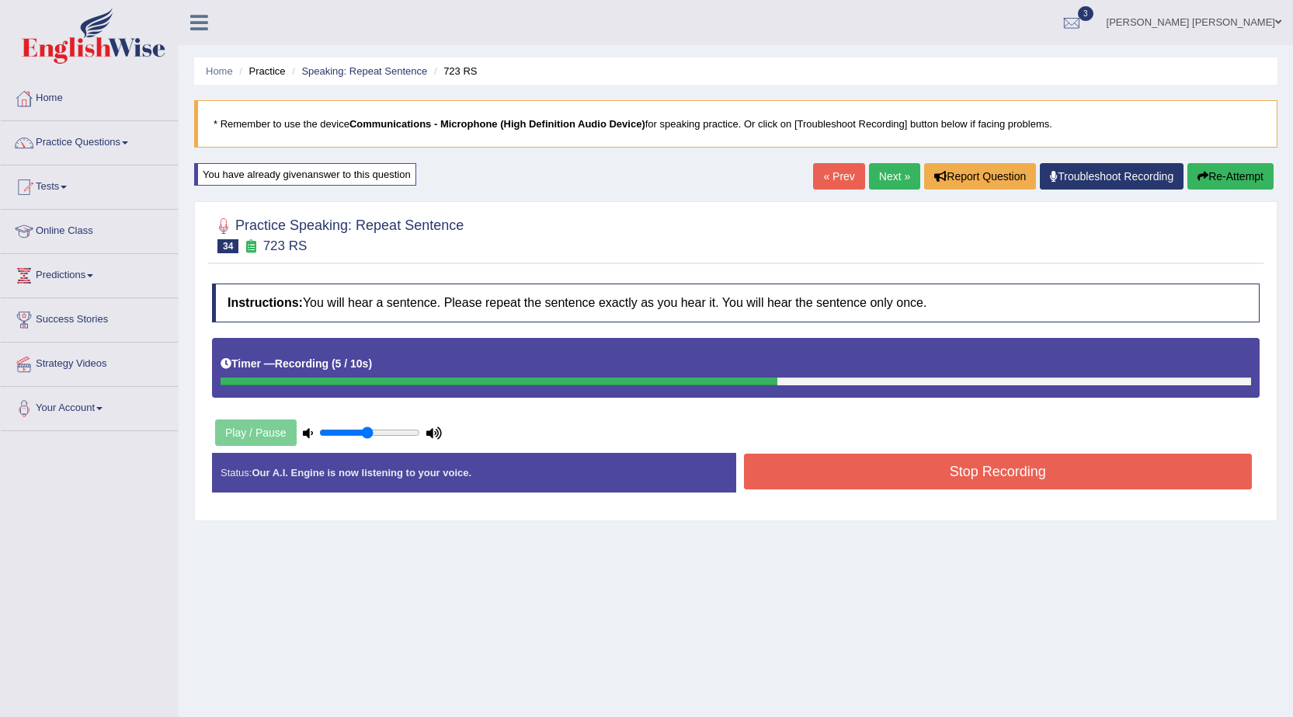
click at [861, 467] on button "Stop Recording" at bounding box center [998, 472] width 509 height 36
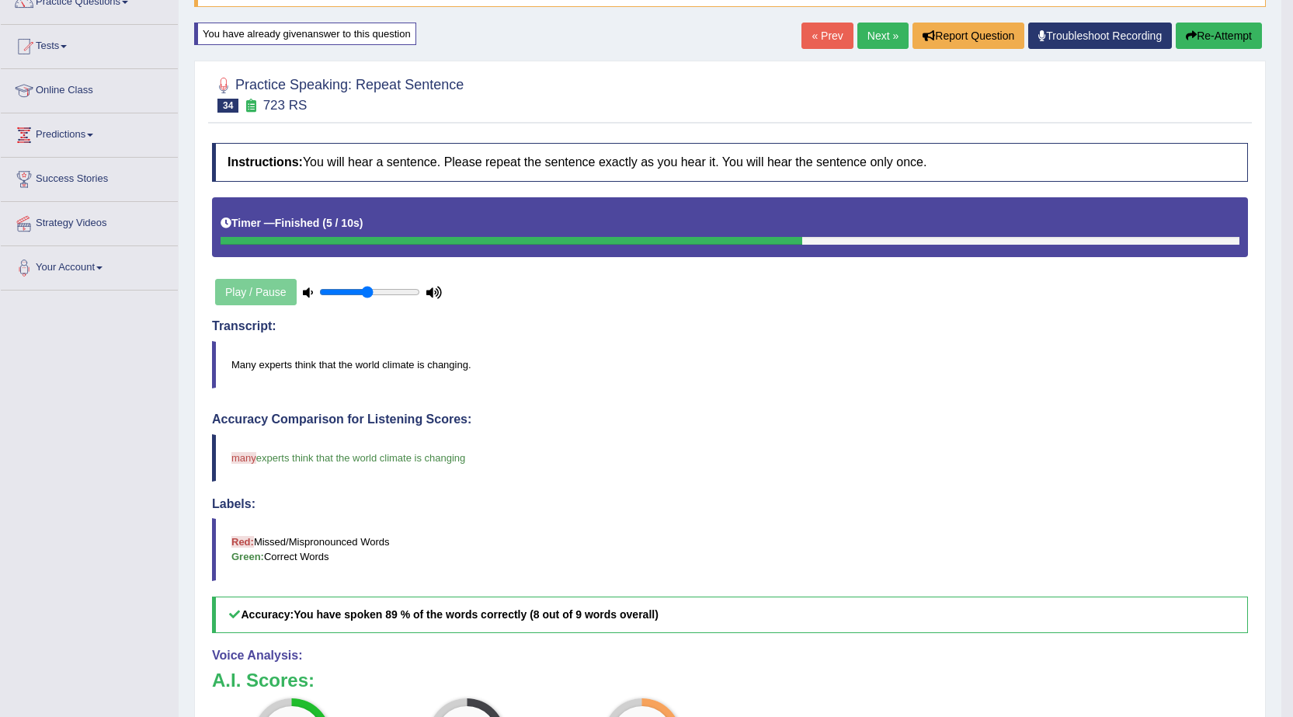
scroll to position [17, 0]
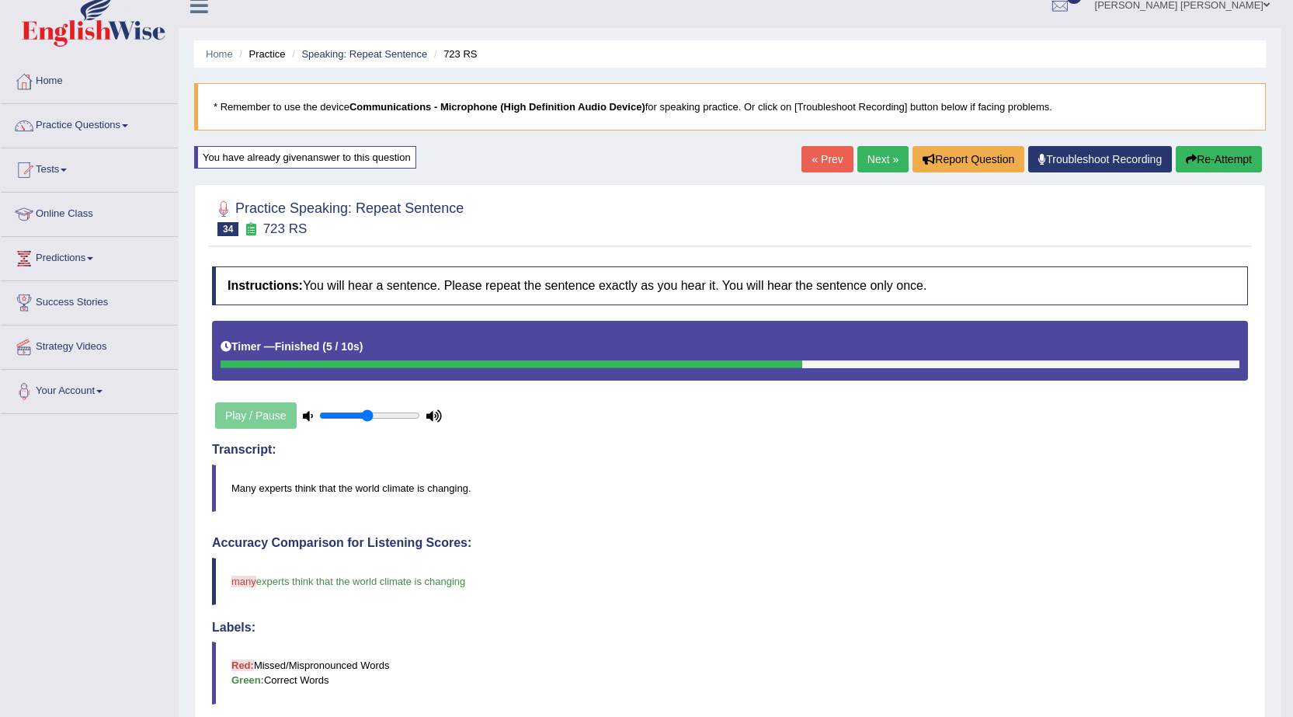
click at [1234, 162] on button "Re-Attempt" at bounding box center [1219, 159] width 86 height 26
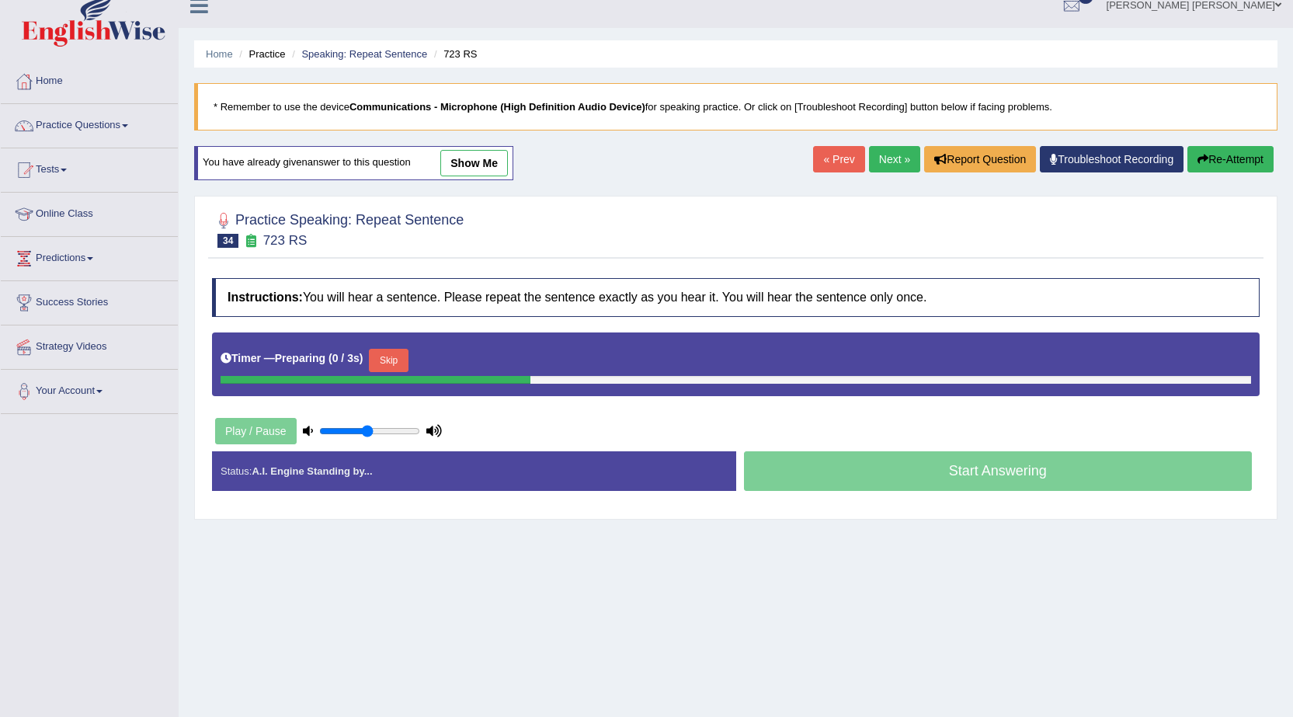
click at [398, 355] on button "Skip" at bounding box center [388, 360] width 39 height 23
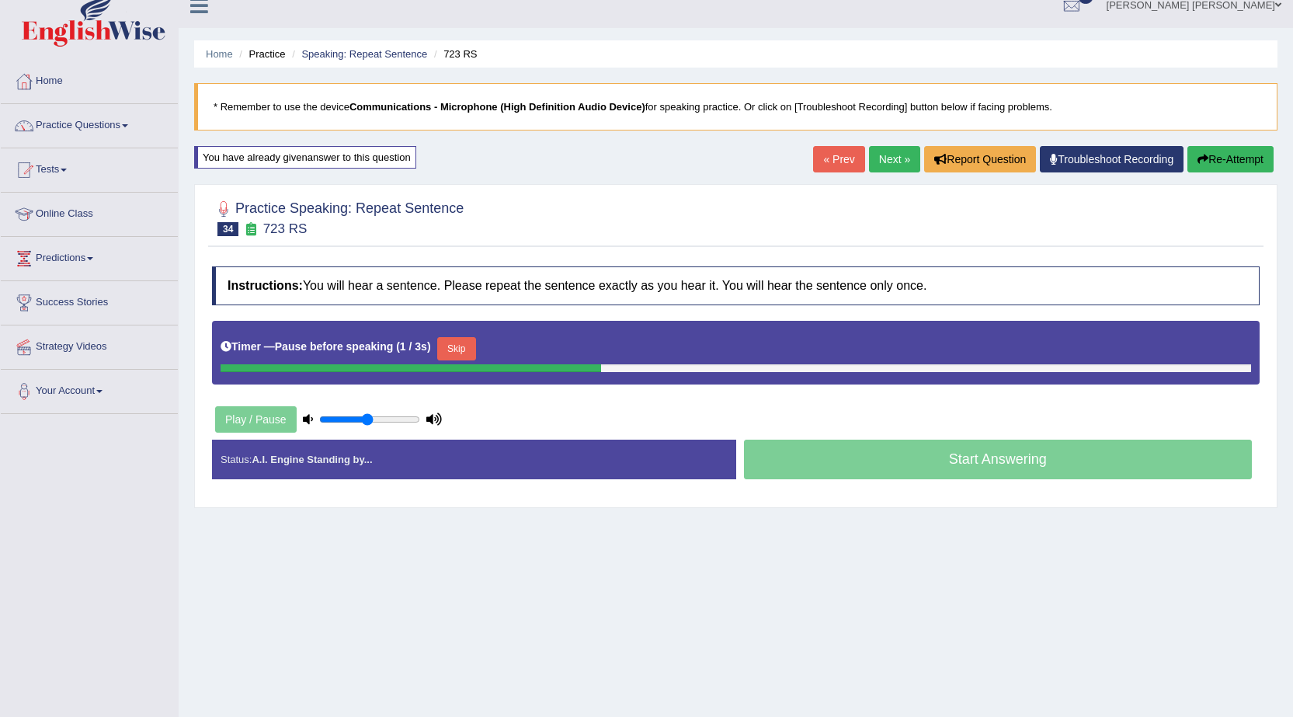
click at [454, 350] on button "Skip" at bounding box center [456, 348] width 39 height 23
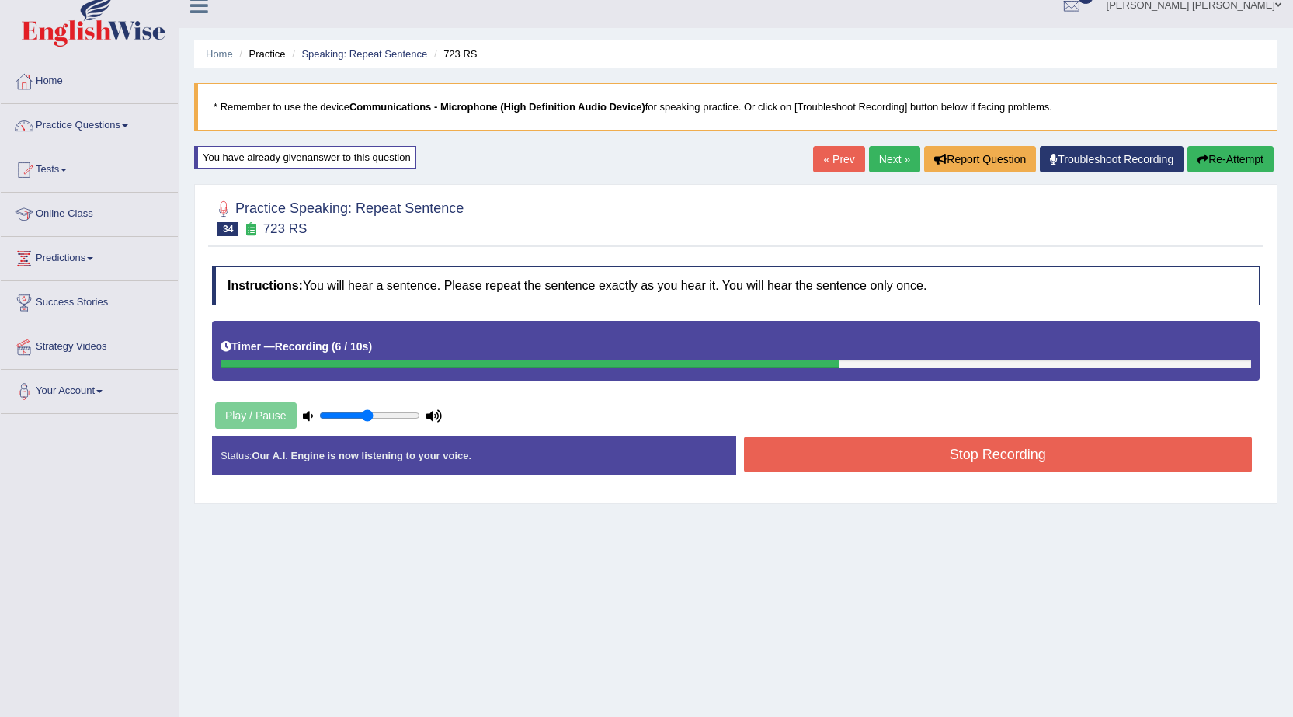
click at [818, 444] on button "Stop Recording" at bounding box center [998, 455] width 509 height 36
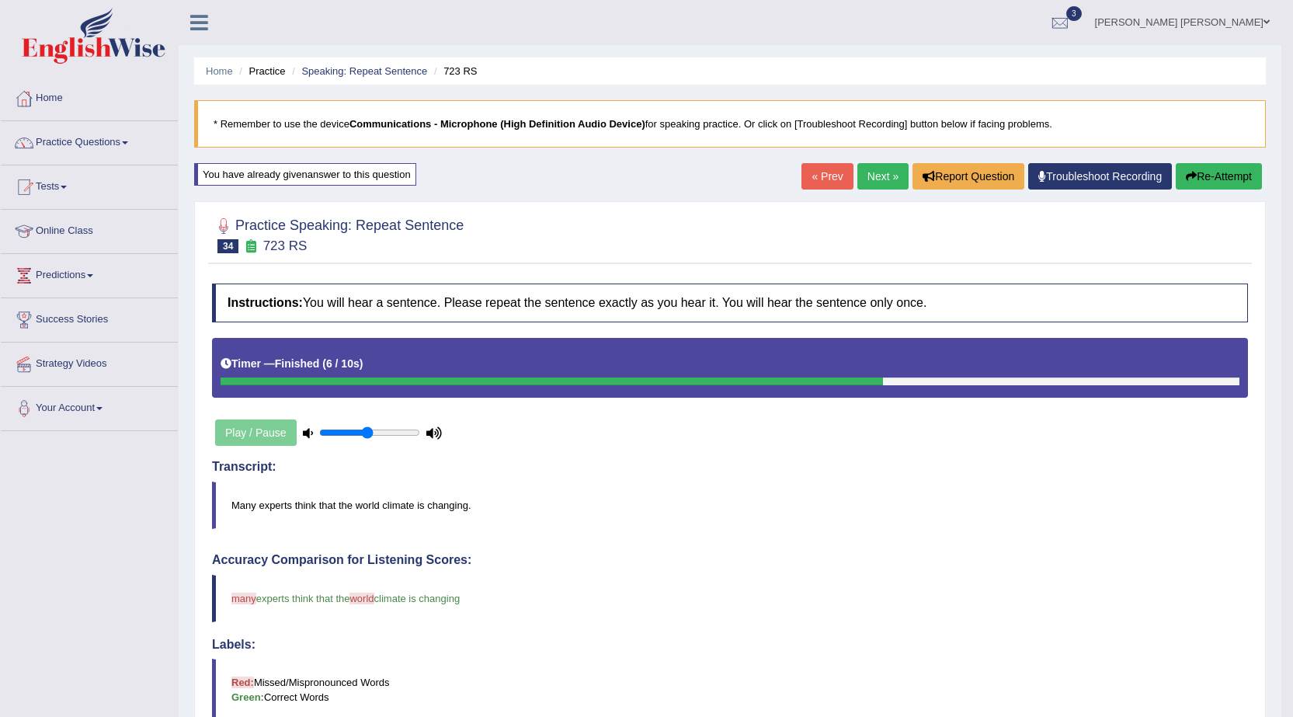
click at [1213, 172] on button "Re-Attempt" at bounding box center [1219, 176] width 86 height 26
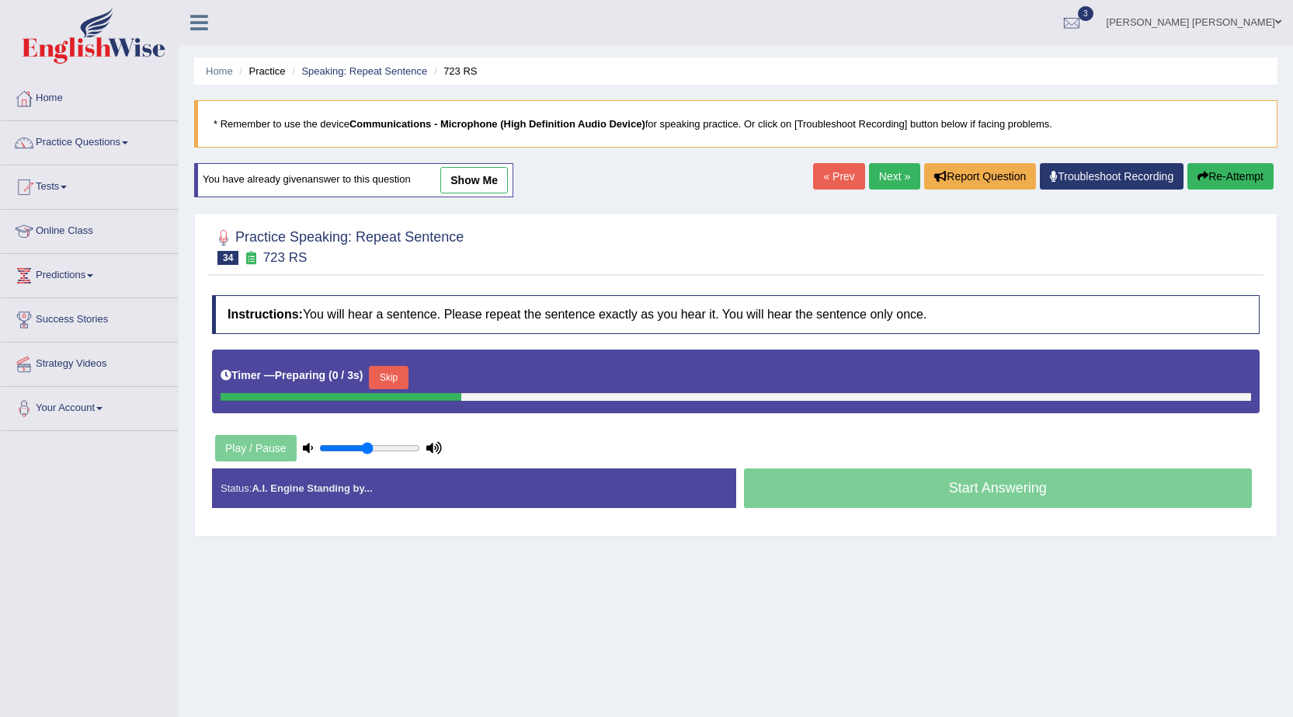
click at [397, 374] on button "Skip" at bounding box center [388, 377] width 39 height 23
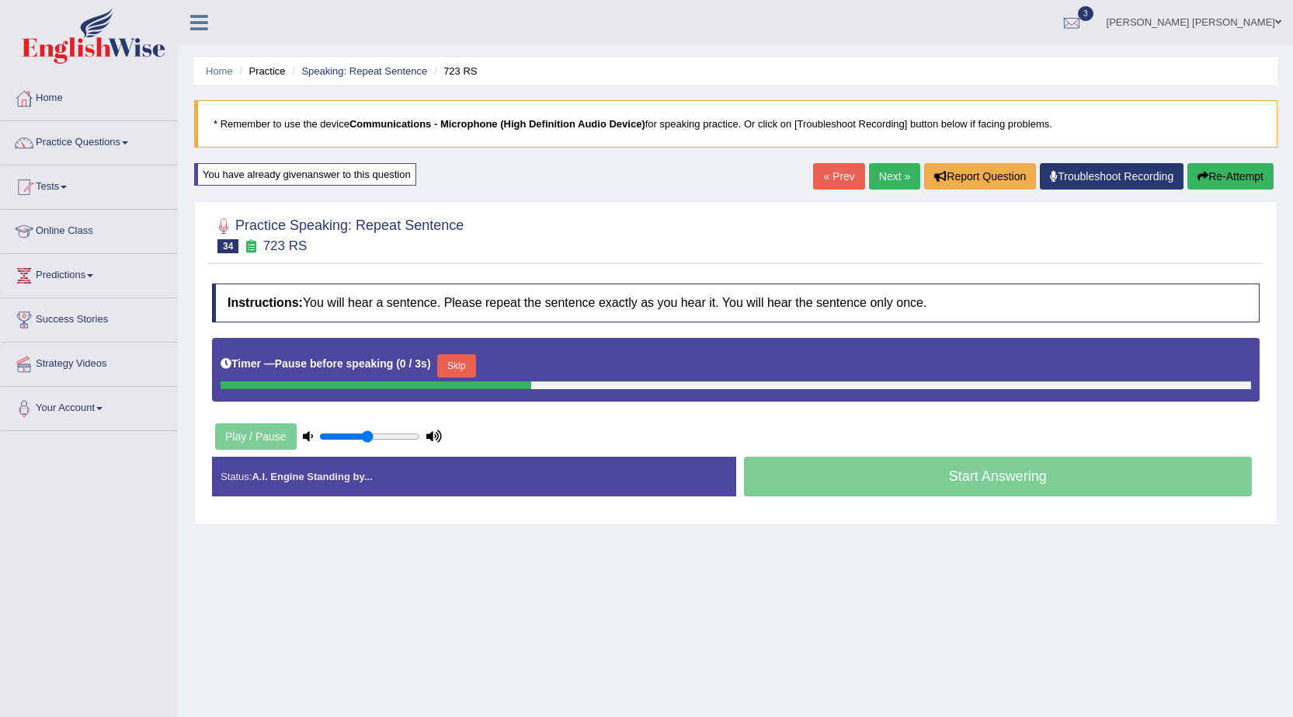
click at [463, 368] on button "Skip" at bounding box center [456, 365] width 39 height 23
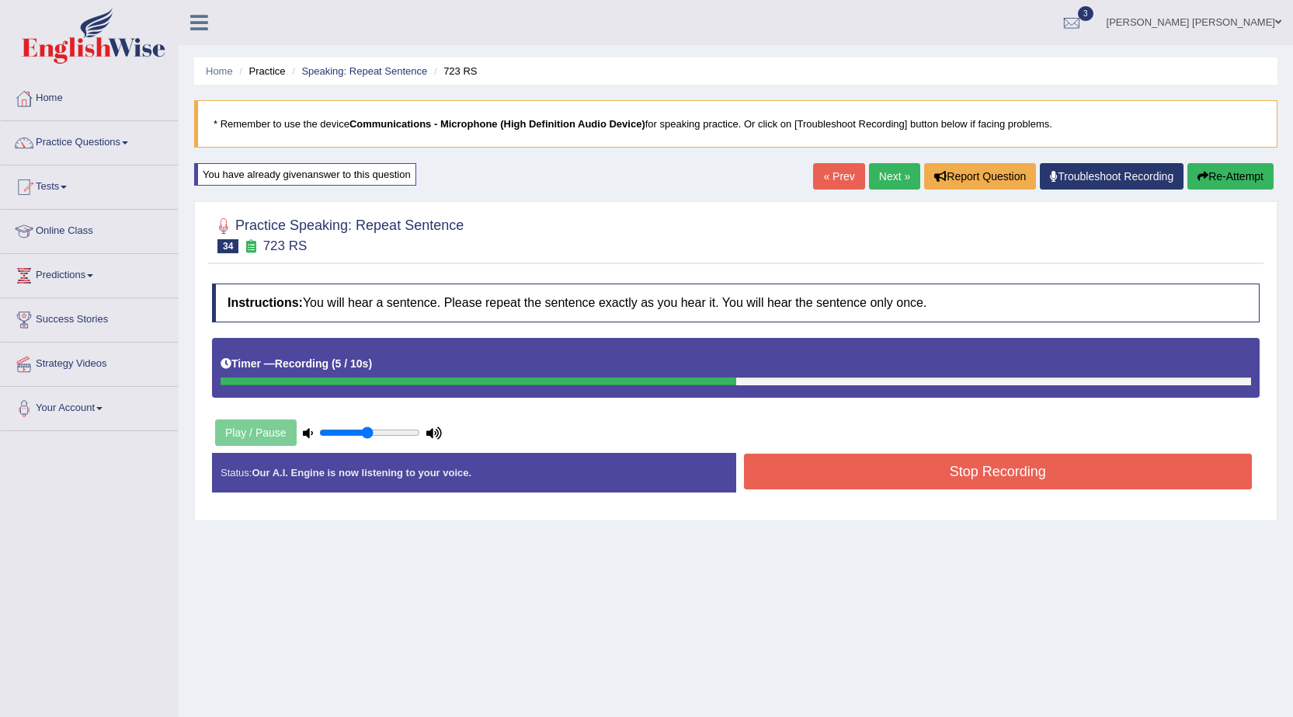
click at [769, 461] on button "Stop Recording" at bounding box center [998, 472] width 509 height 36
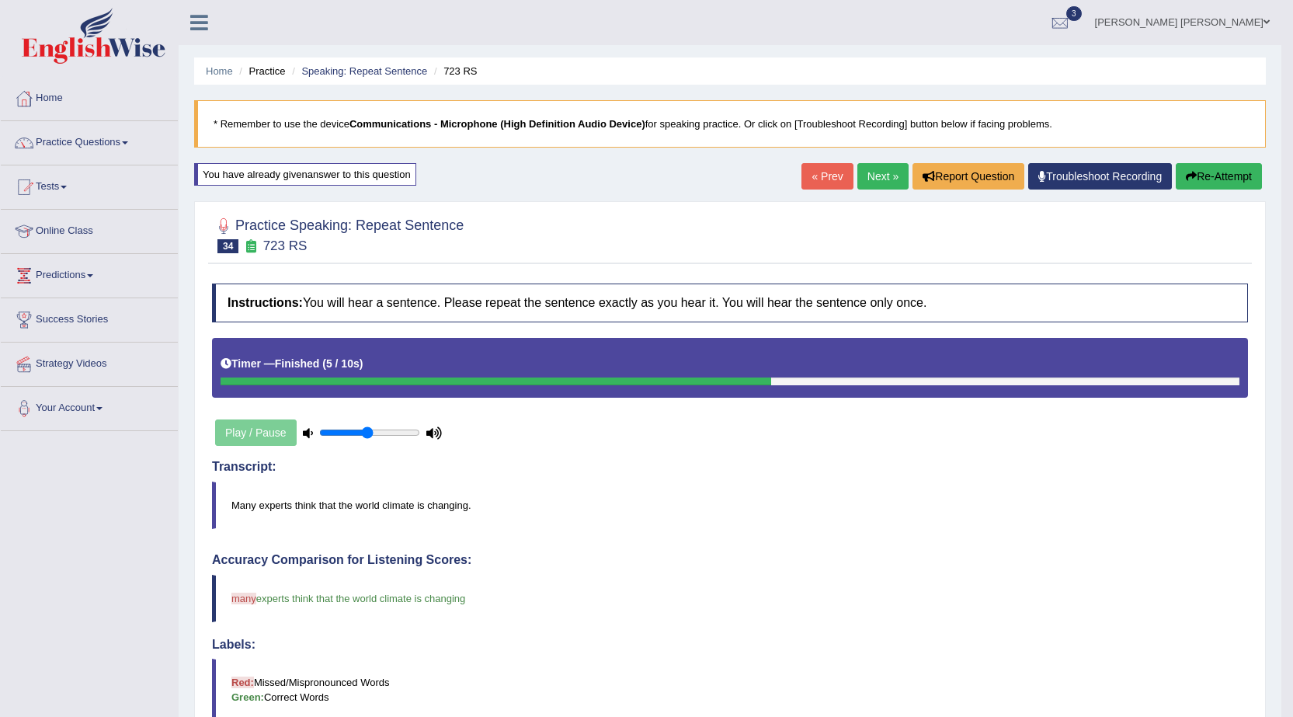
click at [870, 177] on link "Next »" at bounding box center [883, 176] width 51 height 26
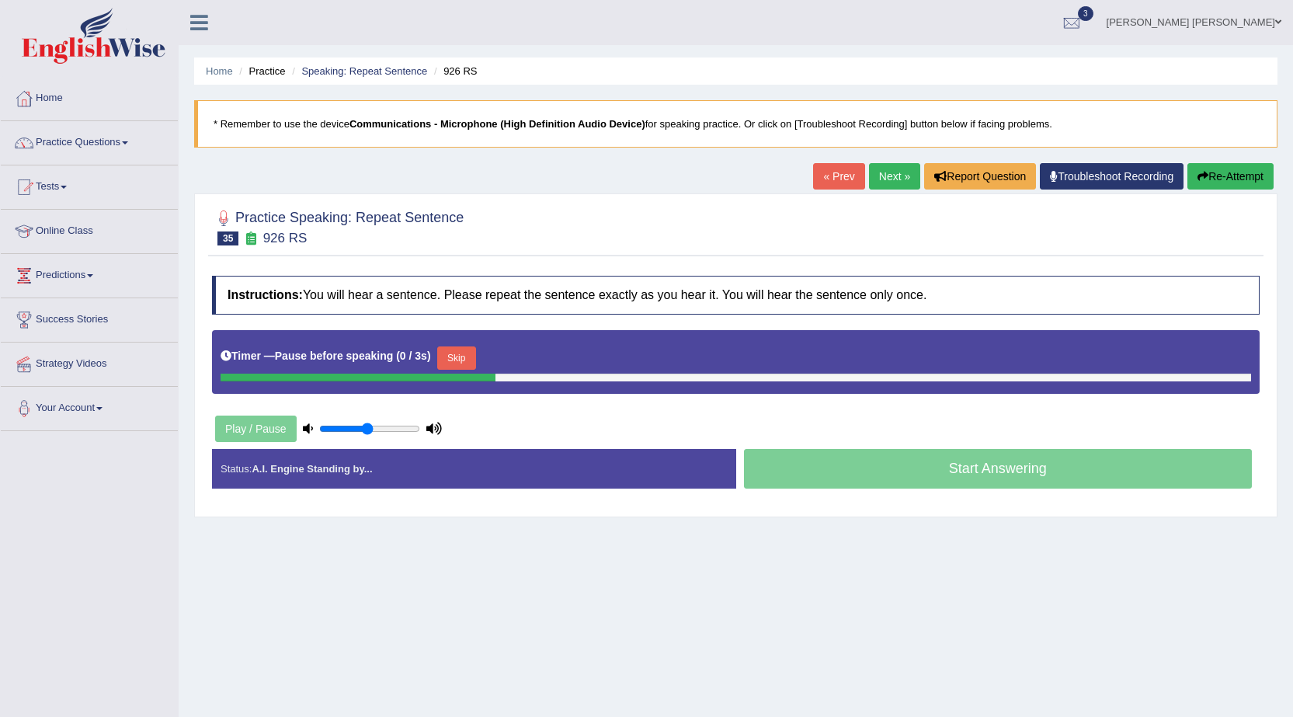
click at [471, 357] on button "Skip" at bounding box center [456, 357] width 39 height 23
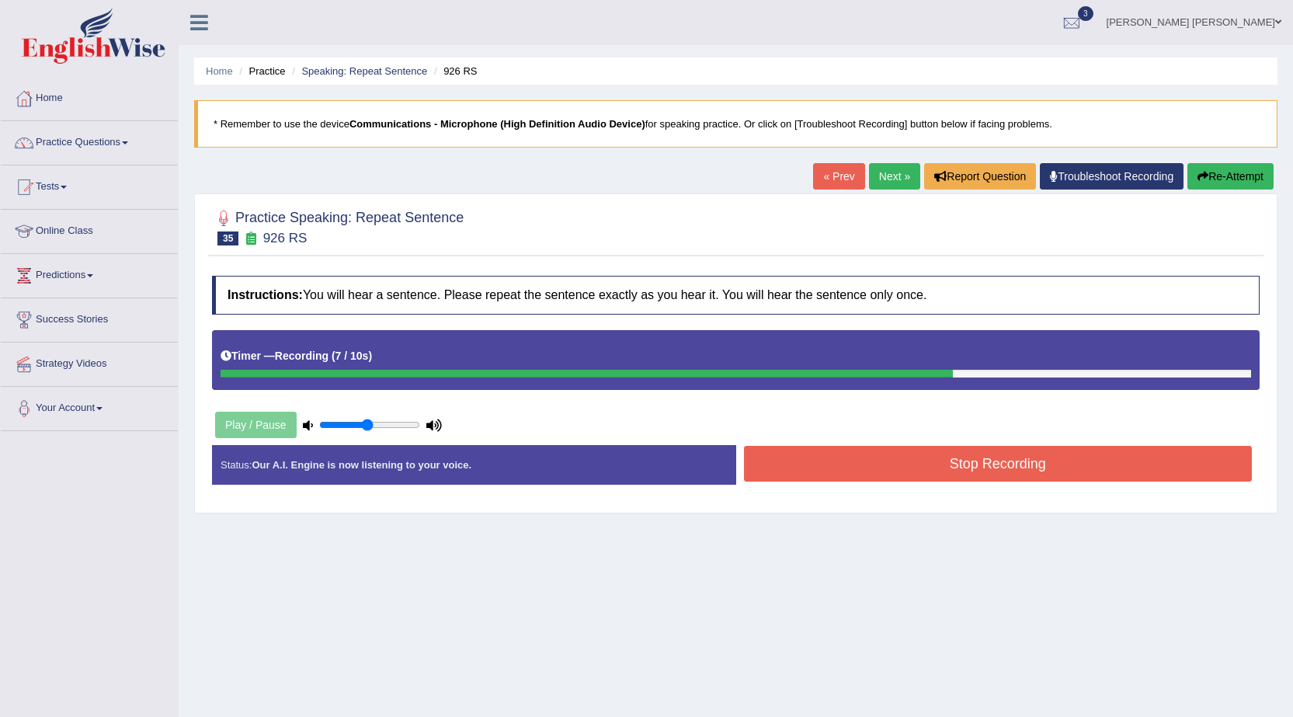
click at [786, 447] on button "Stop Recording" at bounding box center [998, 464] width 509 height 36
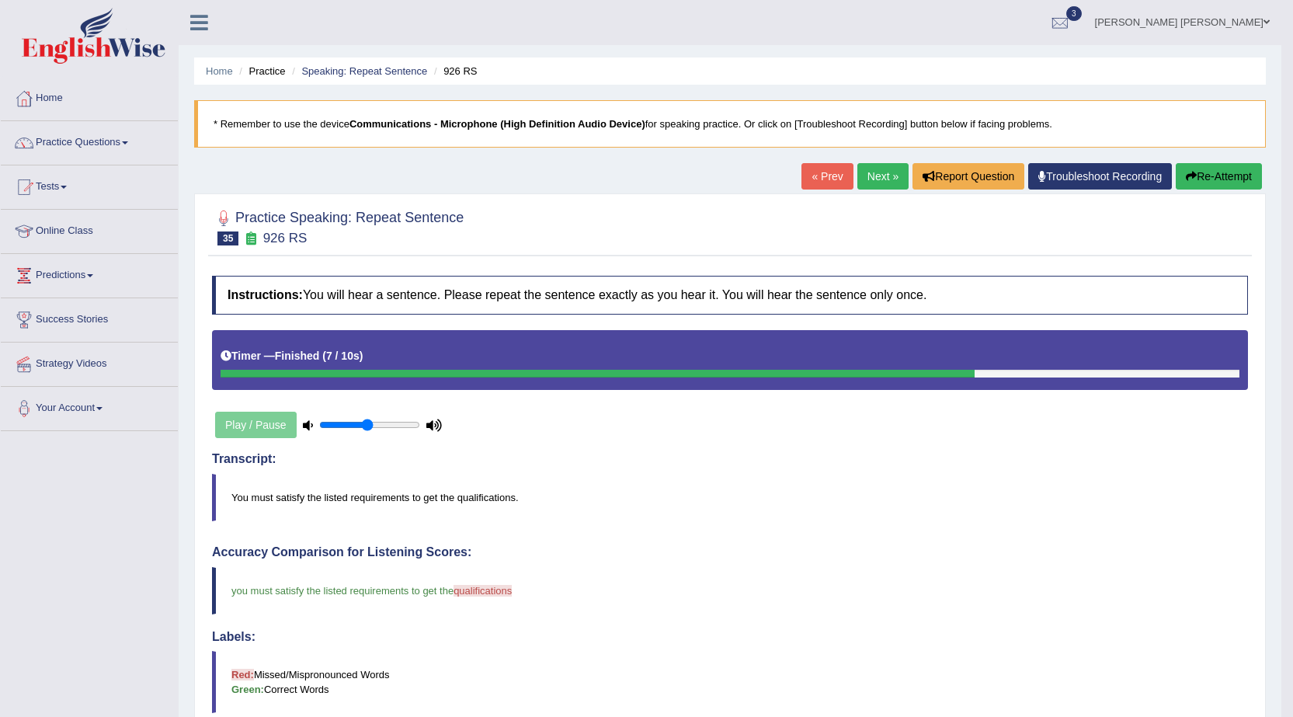
click at [1201, 172] on button "Re-Attempt" at bounding box center [1219, 176] width 86 height 26
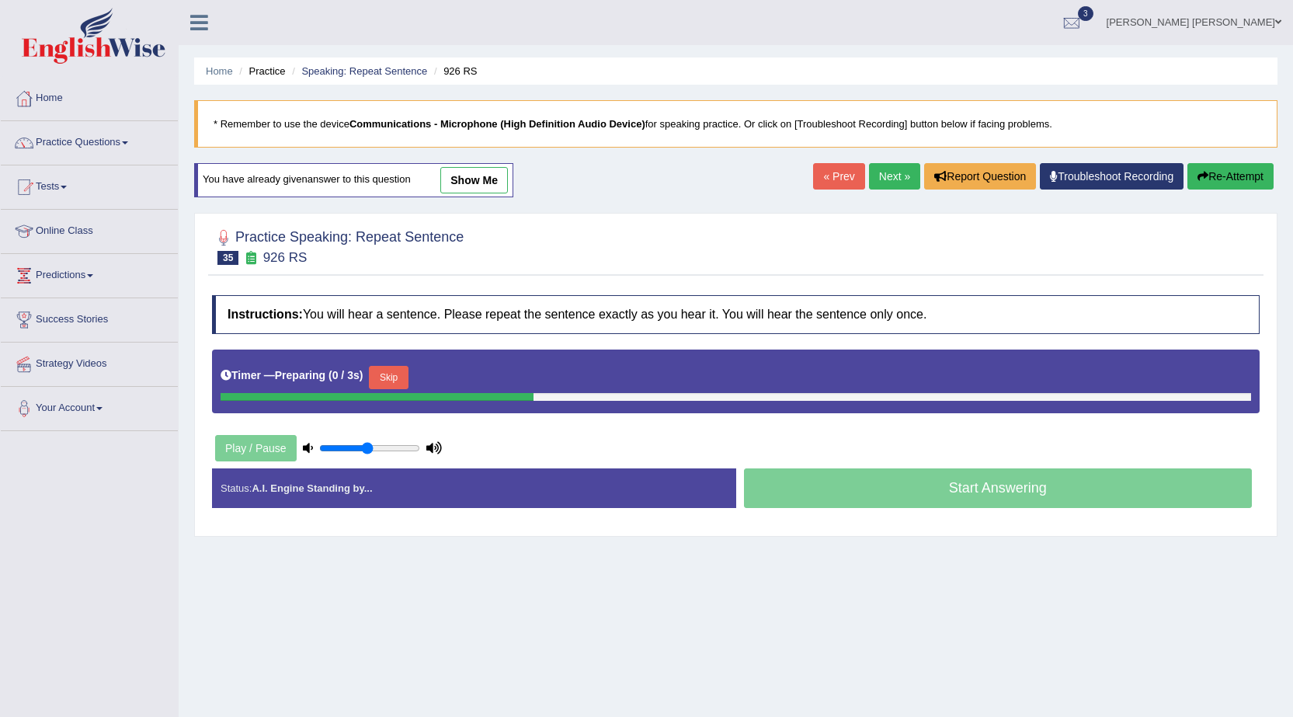
click at [389, 375] on button "Skip" at bounding box center [388, 377] width 39 height 23
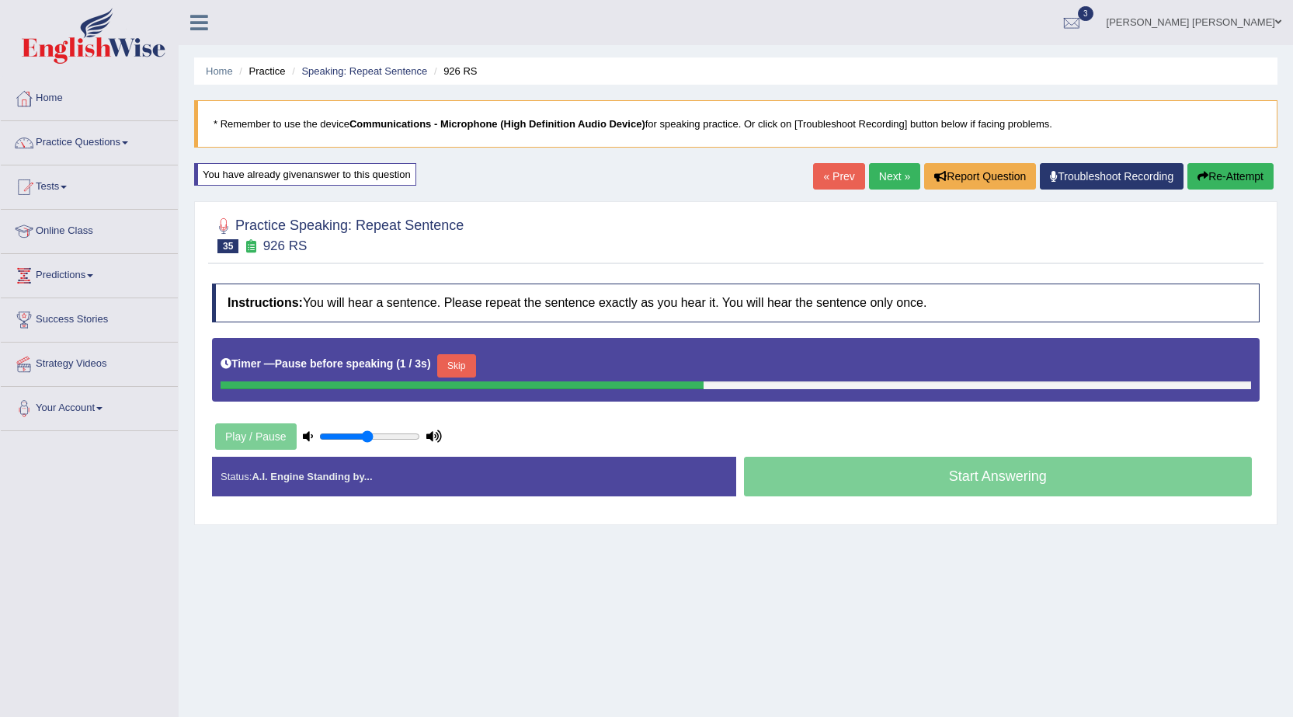
click at [468, 364] on button "Skip" at bounding box center [456, 365] width 39 height 23
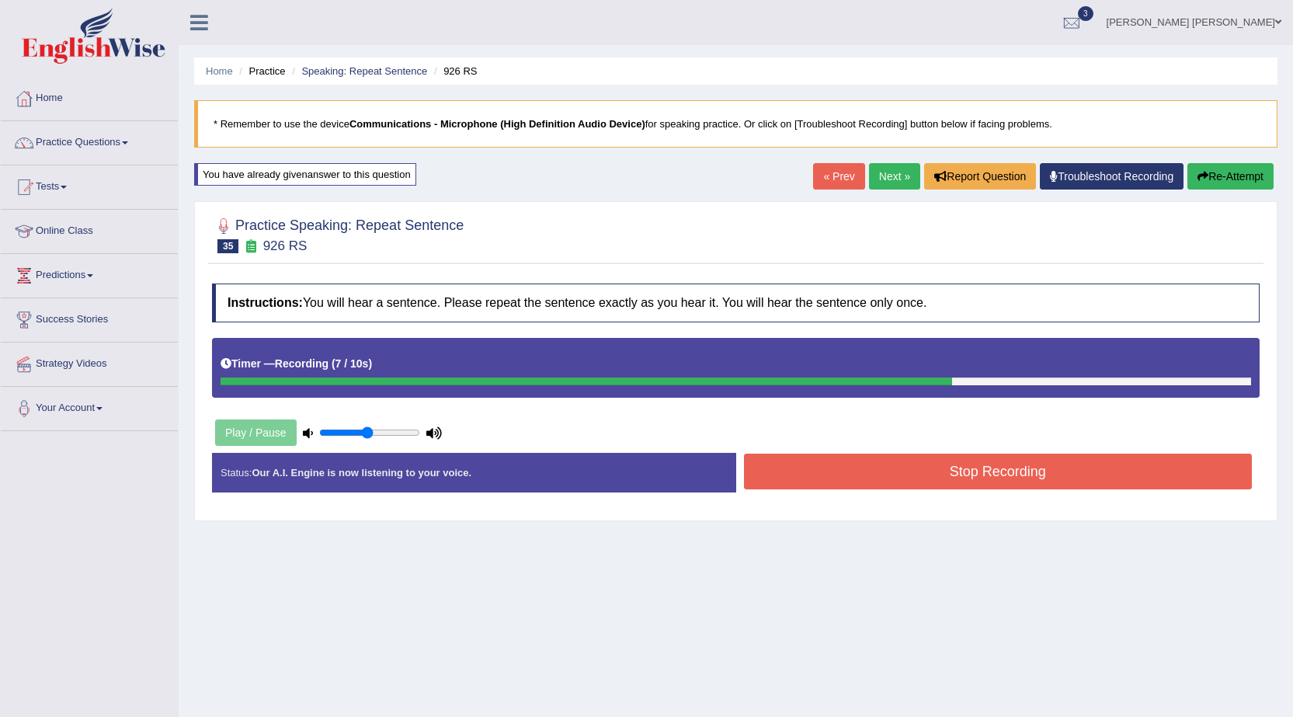
click at [809, 467] on button "Stop Recording" at bounding box center [998, 472] width 509 height 36
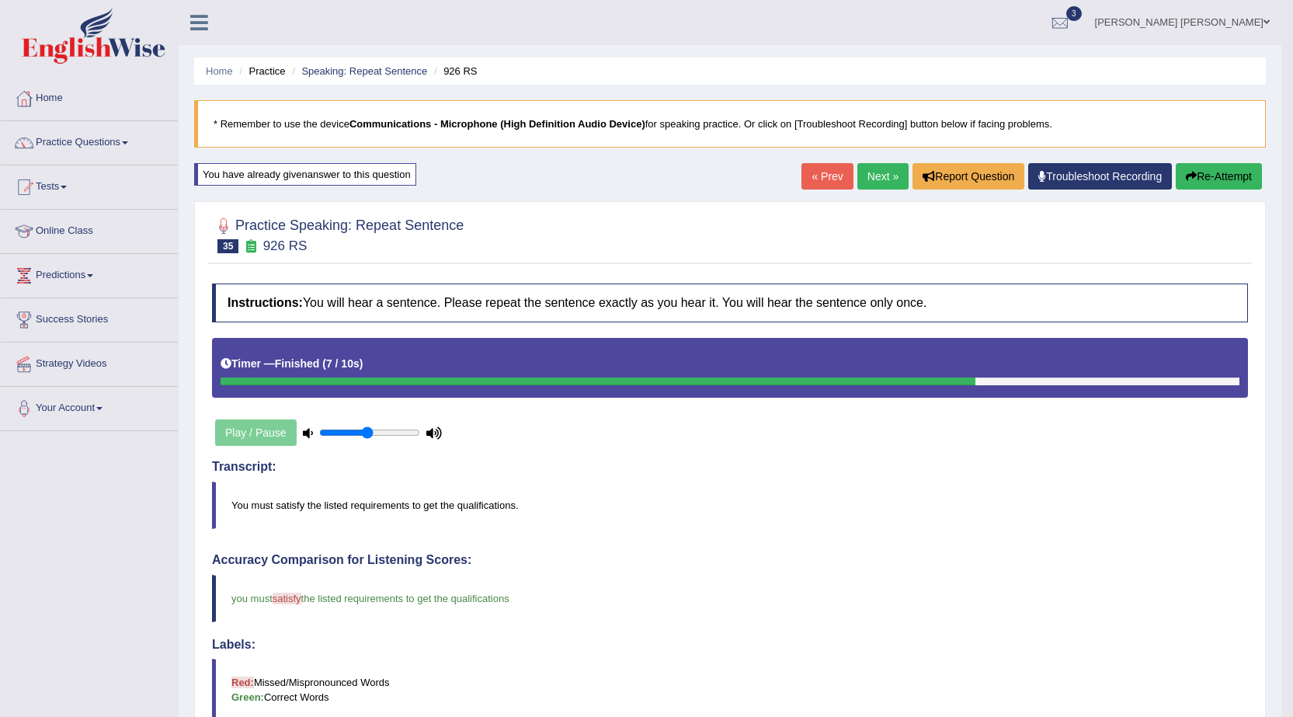
click at [1233, 174] on button "Re-Attempt" at bounding box center [1219, 176] width 86 height 26
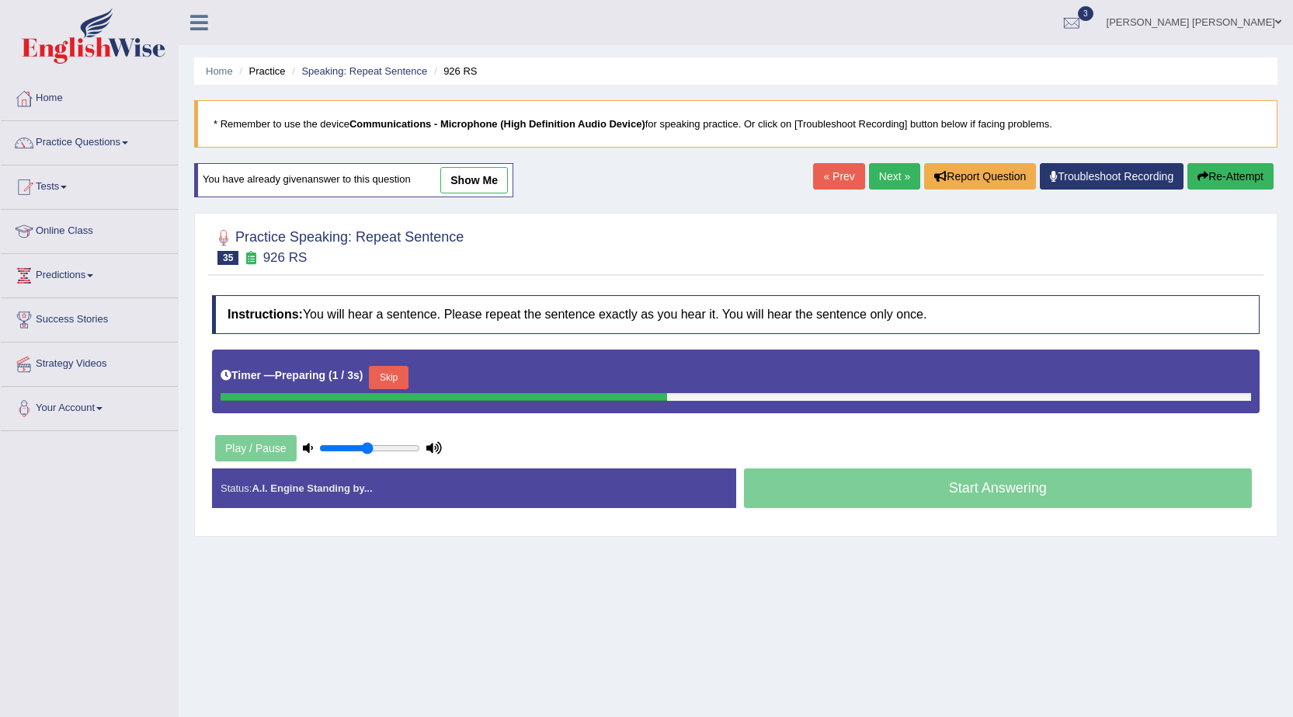
click at [405, 377] on button "Skip" at bounding box center [388, 377] width 39 height 23
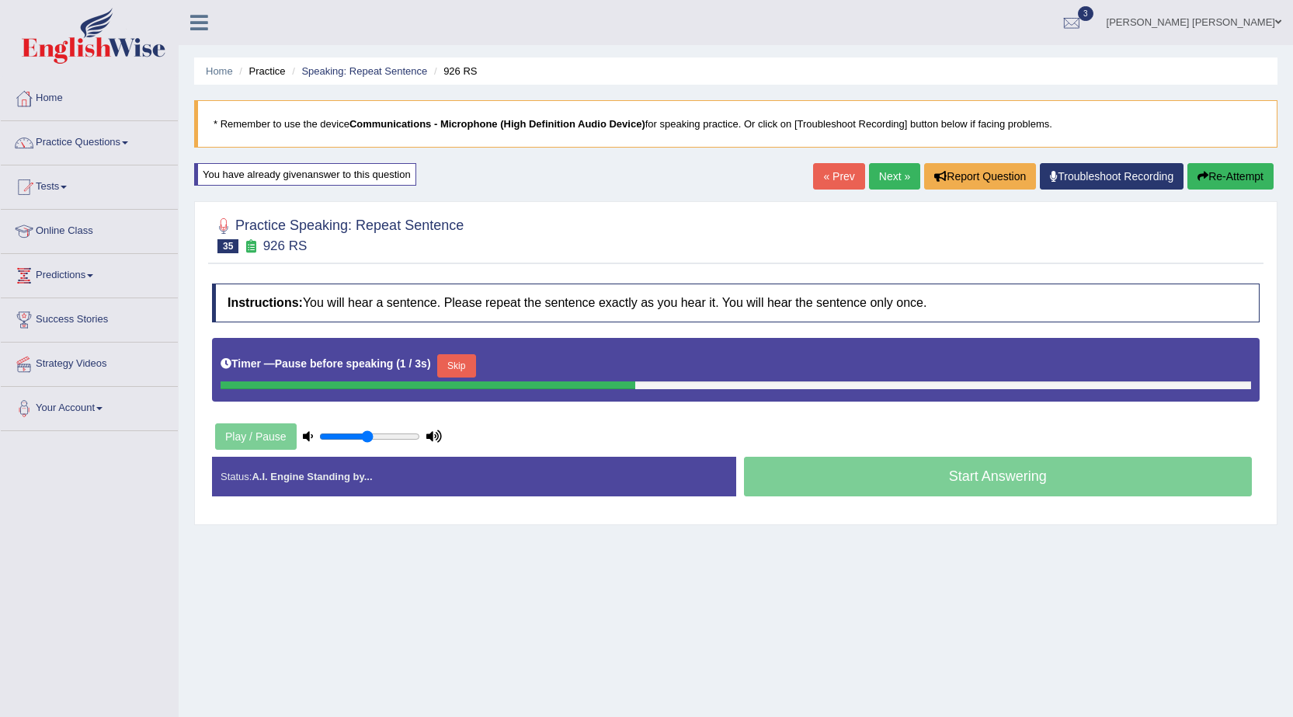
click at [455, 362] on button "Skip" at bounding box center [456, 365] width 39 height 23
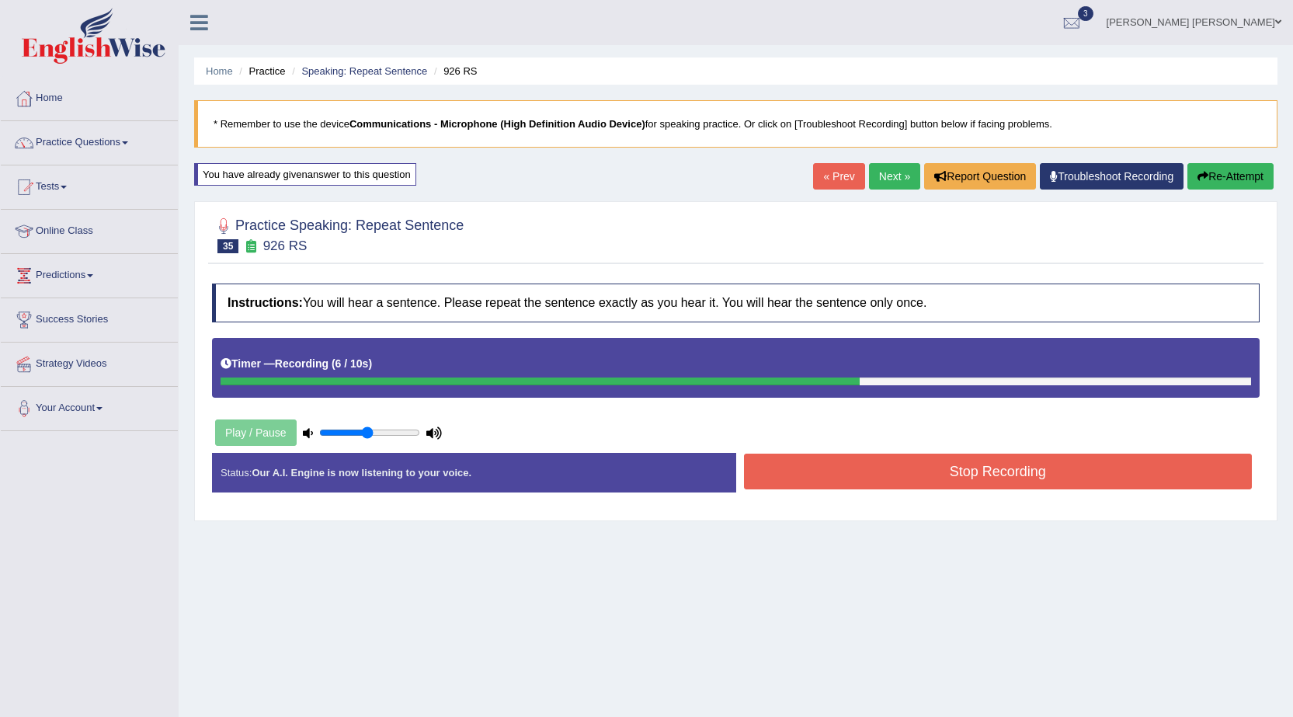
click at [844, 461] on button "Stop Recording" at bounding box center [998, 472] width 509 height 36
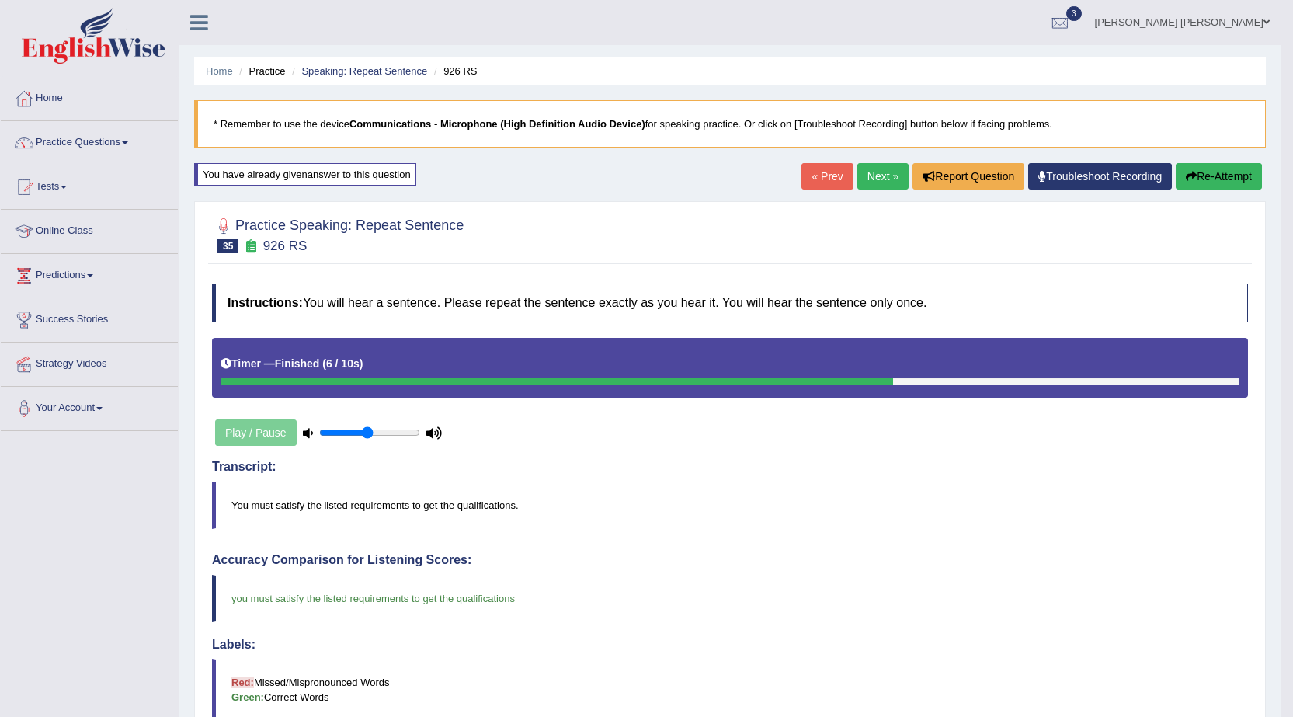
click at [129, 141] on link "Practice Questions" at bounding box center [89, 140] width 177 height 39
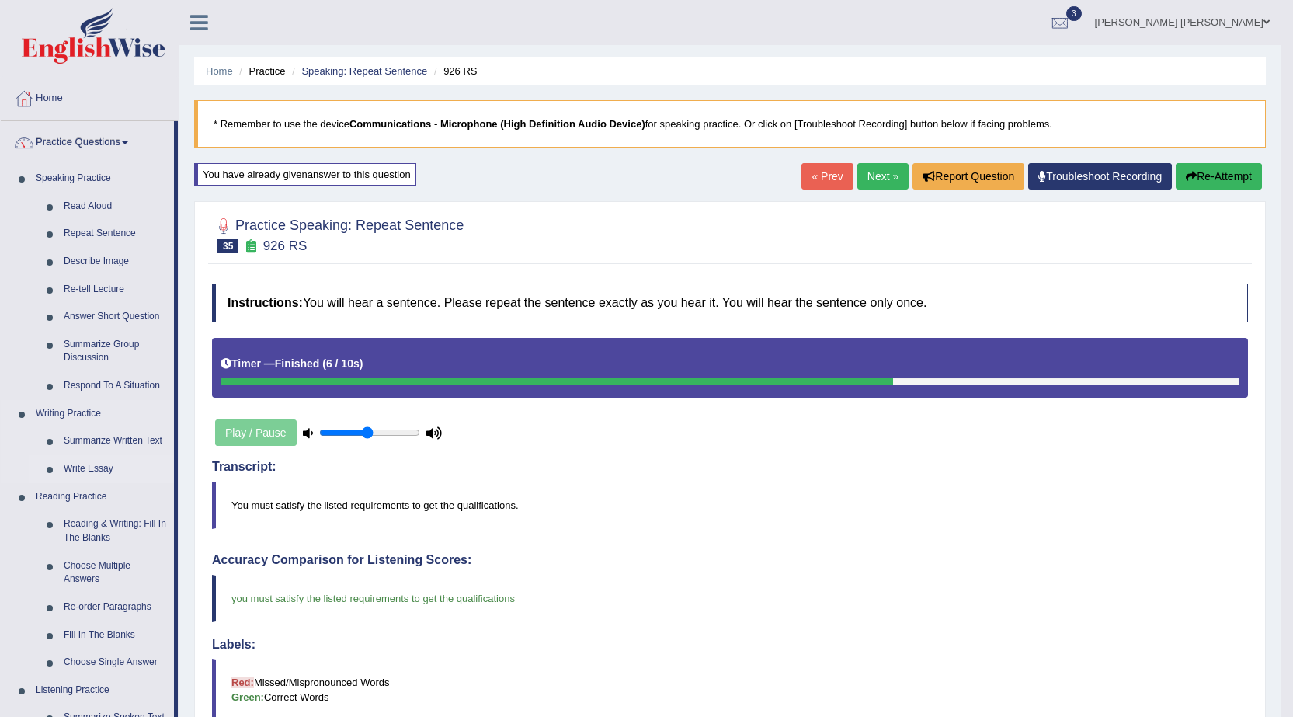
click at [98, 464] on link "Write Essay" at bounding box center [115, 469] width 117 height 28
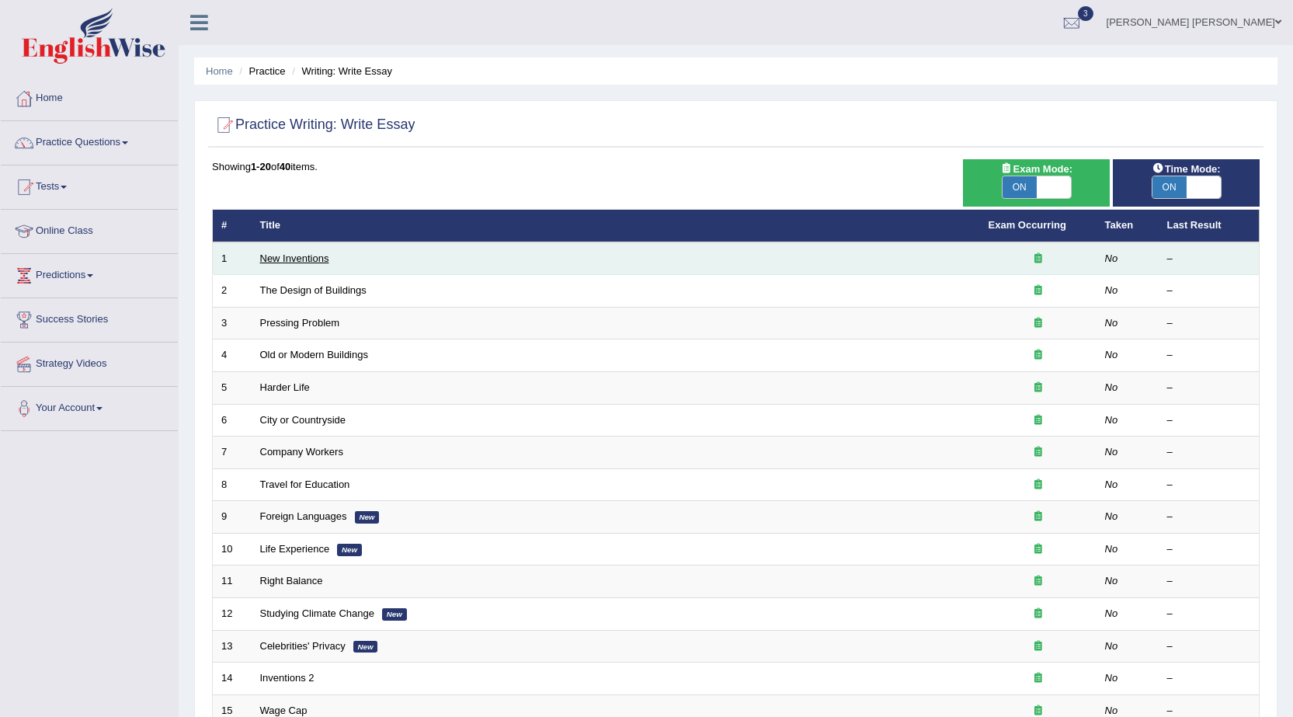
click at [307, 261] on link "New Inventions" at bounding box center [294, 258] width 69 height 12
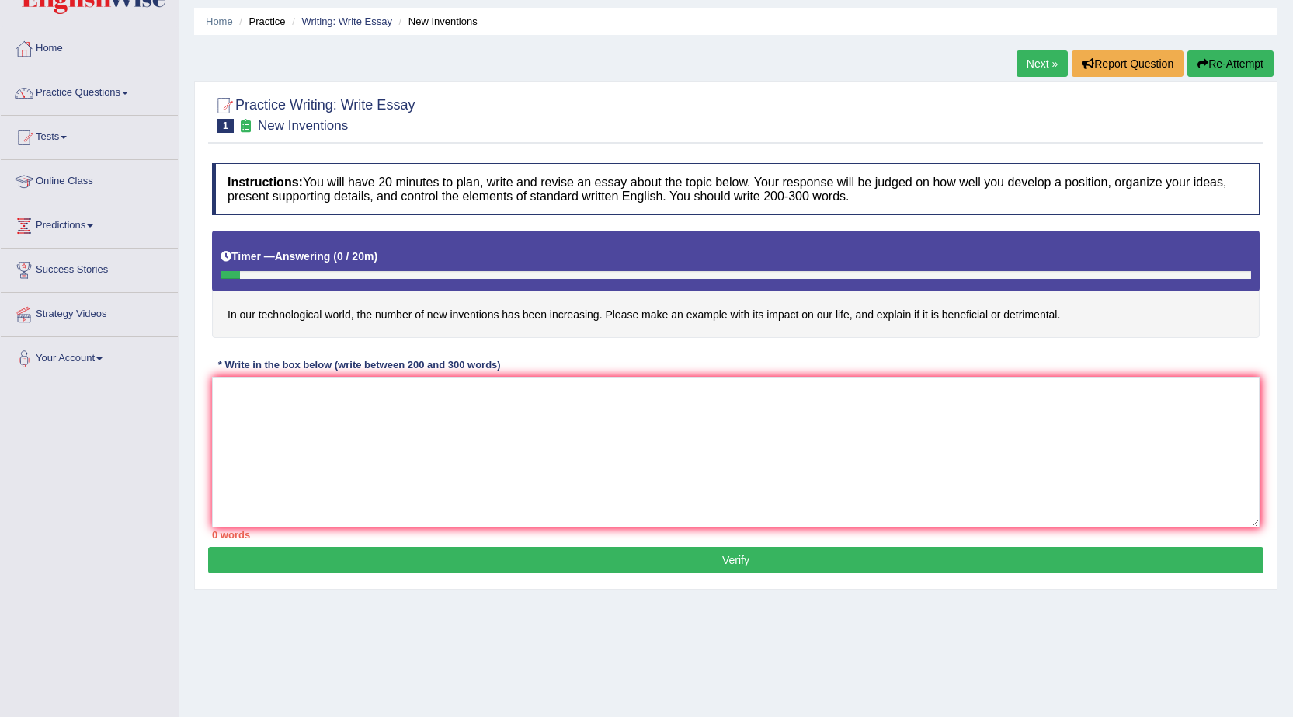
scroll to position [78, 0]
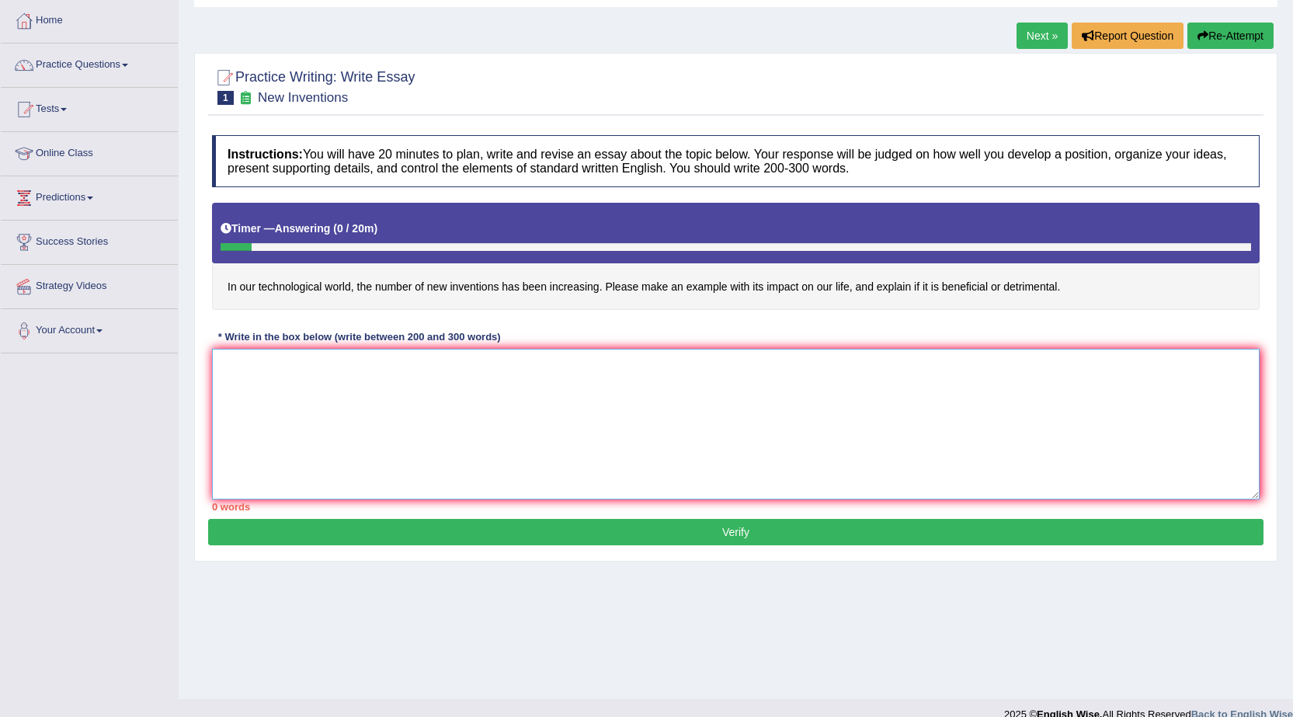
click at [375, 360] on textarea at bounding box center [736, 424] width 1048 height 151
drag, startPoint x: 357, startPoint y: 365, endPoint x: 524, endPoint y: 342, distance: 169.4
click at [524, 342] on div "Instructions: You will have 20 minutes to plan, write and revise an essay about…" at bounding box center [736, 322] width 1056 height 391
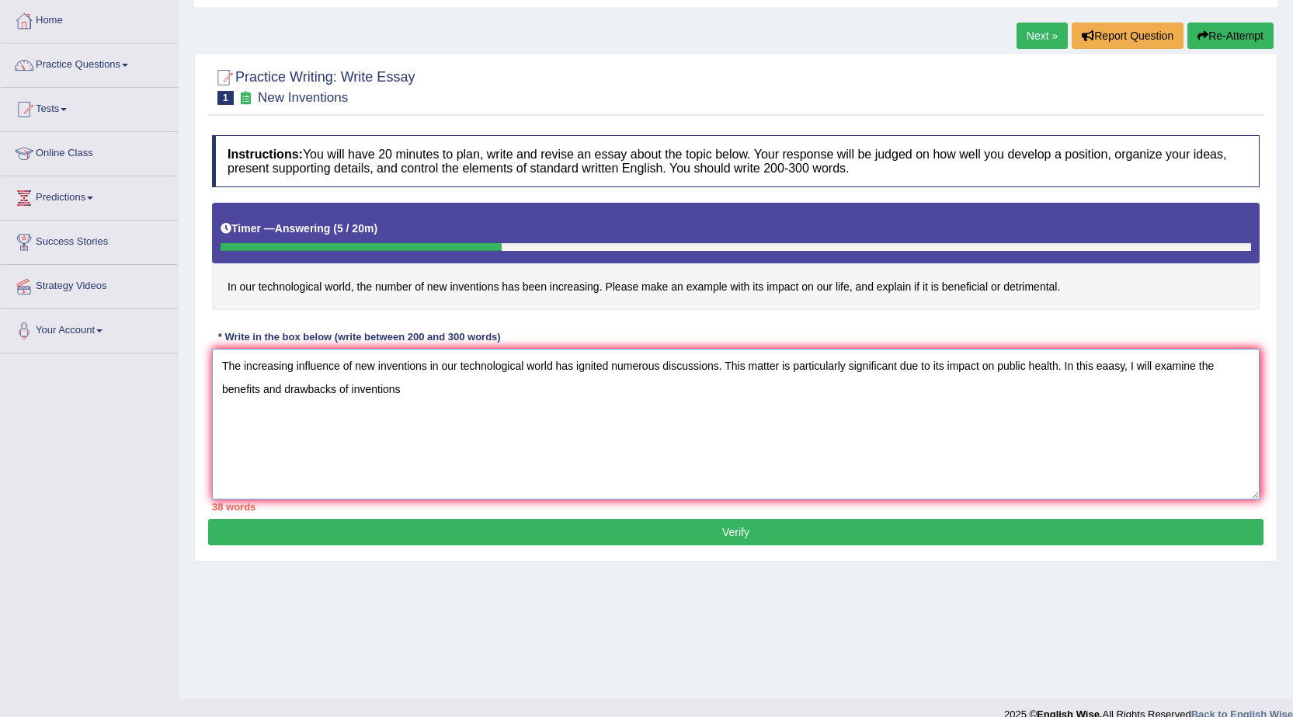
click at [350, 388] on textarea "The increasing influence of new inventions in our technological world has ignit…" at bounding box center [736, 424] width 1048 height 151
click at [478, 389] on textarea "The increasing influence of new inventions in our technological world has ignit…" at bounding box center [736, 424] width 1048 height 151
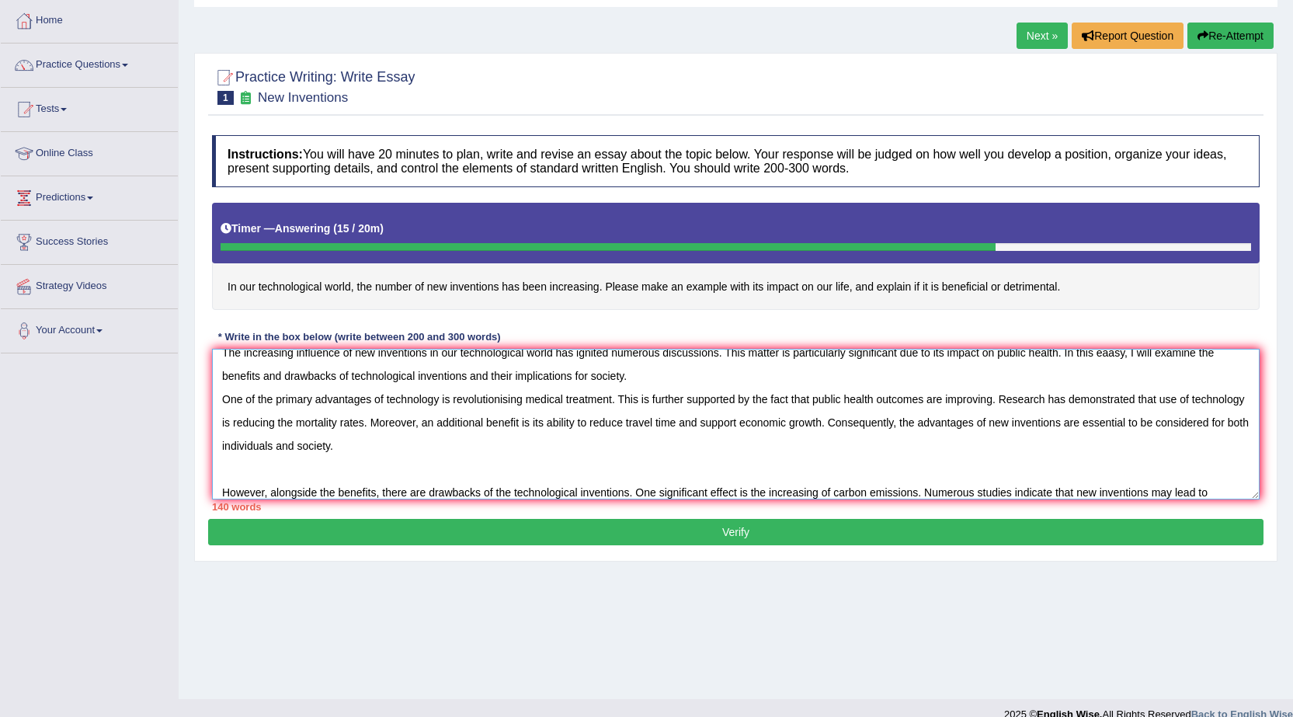
scroll to position [23, 0]
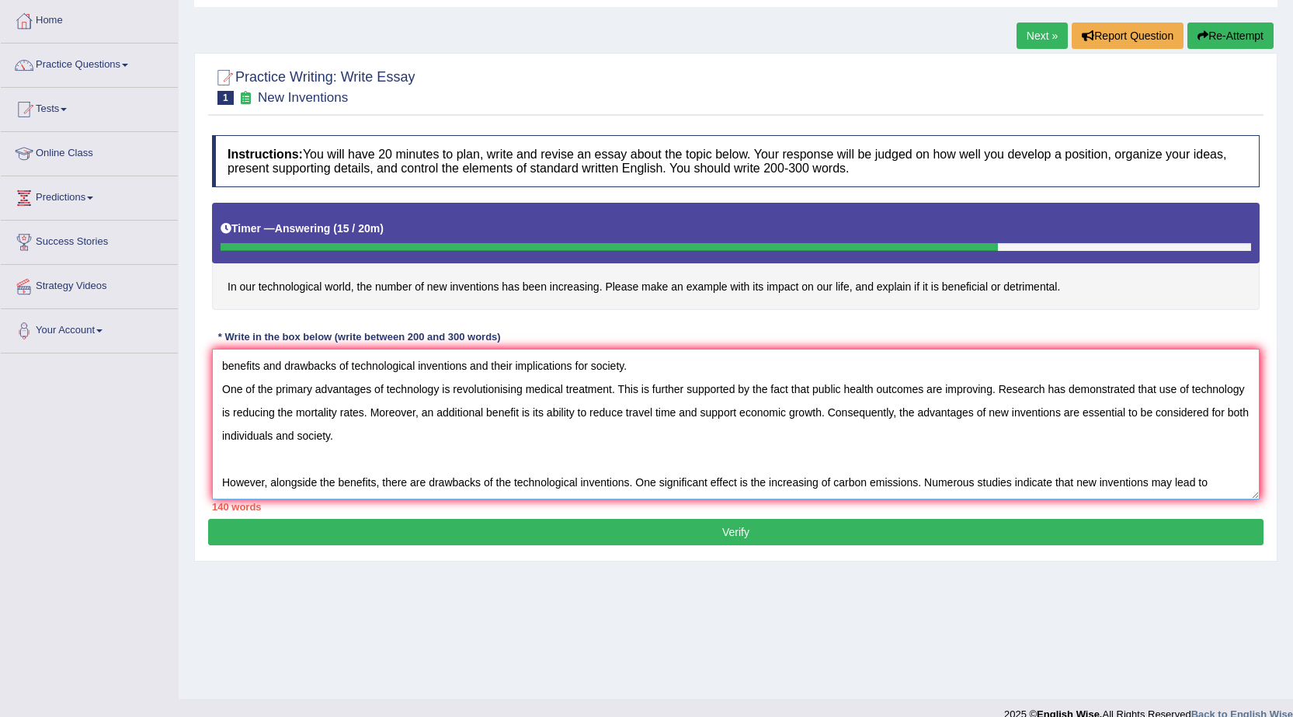
drag, startPoint x: 825, startPoint y: 492, endPoint x: 921, endPoint y: 471, distance: 98.4
click at [921, 471] on textarea "The increasing influence of new inventions in our technological world has ignit…" at bounding box center [736, 424] width 1048 height 151
click at [1217, 481] on textarea "The increasing influence of new inventions in our technological world has ignit…" at bounding box center [736, 424] width 1048 height 151
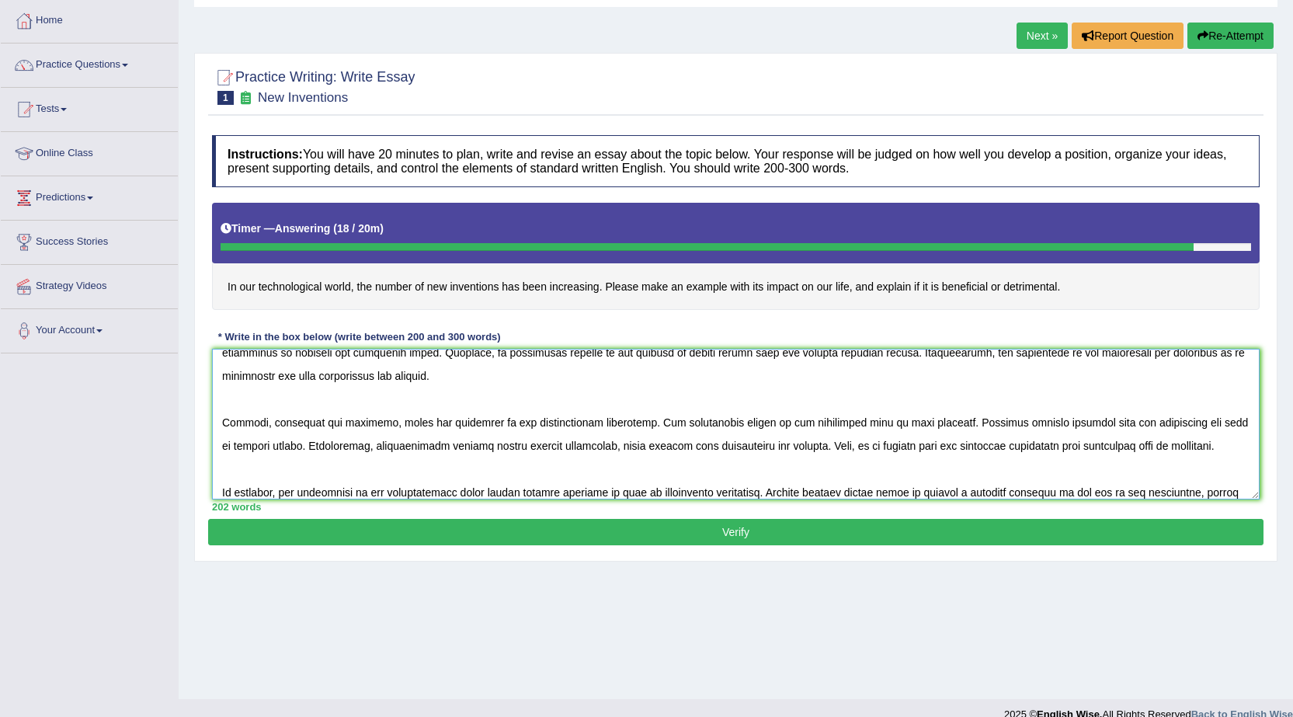
scroll to position [106, 0]
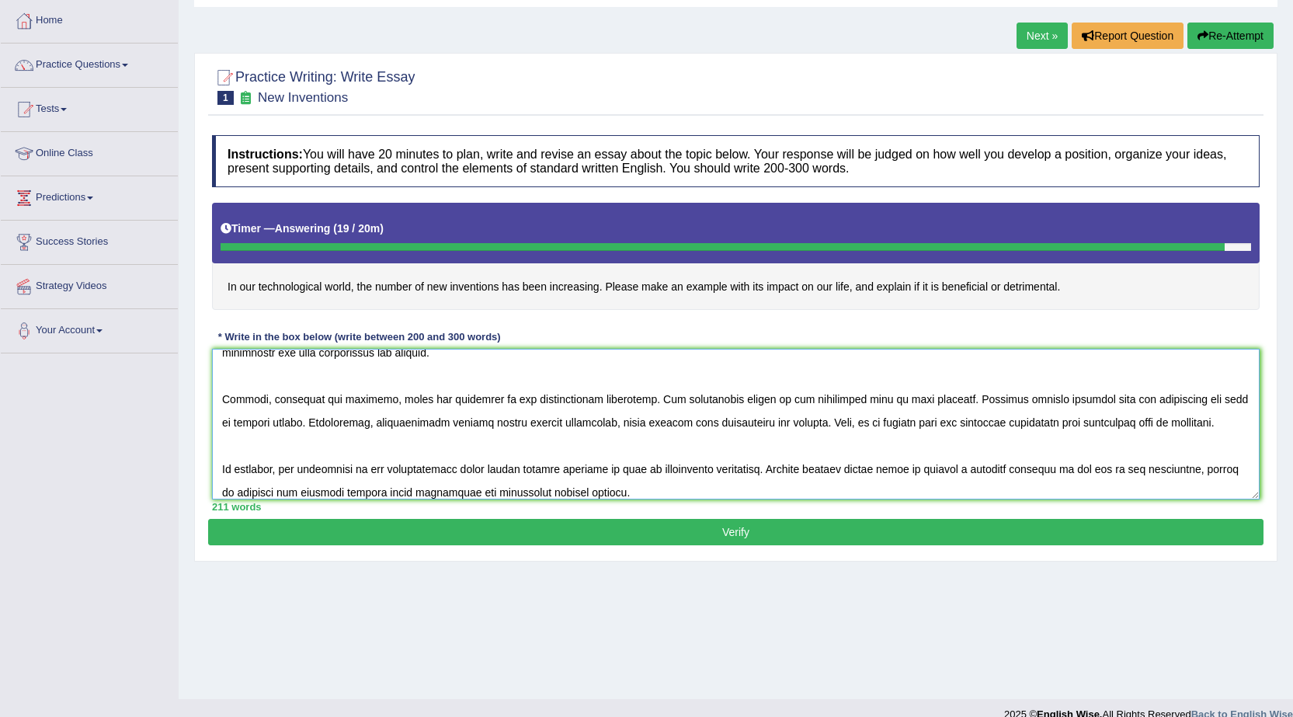
click at [471, 492] on textarea at bounding box center [736, 424] width 1048 height 151
click at [1216, 466] on textarea at bounding box center [736, 424] width 1048 height 151
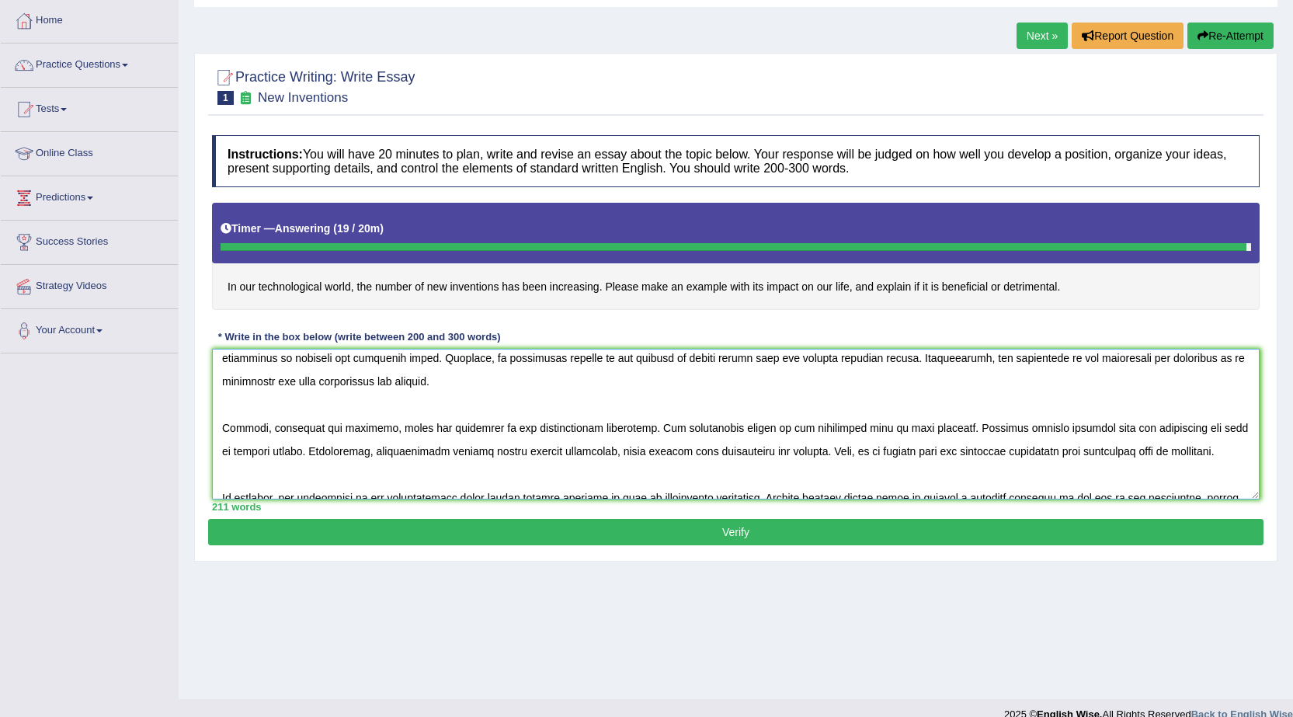
scroll to position [0, 0]
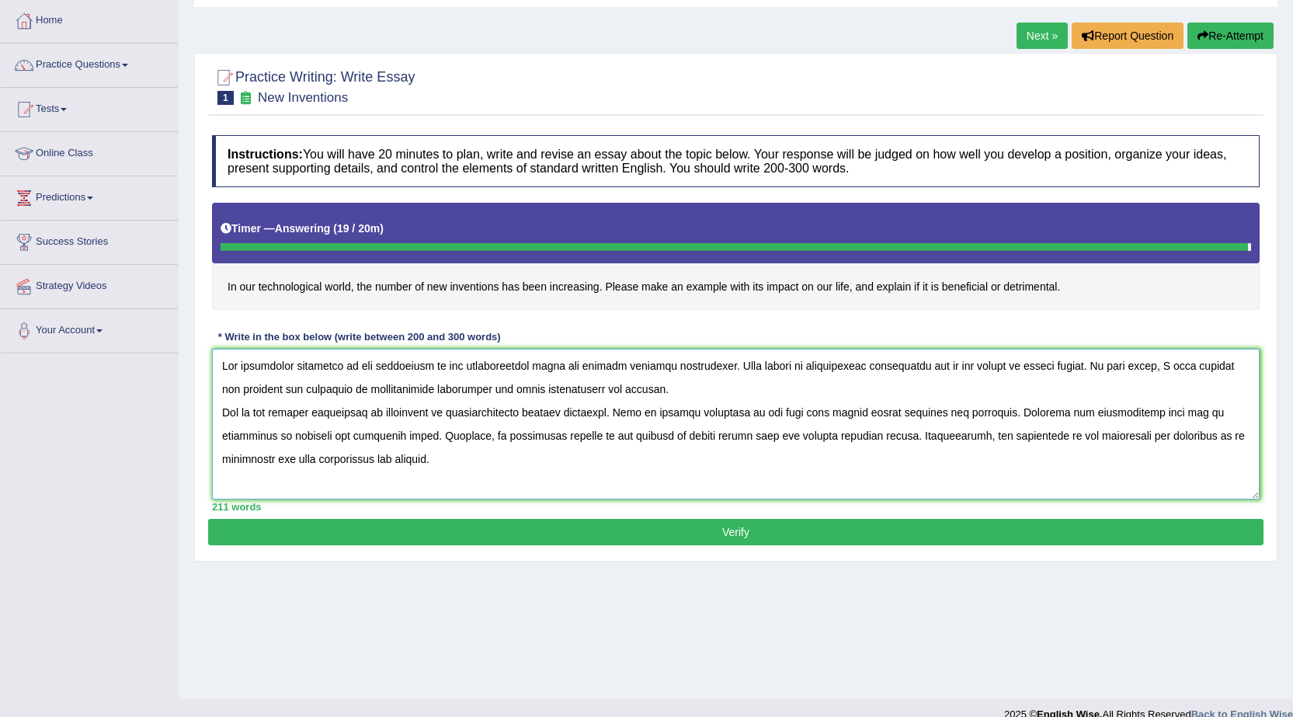
click at [645, 387] on textarea at bounding box center [736, 424] width 1048 height 151
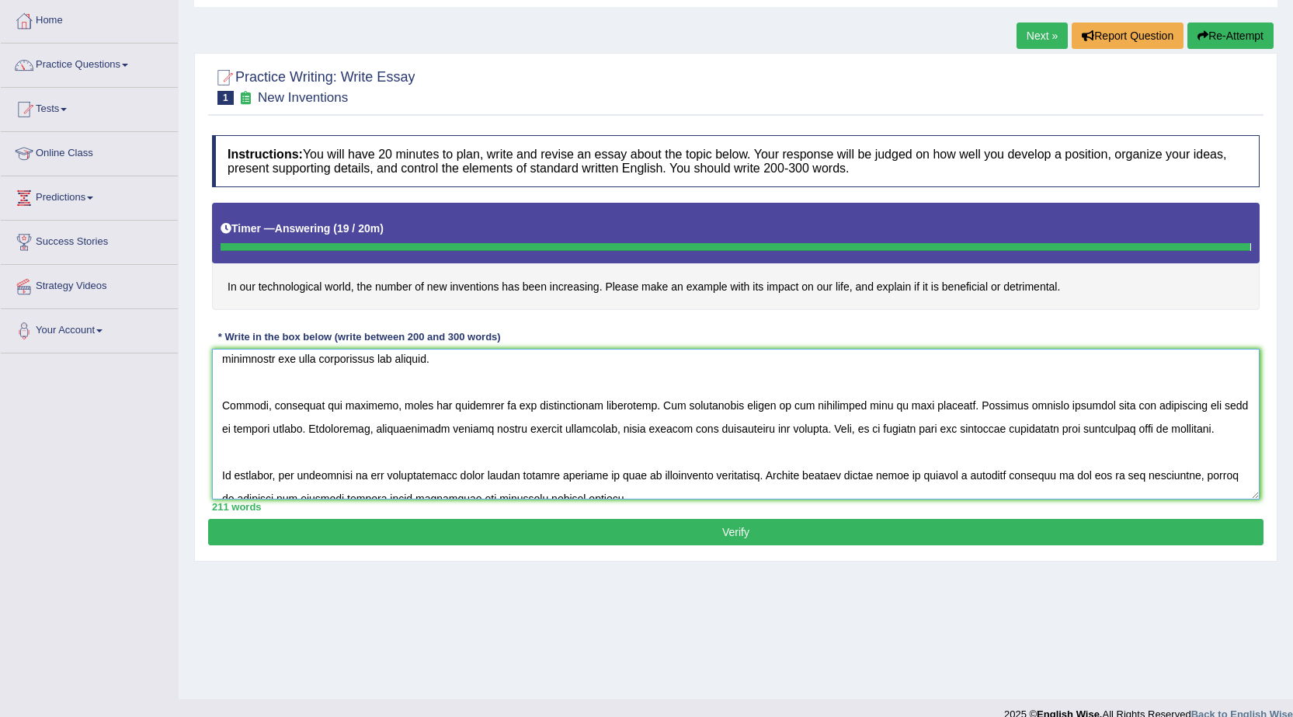
scroll to position [140, 0]
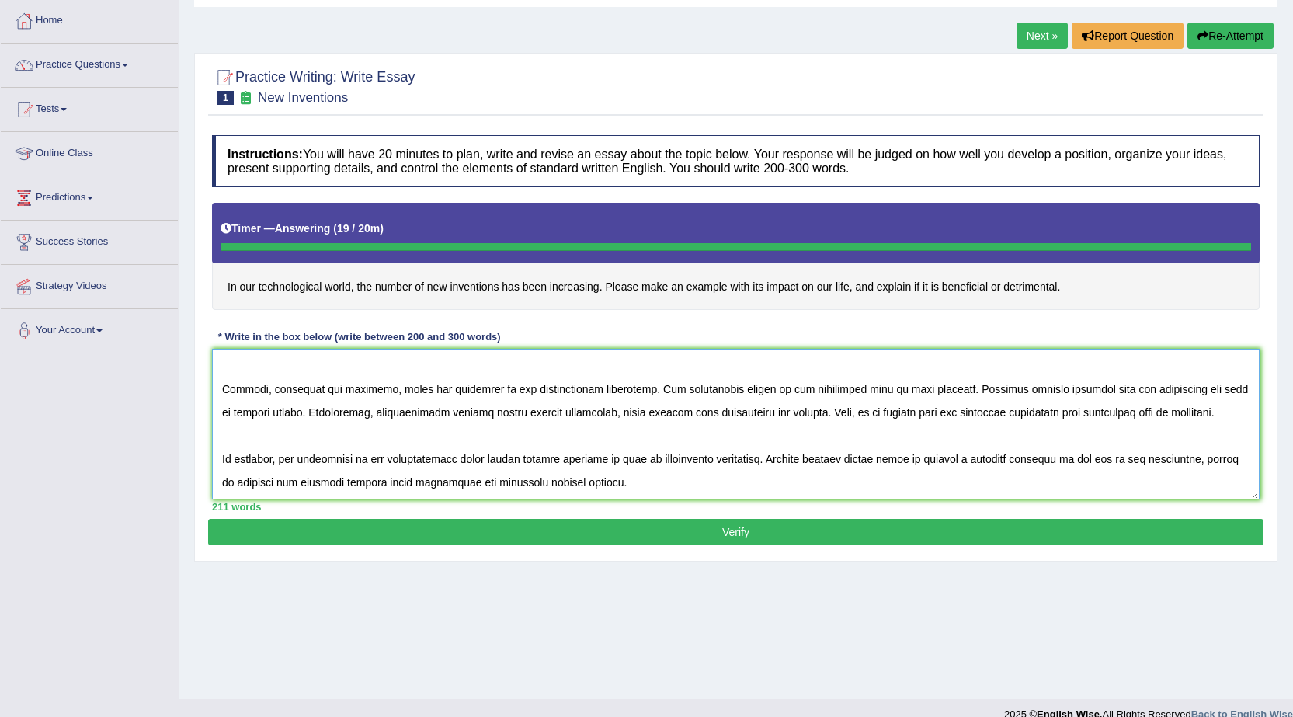
type textarea "The increasing influence of new inventions in our technological world has ignit…"
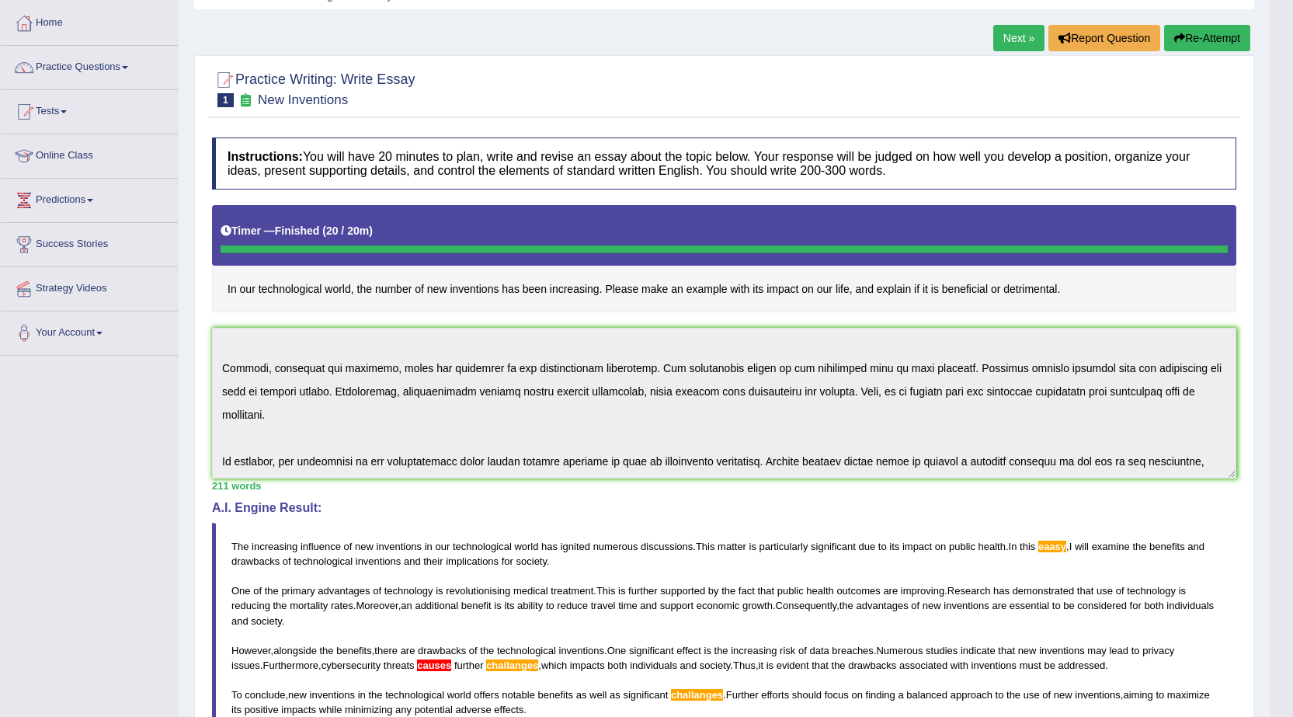
scroll to position [0, 0]
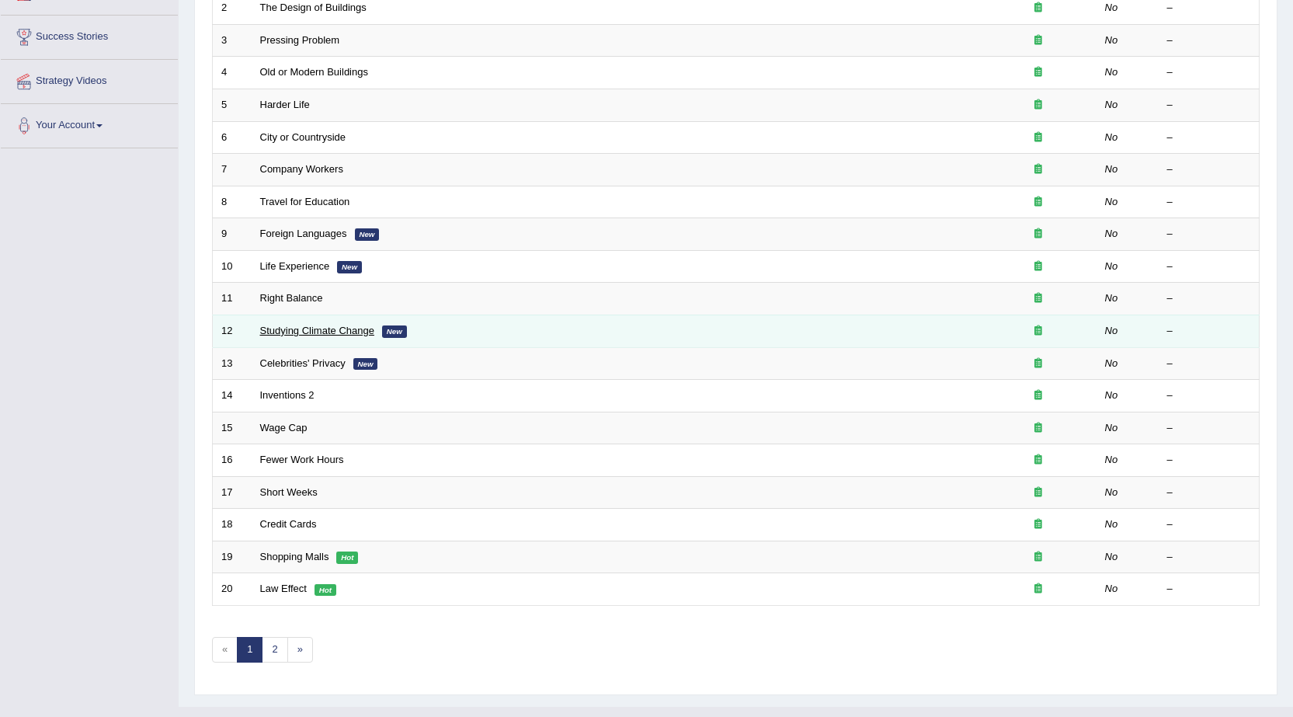
scroll to position [311, 0]
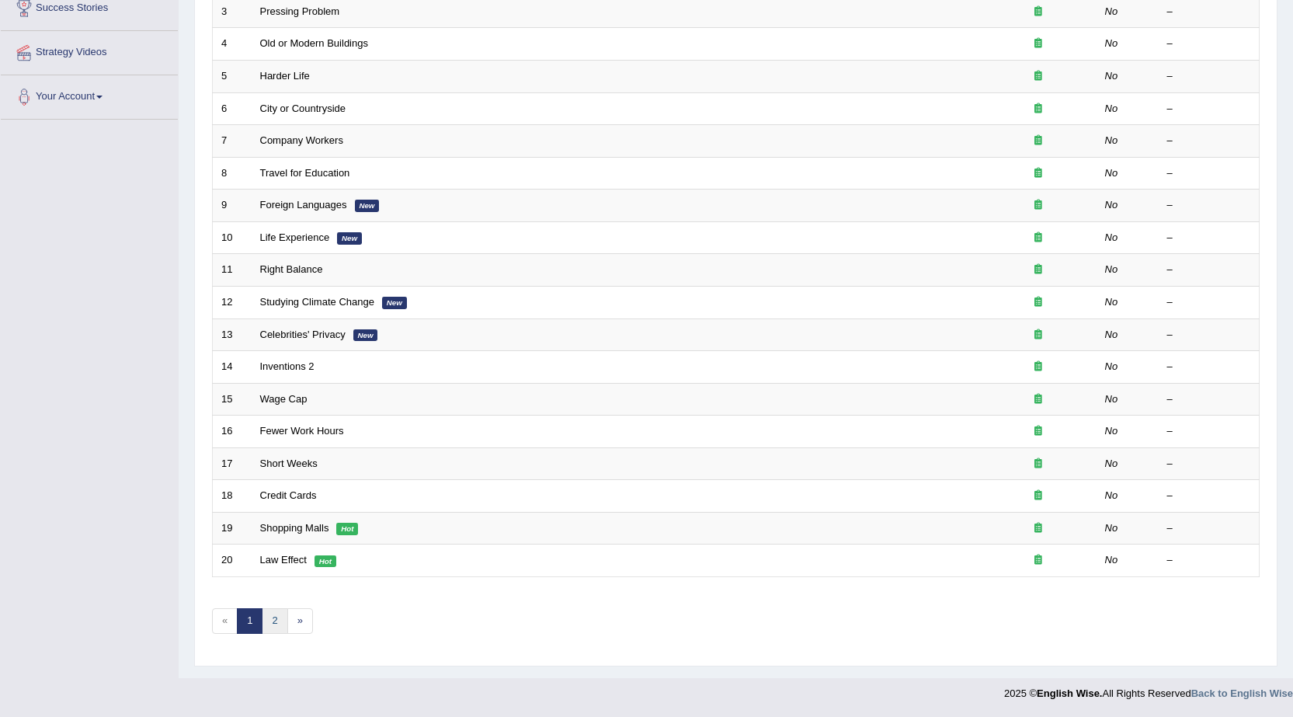
click at [270, 626] on link "2" at bounding box center [275, 621] width 26 height 26
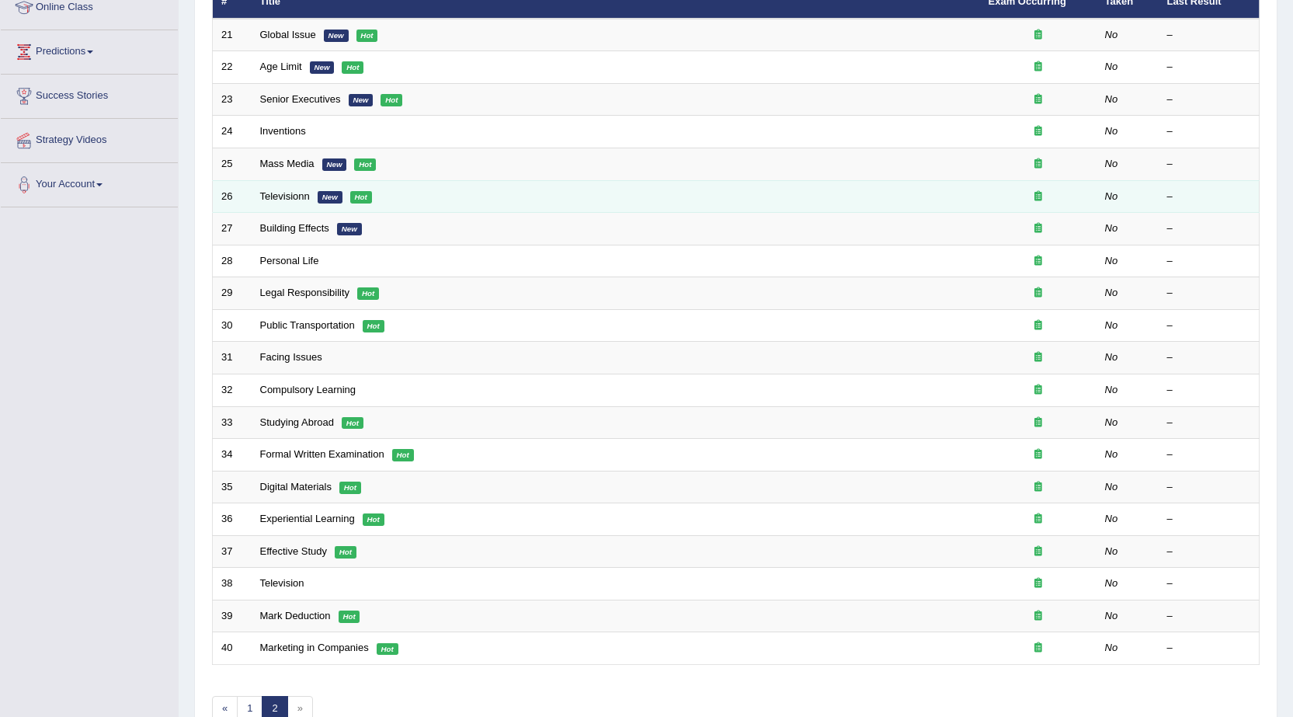
scroll to position [233, 0]
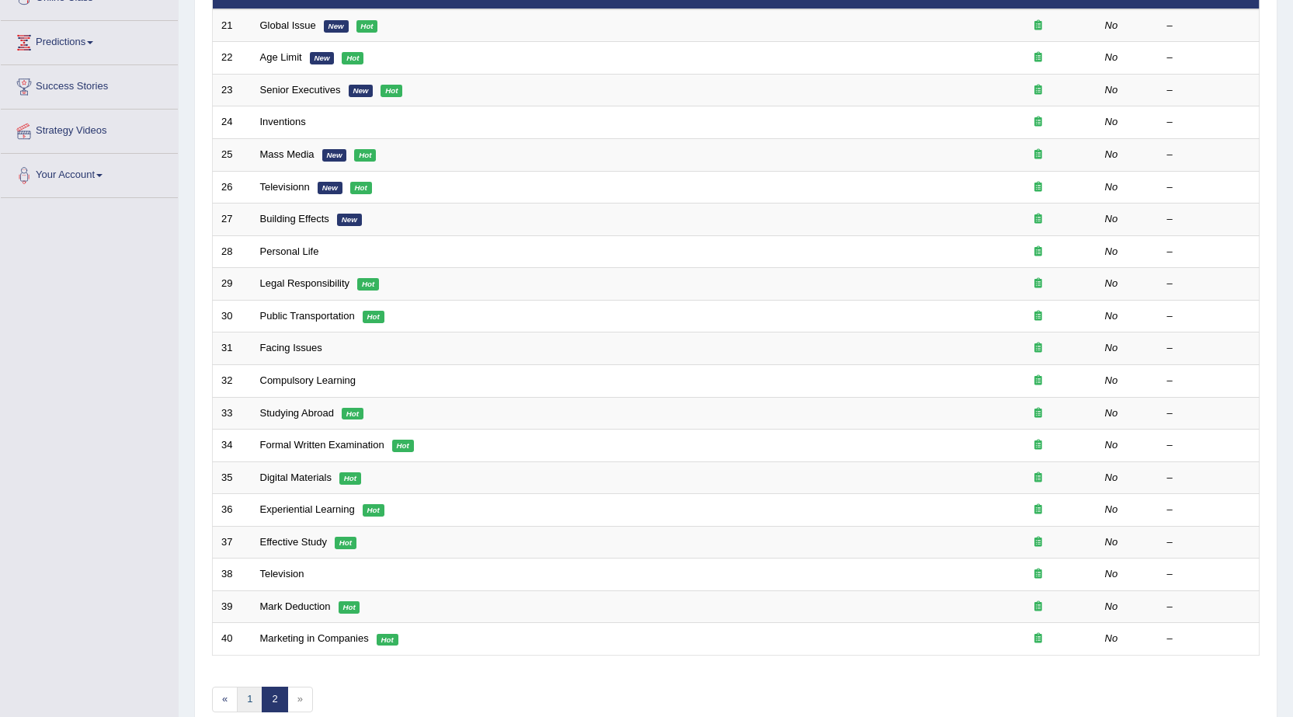
click at [259, 699] on link "1" at bounding box center [250, 700] width 26 height 26
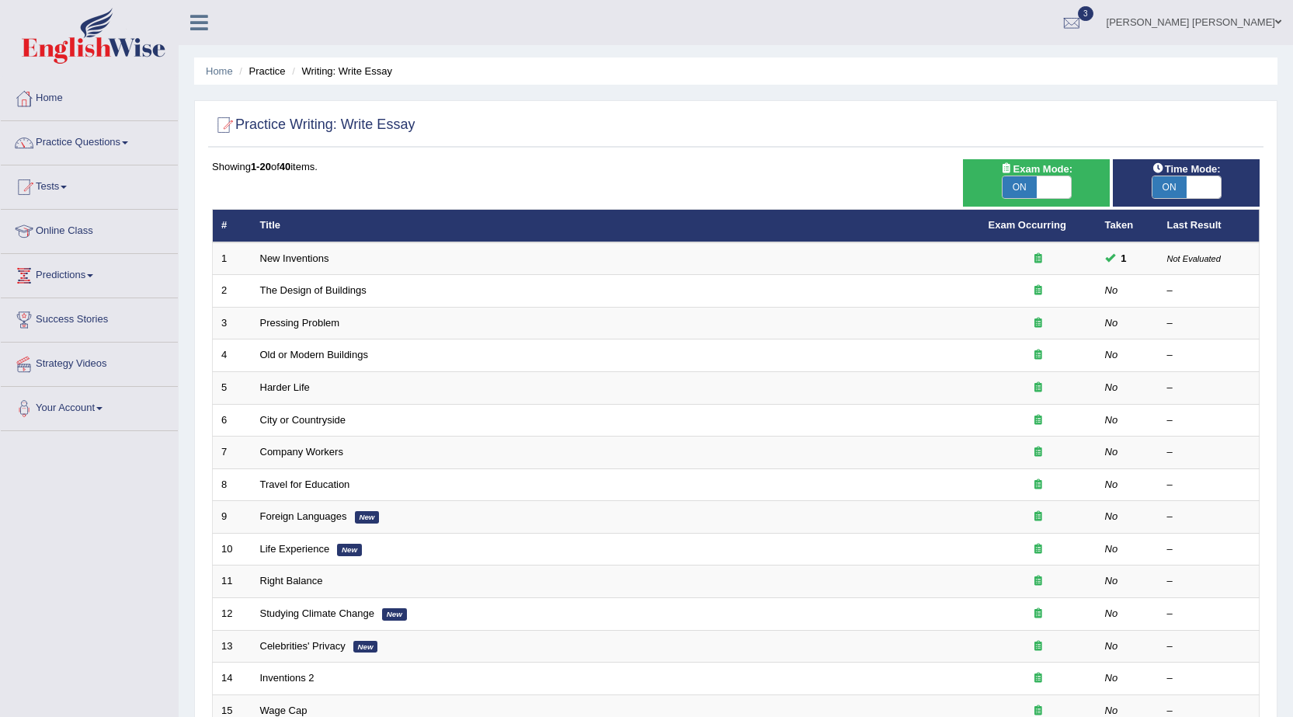
click at [127, 143] on link "Practice Questions" at bounding box center [89, 140] width 177 height 39
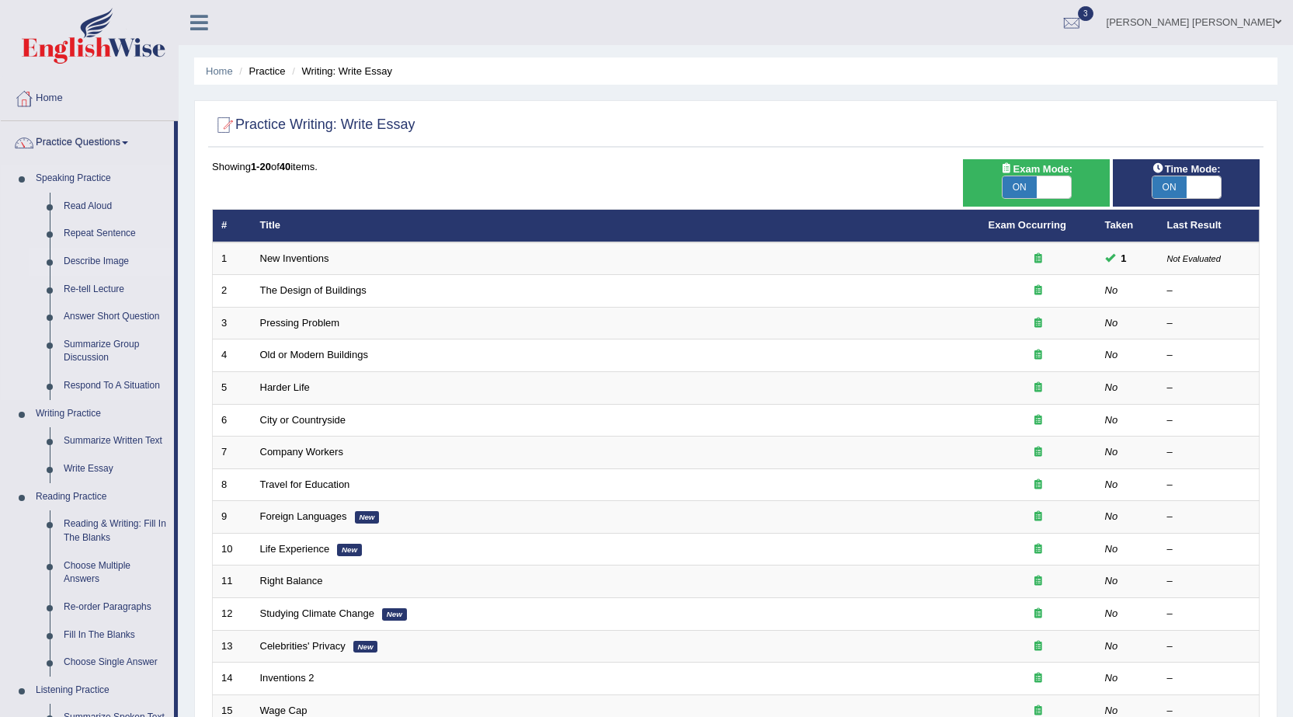
click at [93, 260] on link "Describe Image" at bounding box center [115, 262] width 117 height 28
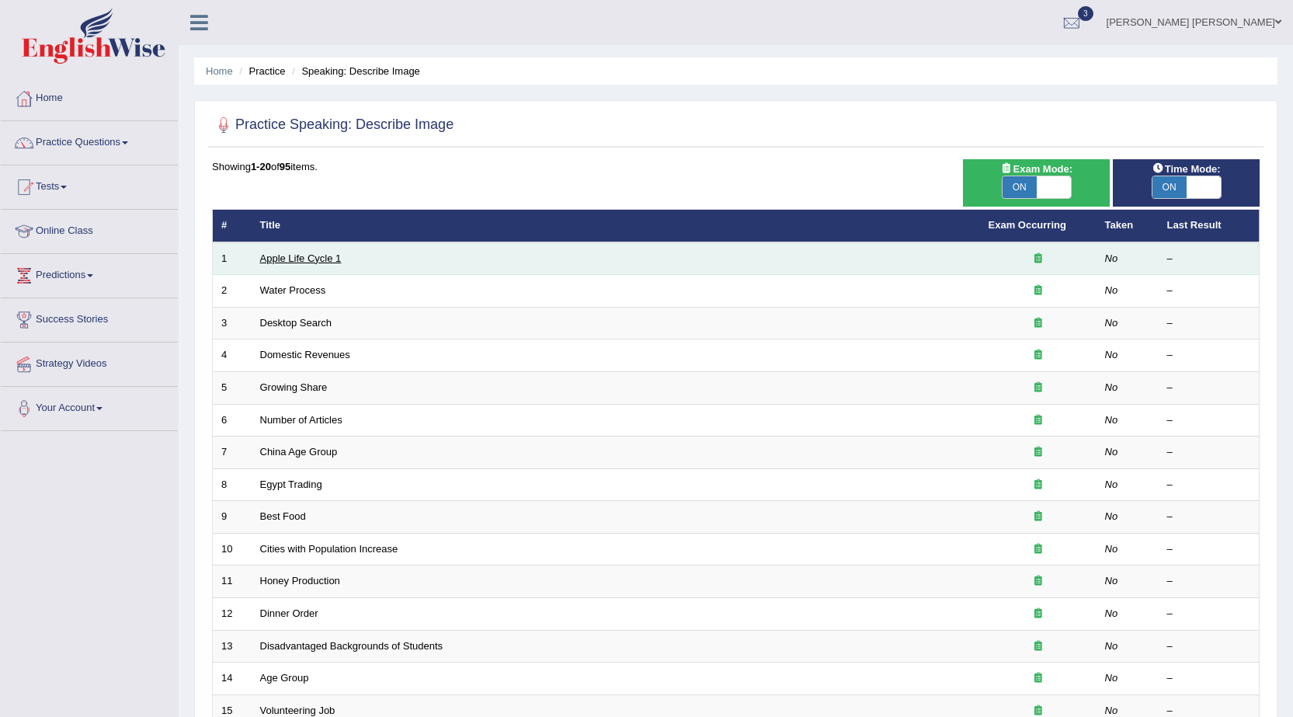
click at [311, 259] on link "Apple Life Cycle 1" at bounding box center [301, 258] width 82 height 12
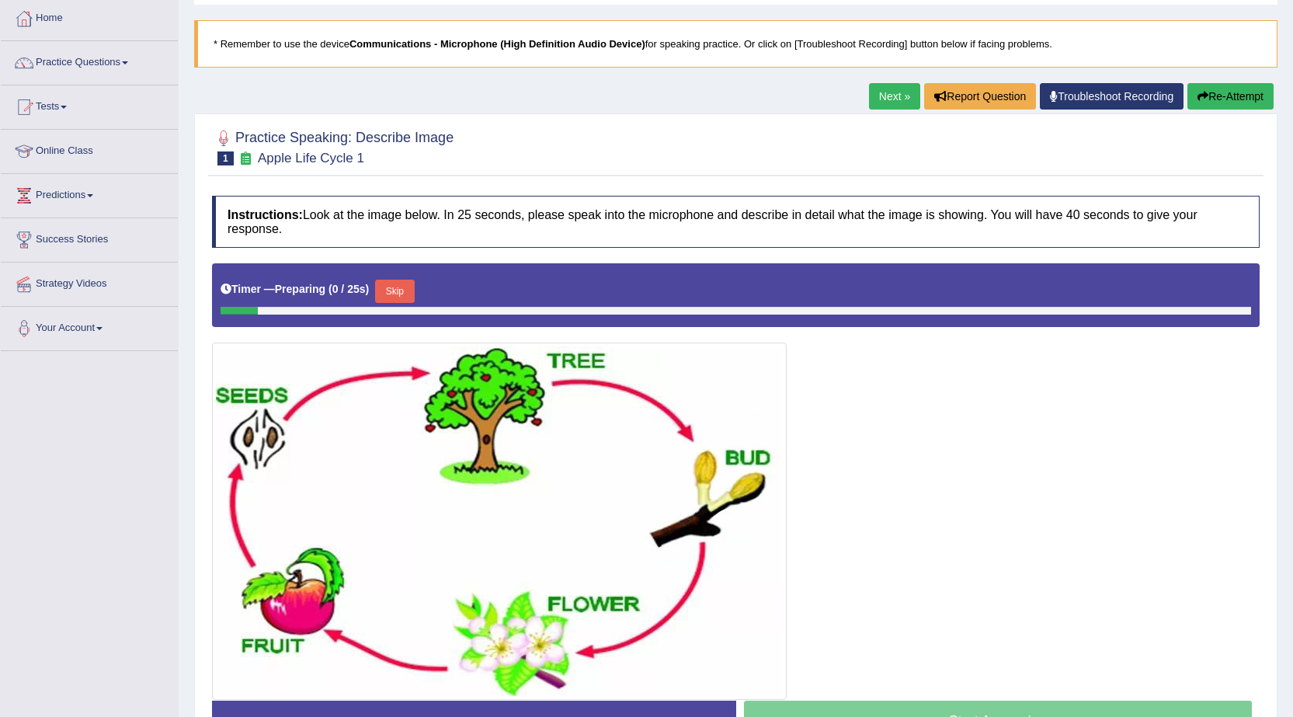
scroll to position [155, 0]
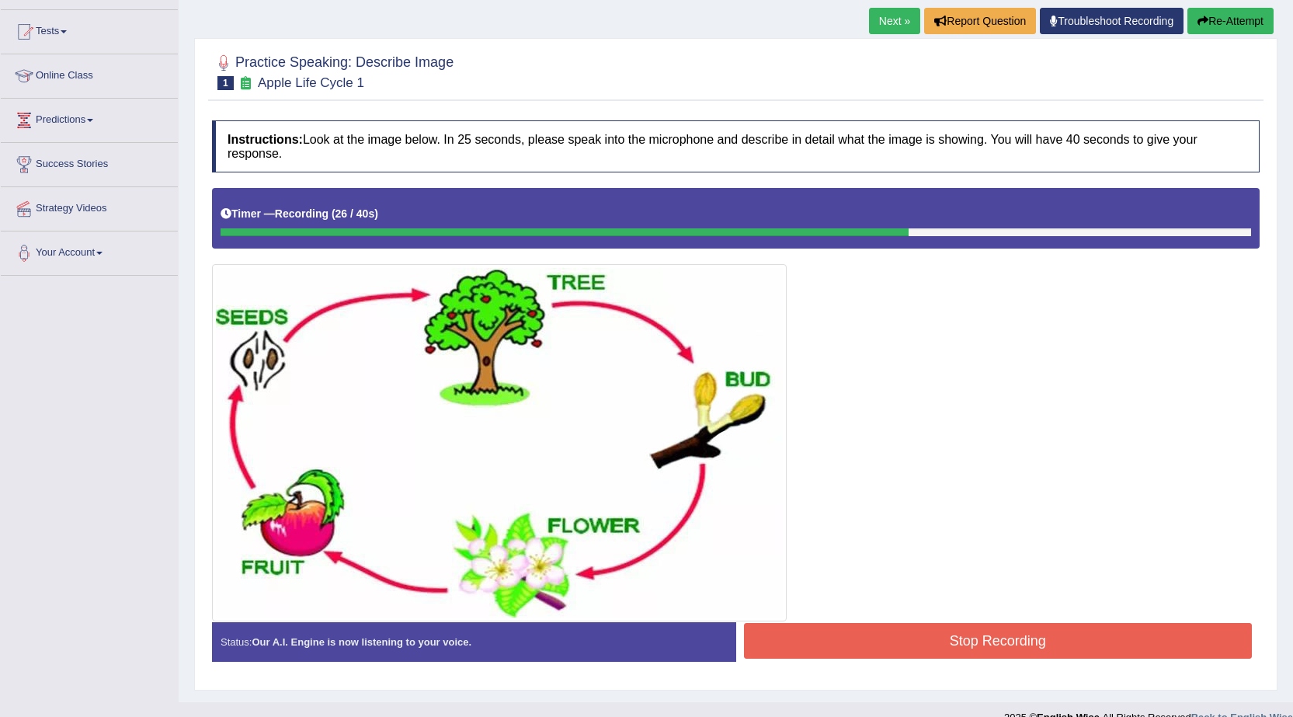
click at [805, 645] on button "Stop Recording" at bounding box center [998, 641] width 509 height 36
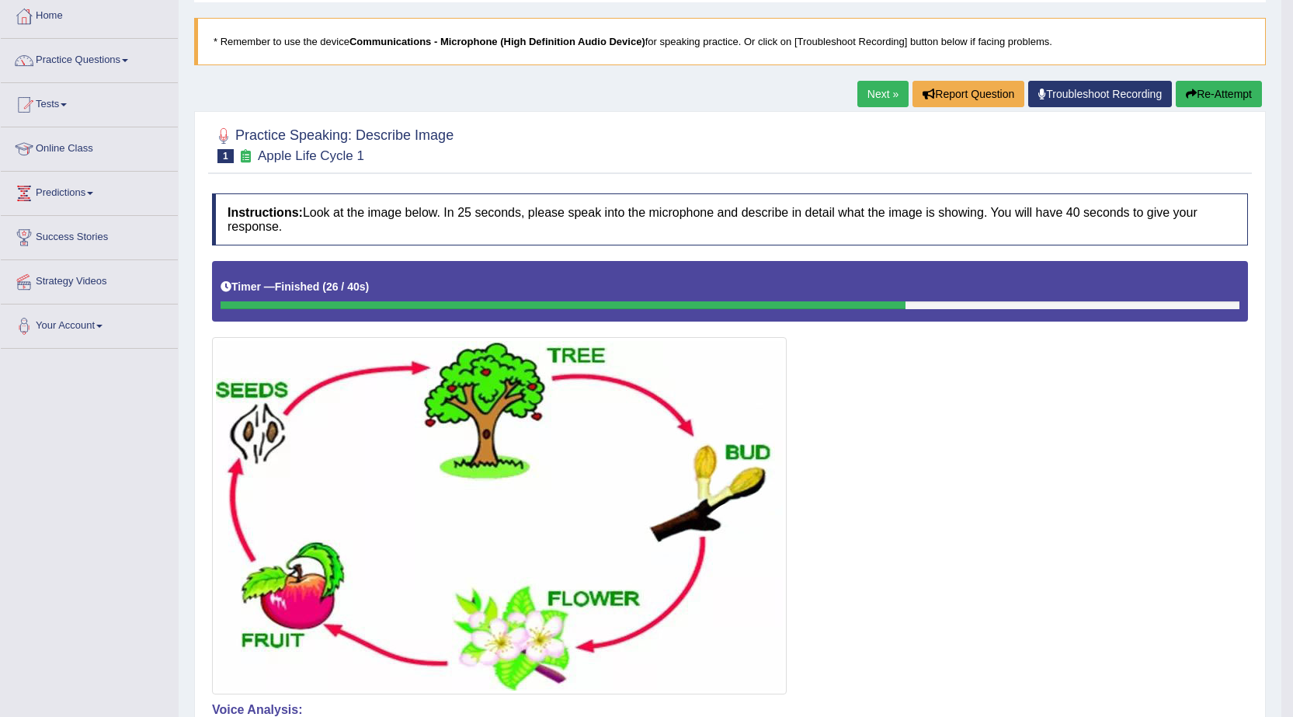
scroll to position [28, 0]
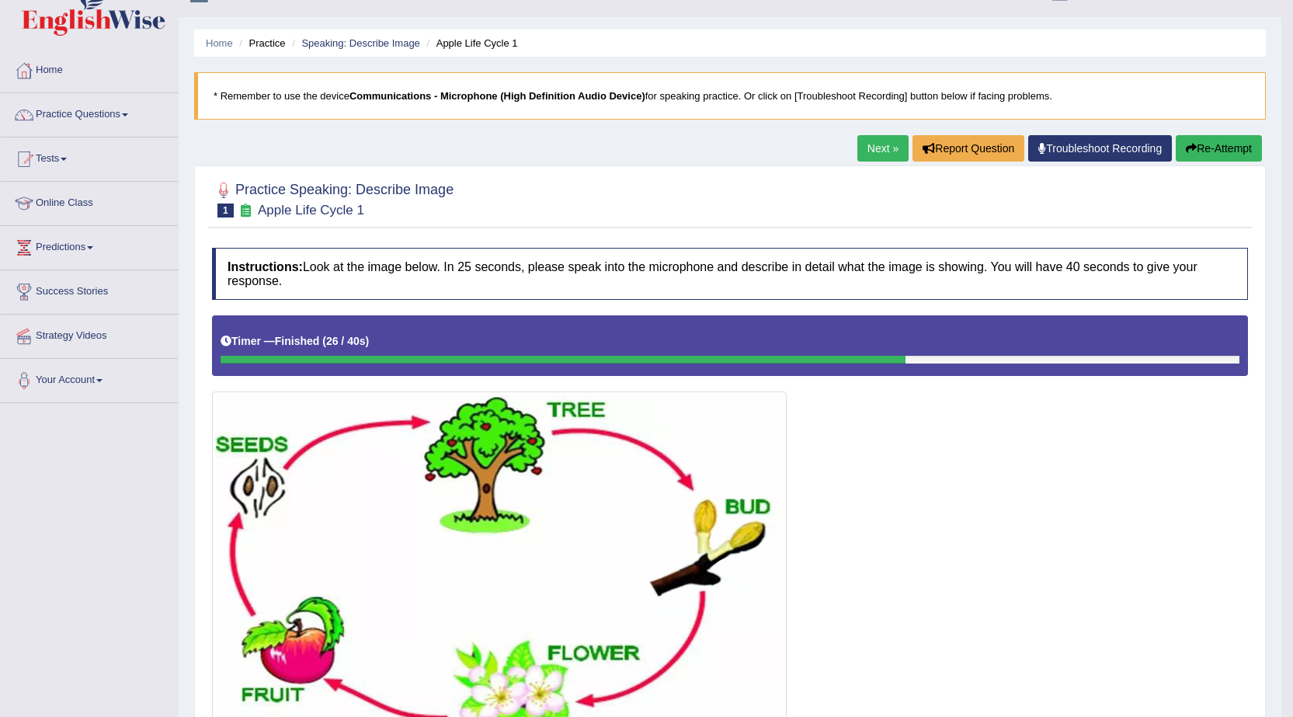
click at [1191, 149] on icon "button" at bounding box center [1191, 148] width 11 height 11
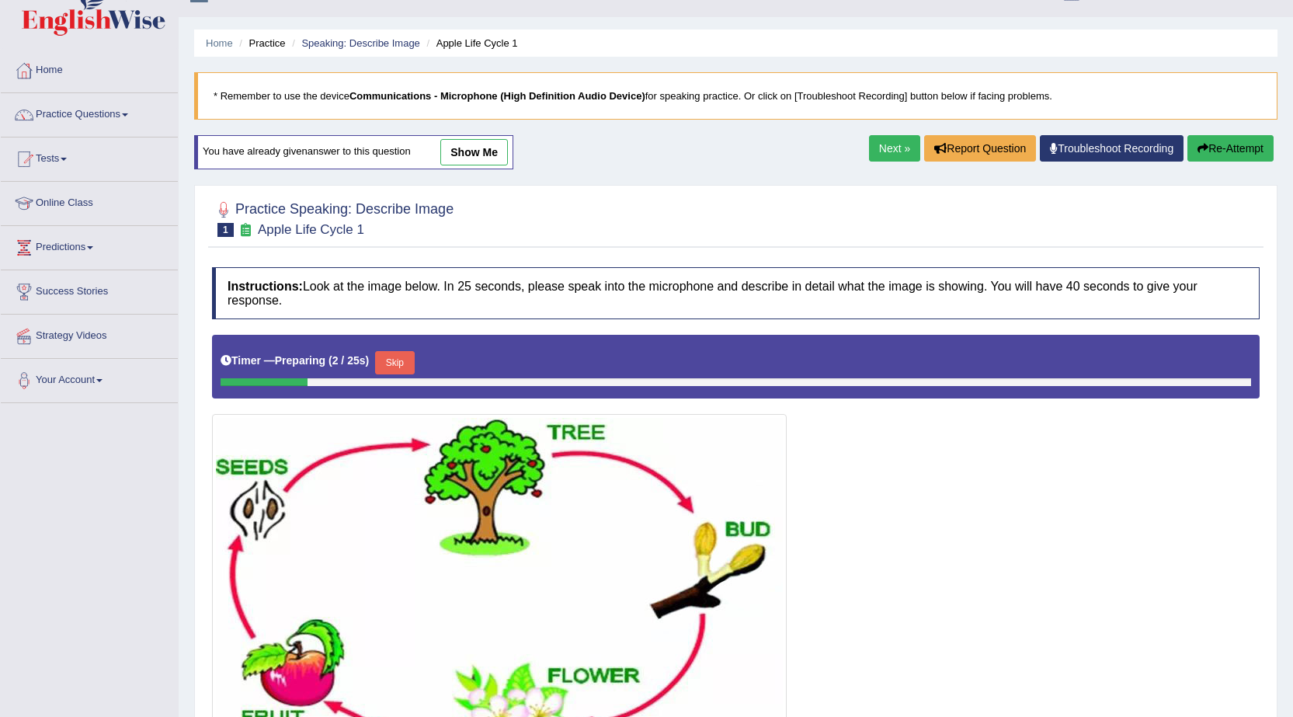
scroll to position [106, 0]
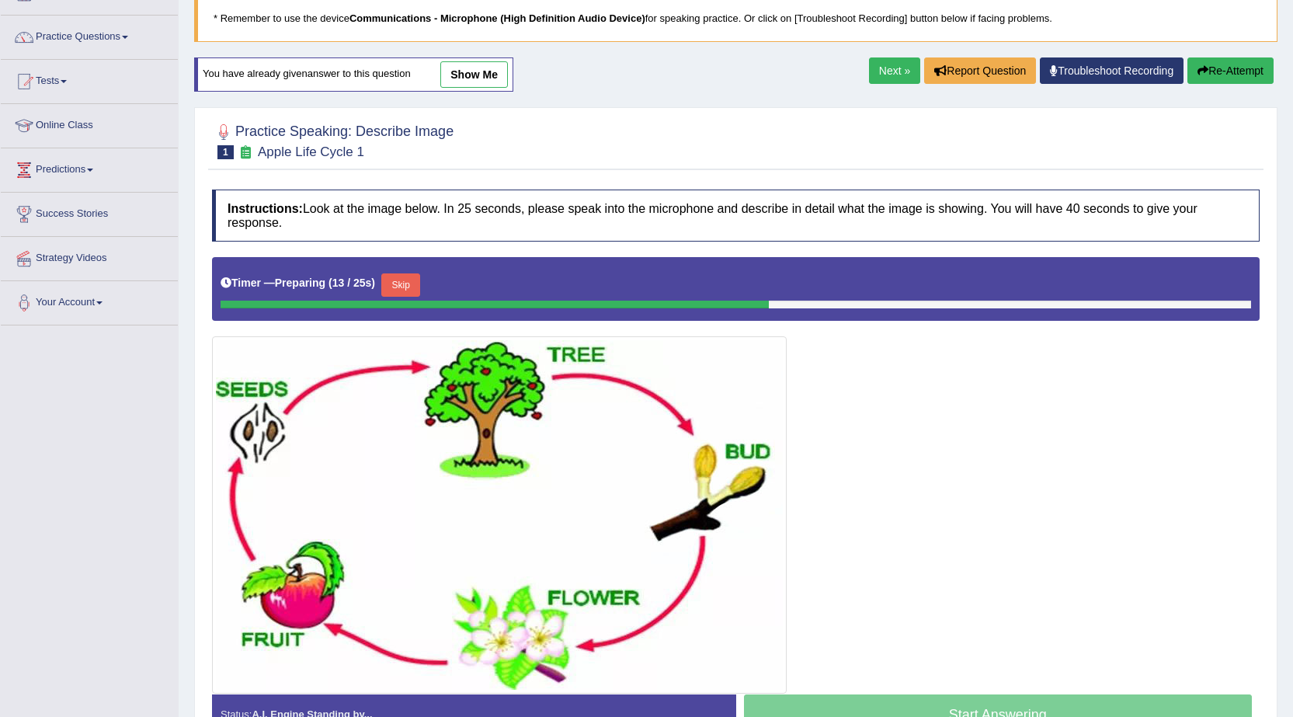
click at [402, 284] on button "Skip" at bounding box center [400, 284] width 39 height 23
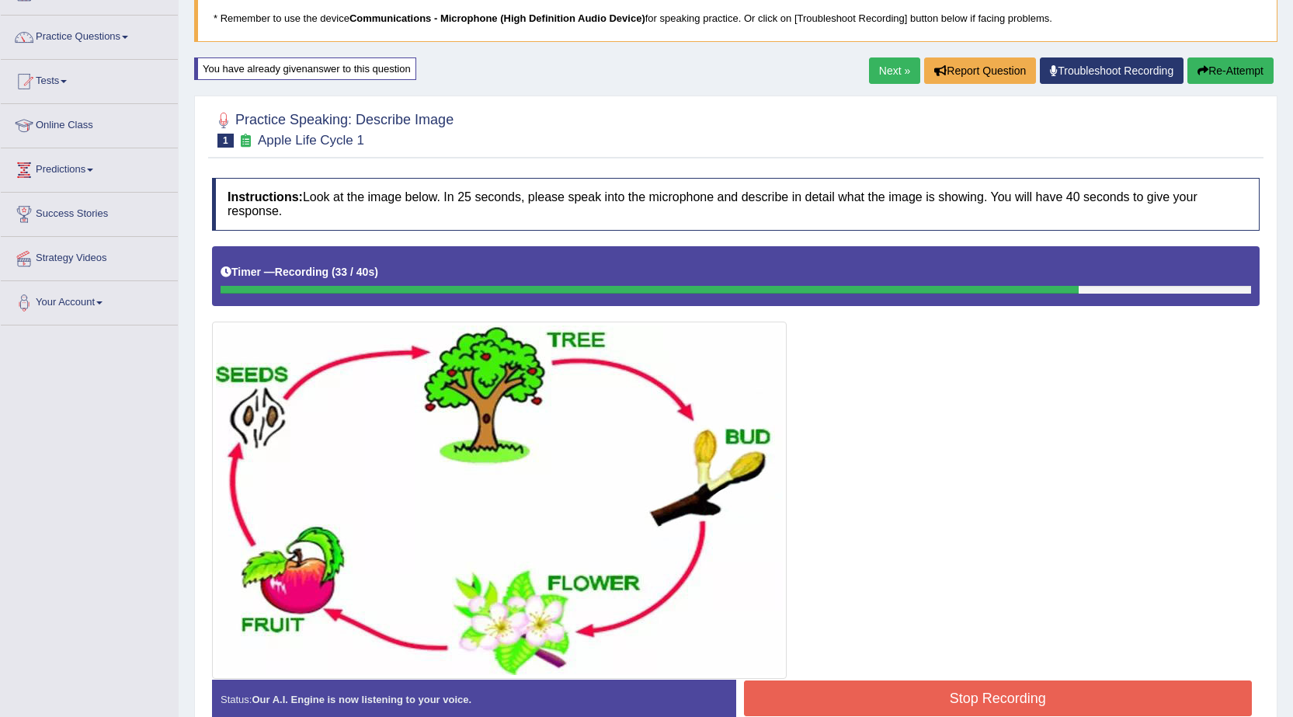
click at [840, 697] on button "Stop Recording" at bounding box center [998, 698] width 509 height 36
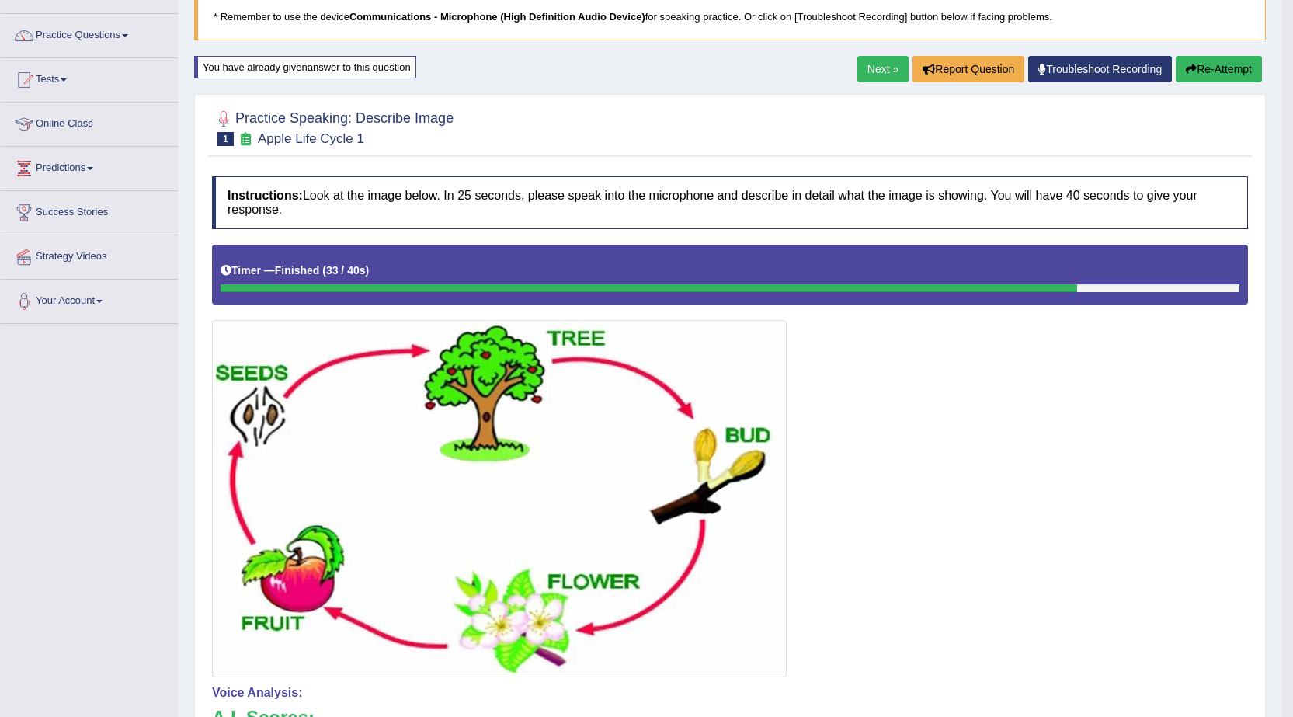
scroll to position [0, 0]
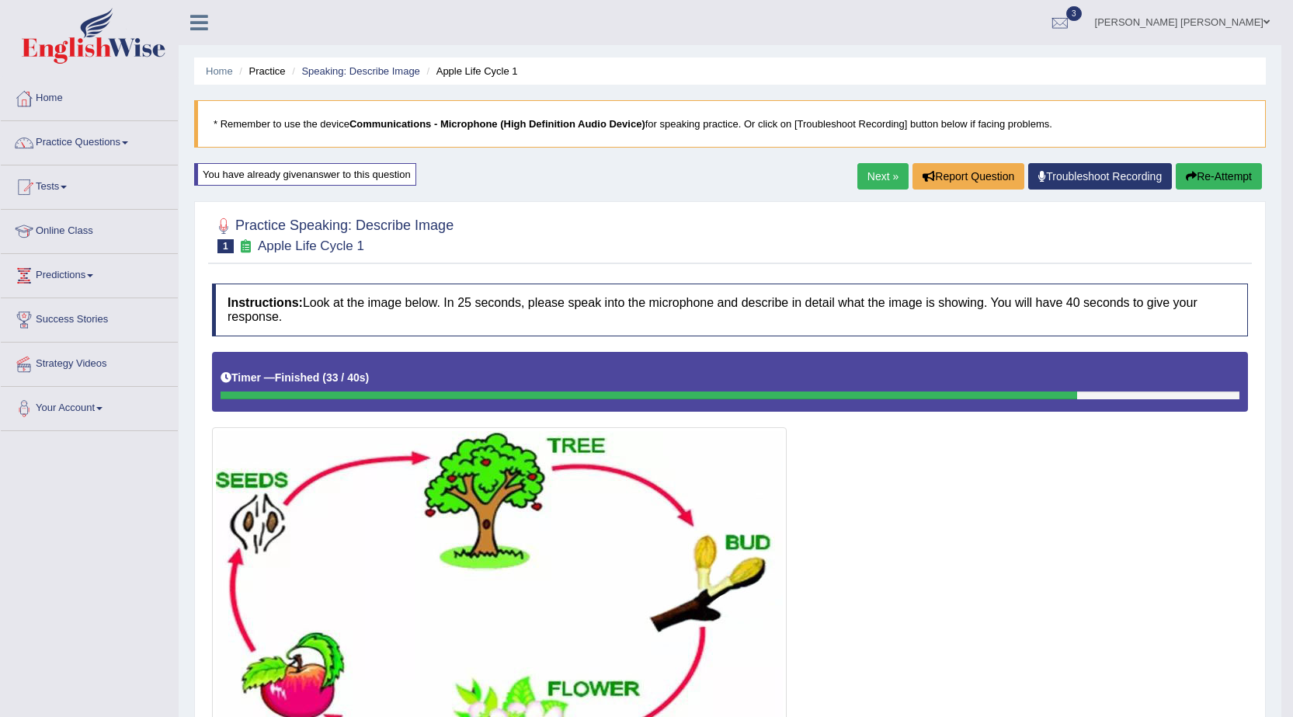
click at [877, 179] on link "Next »" at bounding box center [883, 176] width 51 height 26
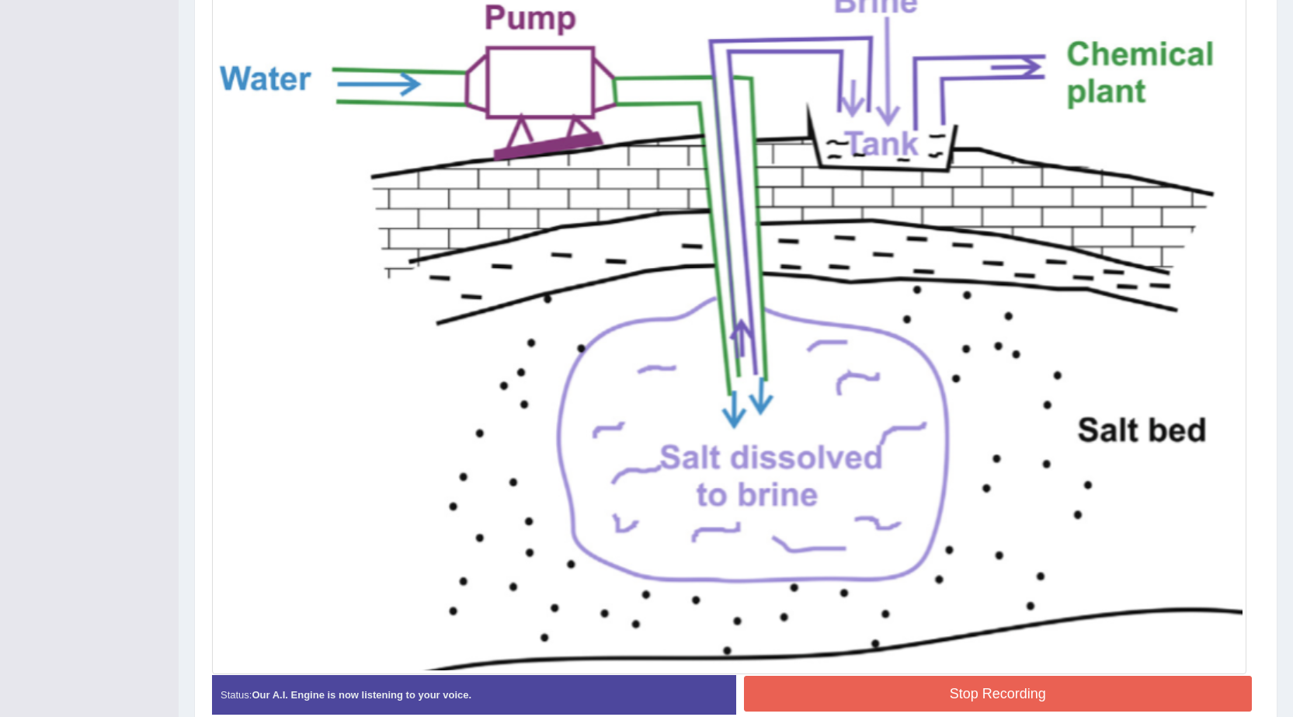
scroll to position [445, 0]
click at [846, 693] on button "Stop Recording" at bounding box center [998, 695] width 509 height 36
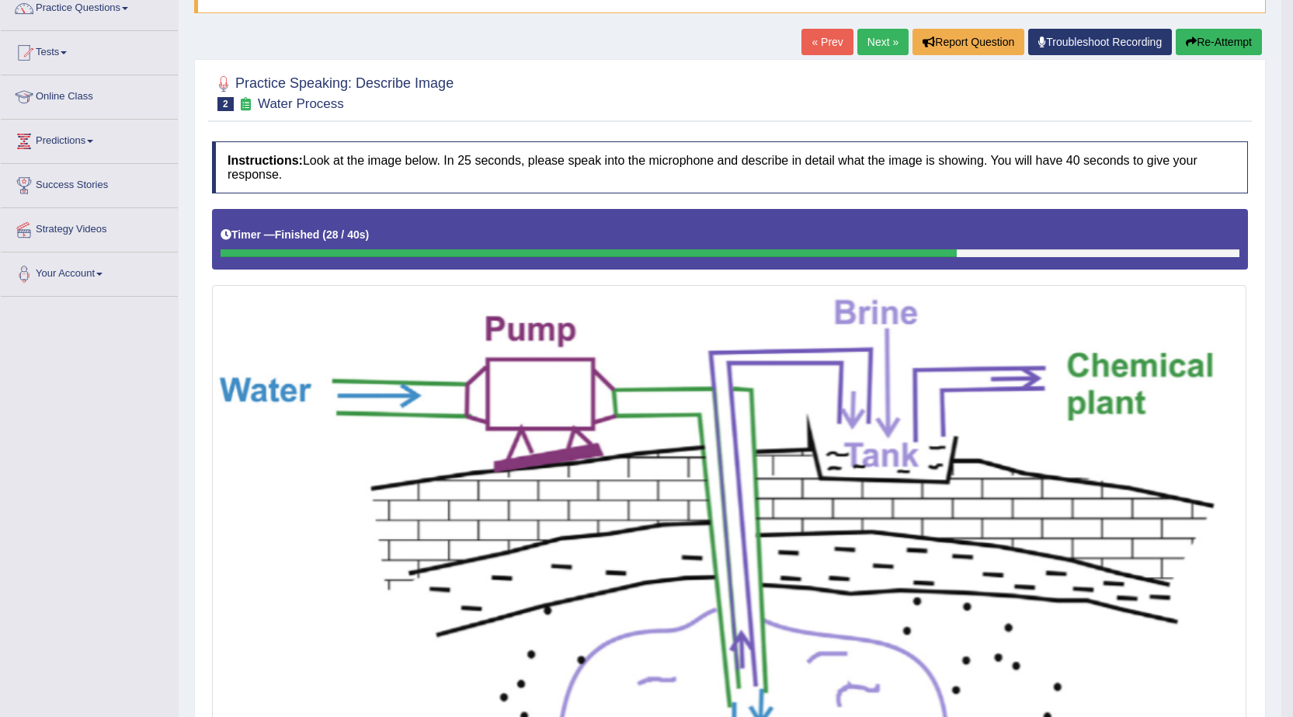
scroll to position [57, 0]
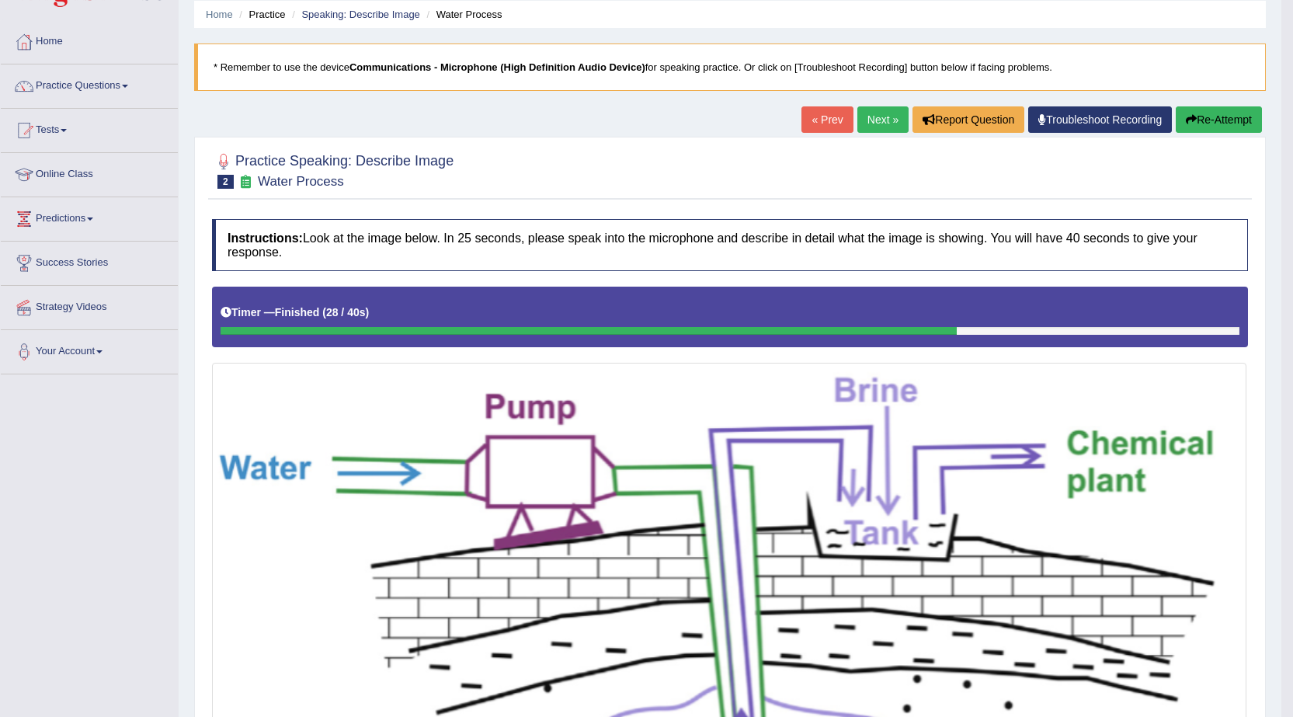
click at [874, 115] on link "Next »" at bounding box center [883, 119] width 51 height 26
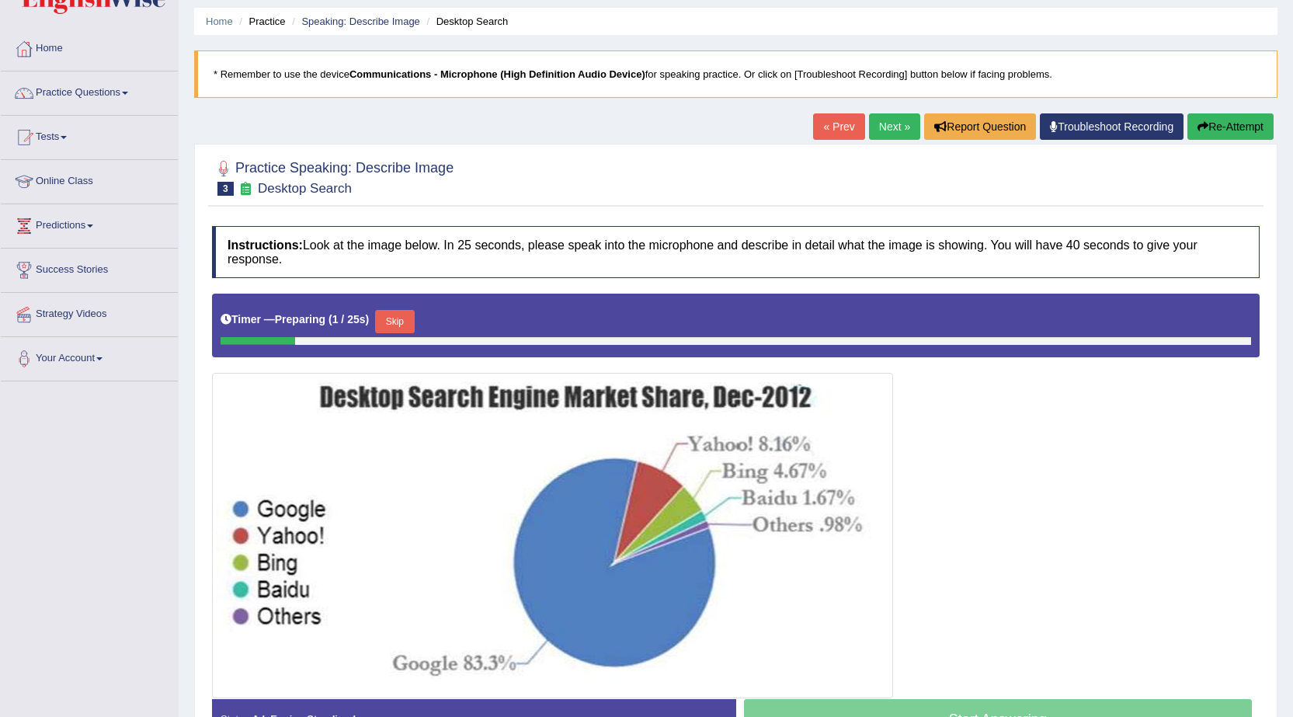
scroll to position [151, 0]
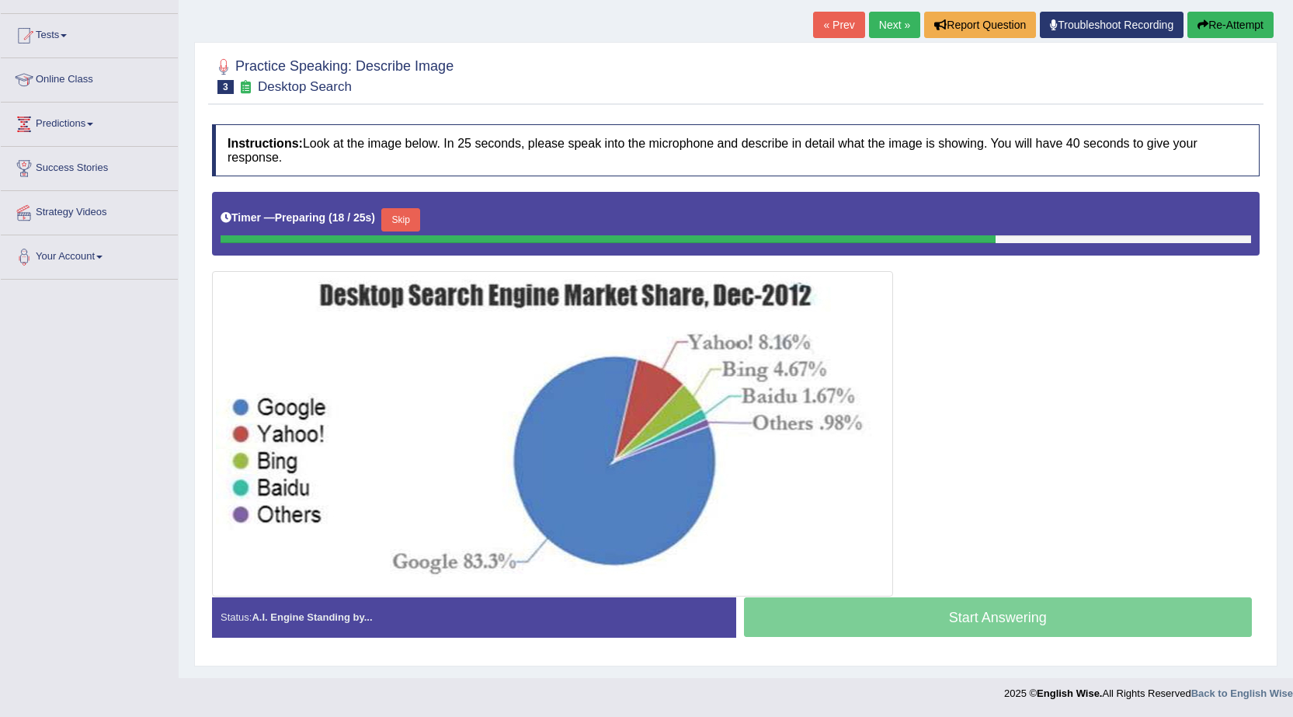
click at [410, 221] on button "Skip" at bounding box center [400, 219] width 39 height 23
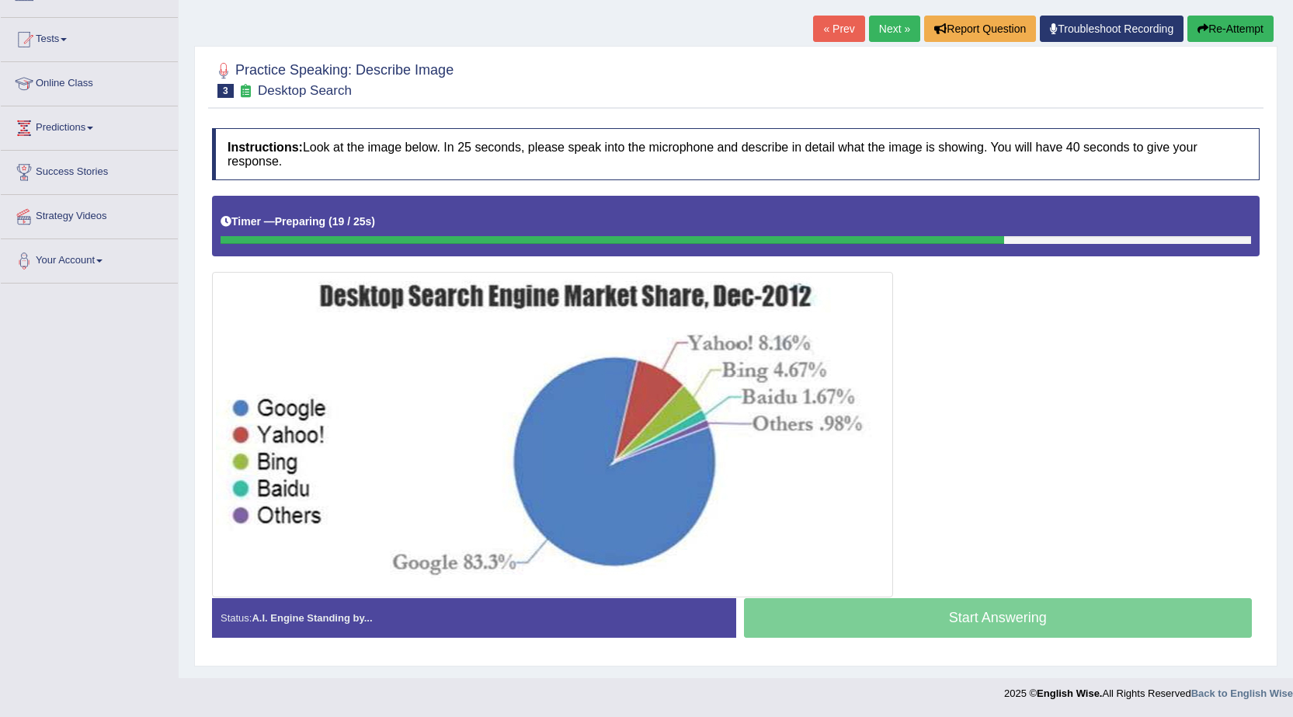
scroll to position [148, 0]
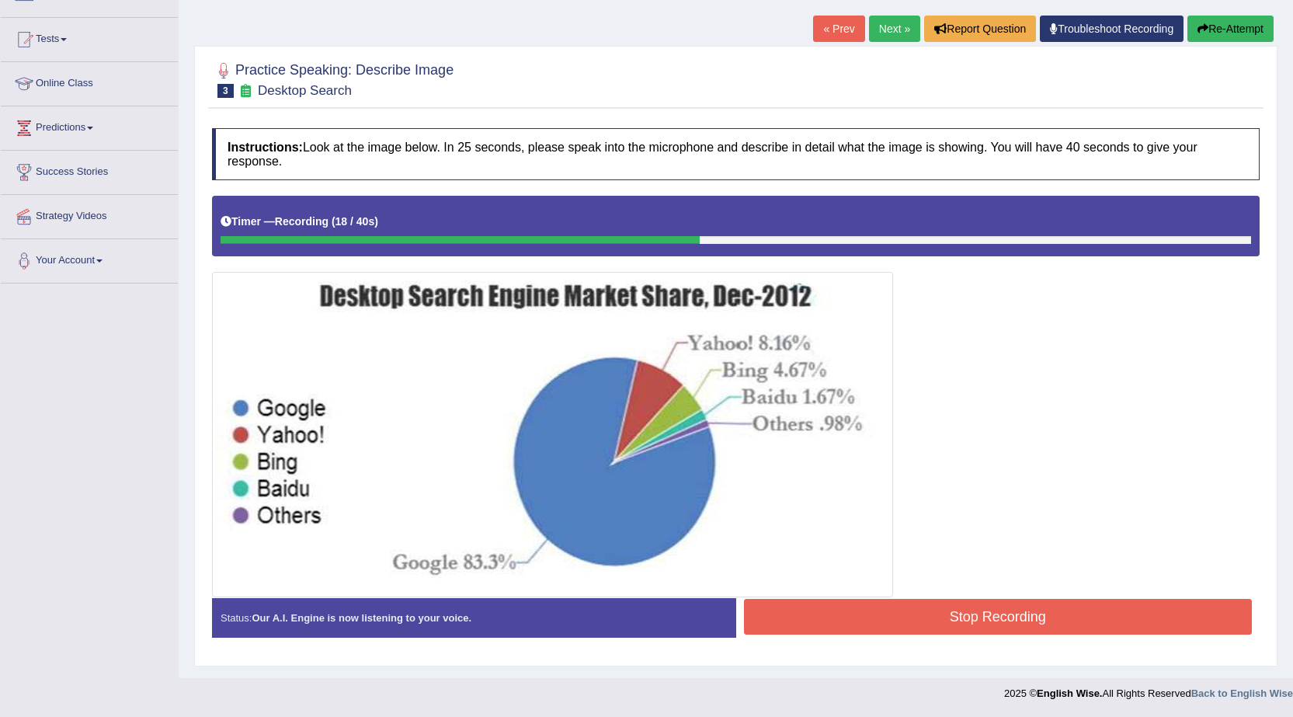
click at [827, 606] on button "Stop Recording" at bounding box center [998, 617] width 509 height 36
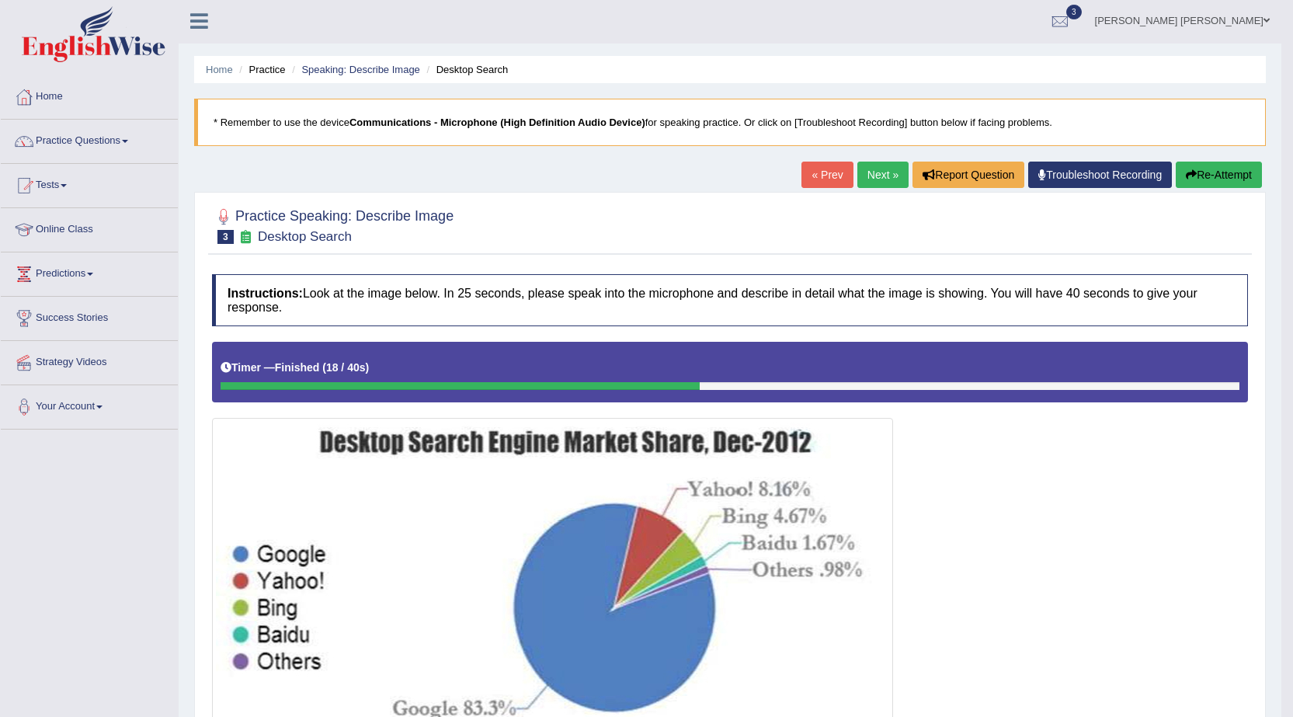
scroll to position [0, 0]
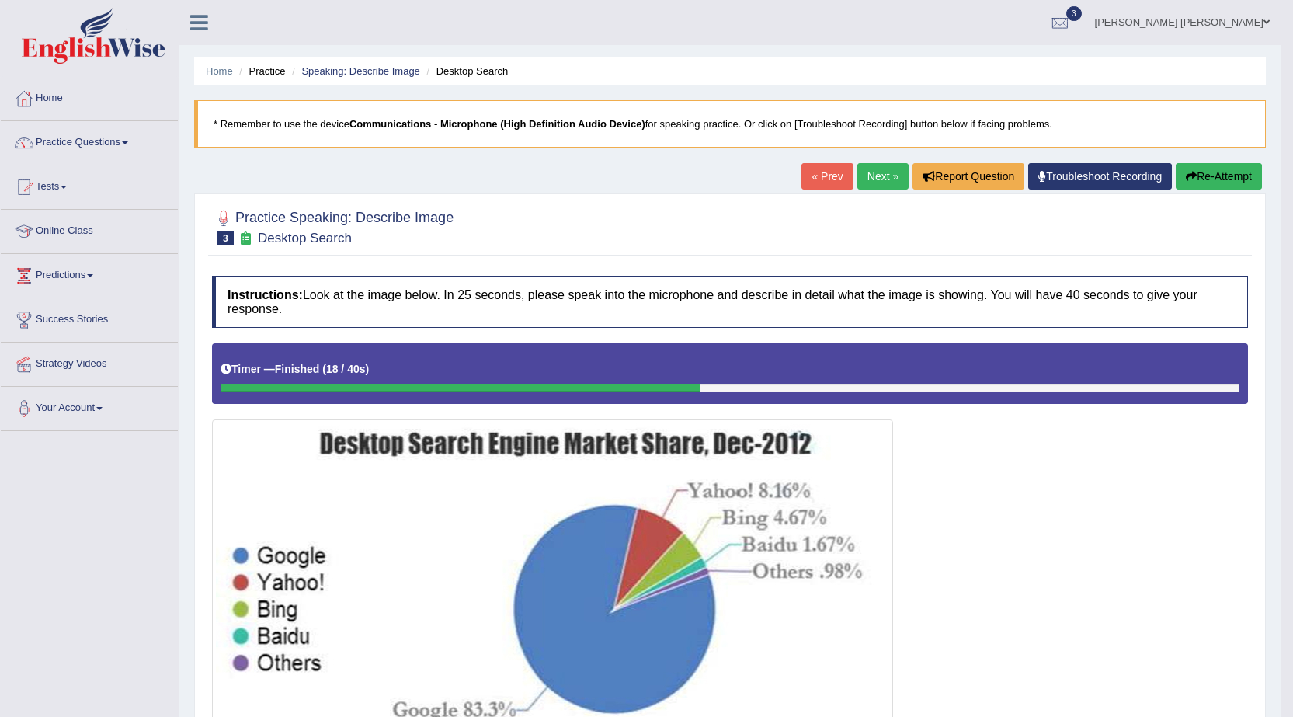
click at [552, 127] on b "Communications - Microphone (High Definition Audio Device)" at bounding box center [498, 124] width 296 height 12
click at [223, 212] on div at bounding box center [223, 218] width 23 height 23
click at [271, 214] on h2 "Practice Speaking: Describe Image 3 Desktop Search" at bounding box center [333, 226] width 242 height 39
click at [429, 218] on h2 "Practice Speaking: Describe Image 3 Desktop Search" at bounding box center [333, 226] width 242 height 39
click at [242, 235] on icon at bounding box center [246, 237] width 16 height 13
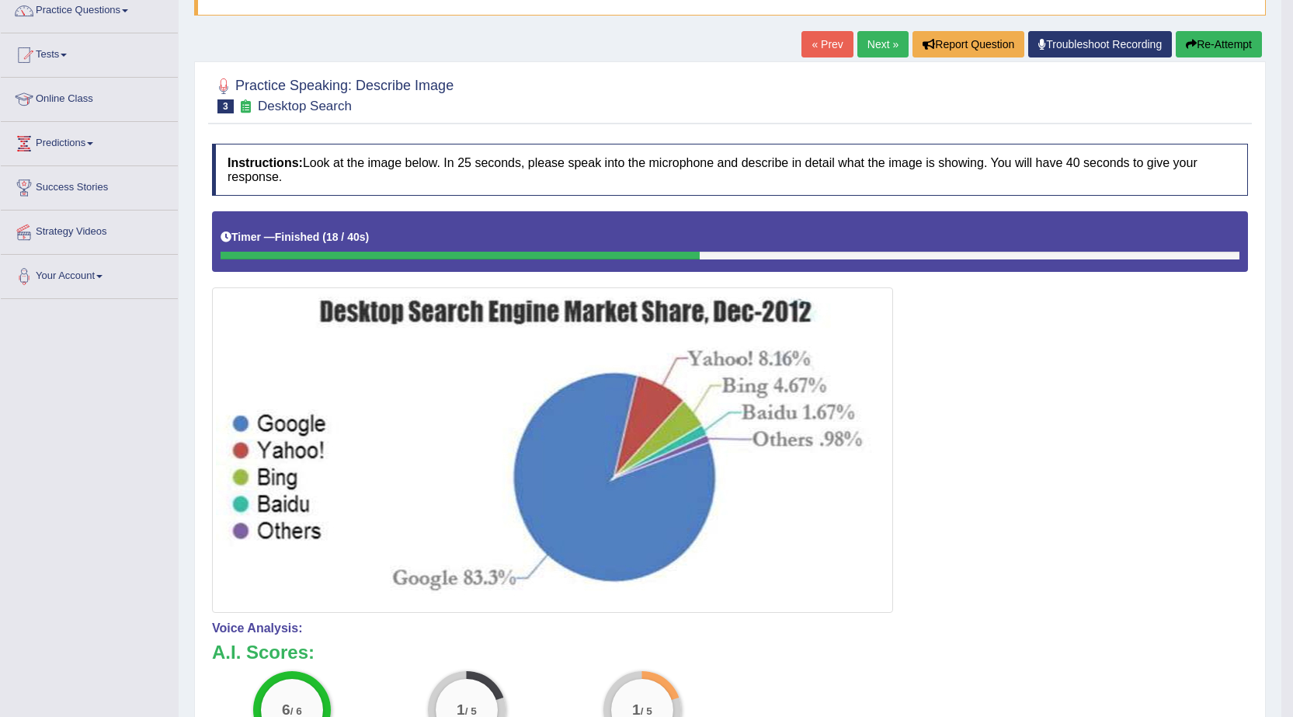
scroll to position [78, 0]
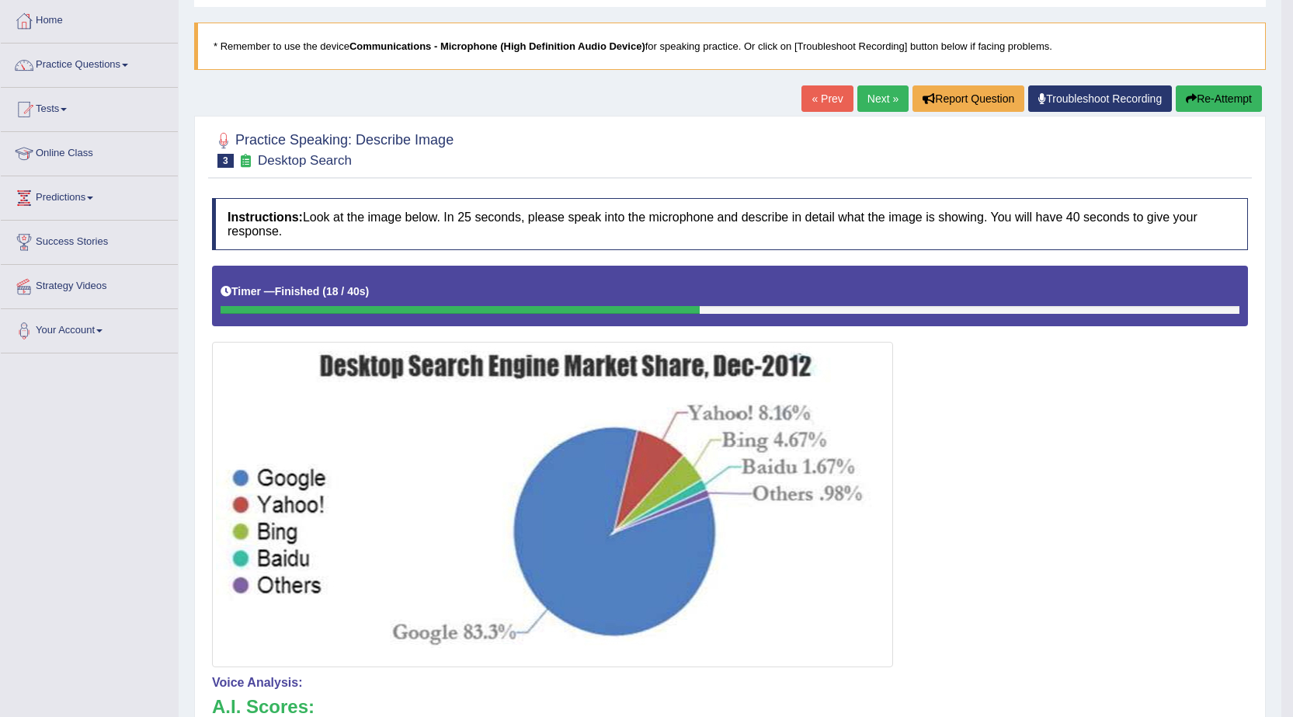
click at [1205, 103] on button "Re-Attempt" at bounding box center [1219, 98] width 86 height 26
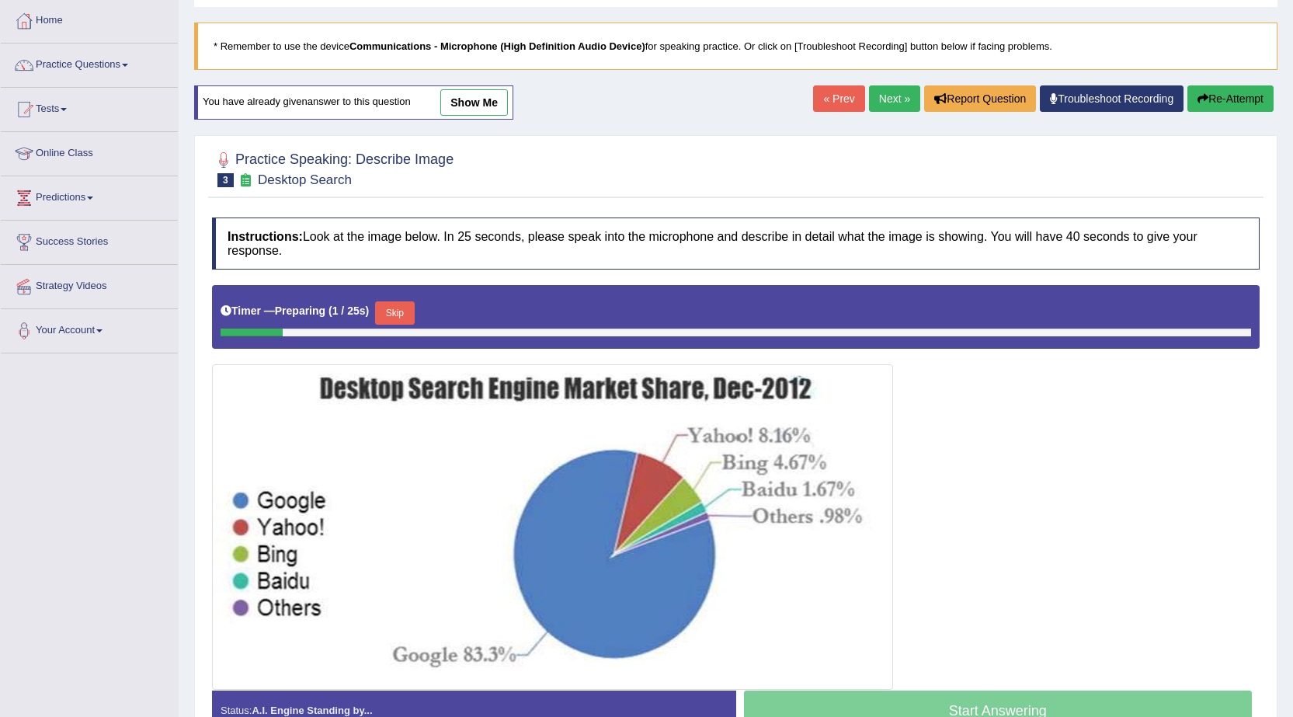
click at [393, 312] on button "Skip" at bounding box center [394, 312] width 39 height 23
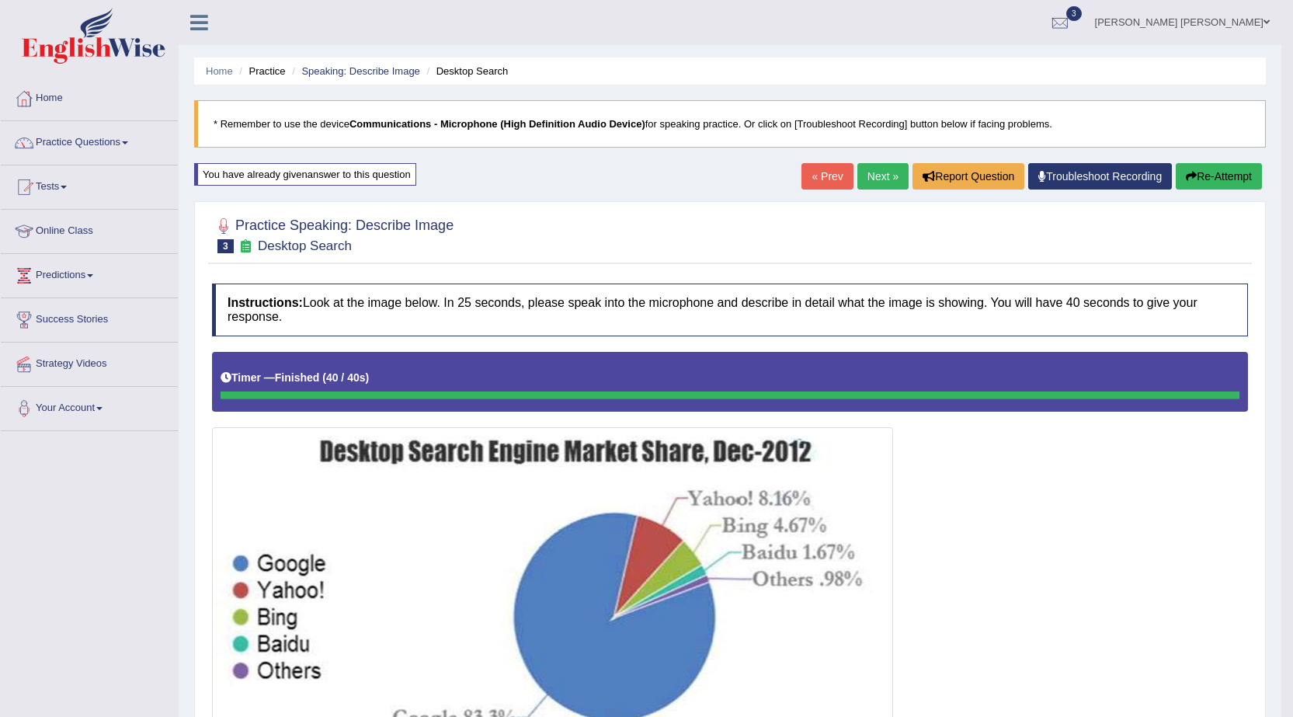
click at [1205, 177] on button "Re-Attempt" at bounding box center [1219, 176] width 86 height 26
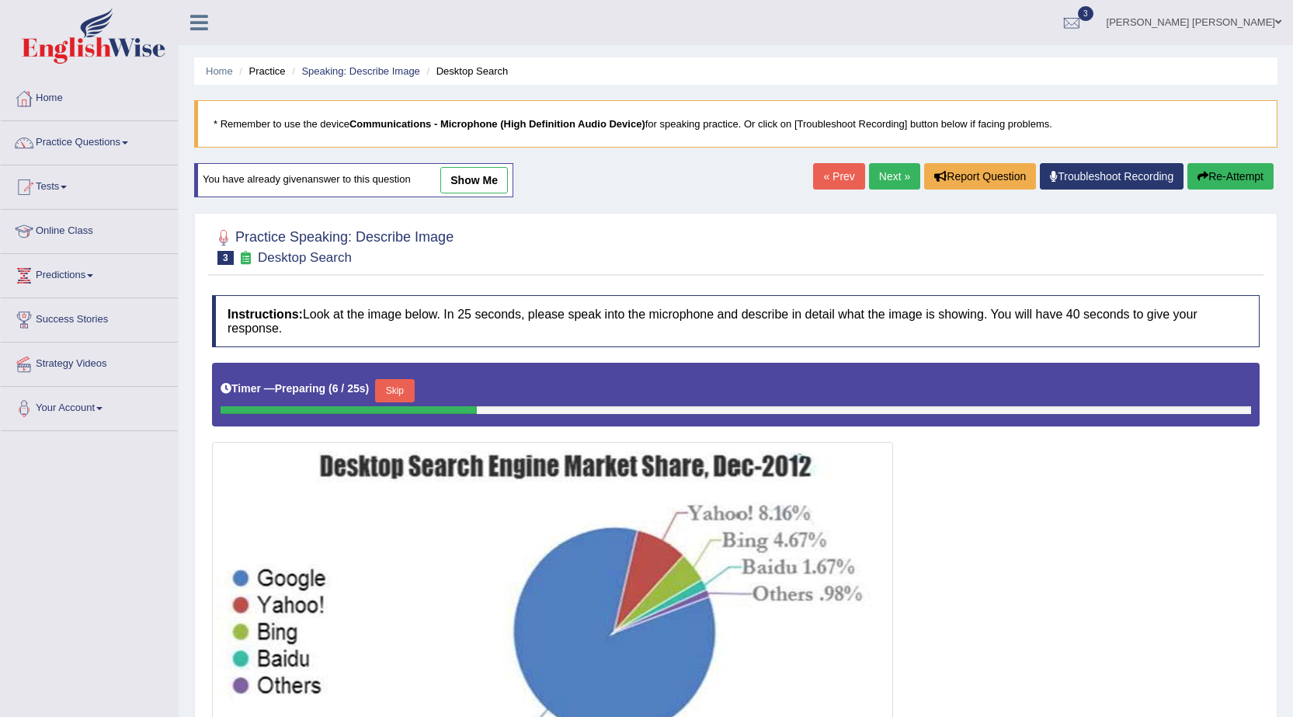
click at [402, 389] on button "Skip" at bounding box center [394, 390] width 39 height 23
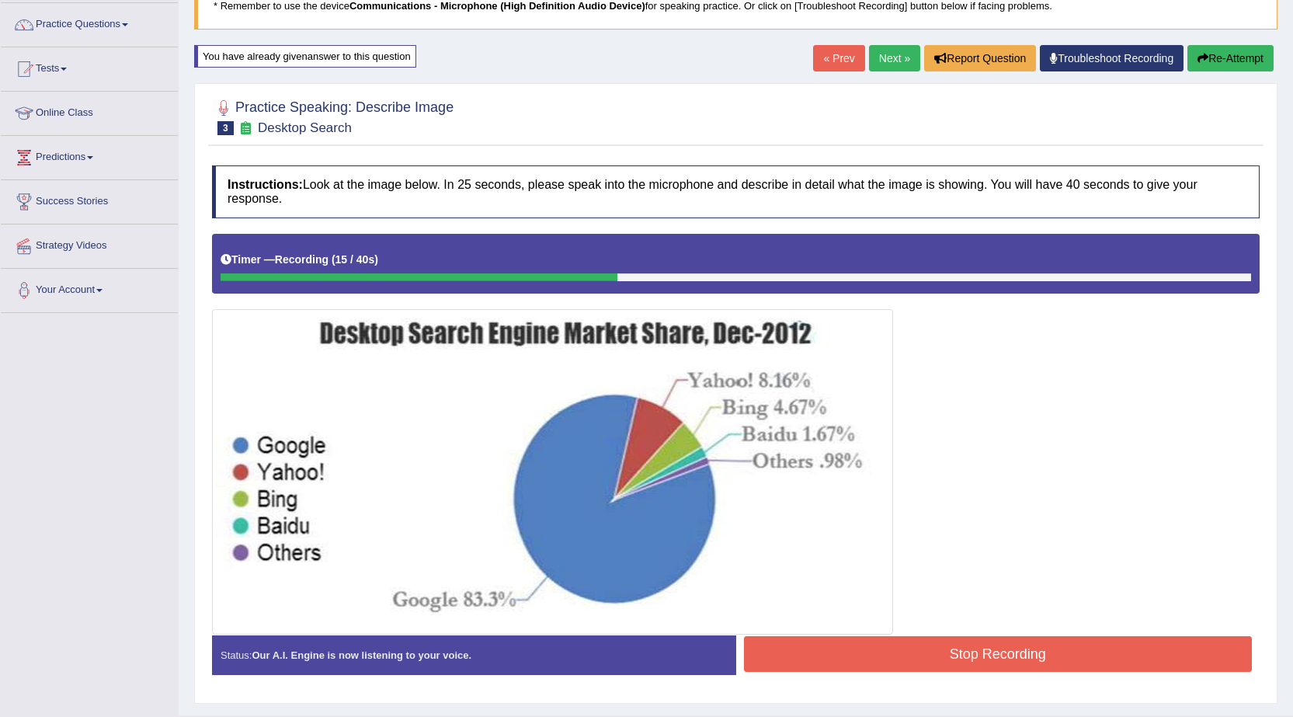
scroll to position [155, 0]
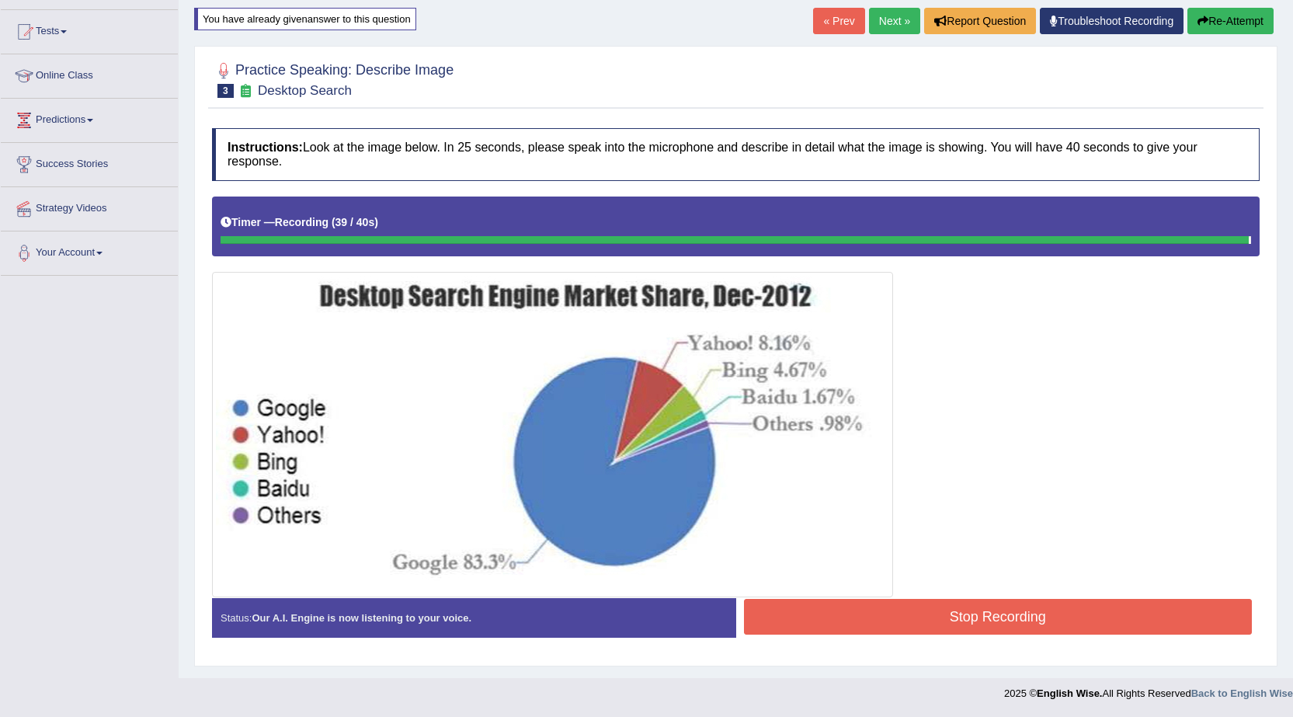
click at [893, 624] on button "Stop Recording" at bounding box center [998, 617] width 509 height 36
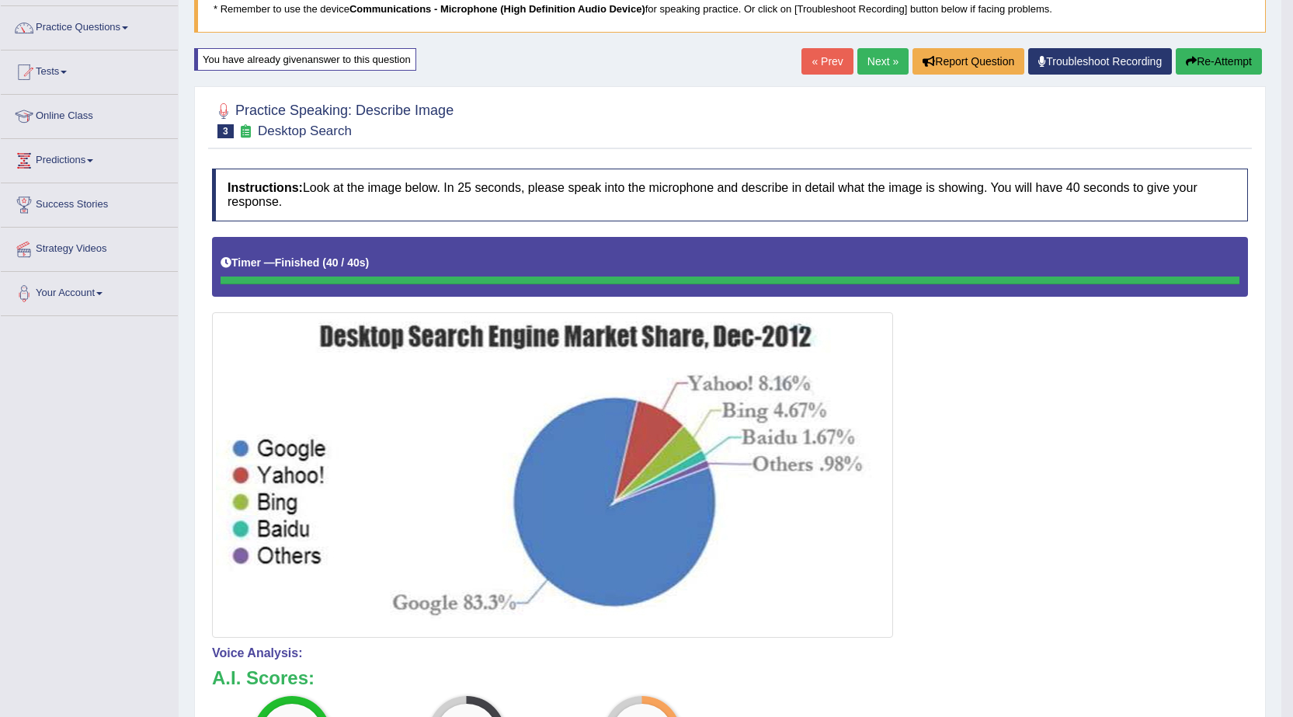
scroll to position [78, 0]
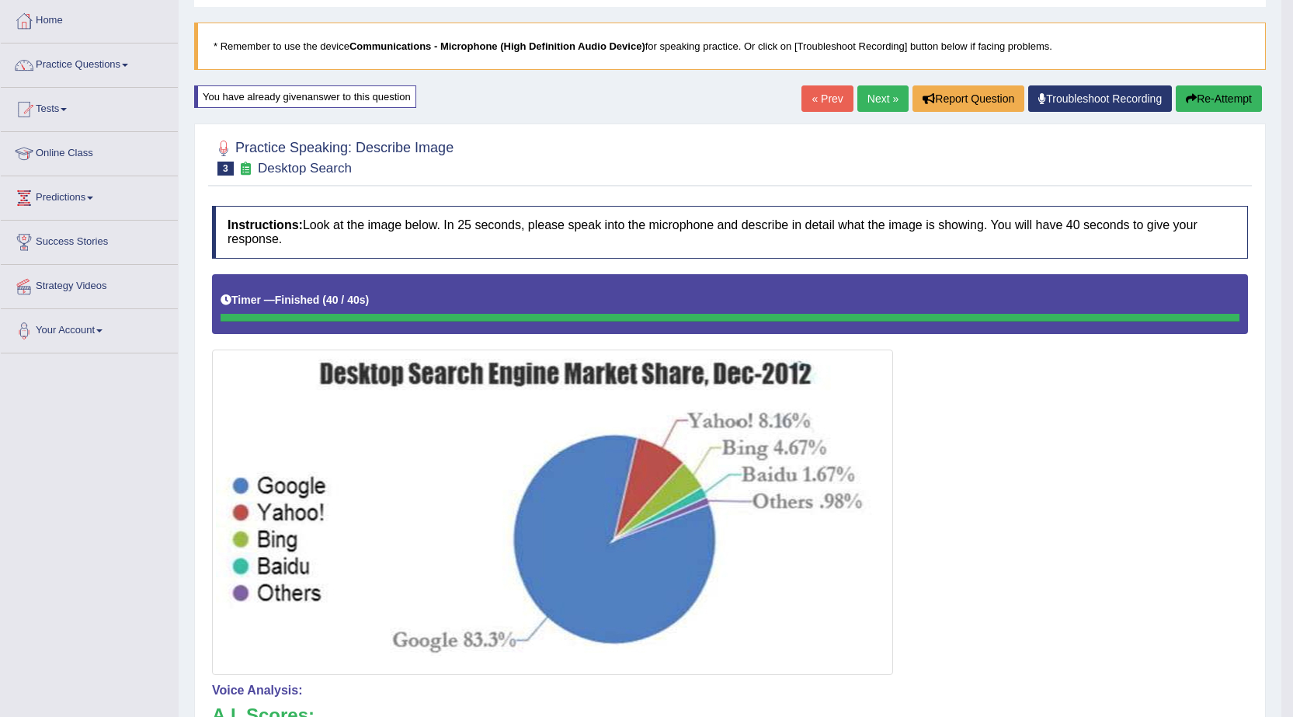
click at [1236, 94] on button "Re-Attempt" at bounding box center [1219, 98] width 86 height 26
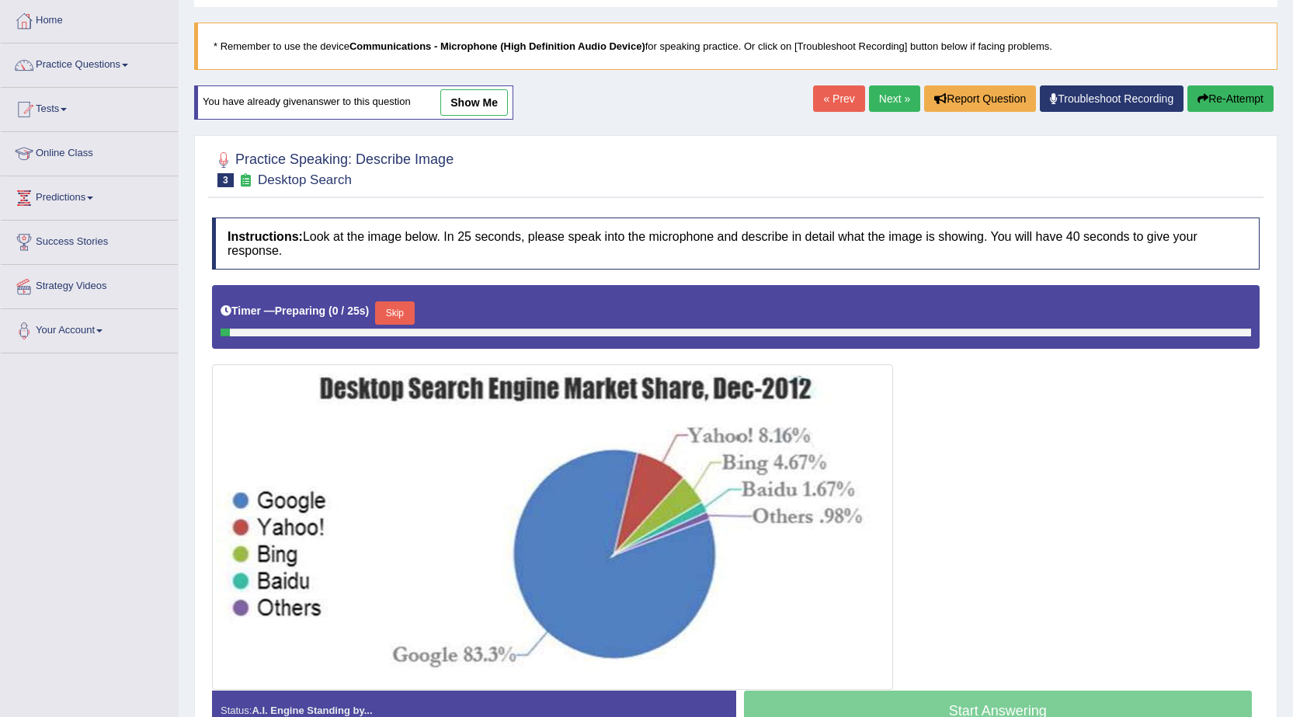
scroll to position [78, 0]
click at [395, 310] on button "Skip" at bounding box center [394, 312] width 39 height 23
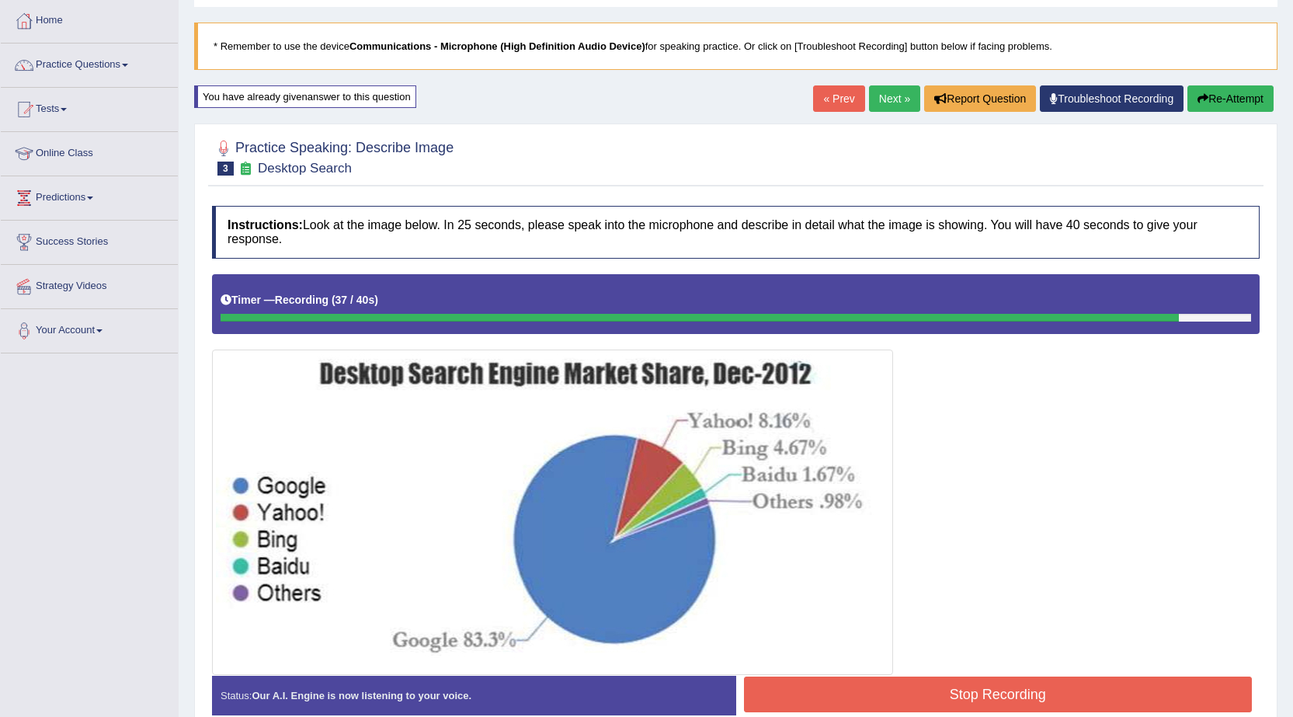
click at [934, 698] on button "Stop Recording" at bounding box center [998, 695] width 509 height 36
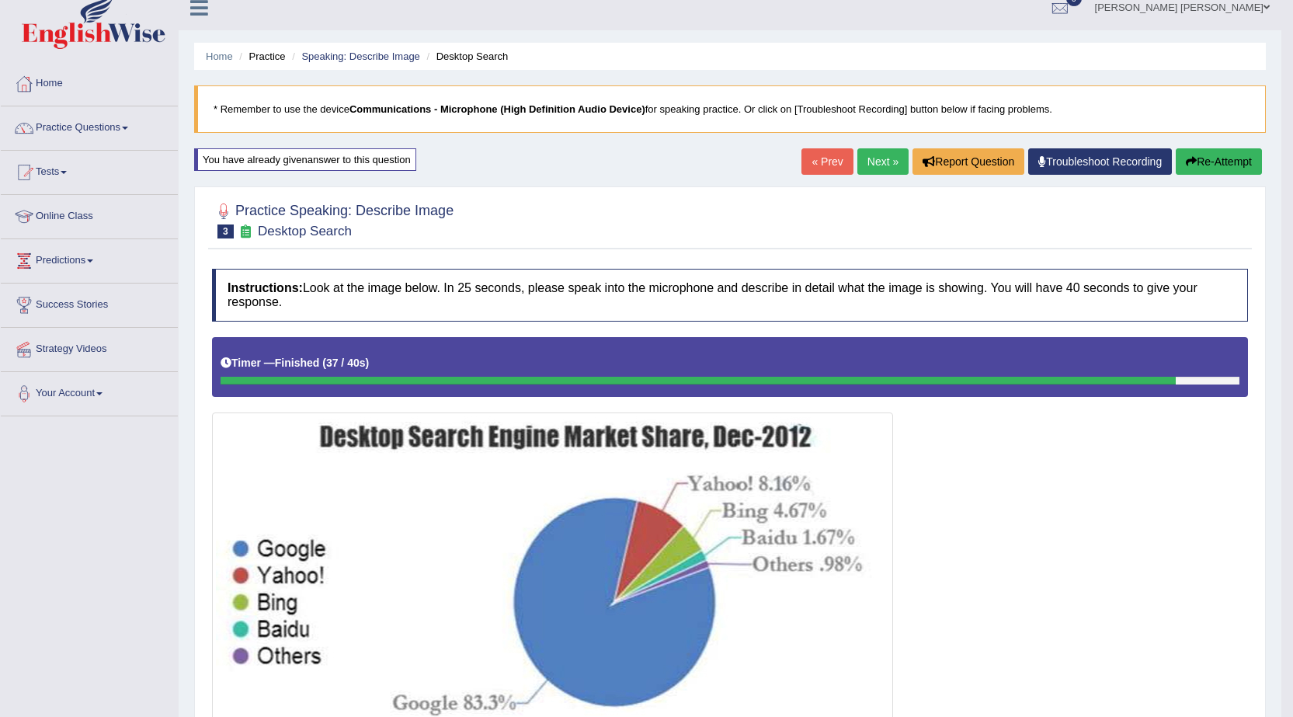
scroll to position [0, 0]
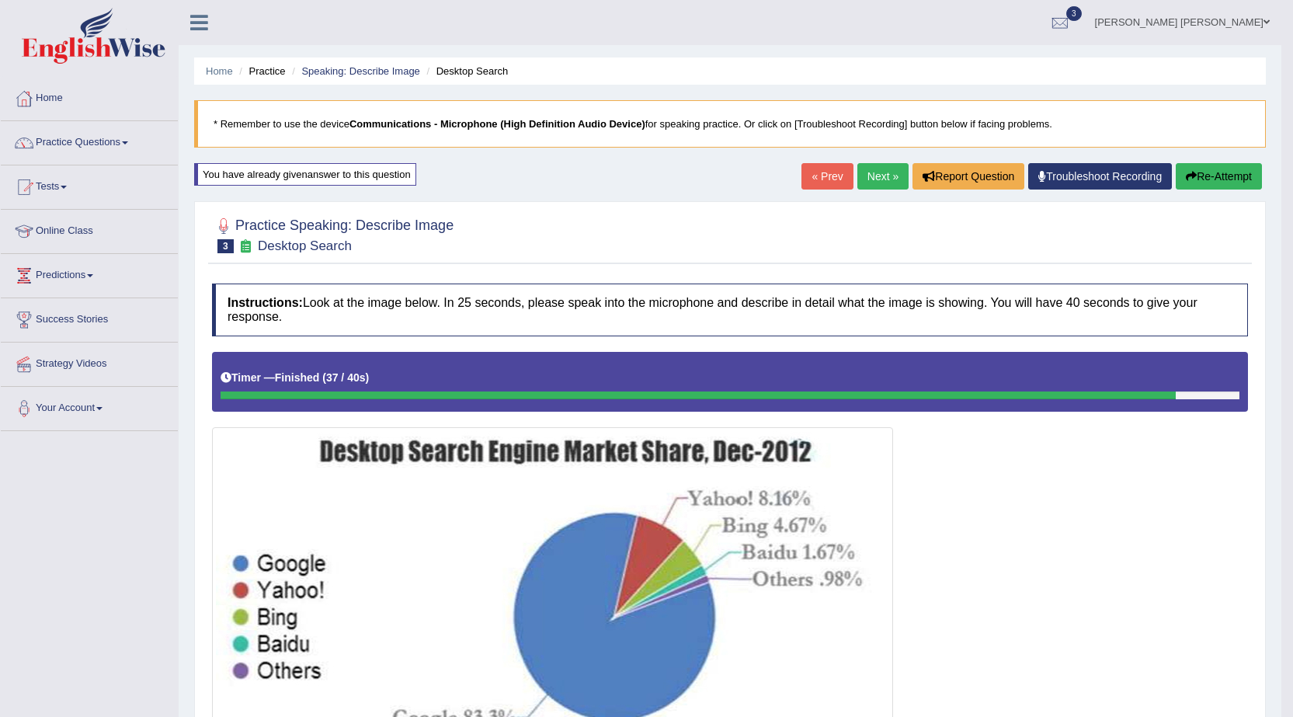
click at [868, 176] on link "Next »" at bounding box center [883, 176] width 51 height 26
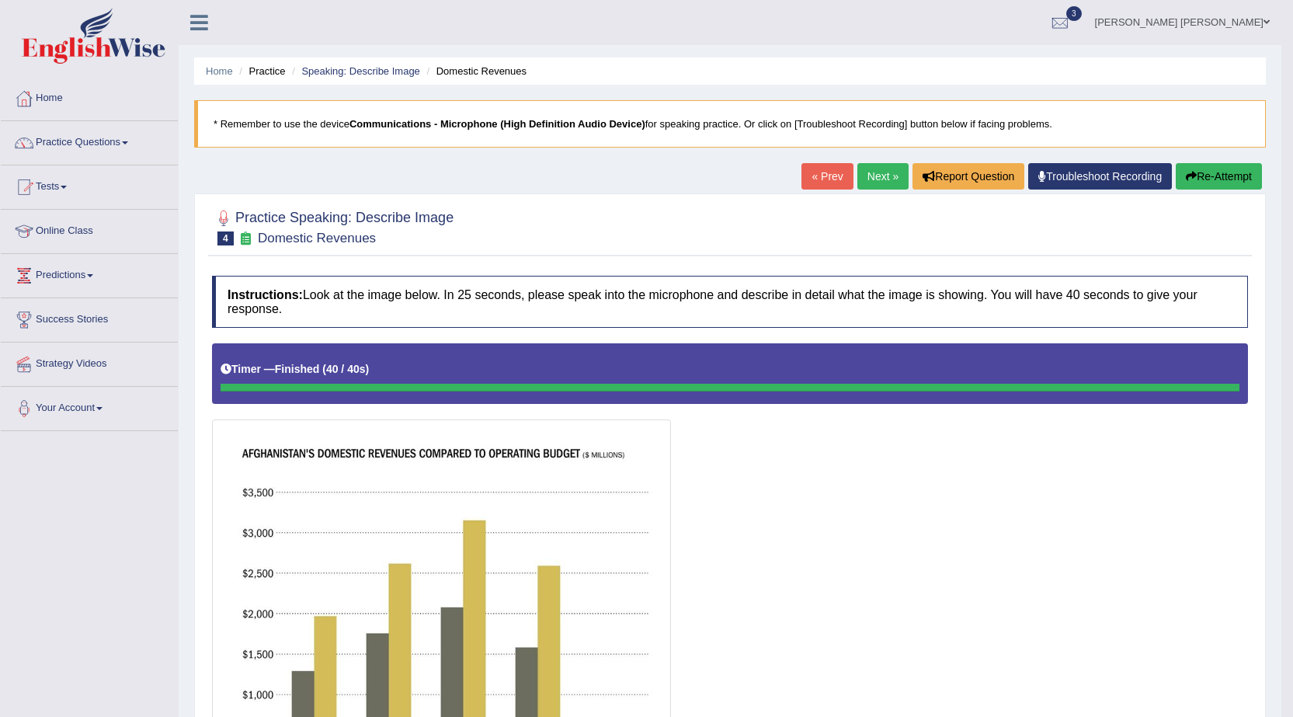
click at [1216, 177] on button "Re-Attempt" at bounding box center [1219, 176] width 86 height 26
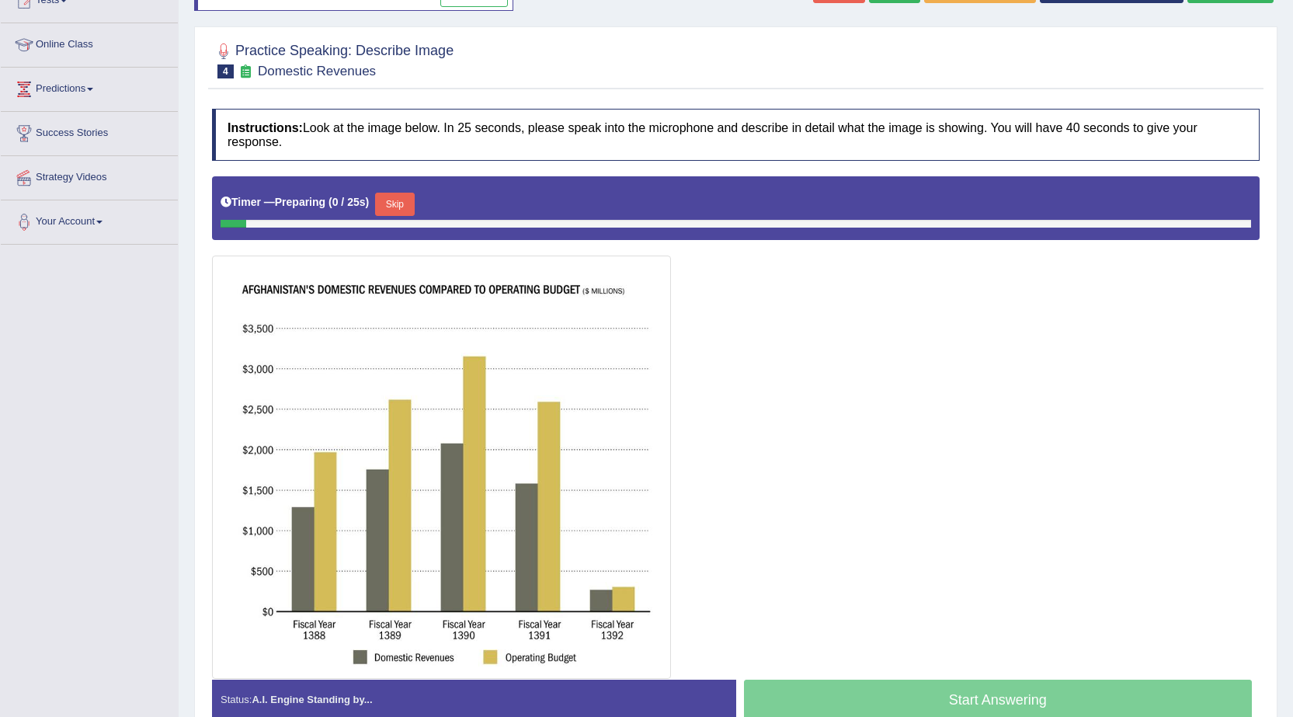
scroll to position [233, 0]
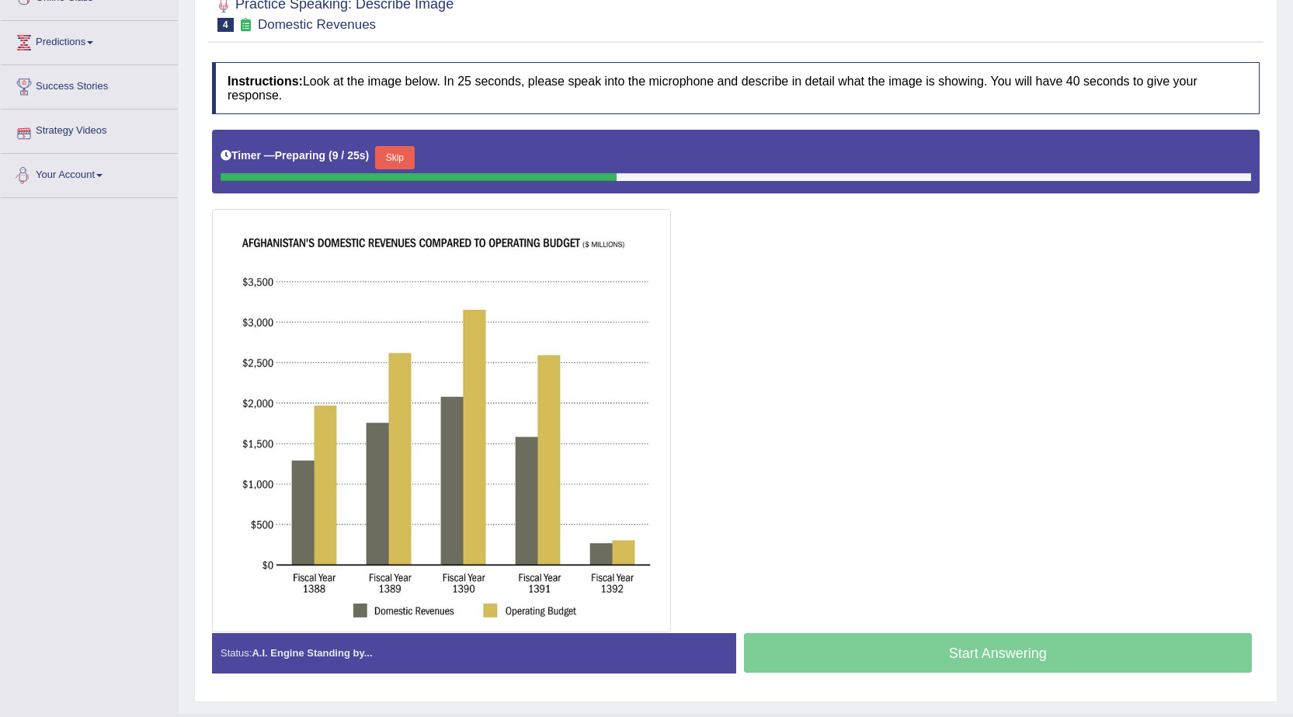
click at [402, 152] on button "Skip" at bounding box center [394, 157] width 39 height 23
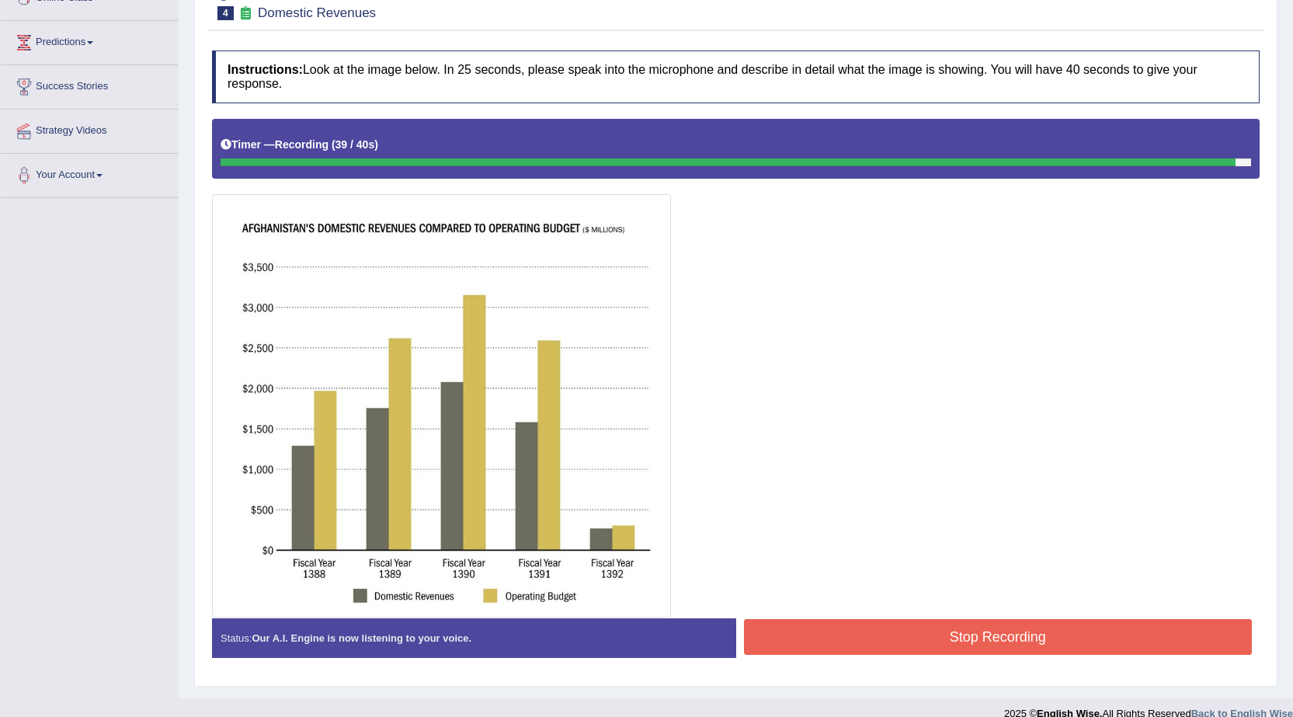
click at [858, 636] on button "Stop Recording" at bounding box center [998, 637] width 509 height 36
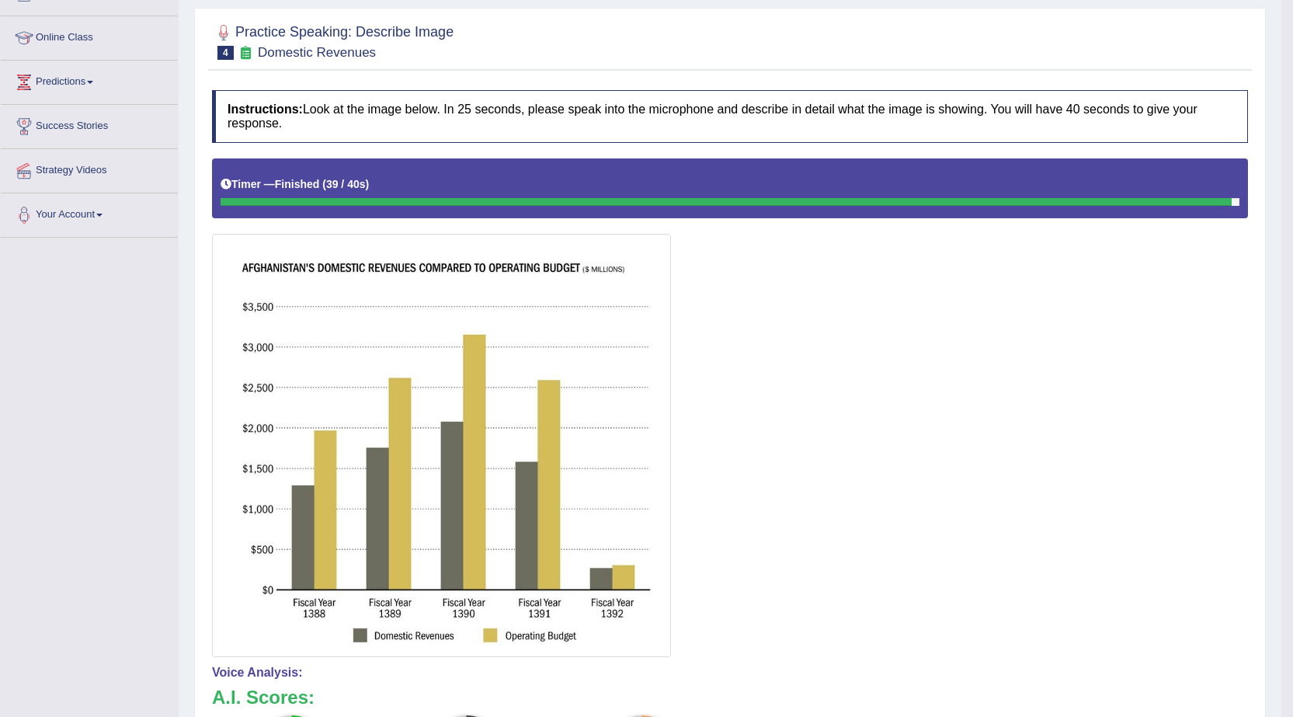
scroll to position [155, 0]
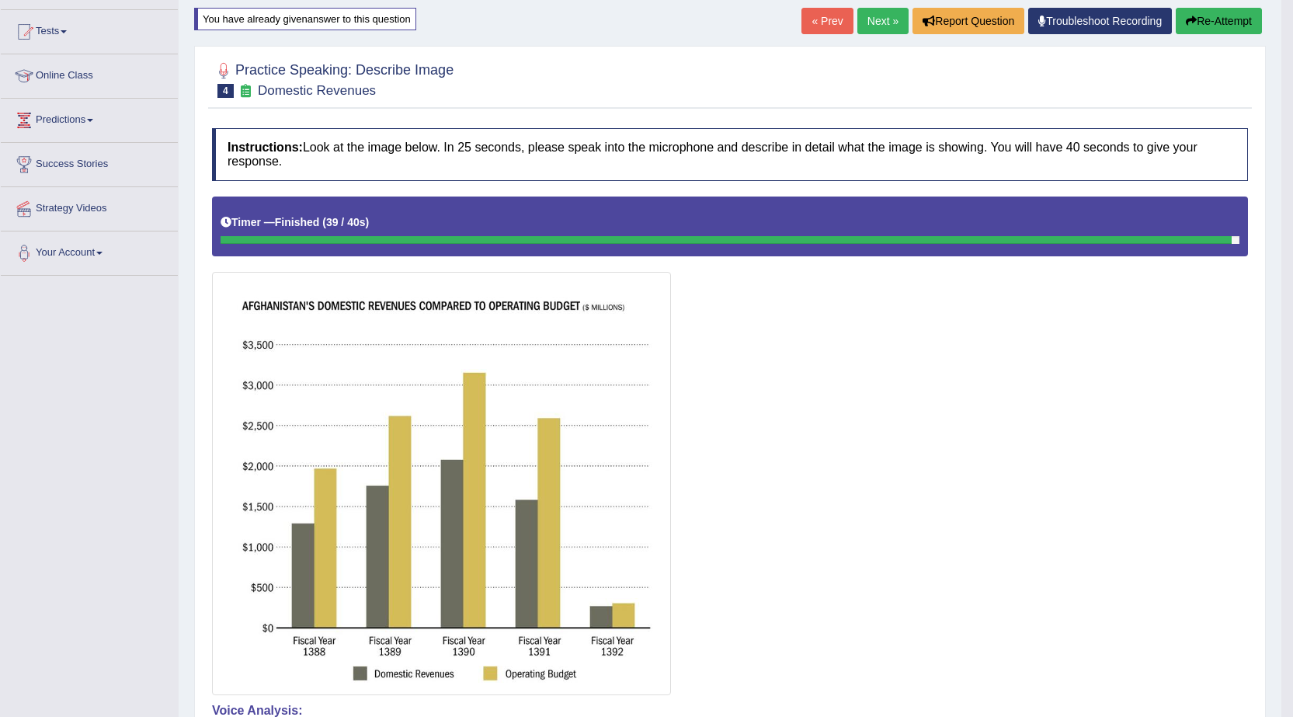
click at [1242, 18] on button "Re-Attempt" at bounding box center [1219, 21] width 86 height 26
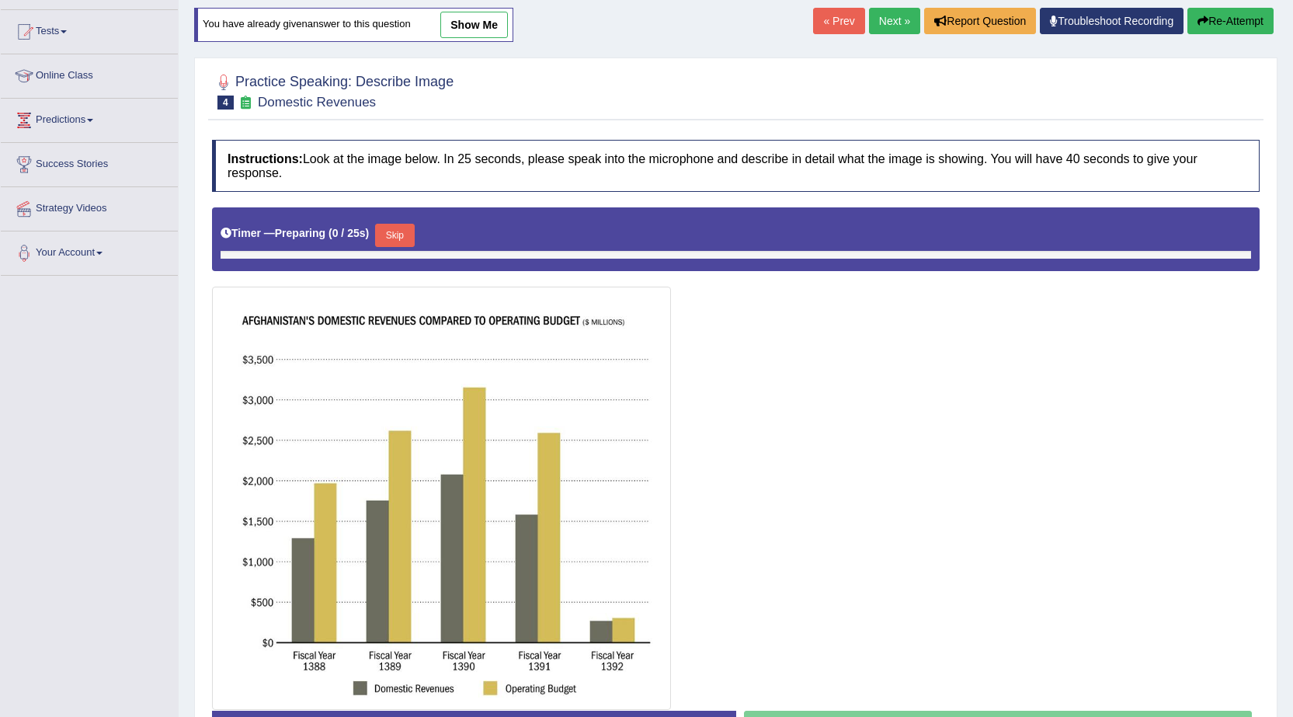
scroll to position [155, 0]
click at [409, 233] on button "Skip" at bounding box center [394, 235] width 39 height 23
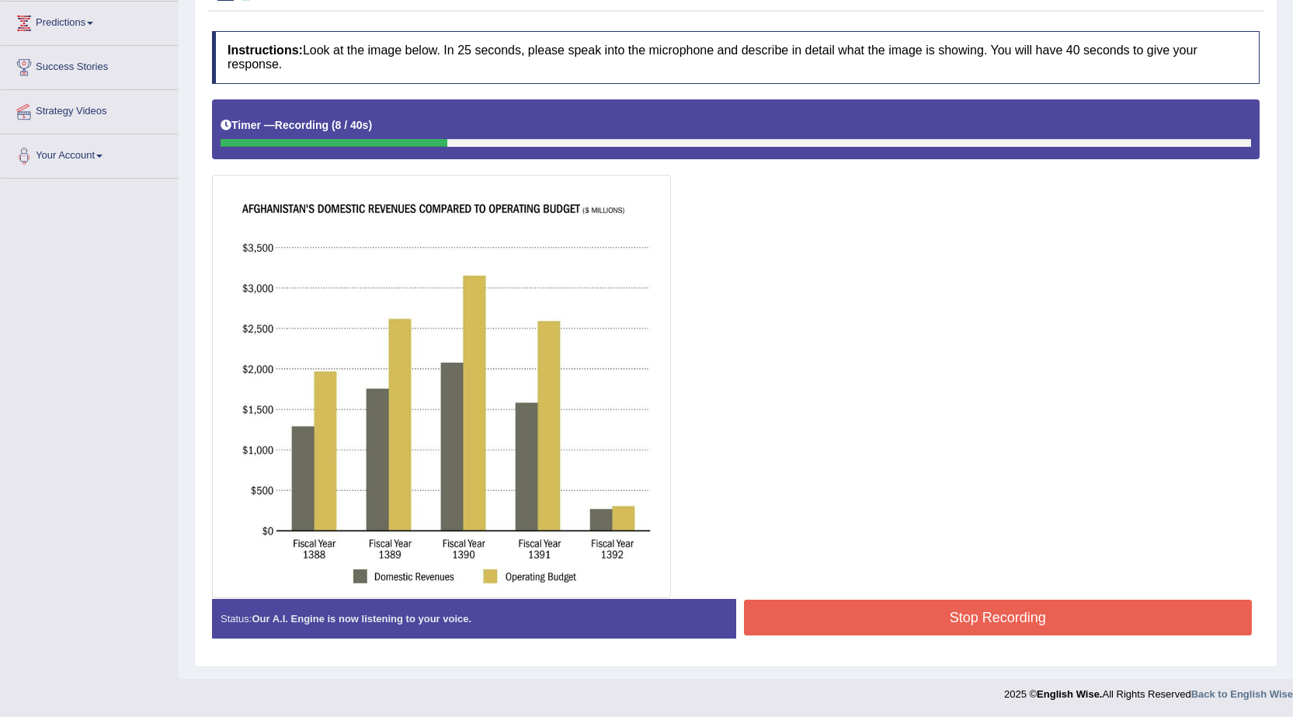
scroll to position [253, 0]
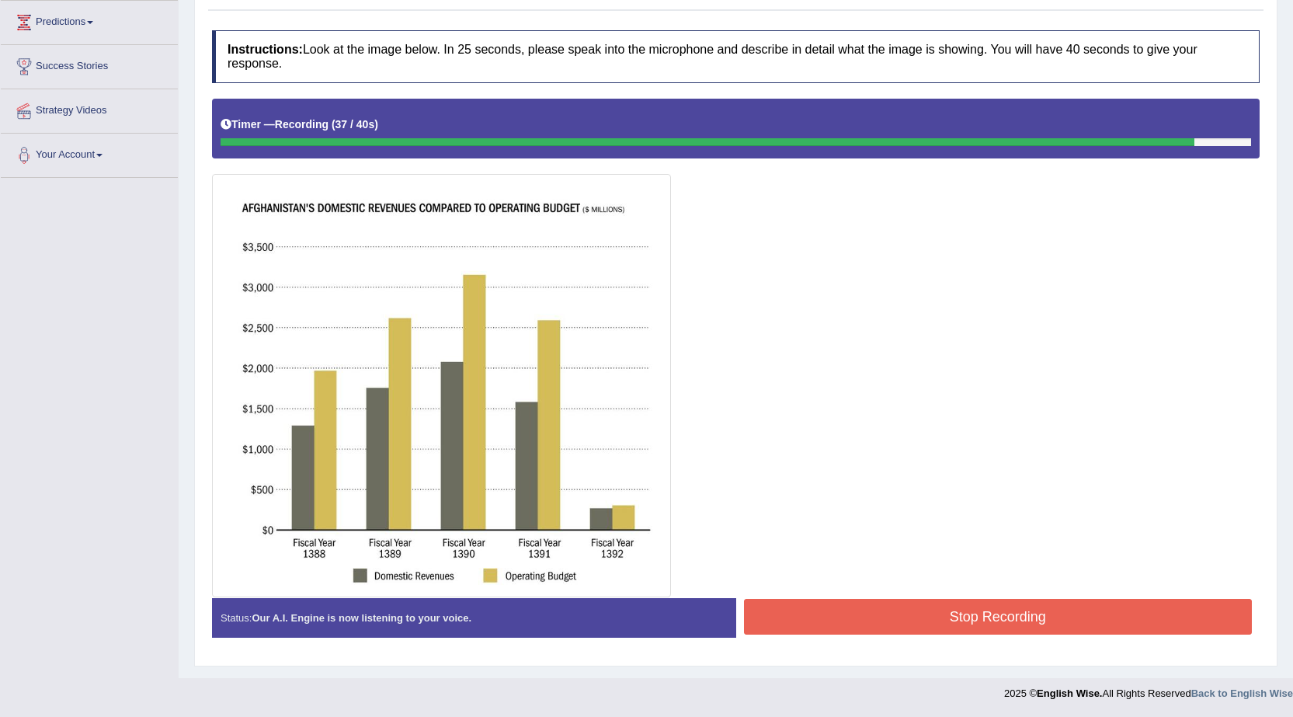
click at [847, 613] on button "Stop Recording" at bounding box center [998, 617] width 509 height 36
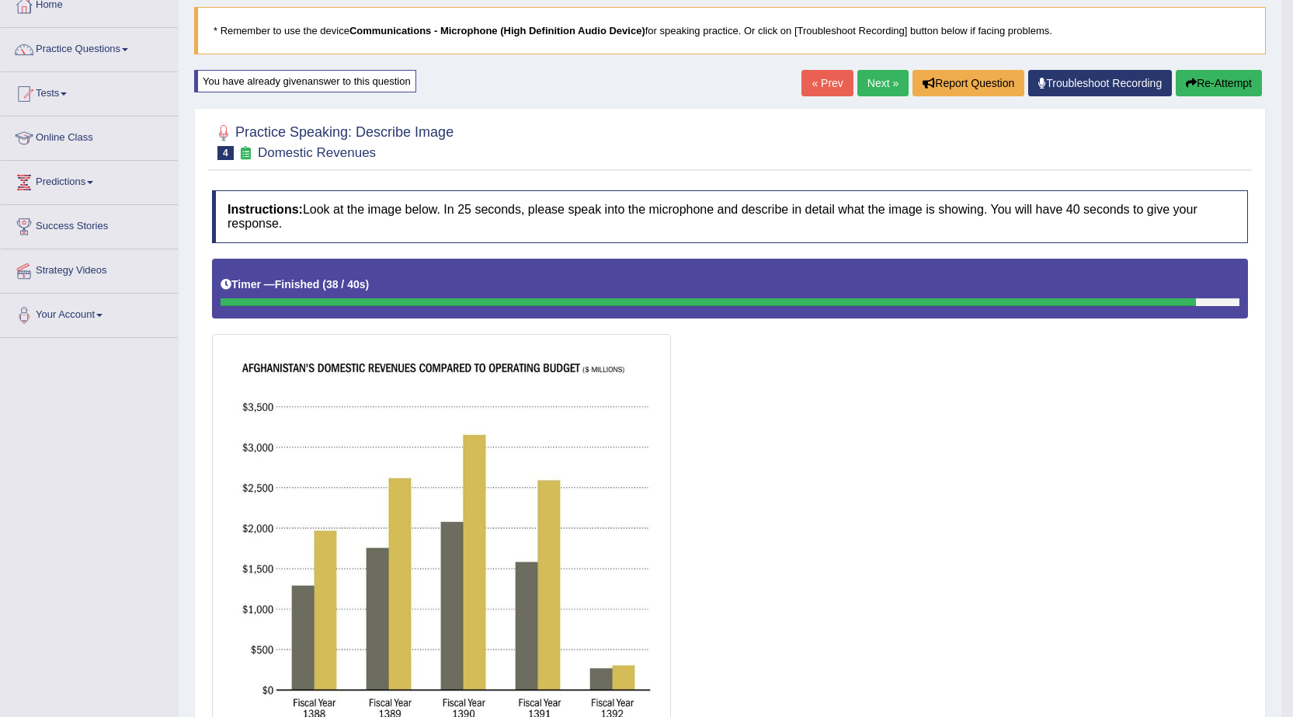
scroll to position [20, 0]
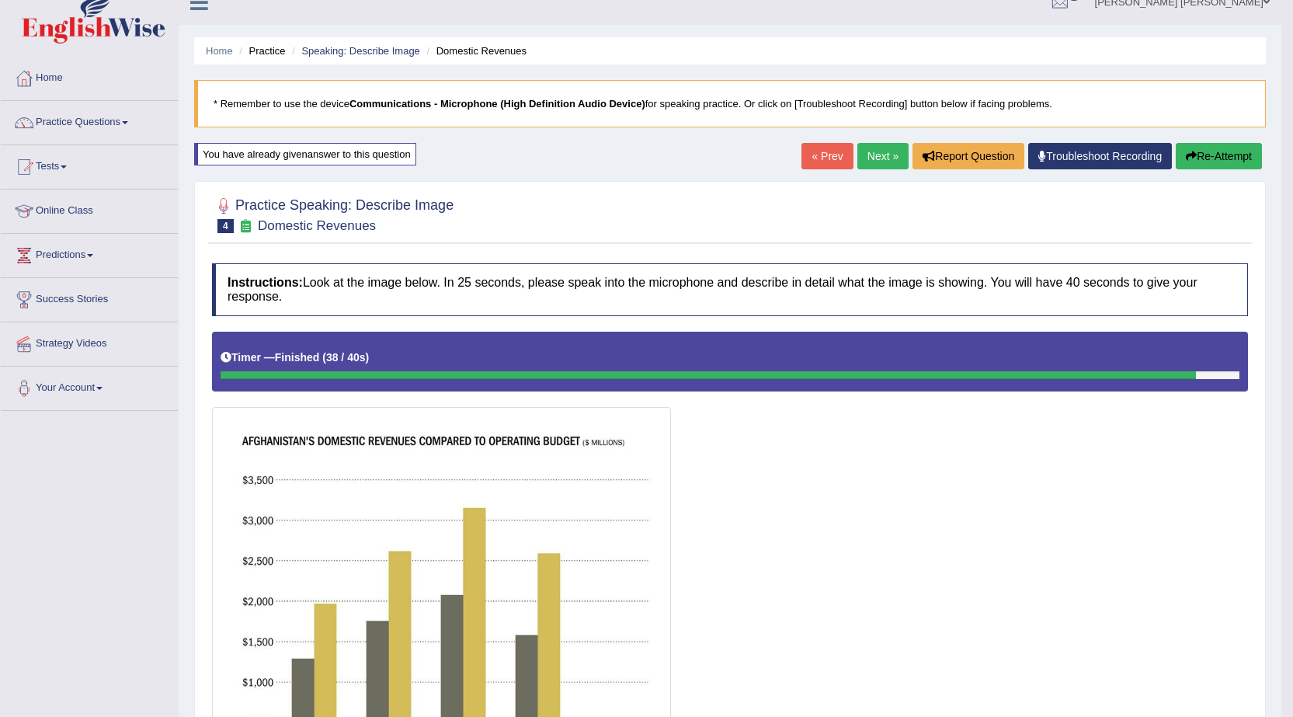
click at [882, 158] on link "Next »" at bounding box center [883, 156] width 51 height 26
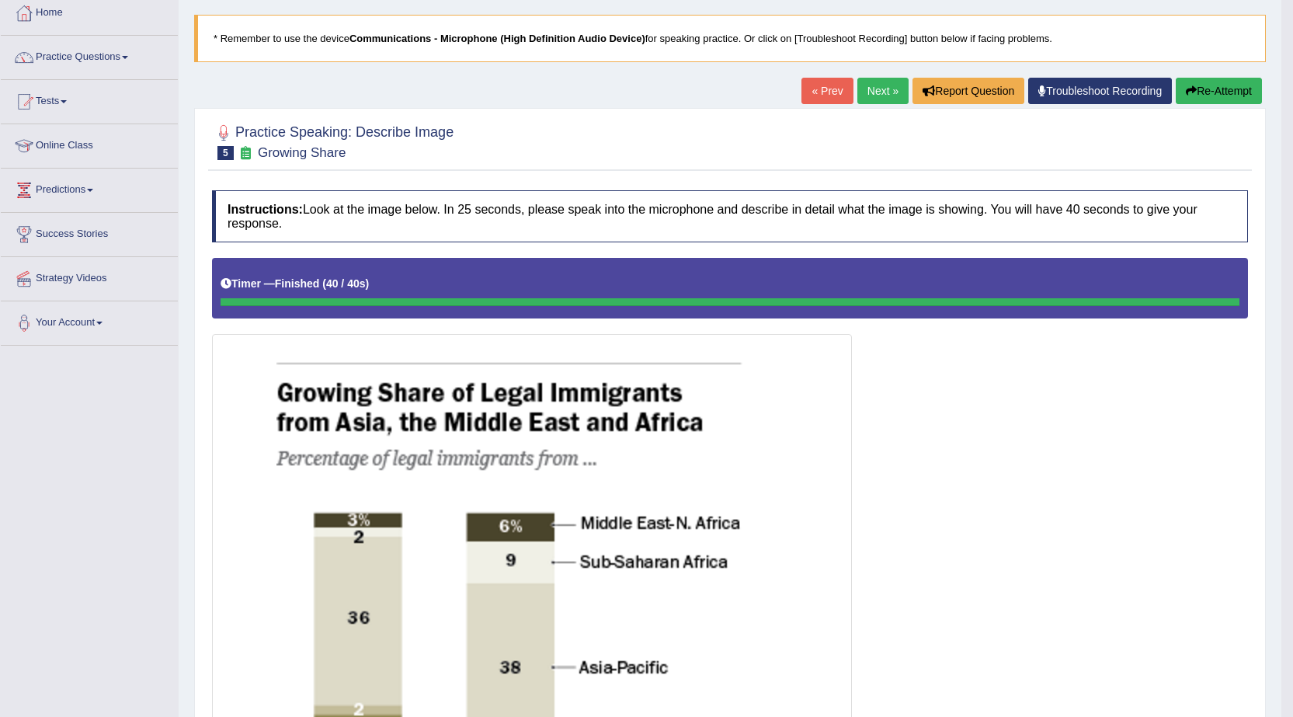
scroll to position [29, 0]
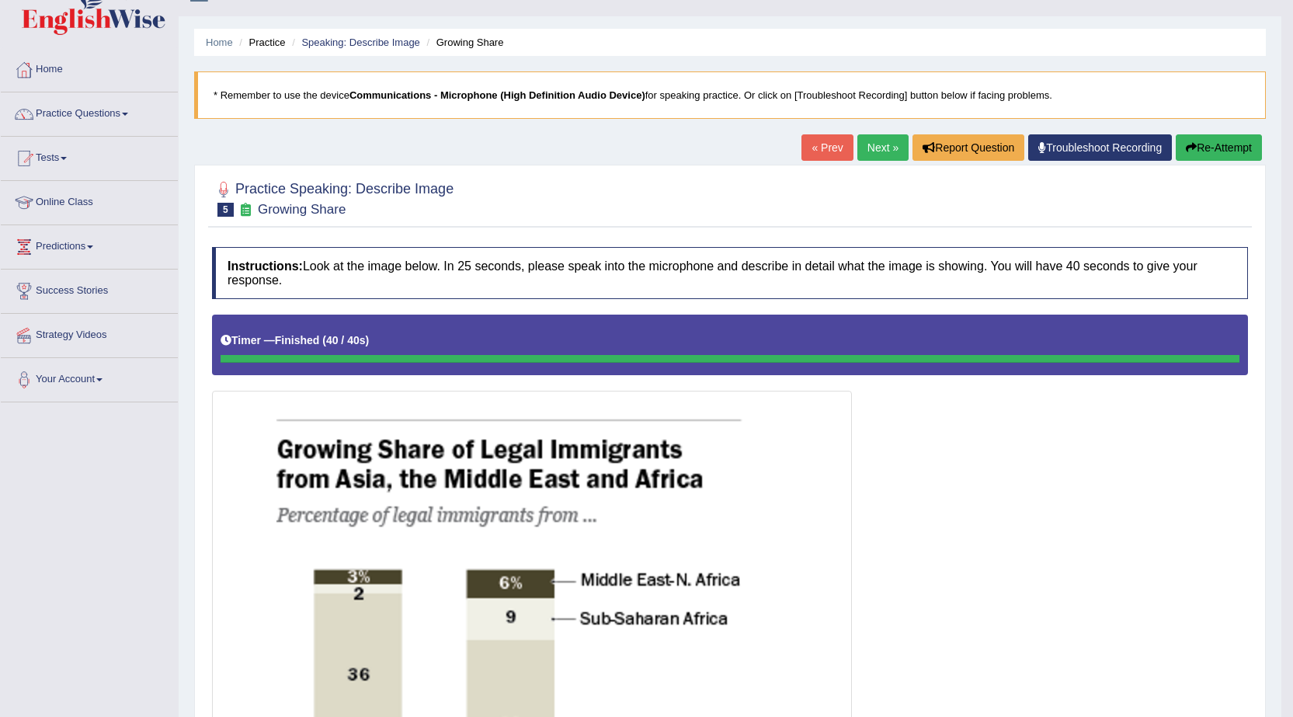
click at [1218, 142] on button "Re-Attempt" at bounding box center [1219, 147] width 86 height 26
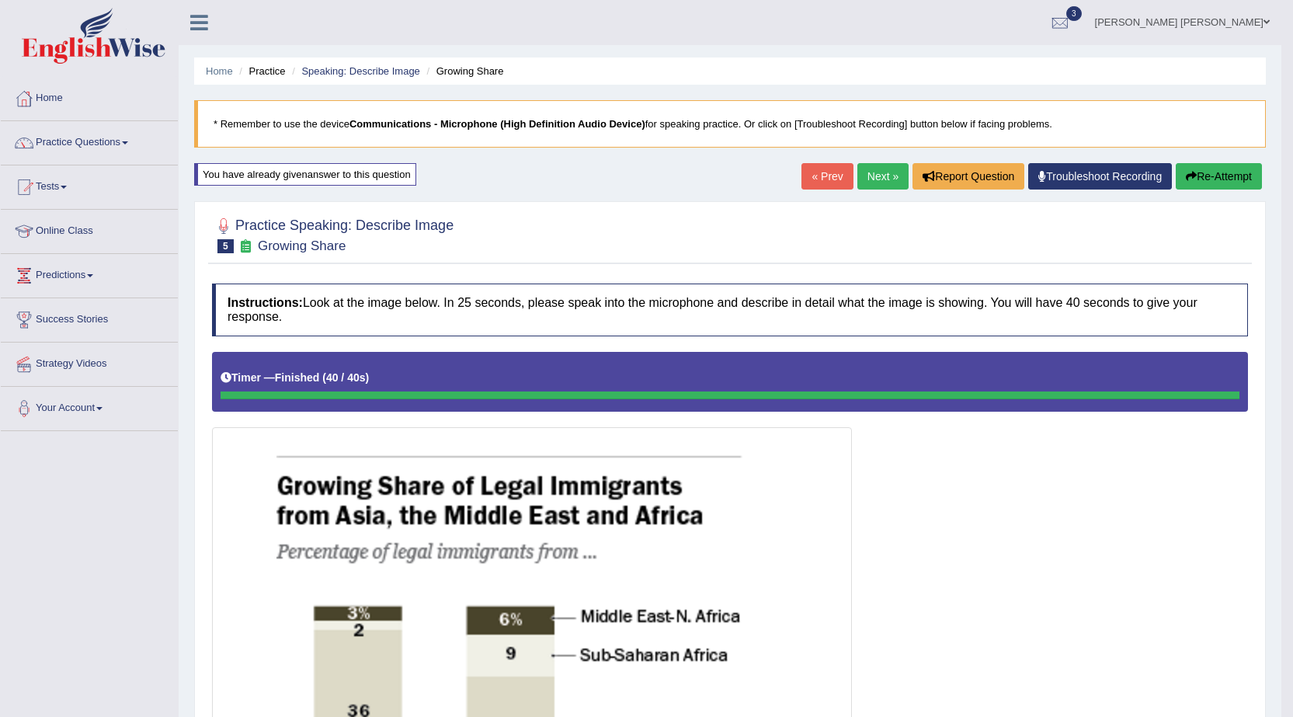
click at [870, 177] on link "Next »" at bounding box center [883, 176] width 51 height 26
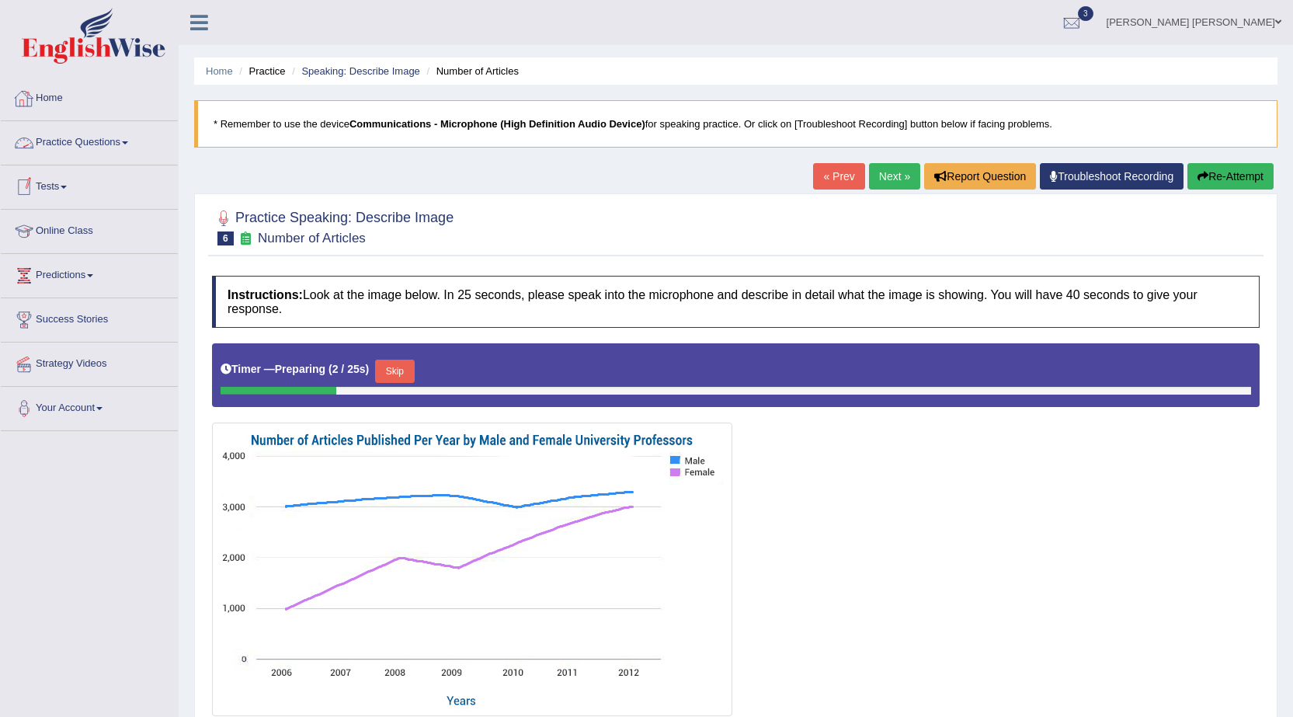
click at [58, 98] on link "Home" at bounding box center [89, 96] width 177 height 39
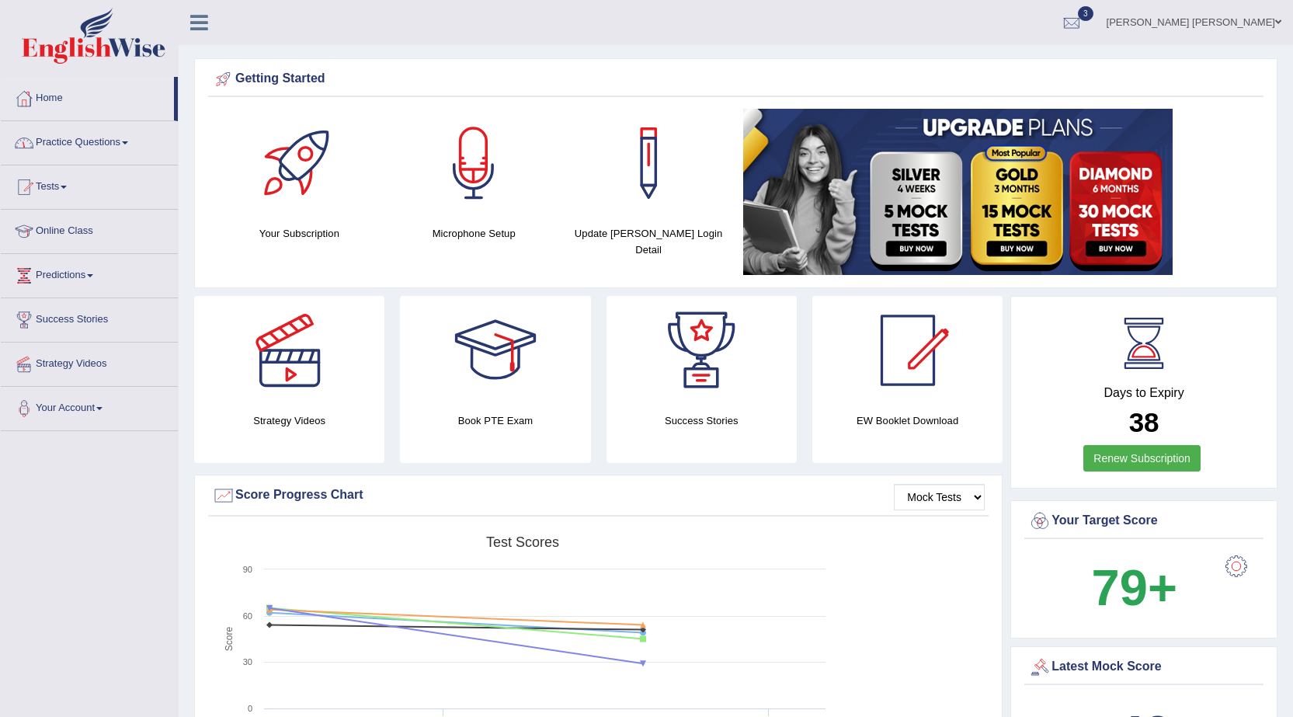
click at [96, 138] on link "Practice Questions" at bounding box center [89, 140] width 177 height 39
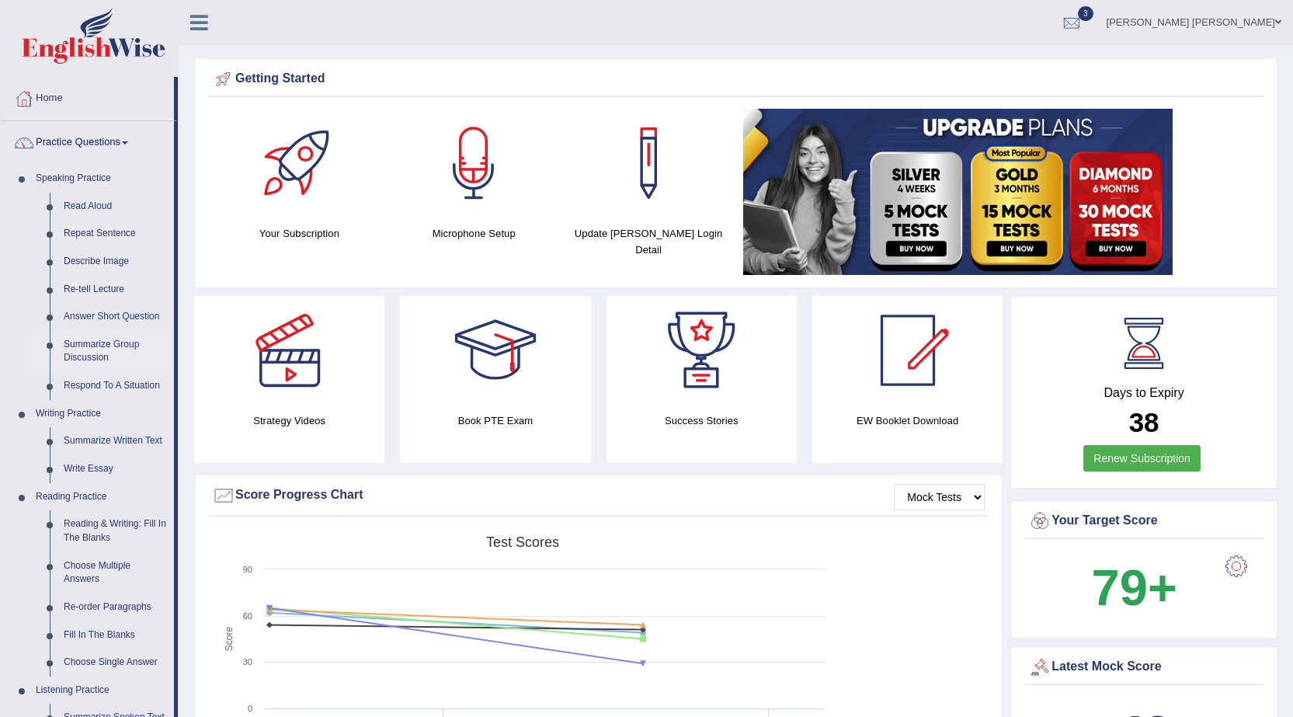
click at [96, 339] on link "Summarize Group Discussion" at bounding box center [115, 351] width 117 height 41
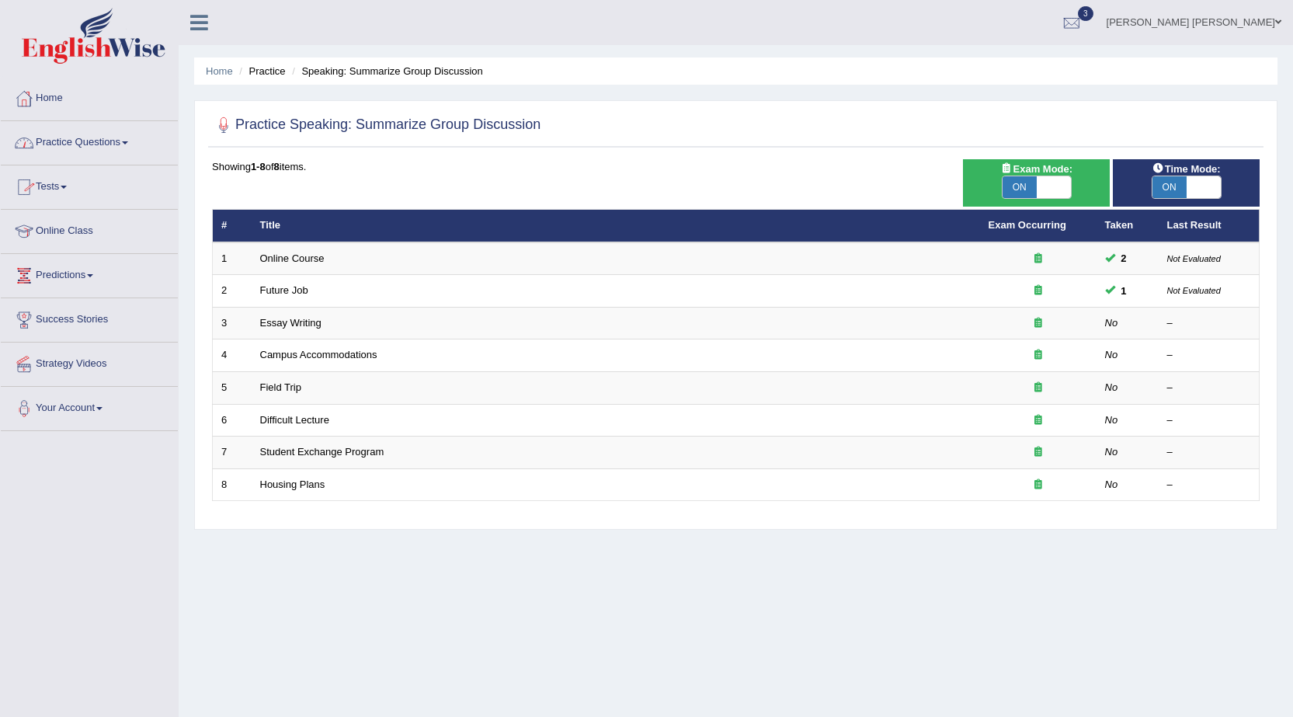
click at [99, 137] on link "Practice Questions" at bounding box center [89, 140] width 177 height 39
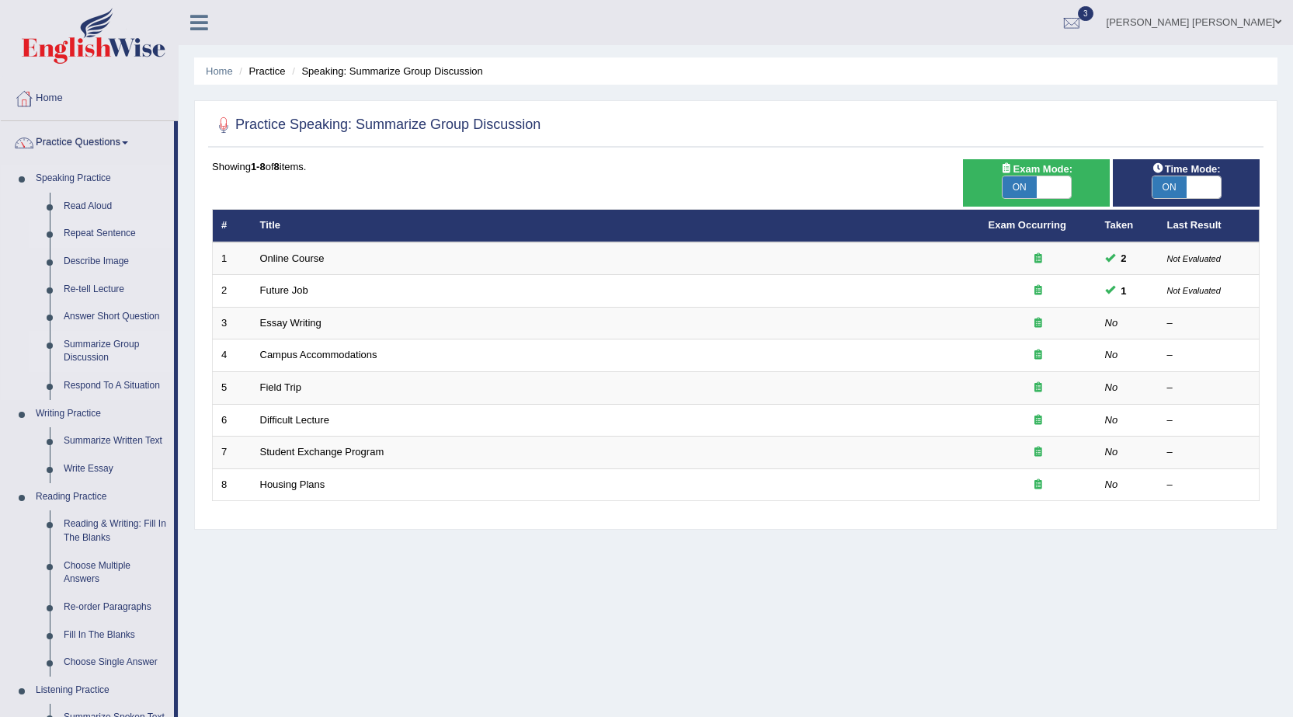
click at [117, 231] on link "Repeat Sentence" at bounding box center [115, 234] width 117 height 28
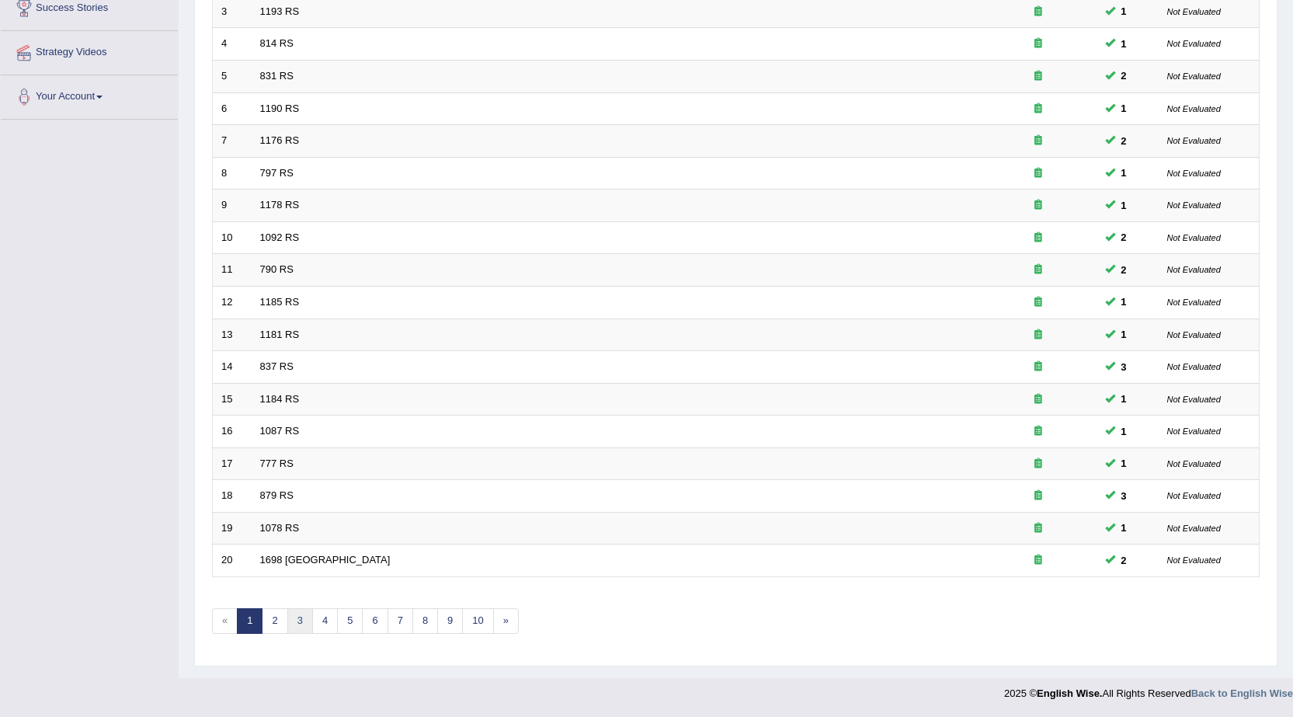
click at [290, 621] on link "3" at bounding box center [300, 621] width 26 height 26
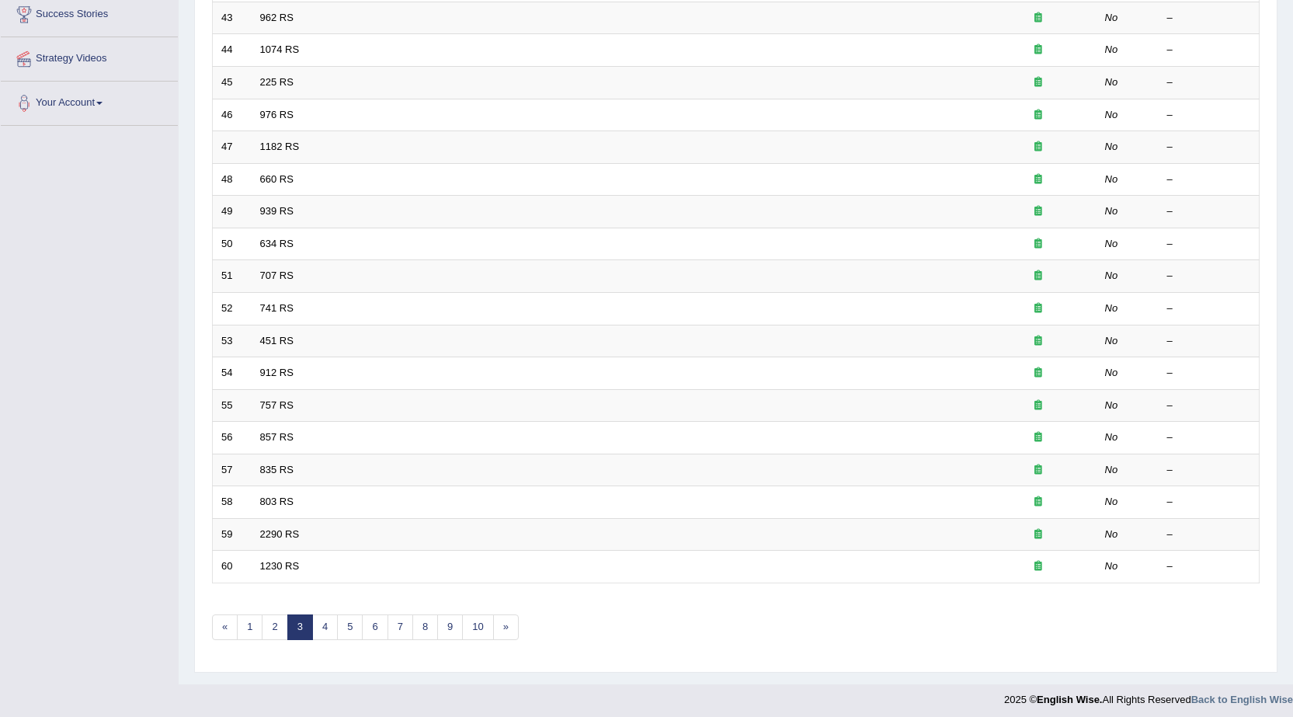
scroll to position [311, 0]
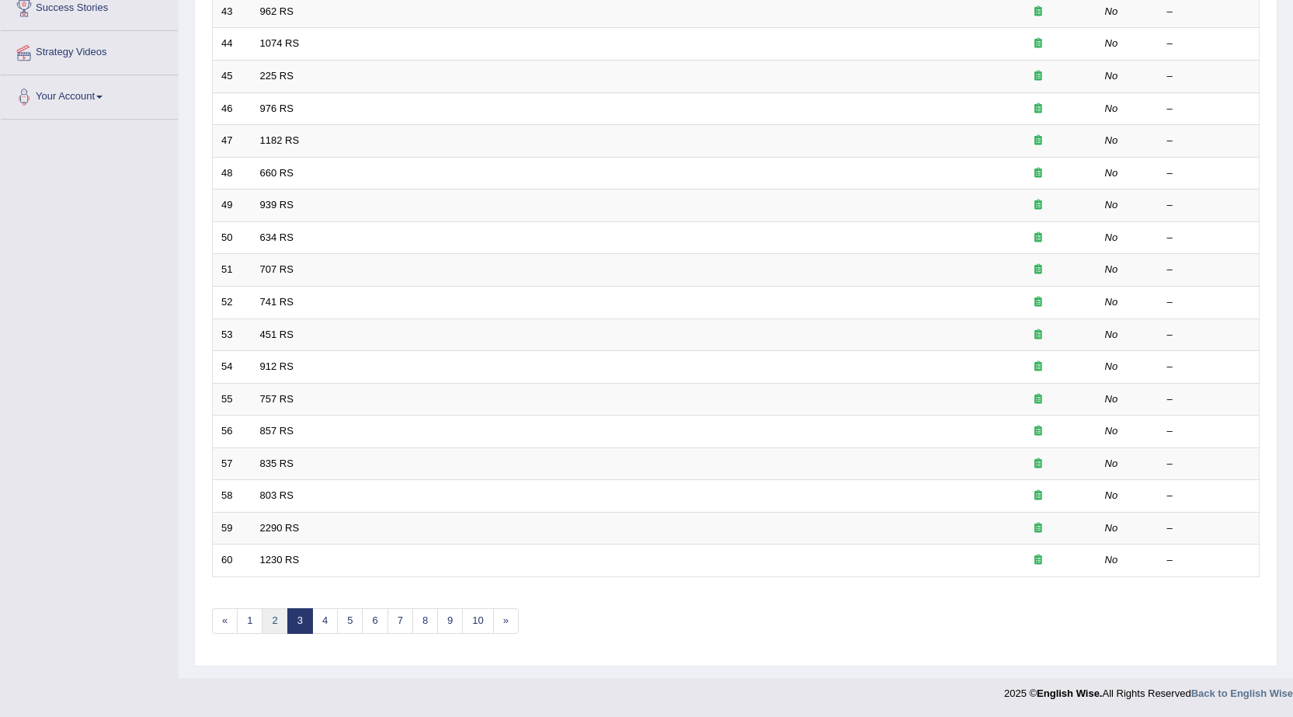
click at [277, 621] on link "2" at bounding box center [275, 621] width 26 height 26
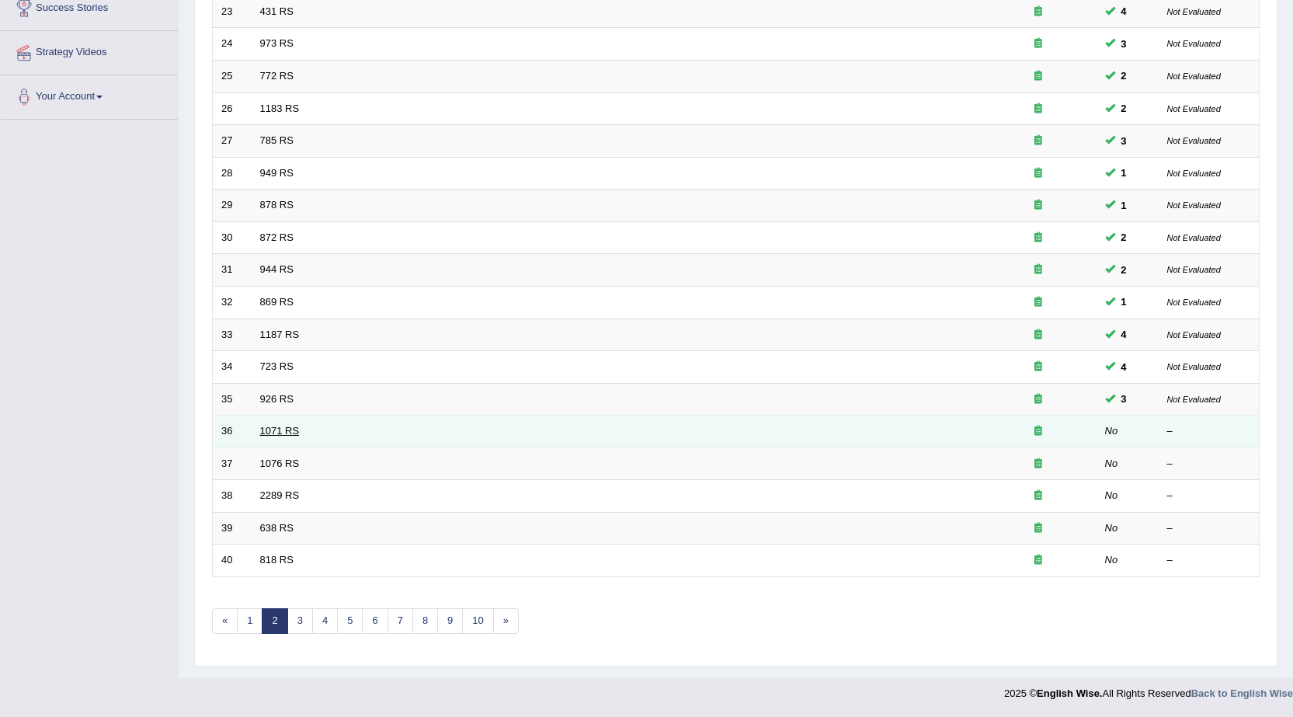
click at [289, 431] on link "1071 RS" at bounding box center [280, 431] width 40 height 12
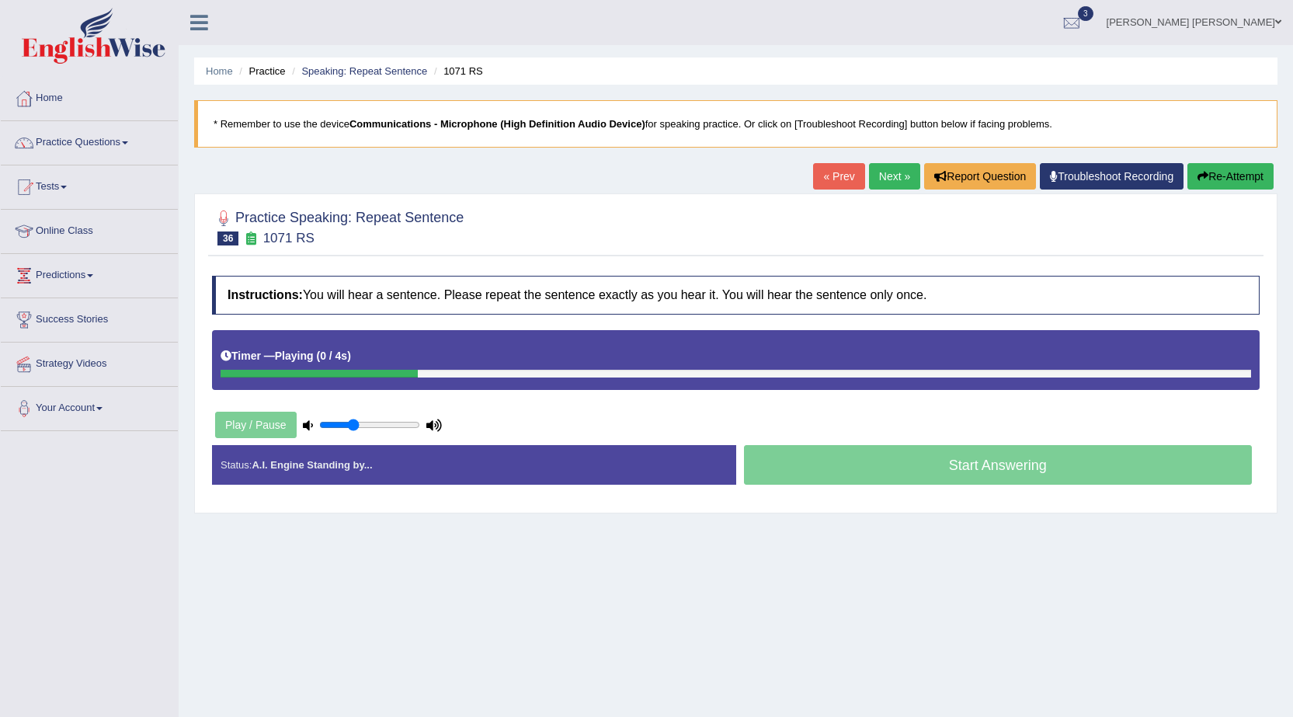
click at [355, 423] on input "range" at bounding box center [369, 425] width 101 height 12
type input "0.25"
click at [343, 423] on input "range" at bounding box center [369, 425] width 101 height 12
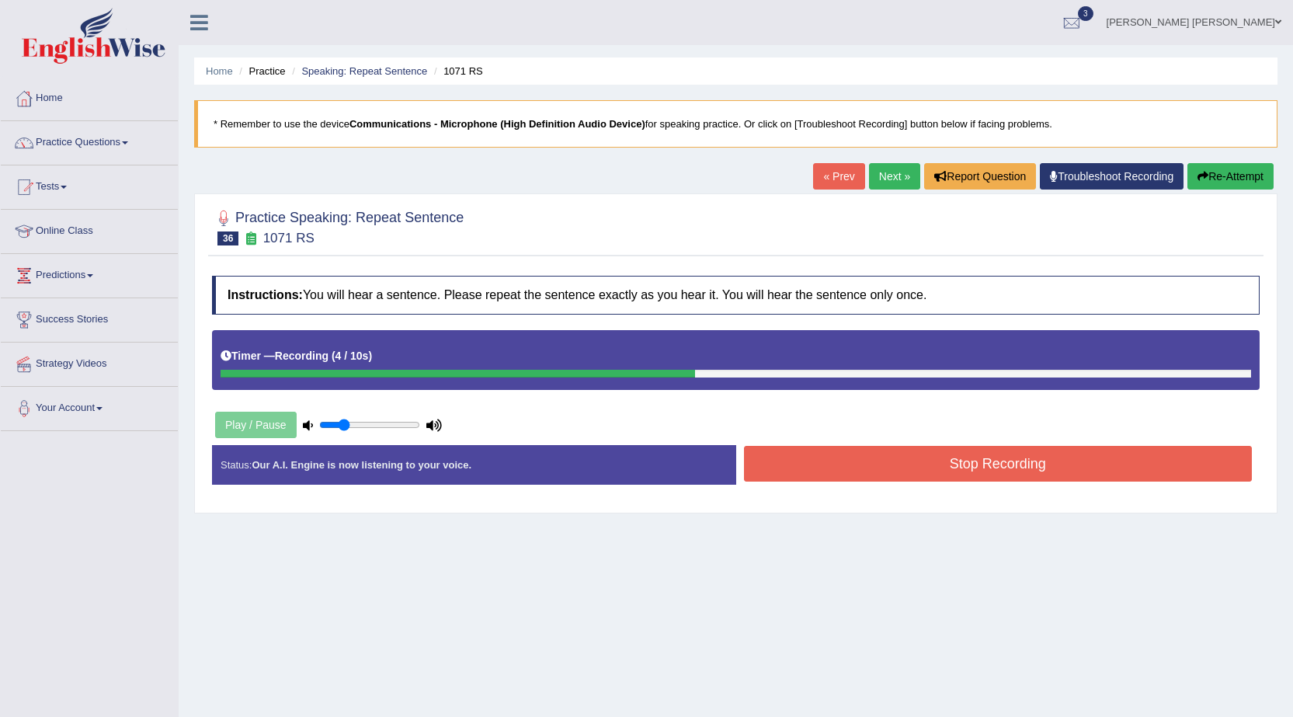
click at [864, 451] on button "Stop Recording" at bounding box center [998, 464] width 509 height 36
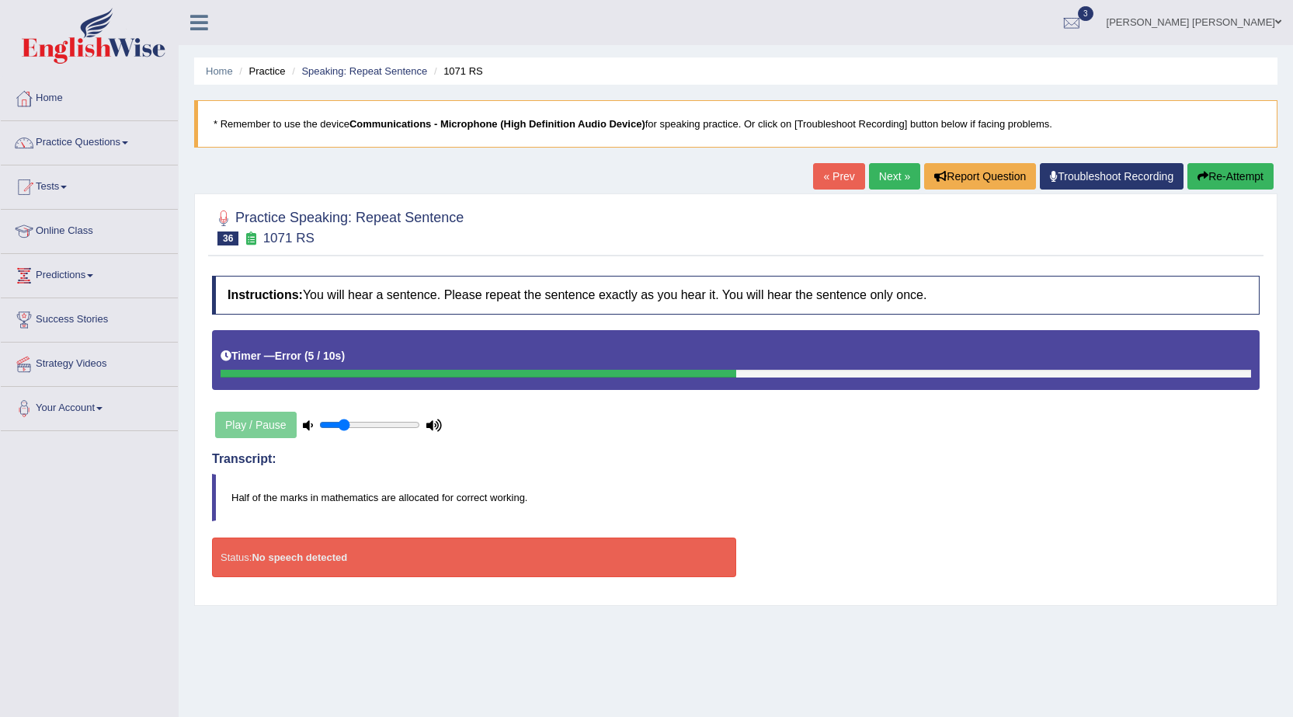
click at [1224, 170] on button "Re-Attempt" at bounding box center [1231, 176] width 86 height 26
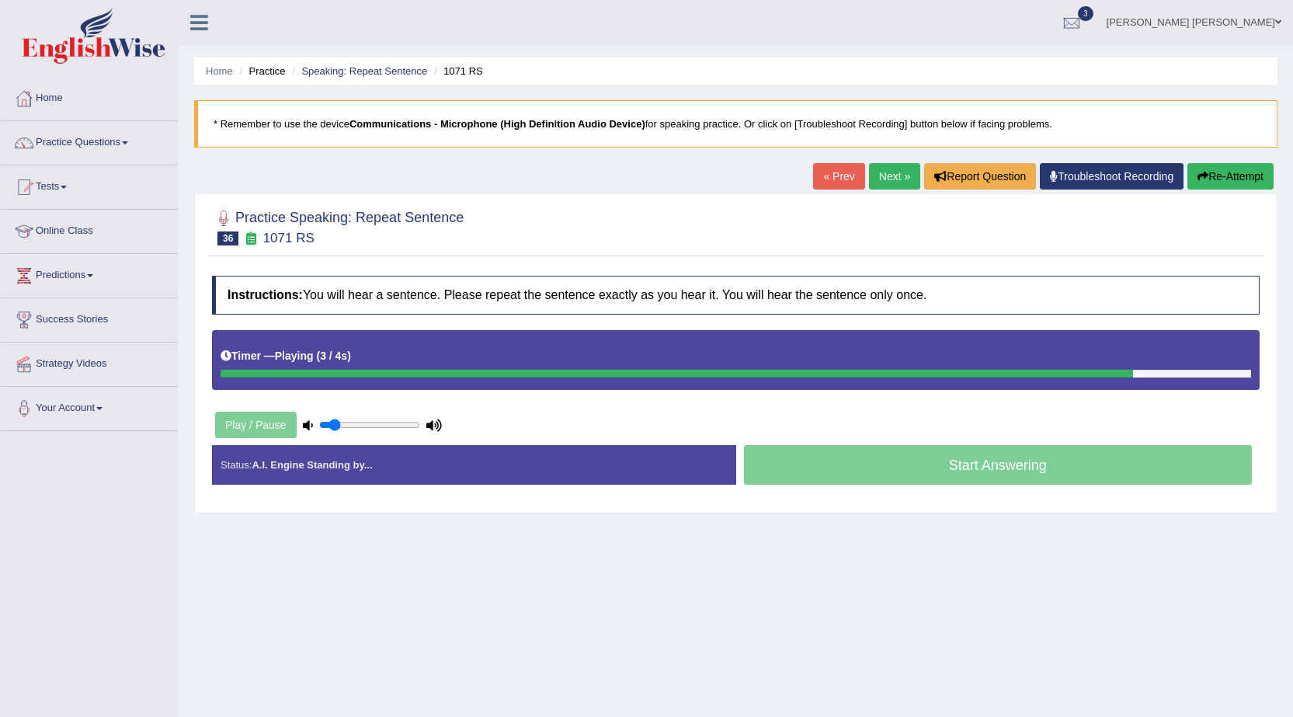
type input "0.15"
click at [335, 425] on input "range" at bounding box center [369, 425] width 101 height 12
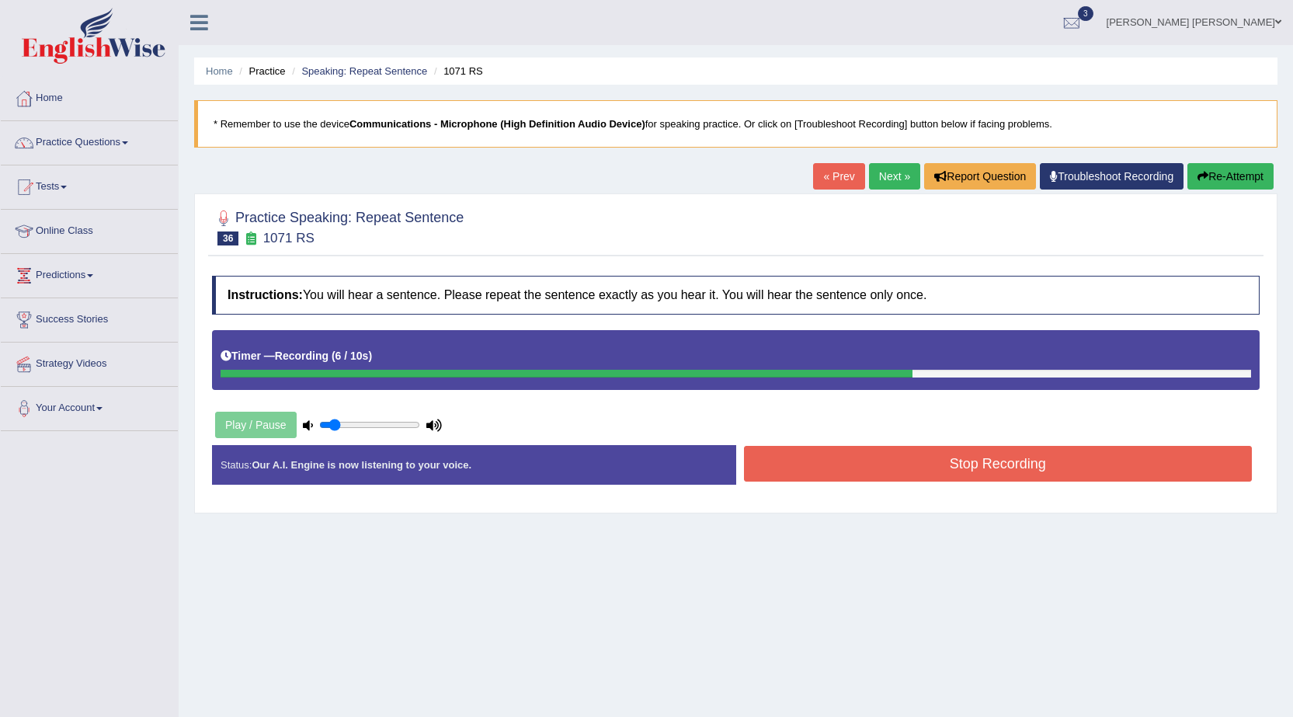
click at [972, 471] on button "Stop Recording" at bounding box center [998, 464] width 509 height 36
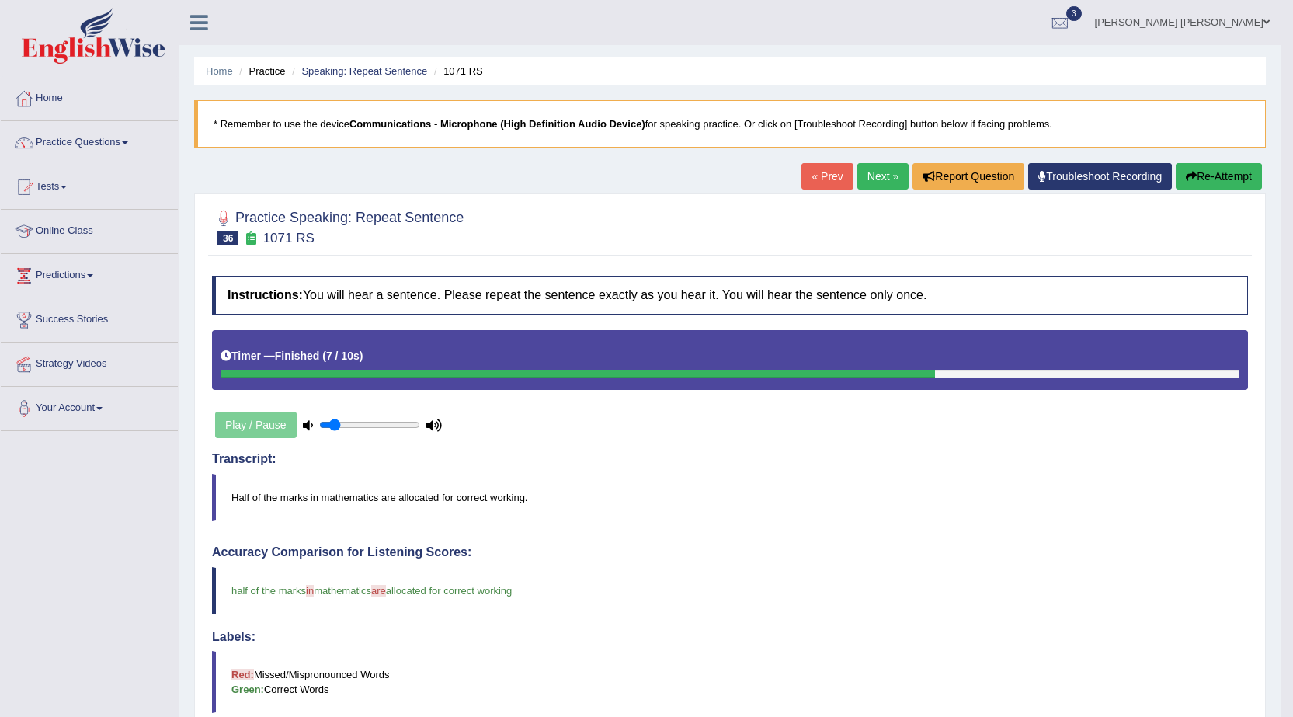
click at [1221, 175] on button "Re-Attempt" at bounding box center [1219, 176] width 86 height 26
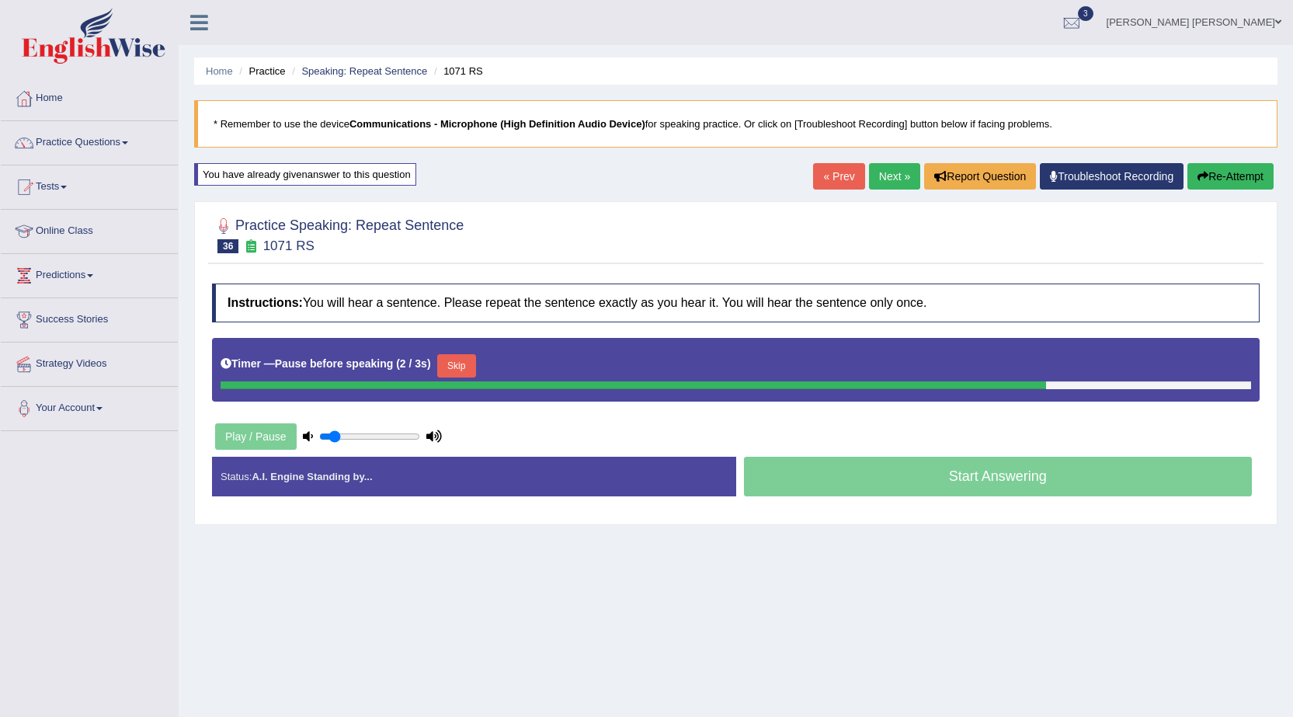
click at [463, 369] on button "Skip" at bounding box center [456, 365] width 39 height 23
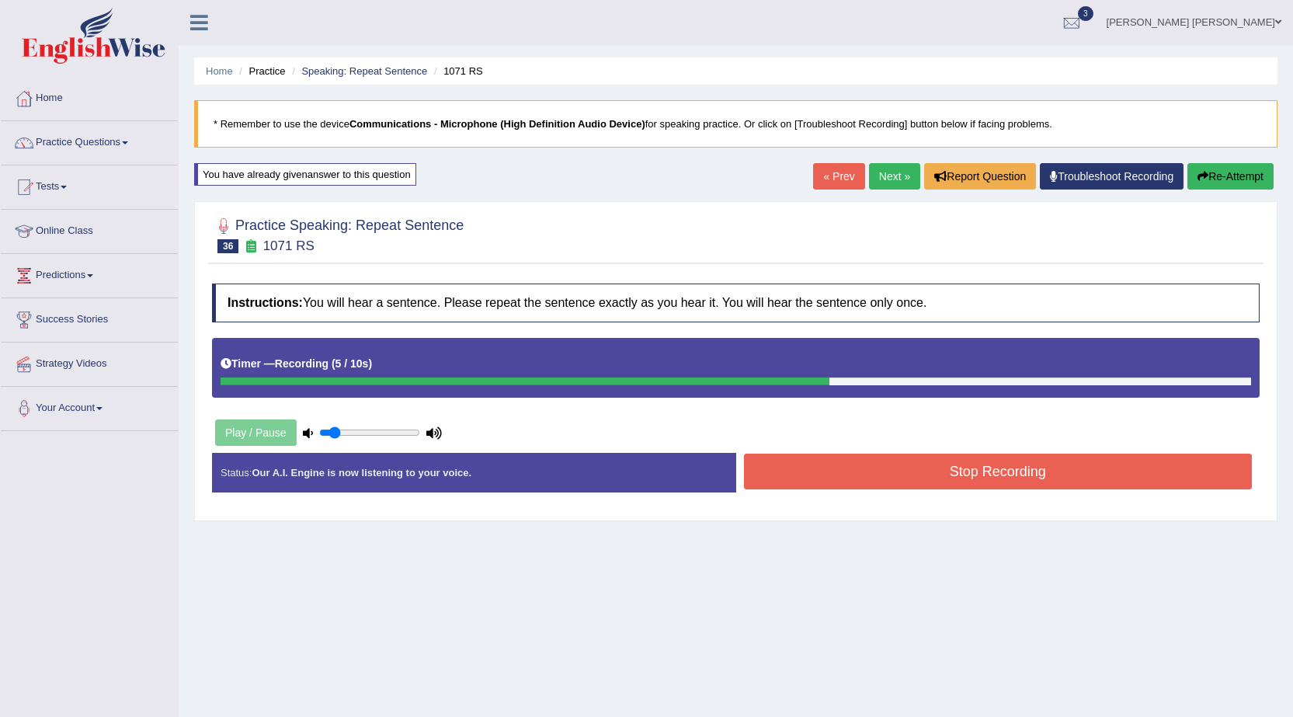
click at [972, 485] on button "Stop Recording" at bounding box center [998, 472] width 509 height 36
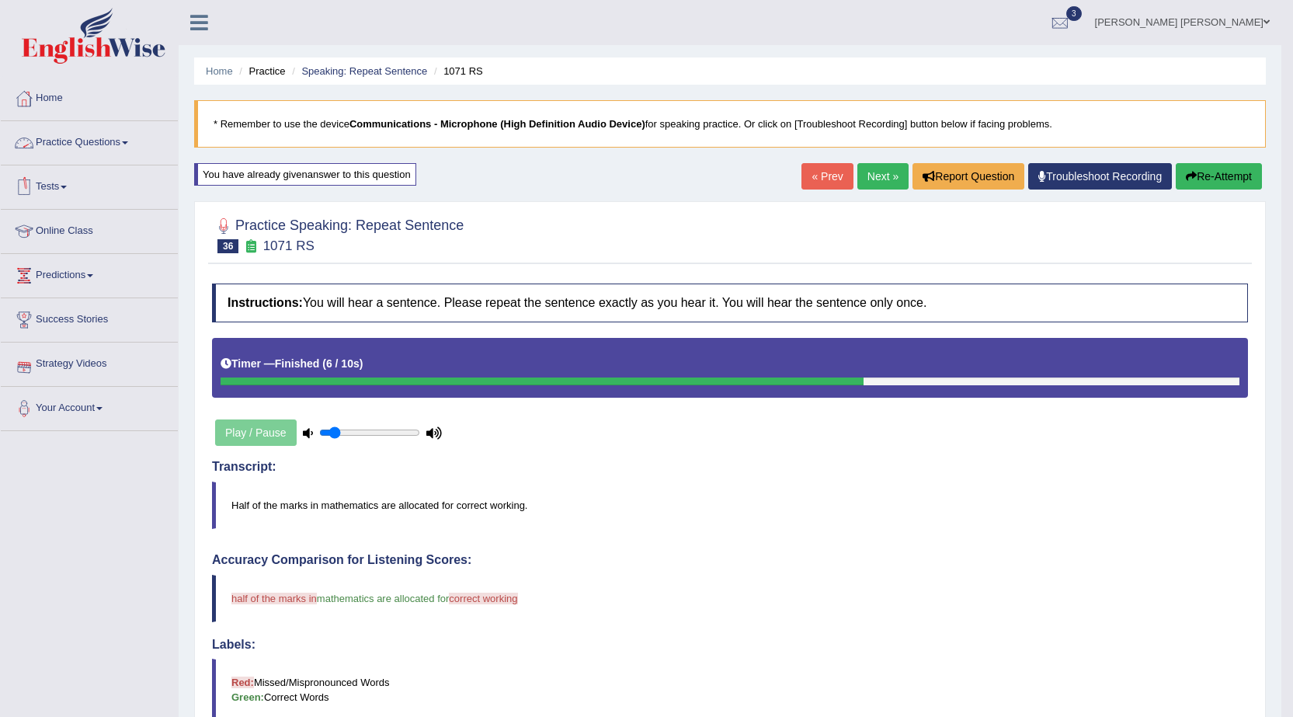
click at [67, 184] on link "Tests" at bounding box center [89, 184] width 177 height 39
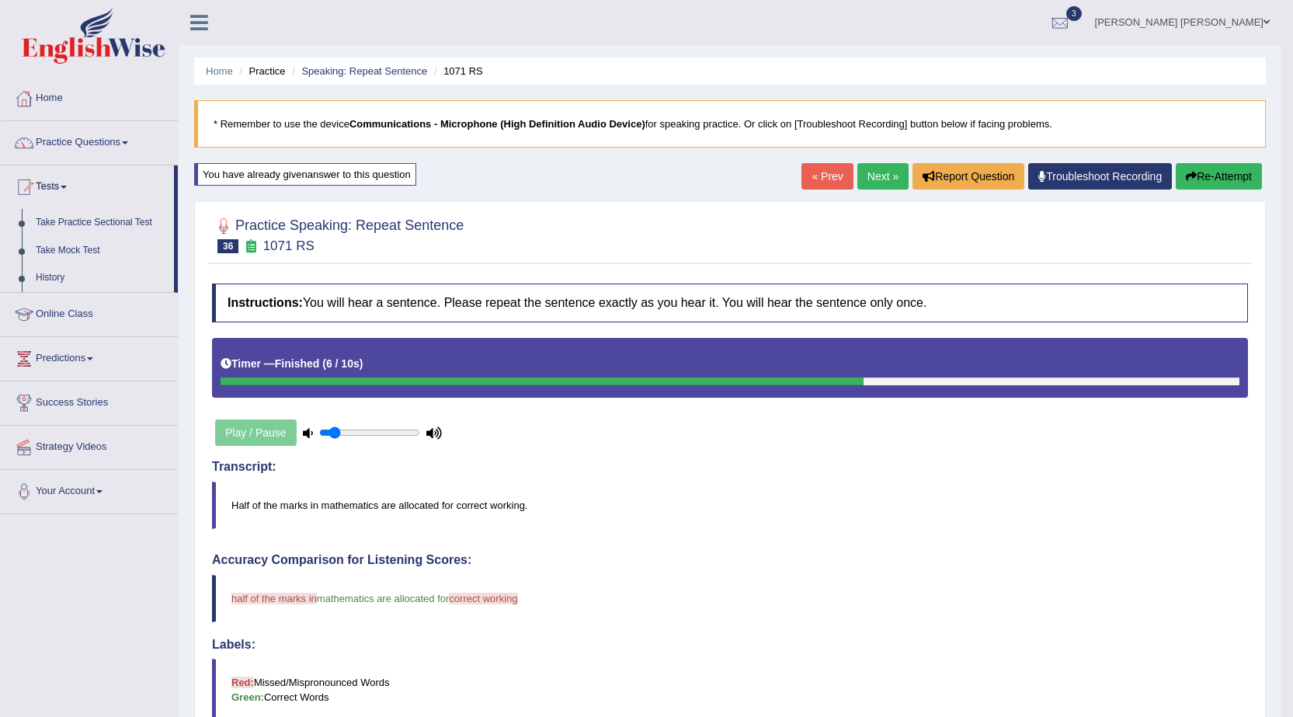
click at [67, 184] on link "Tests" at bounding box center [87, 184] width 173 height 39
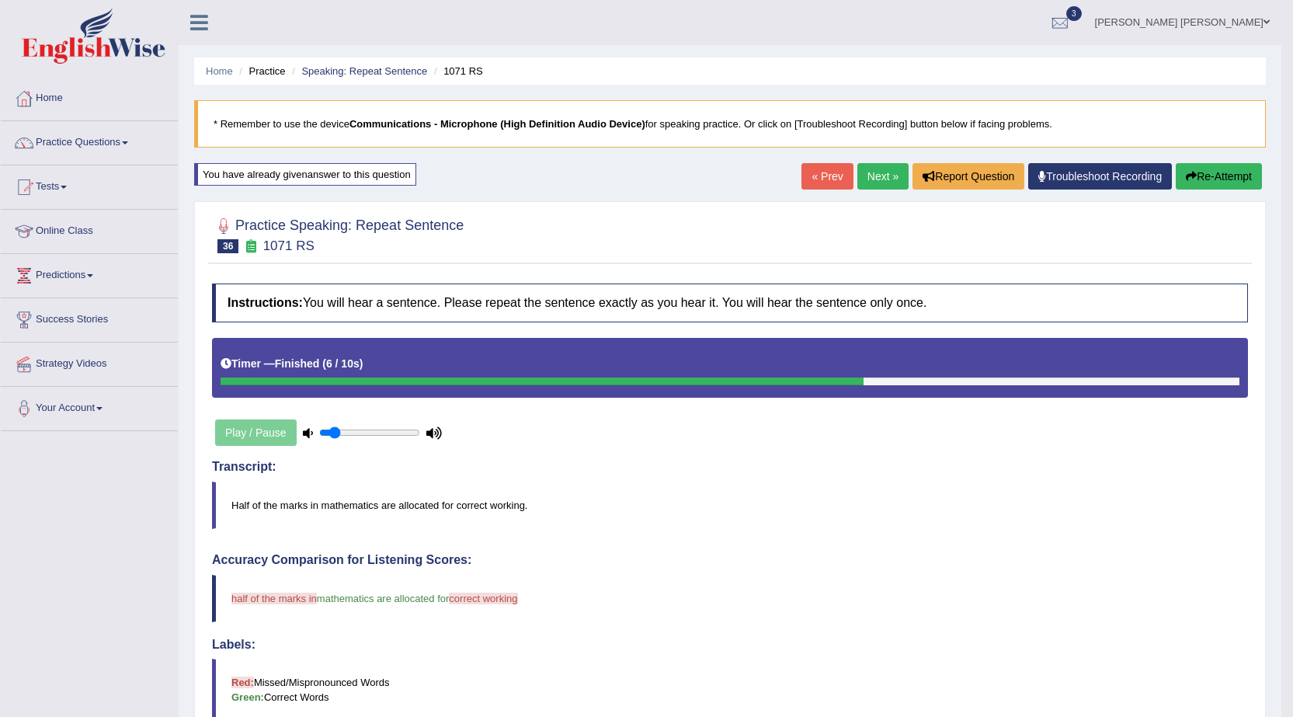
click at [71, 231] on link "Online Class" at bounding box center [89, 229] width 177 height 39
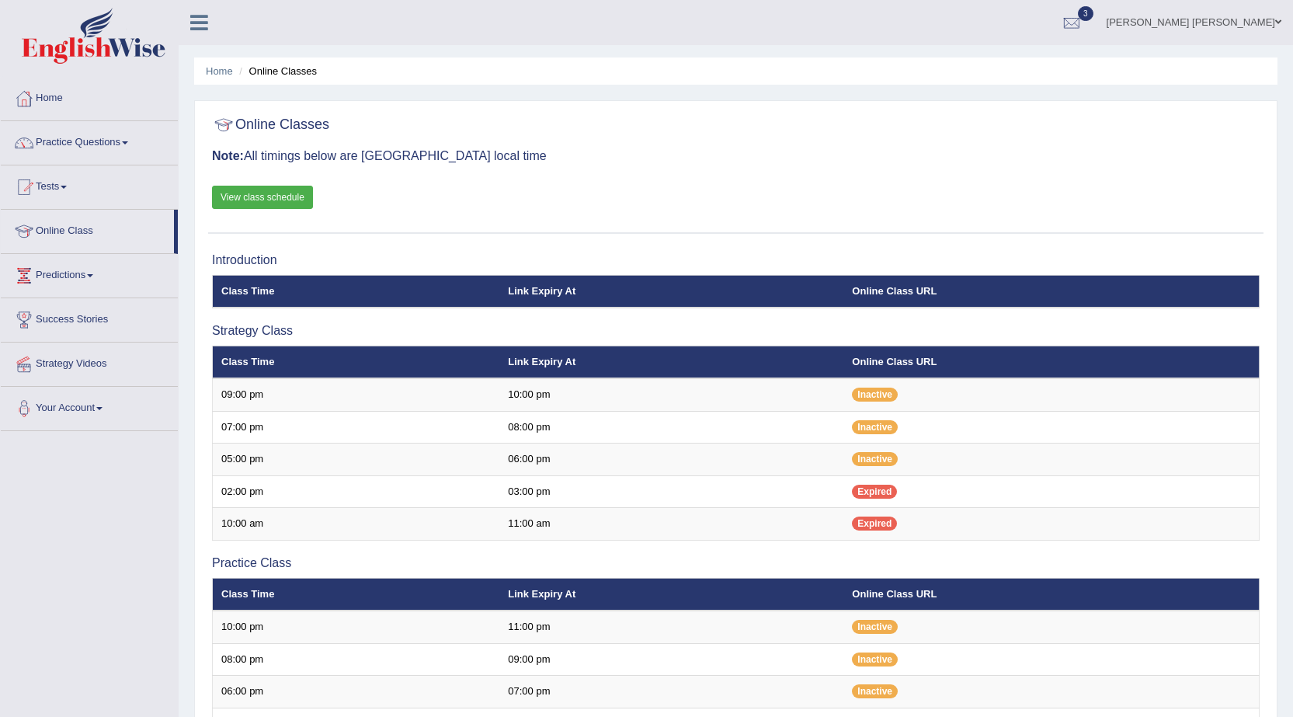
click at [257, 189] on link "View class schedule" at bounding box center [262, 197] width 101 height 23
click at [53, 92] on link "Home" at bounding box center [89, 96] width 177 height 39
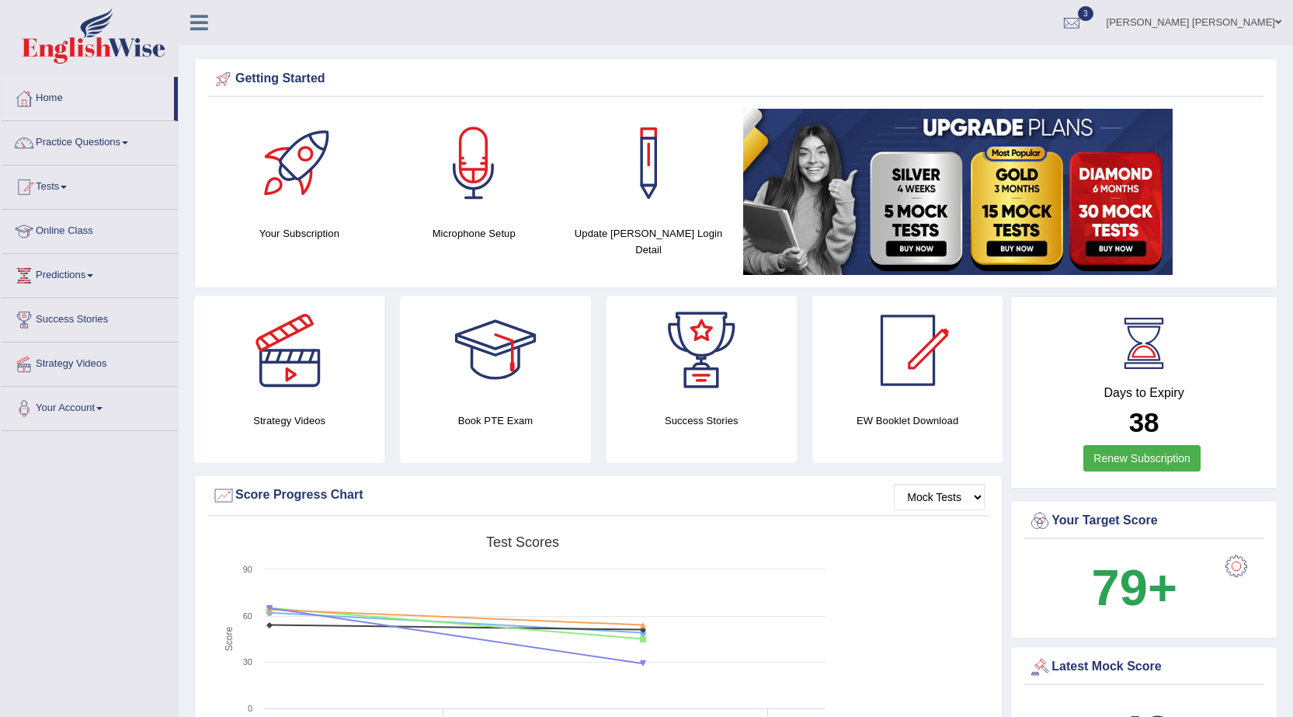
click at [88, 141] on link "Practice Questions" at bounding box center [89, 140] width 177 height 39
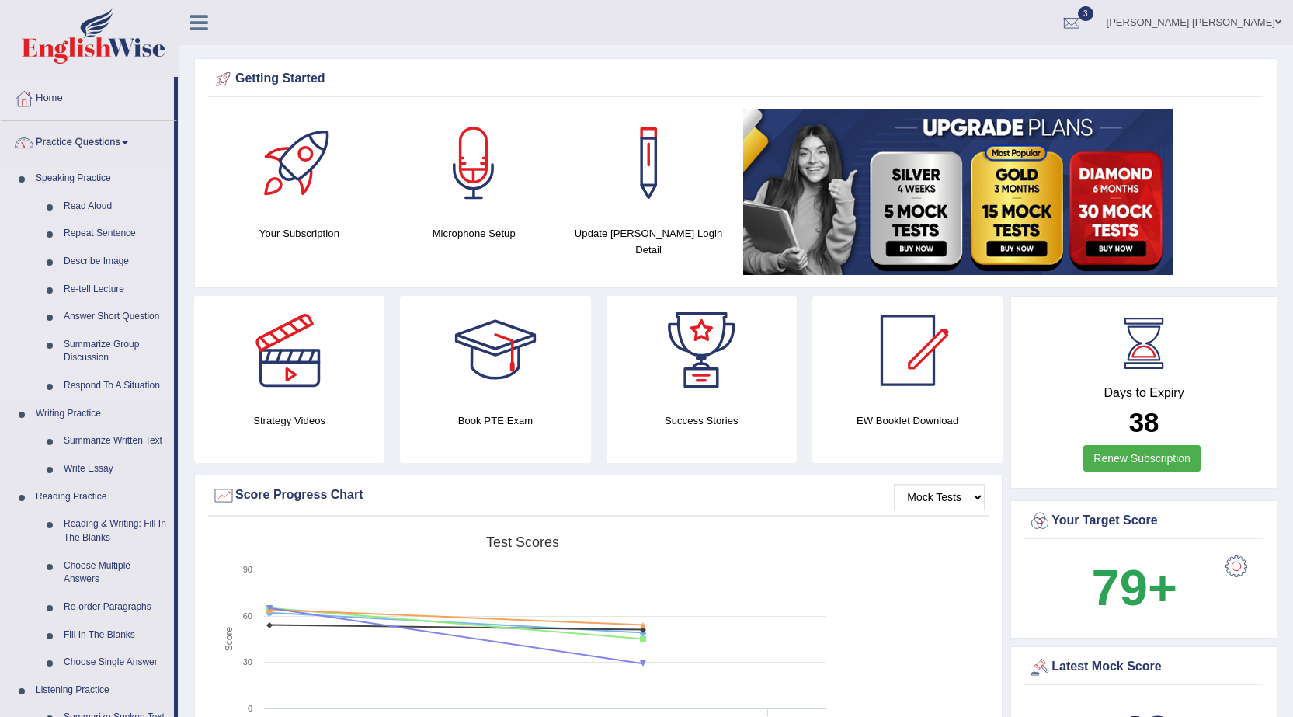
click at [119, 346] on link "Summarize Group Discussion" at bounding box center [115, 351] width 117 height 41
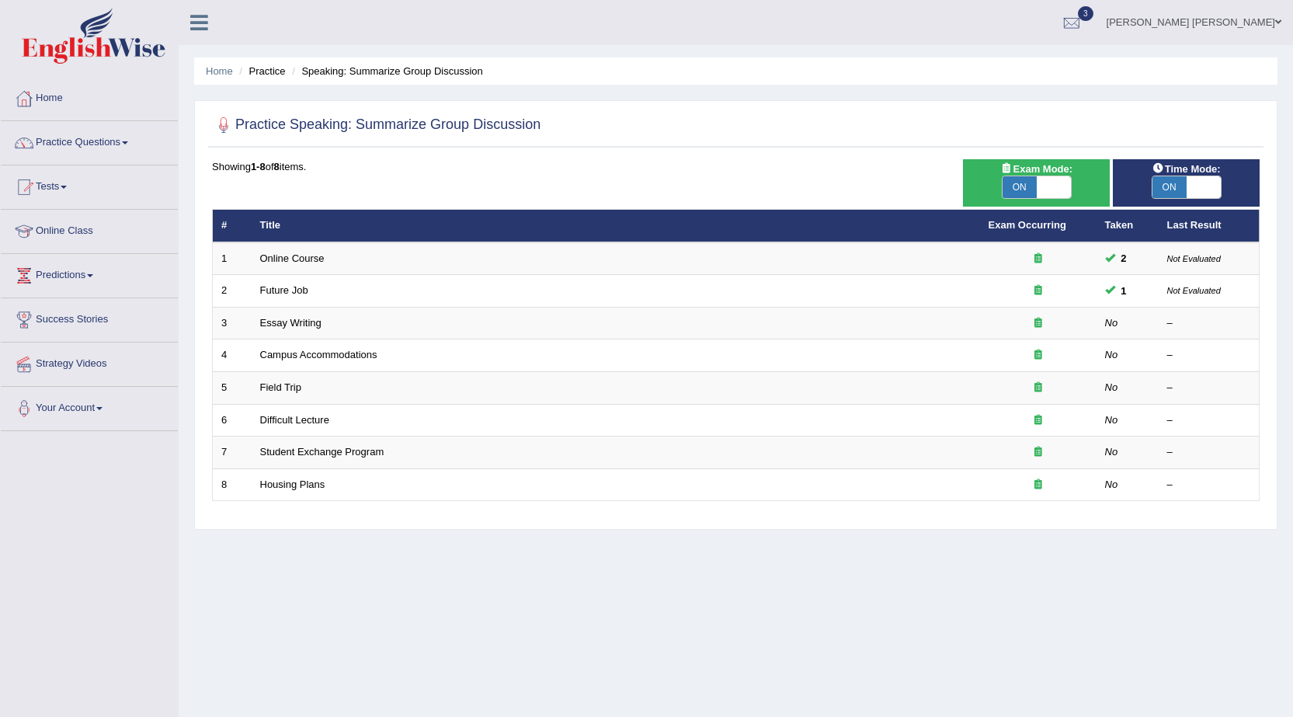
click at [1019, 188] on span "ON" at bounding box center [1020, 187] width 34 height 22
checkbox input "false"
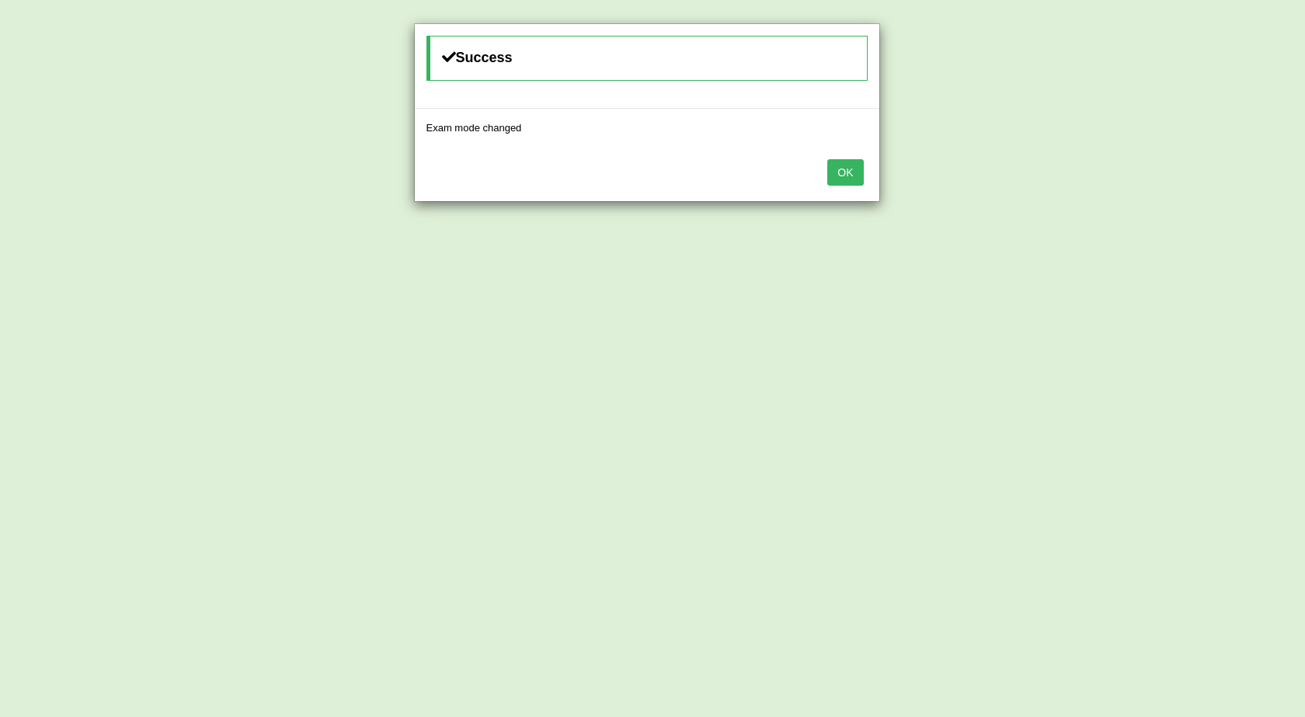
click at [838, 168] on button "OK" at bounding box center [845, 172] width 36 height 26
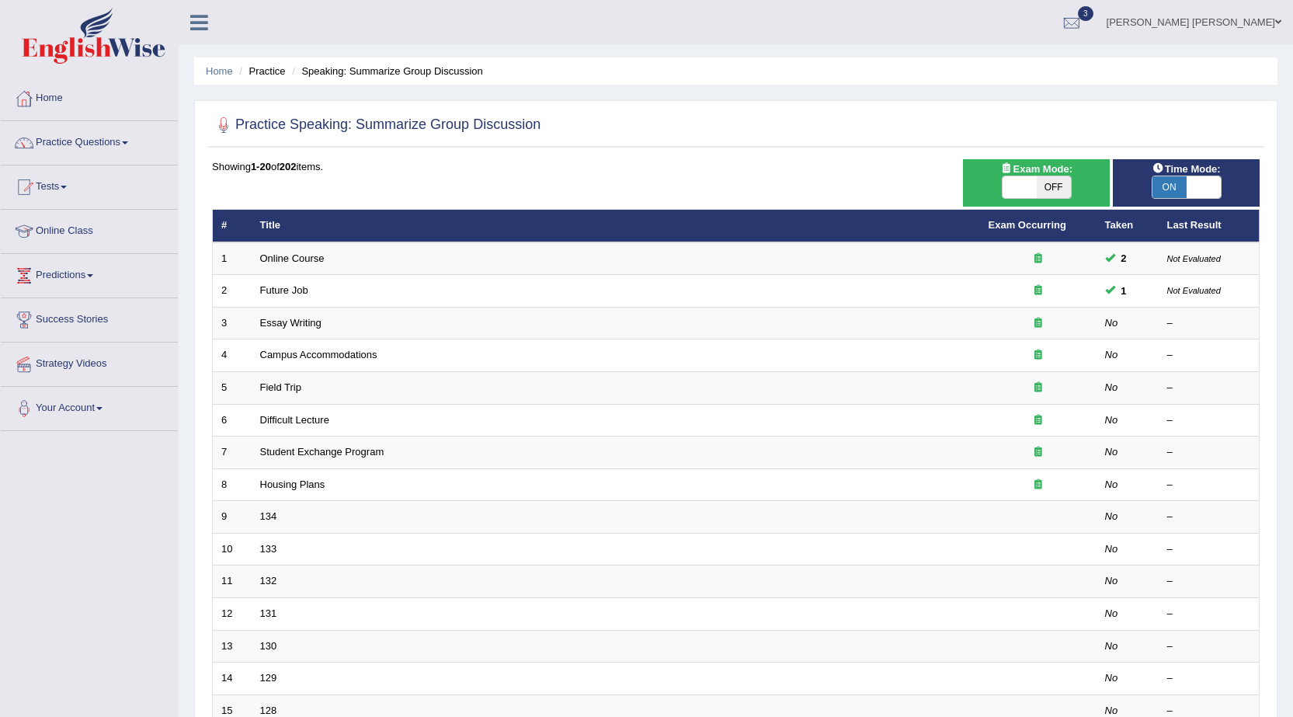
click at [1169, 186] on span "ON" at bounding box center [1170, 187] width 34 height 22
checkbox input "false"
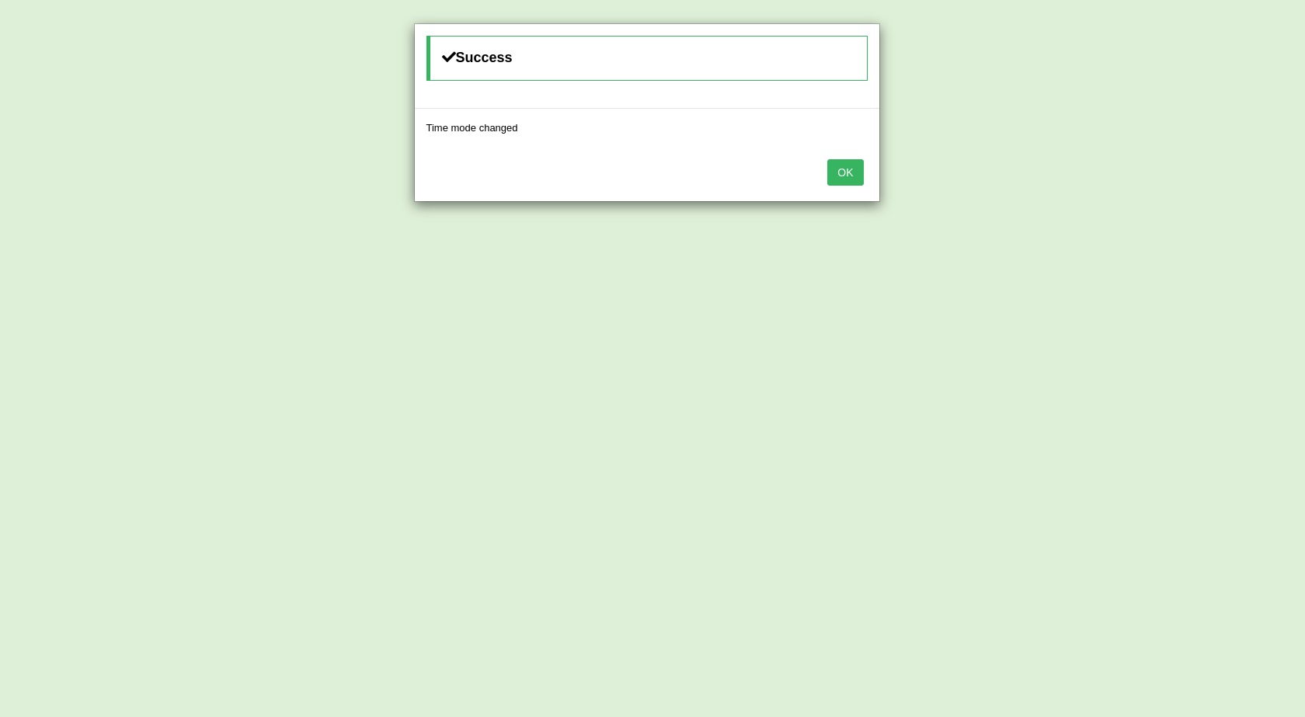
click at [844, 173] on button "OK" at bounding box center [845, 172] width 36 height 26
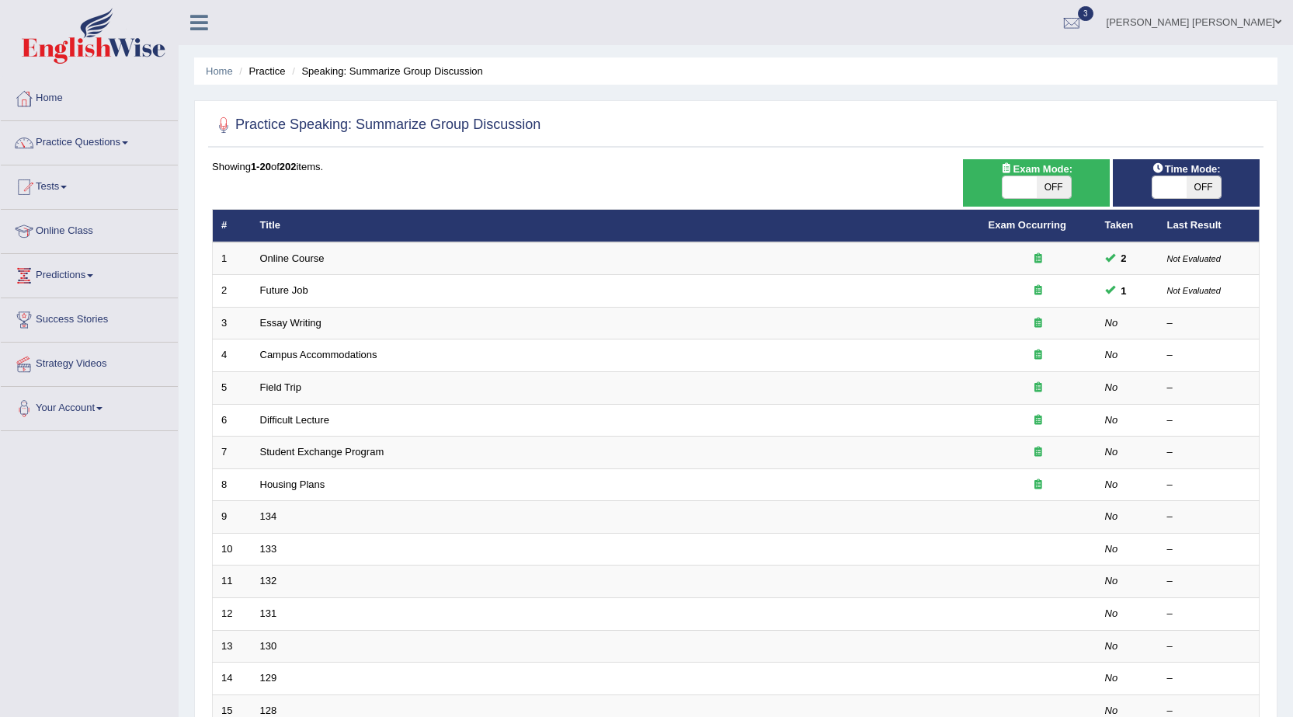
click at [1049, 188] on span "OFF" at bounding box center [1054, 187] width 34 height 22
checkbox input "true"
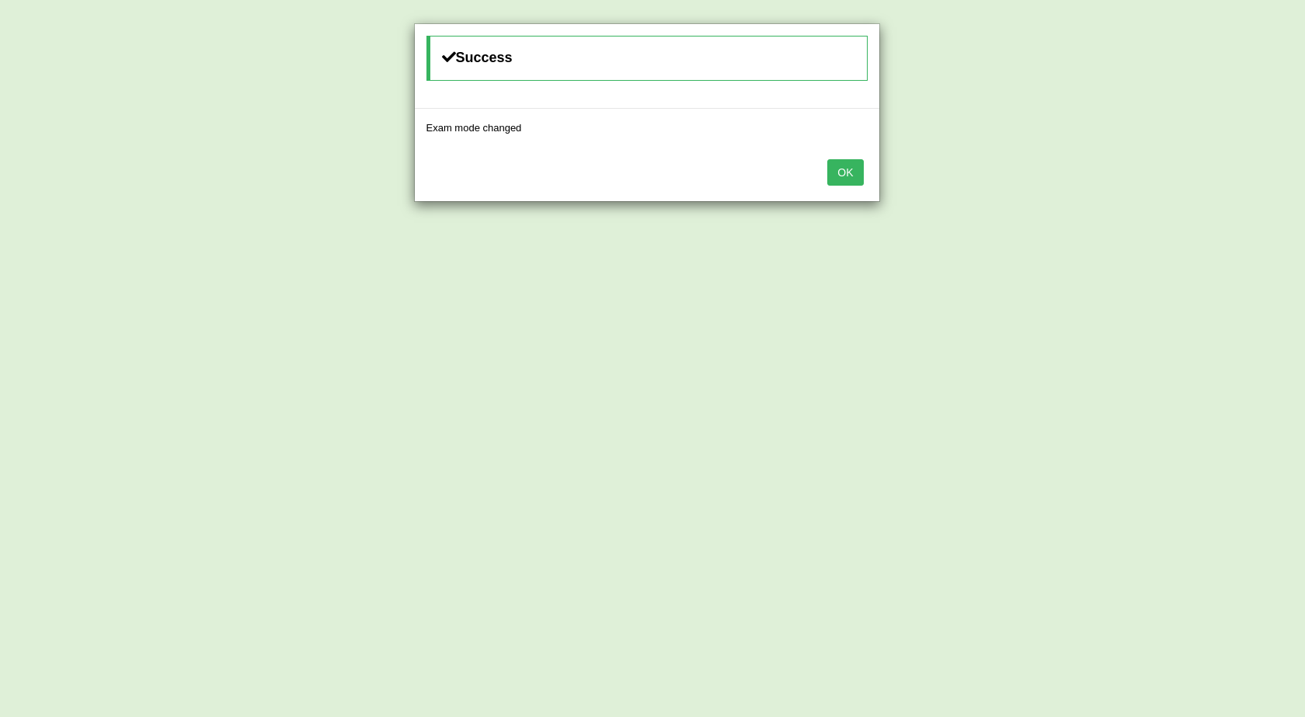
click at [845, 169] on button "OK" at bounding box center [845, 172] width 36 height 26
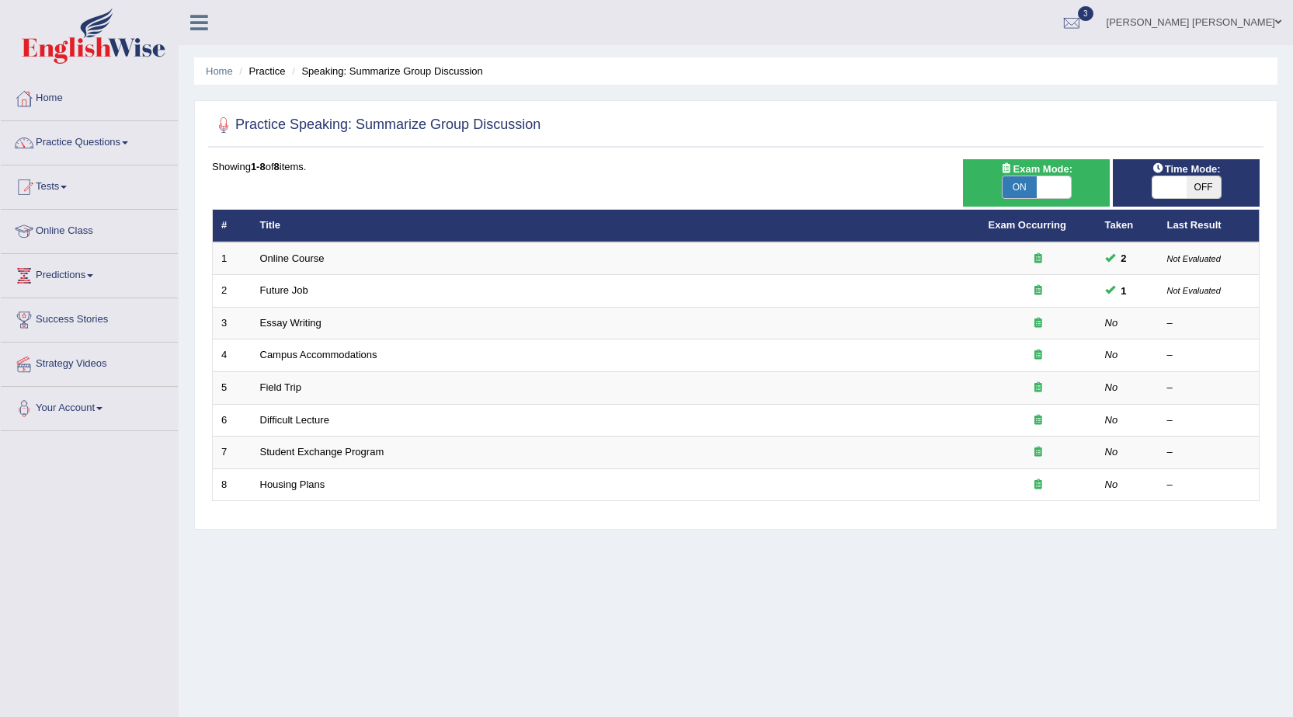
click at [1203, 187] on span "OFF" at bounding box center [1204, 187] width 34 height 22
checkbox input "true"
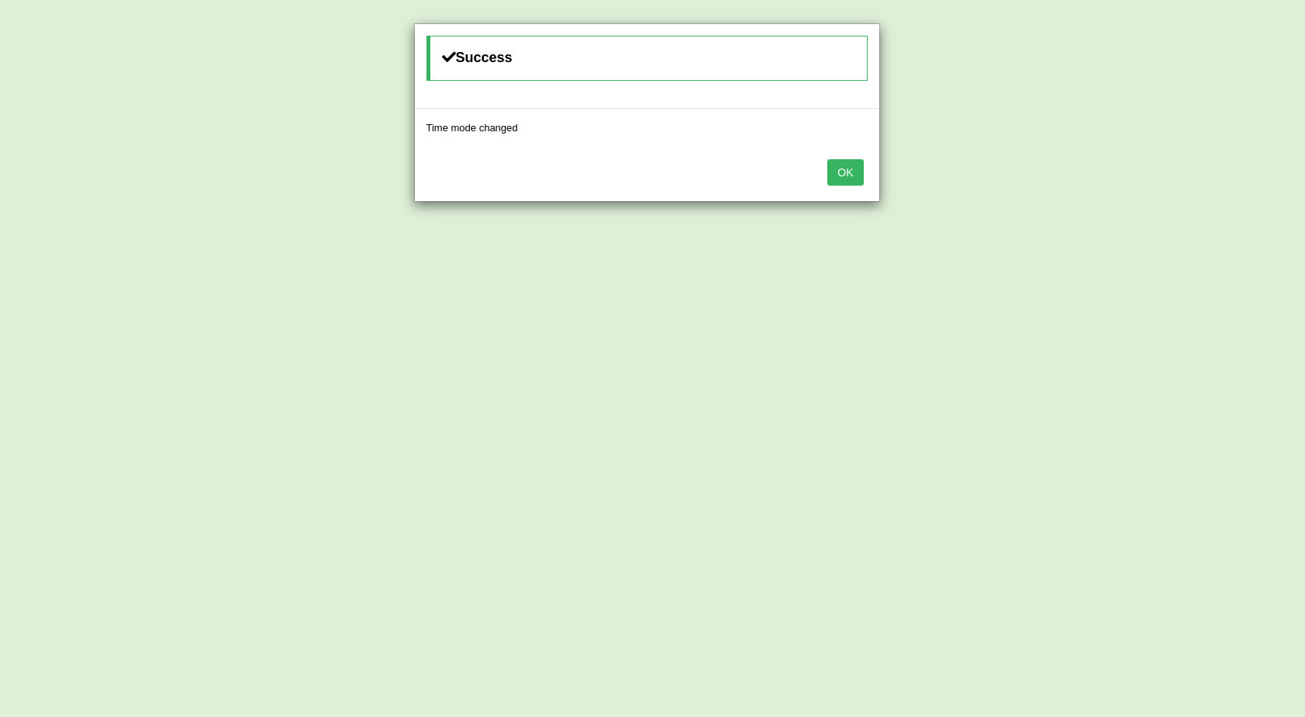
click at [845, 170] on button "OK" at bounding box center [845, 172] width 36 height 26
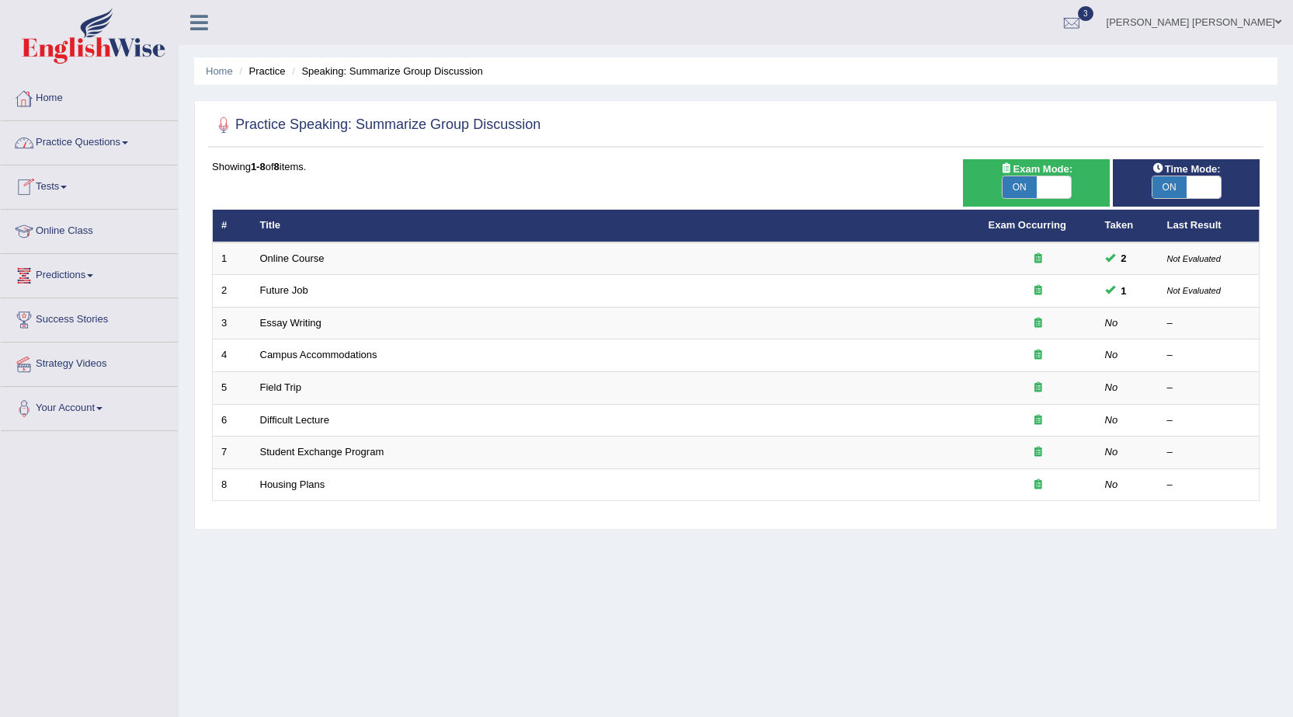
click at [82, 139] on link "Practice Questions" at bounding box center [89, 140] width 177 height 39
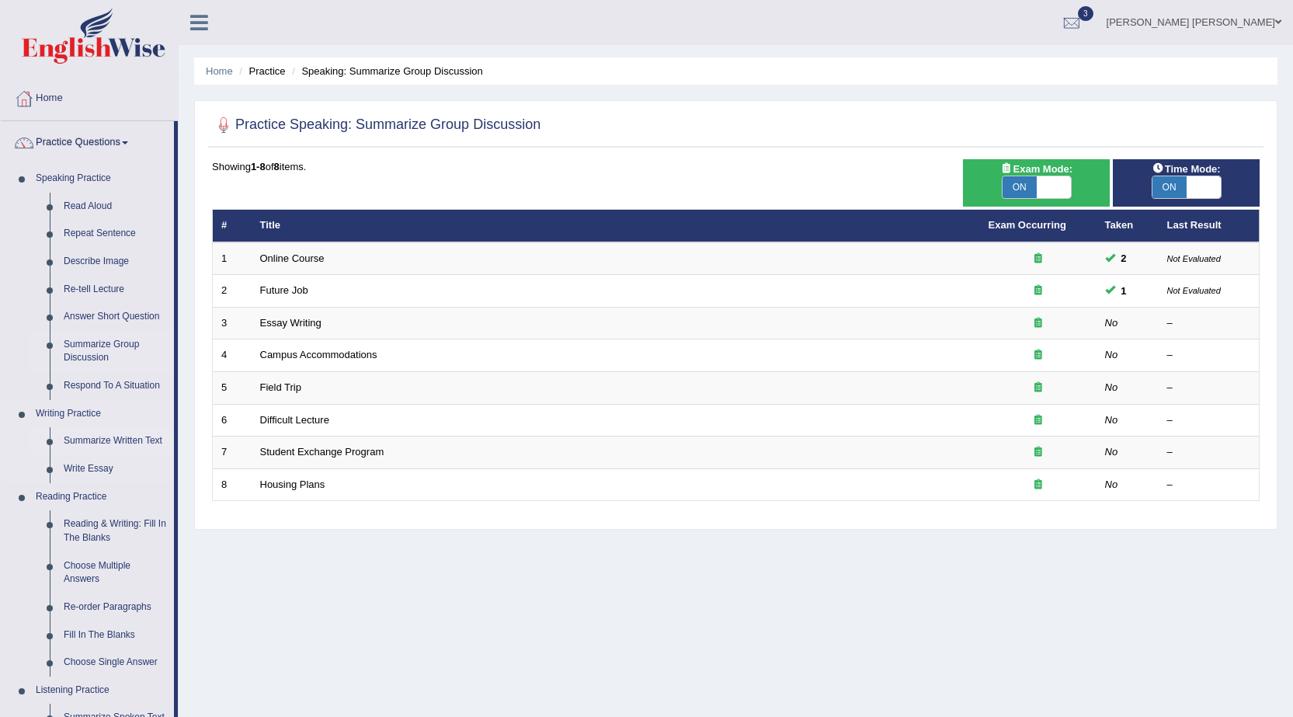
click at [85, 437] on link "Summarize Written Text" at bounding box center [115, 441] width 117 height 28
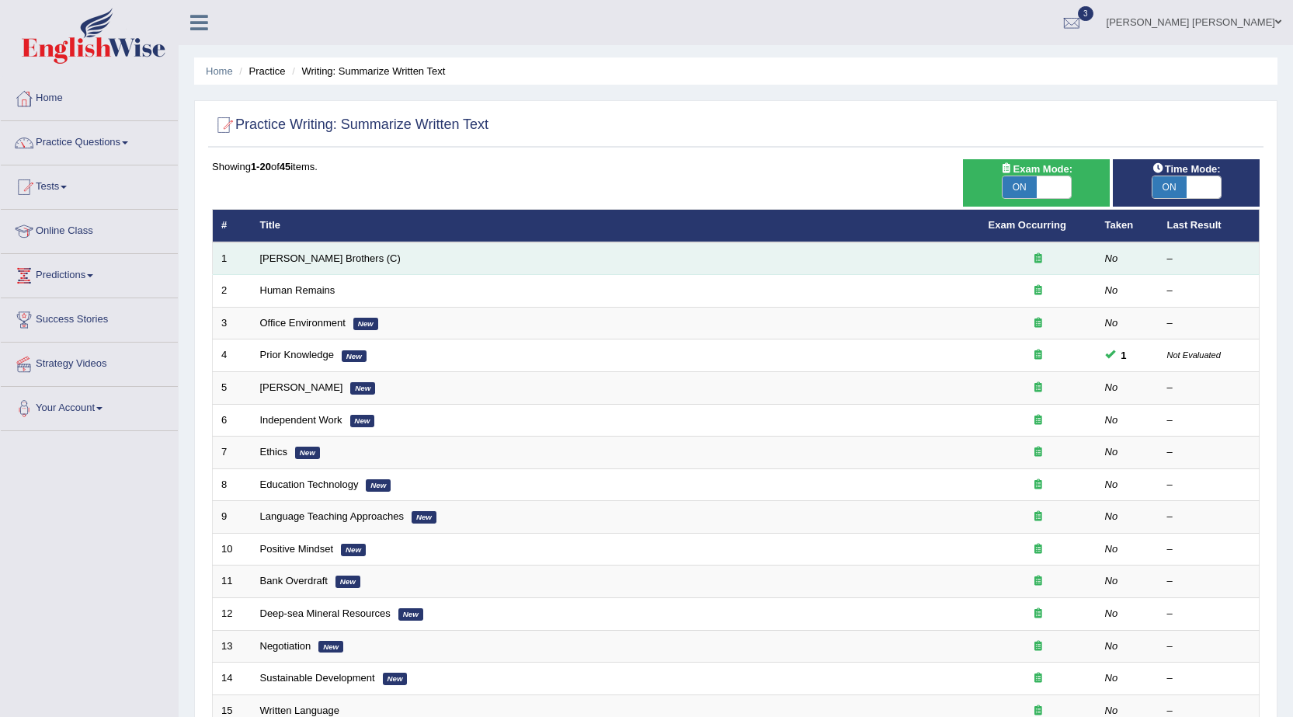
click at [283, 266] on td "[PERSON_NAME] Brothers (C)" at bounding box center [616, 258] width 729 height 33
click at [289, 255] on link "Wright Brothers (C)" at bounding box center [330, 258] width 141 height 12
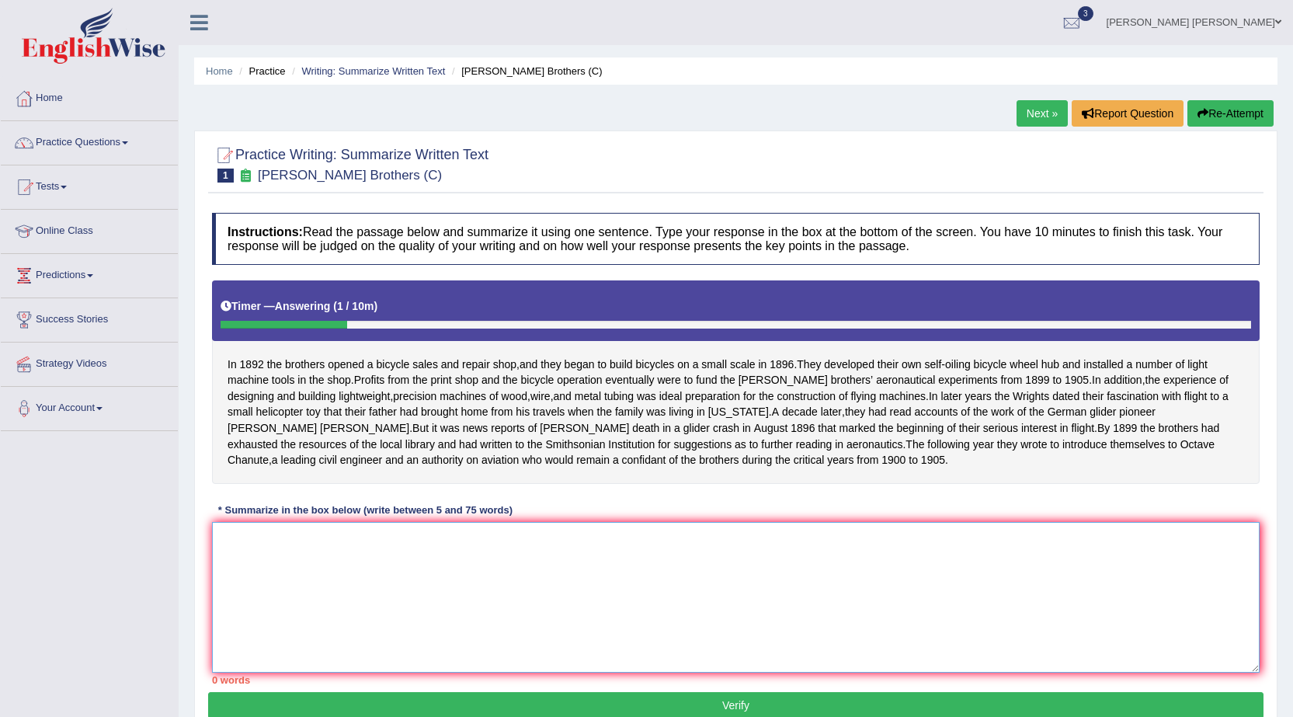
click at [589, 552] on textarea at bounding box center [736, 597] width 1048 height 151
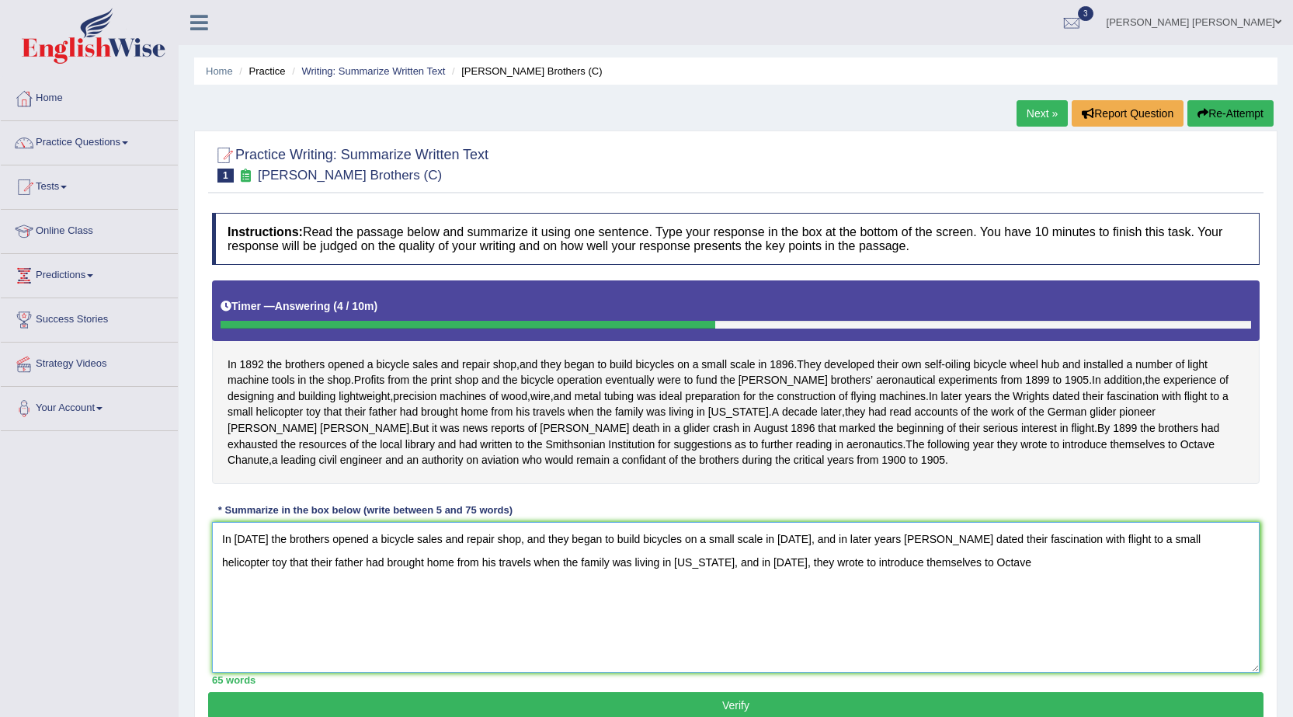
type textarea "In [DATE] the brothers opened a bicycle sales and repair shop, and they began t…"
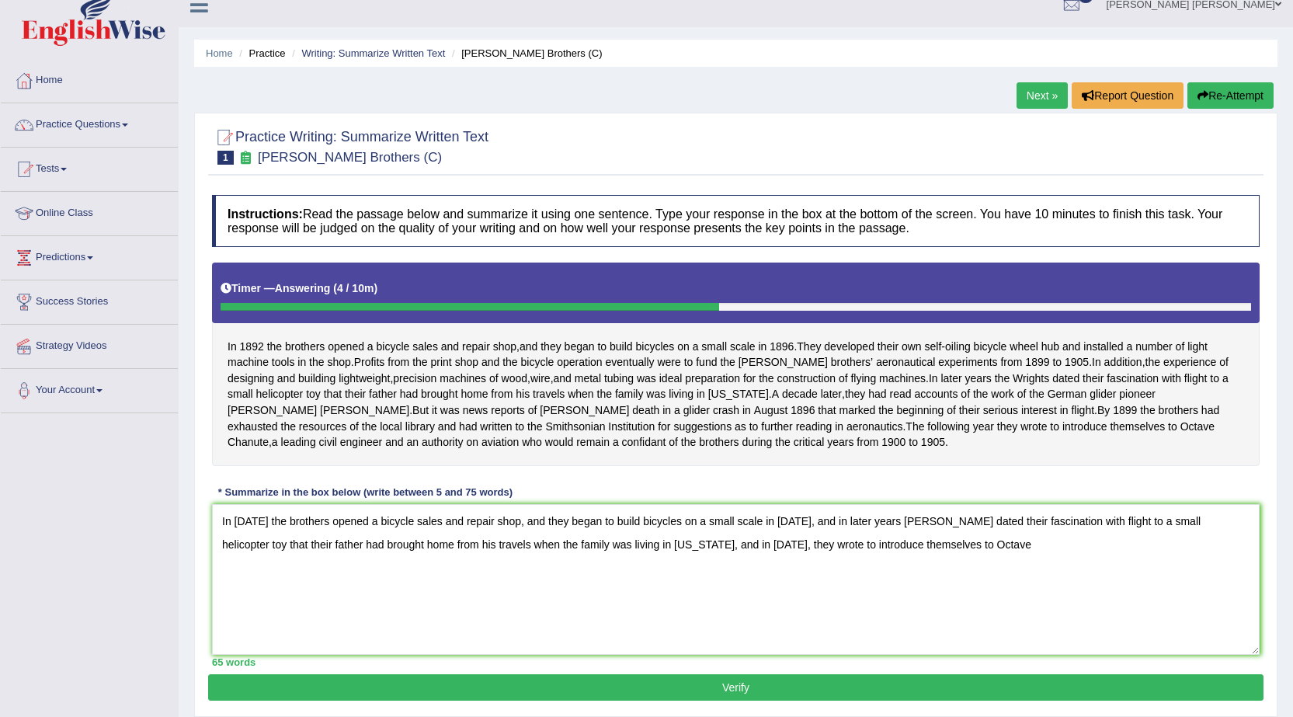
scroll to position [99, 0]
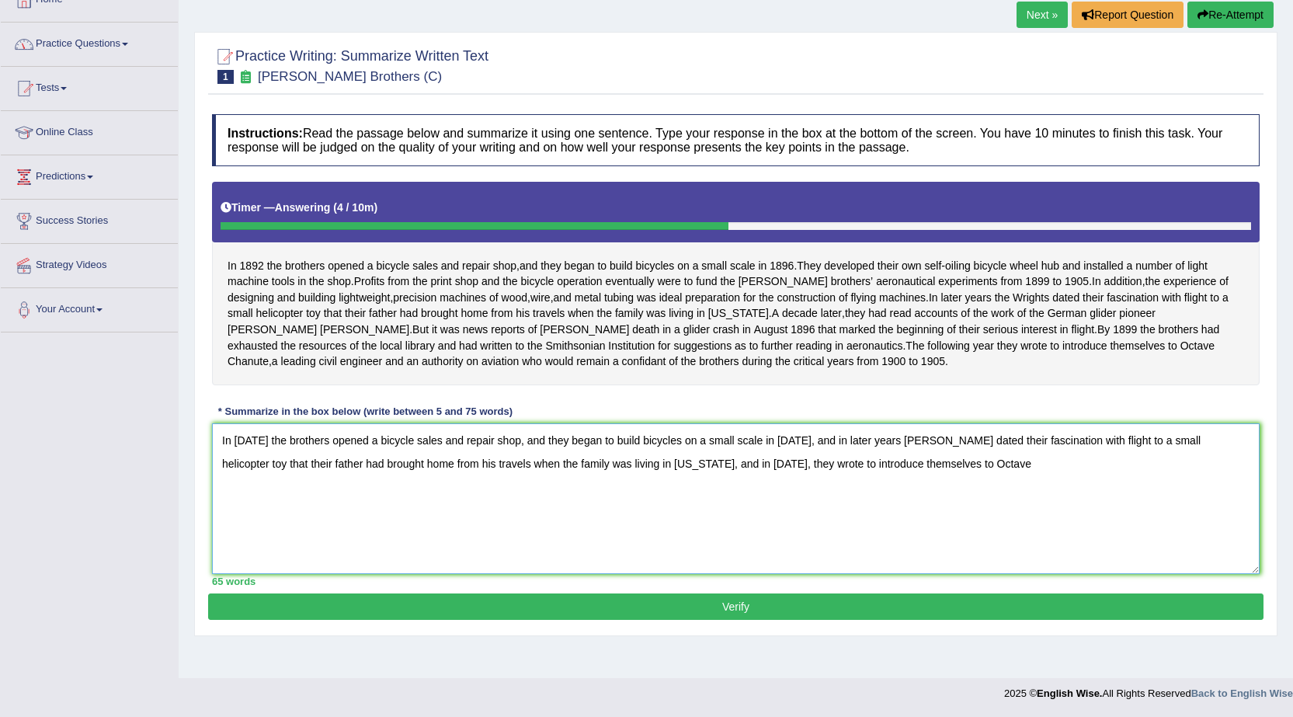
click at [937, 486] on textarea "In [DATE] the brothers opened a bicycle sales and repair shop, and they began t…" at bounding box center [736, 498] width 1048 height 151
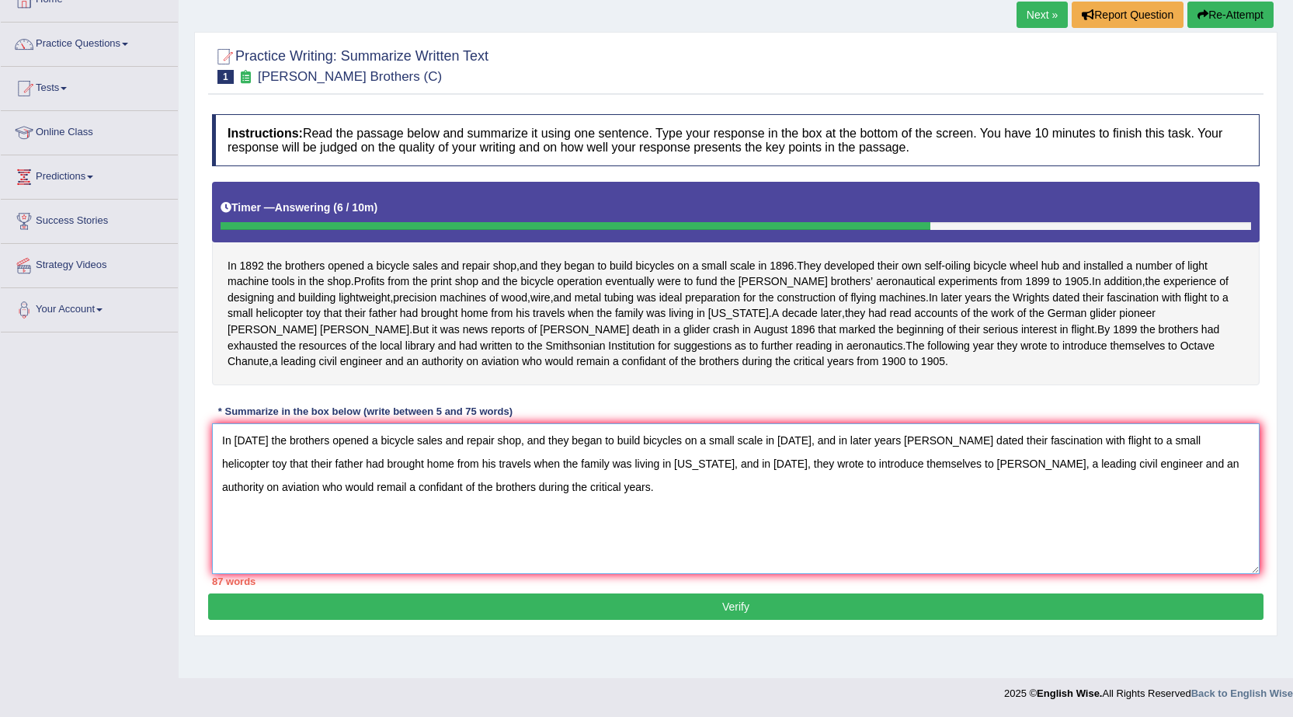
drag, startPoint x: 434, startPoint y: 457, endPoint x: 790, endPoint y: 449, distance: 355.8
click at [790, 449] on textarea "In [DATE] the brothers opened a bicycle sales and repair shop, and they began t…" at bounding box center [736, 498] width 1048 height 151
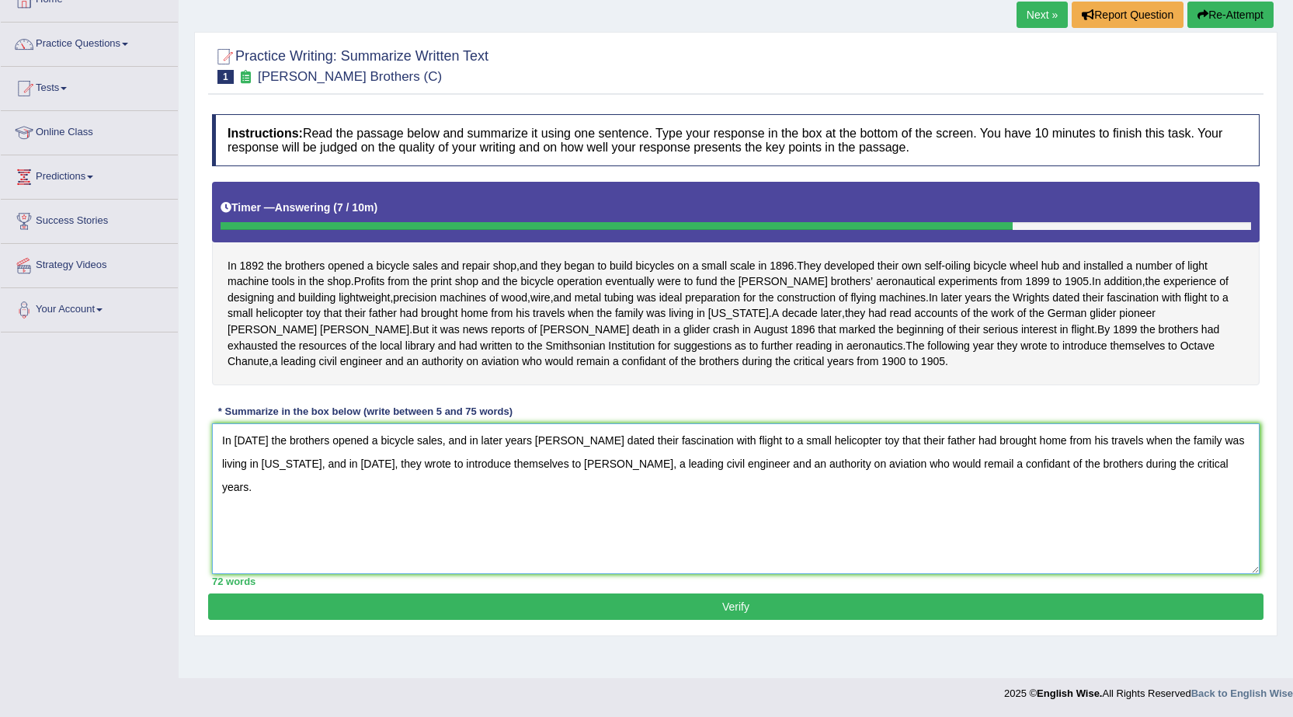
click at [1162, 479] on textarea "In [DATE] the brothers opened a bicycle sales, and in later years [PERSON_NAME]…" at bounding box center [736, 498] width 1048 height 151
type textarea "In [DATE] the brothers opened a bicycle sales, and in later years [PERSON_NAME]…"
click at [557, 617] on button "Verify" at bounding box center [736, 606] width 1056 height 26
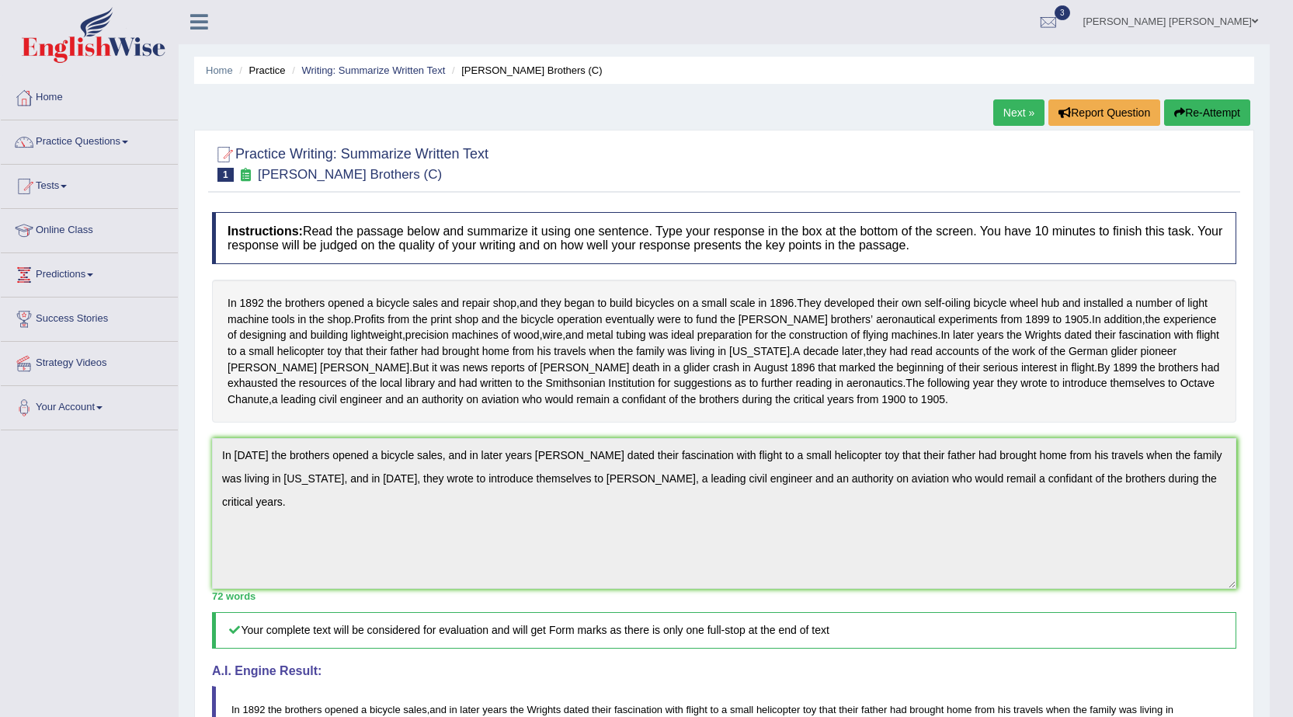
scroll to position [0, 0]
click at [78, 143] on link "Practice Questions" at bounding box center [89, 140] width 177 height 39
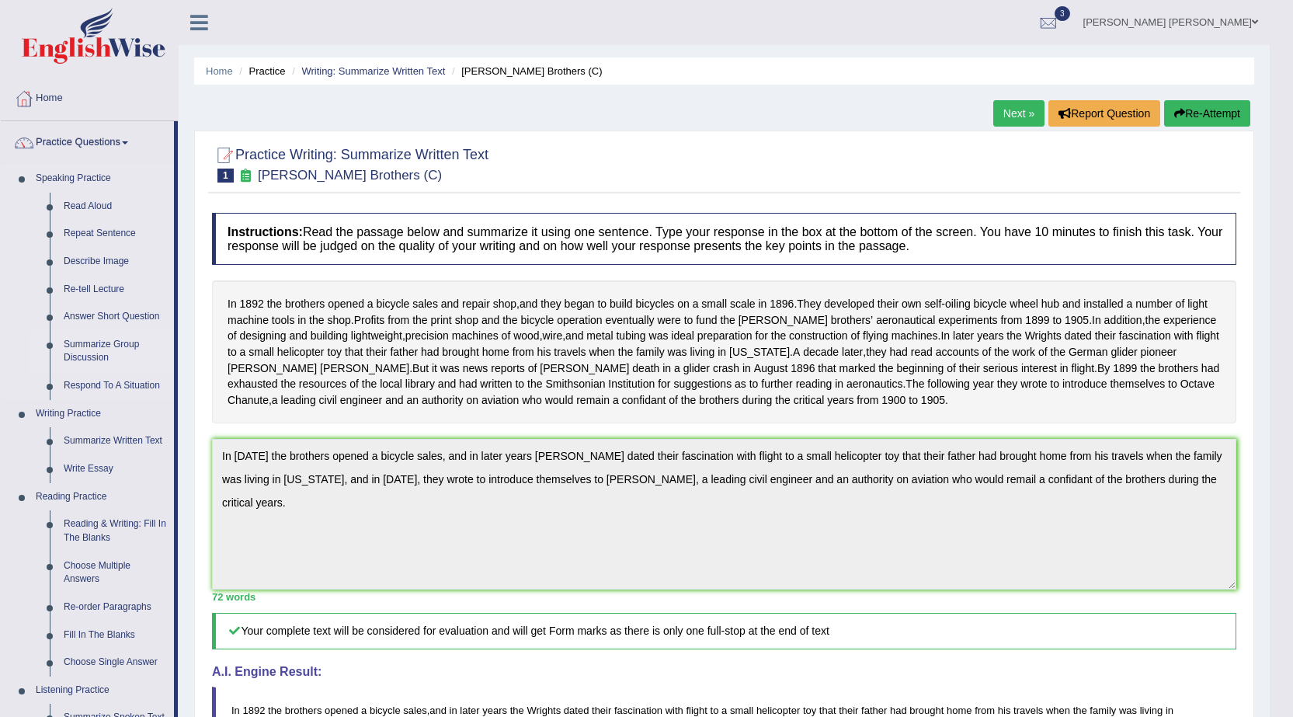
click at [93, 344] on link "Summarize Group Discussion" at bounding box center [115, 351] width 117 height 41
